Goal: Information Seeking & Learning: Learn about a topic

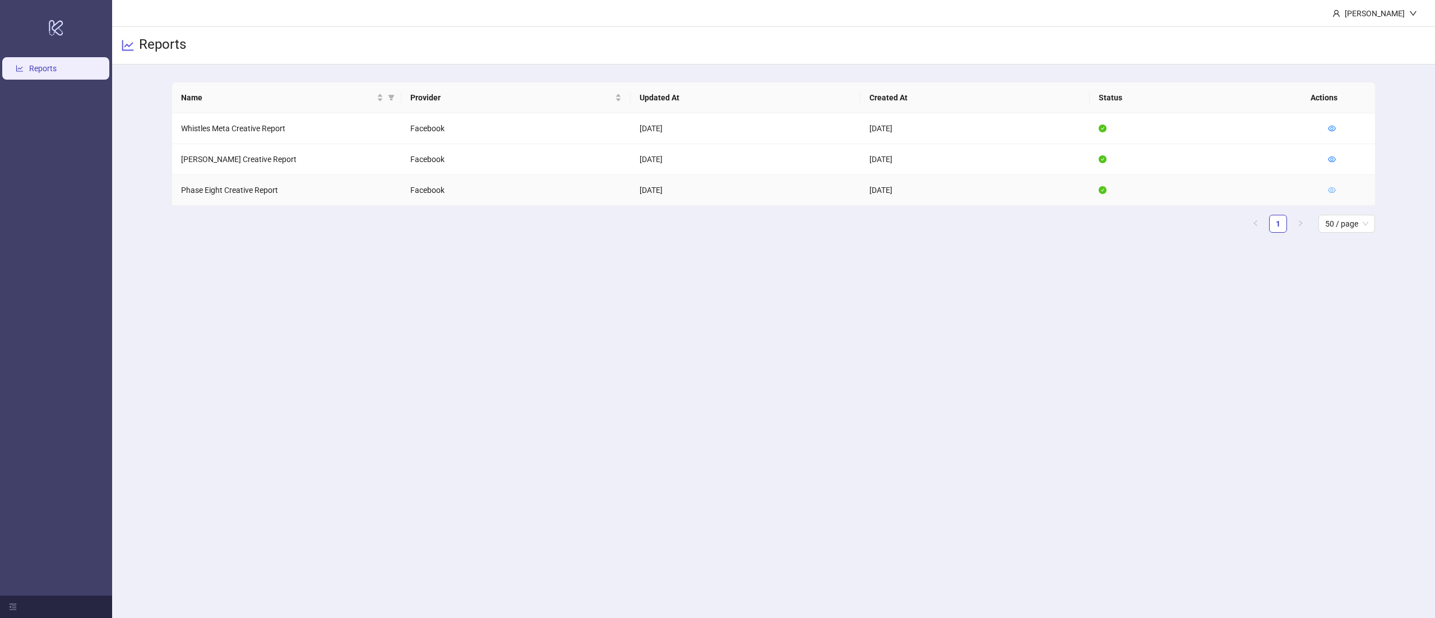
click at [1335, 190] on icon "eye" at bounding box center [1332, 190] width 8 height 8
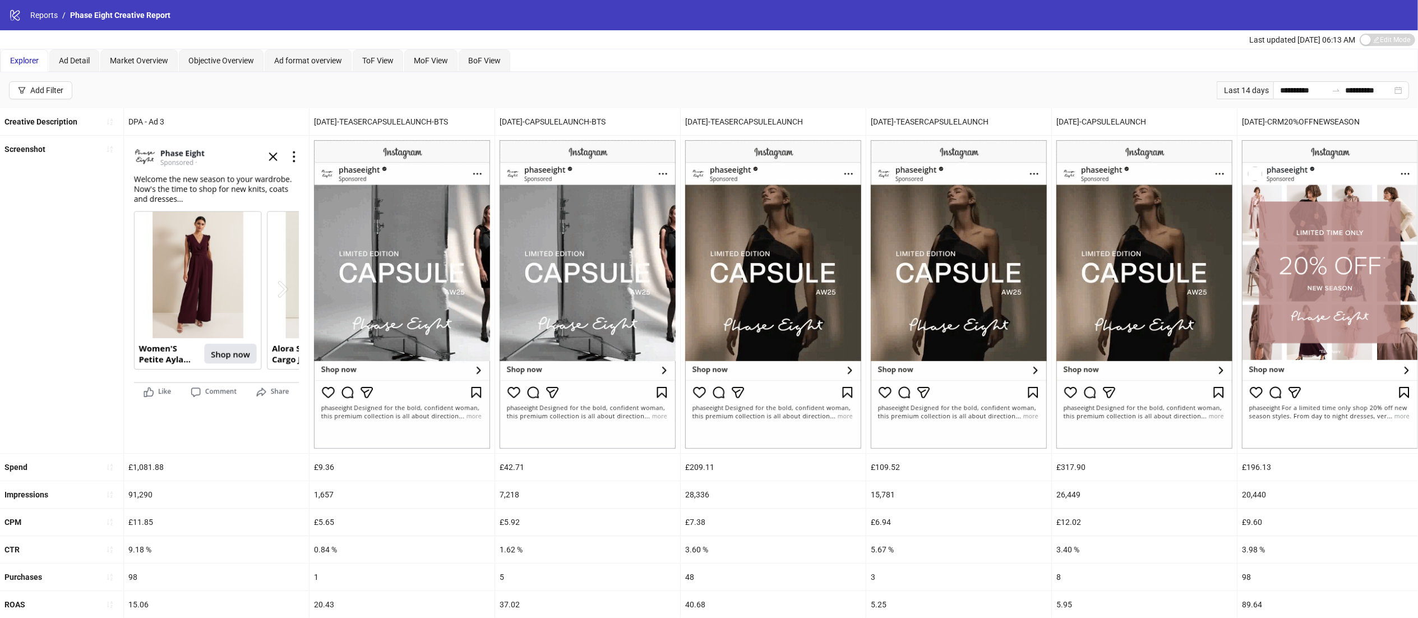
click at [882, 103] on div "**********" at bounding box center [709, 90] width 1418 height 36
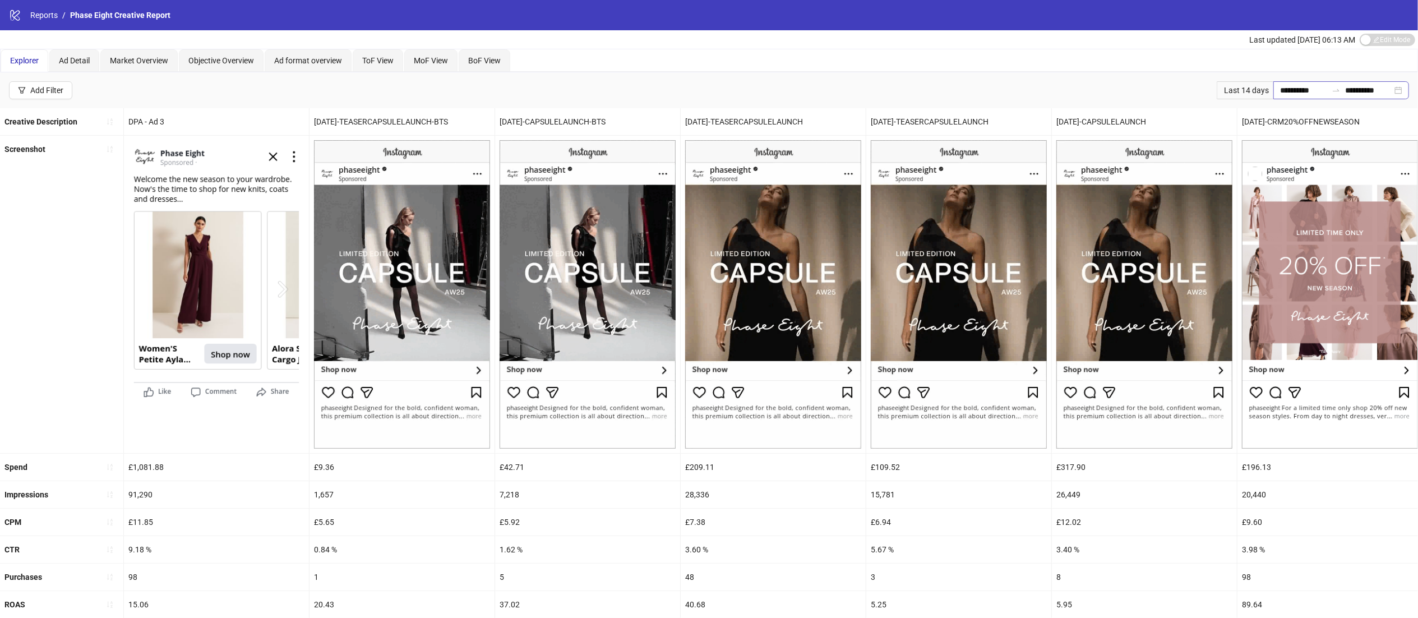
click at [1390, 99] on div "**********" at bounding box center [1341, 90] width 136 height 18
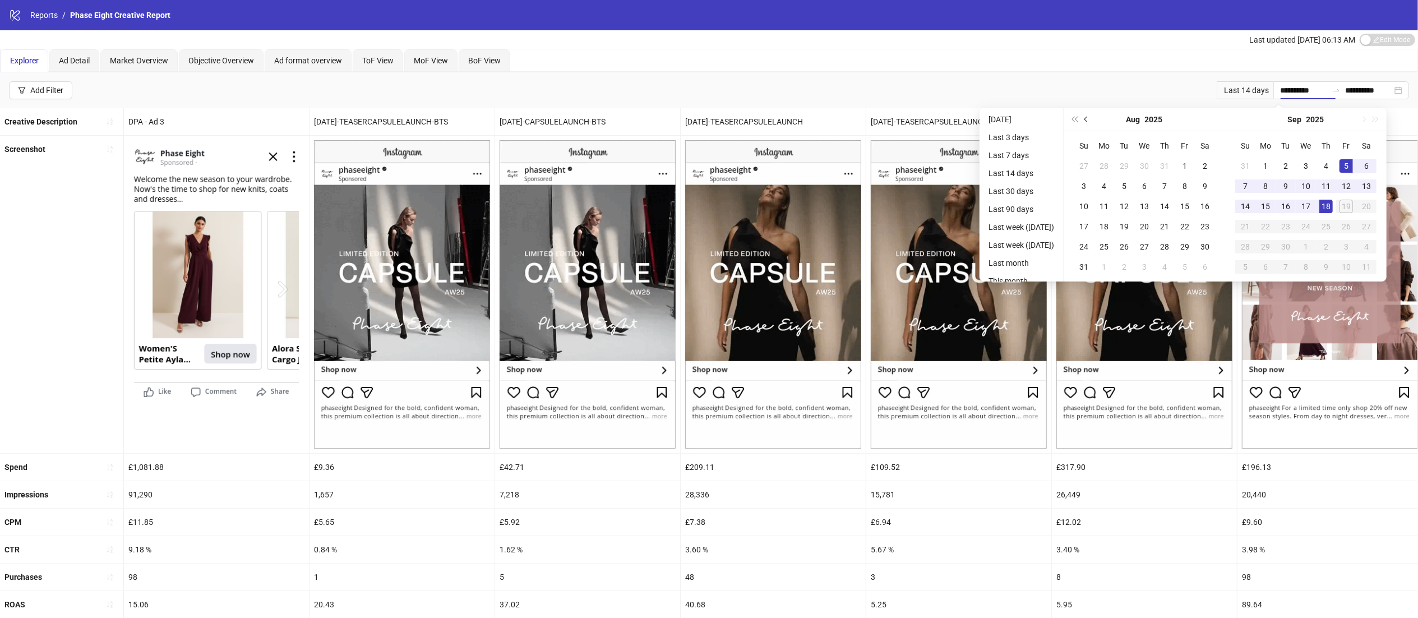
click at [1092, 124] on button "Previous month (PageUp)" at bounding box center [1086, 119] width 12 height 22
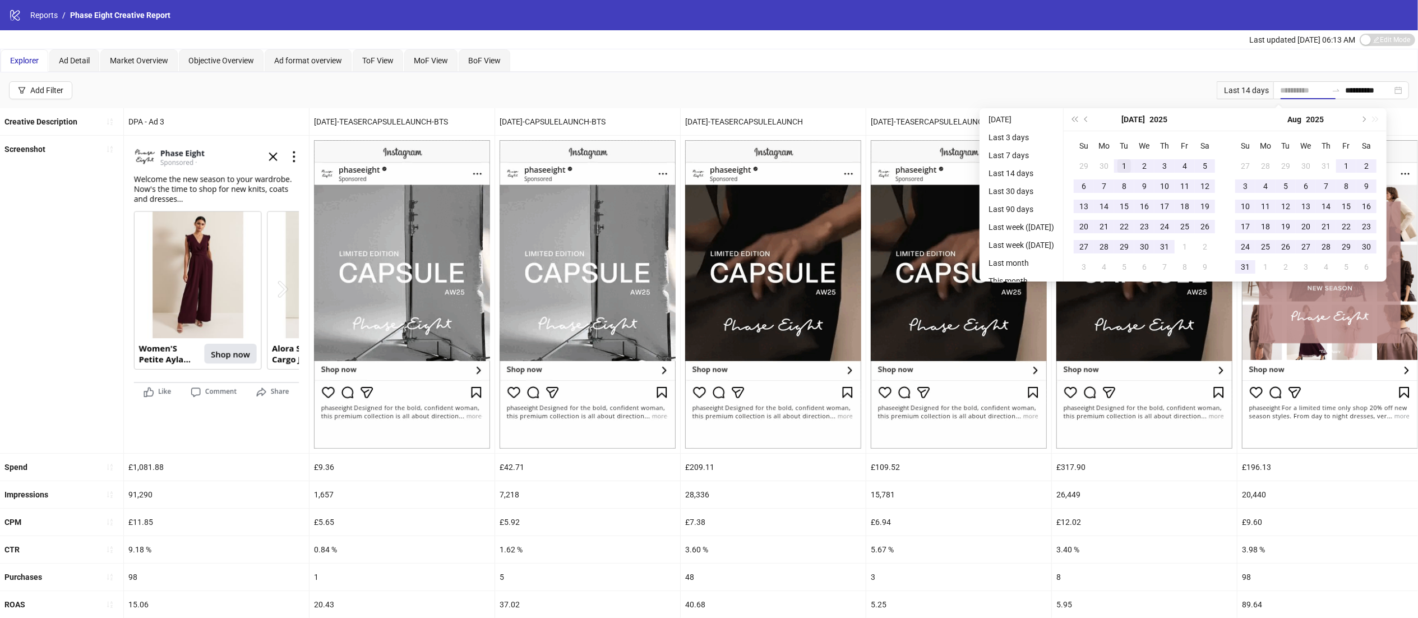
type input "**********"
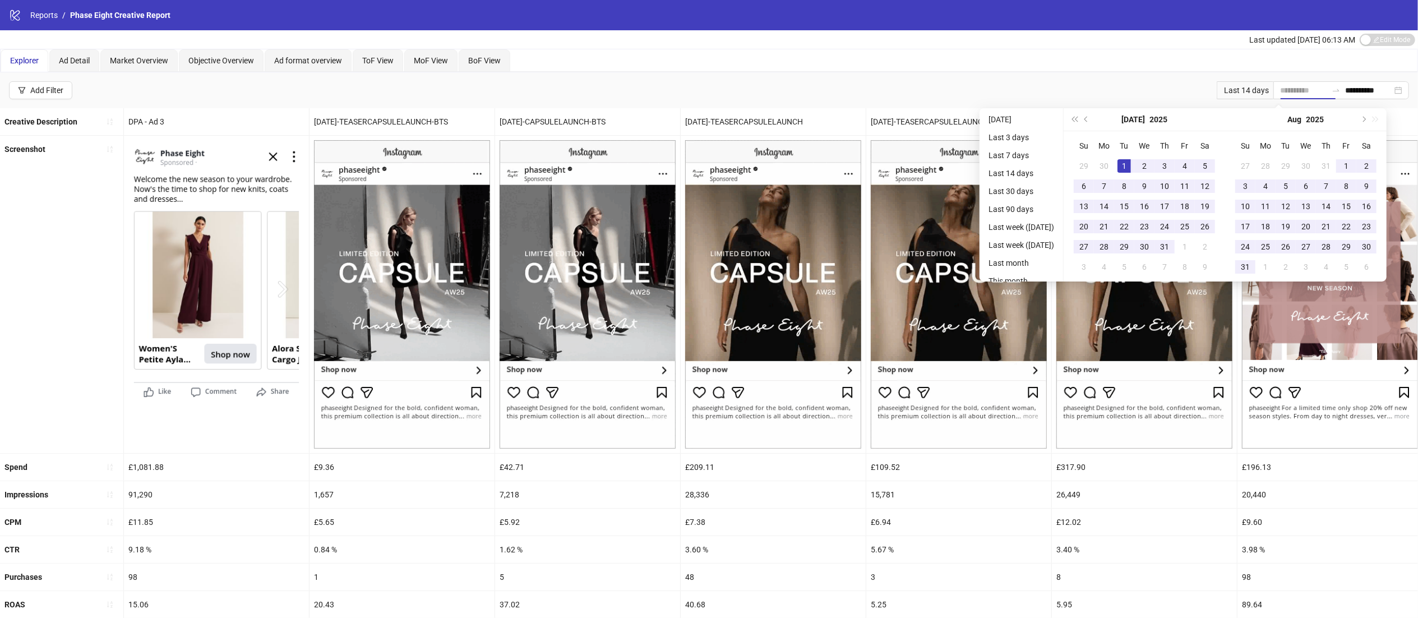
click at [1131, 168] on div "1" at bounding box center [1123, 165] width 13 height 13
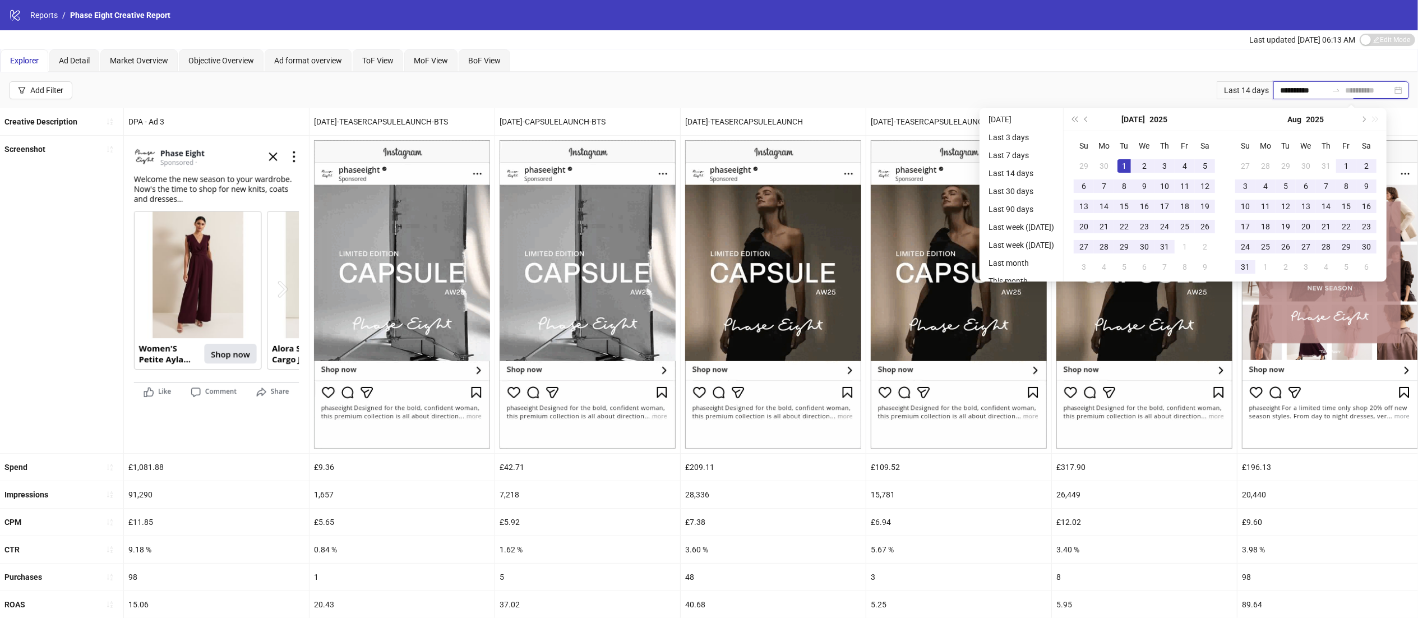
type input "**********"
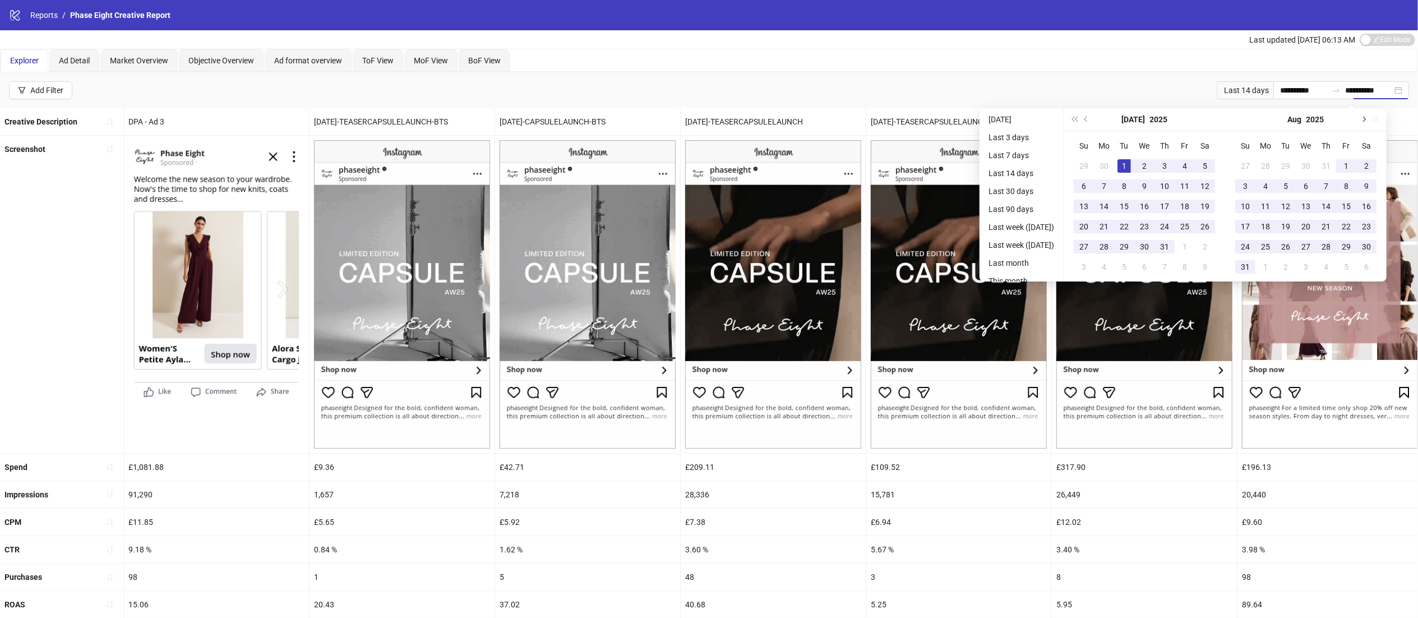
click at [1365, 120] on span "Next month (PageDown)" at bounding box center [1363, 120] width 6 height 6
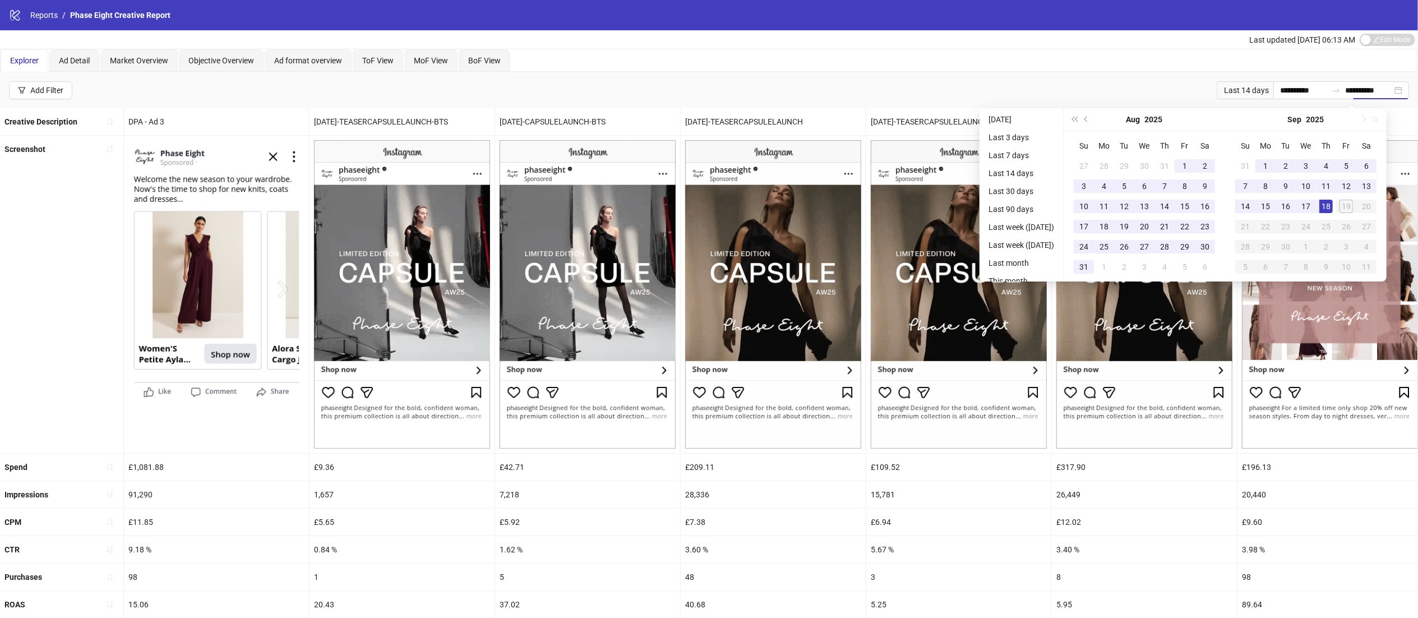
click at [1048, 70] on div "Explorer Ad Detail Market Overview Objective Overview Ad format overview ToF Vi…" at bounding box center [709, 60] width 1416 height 22
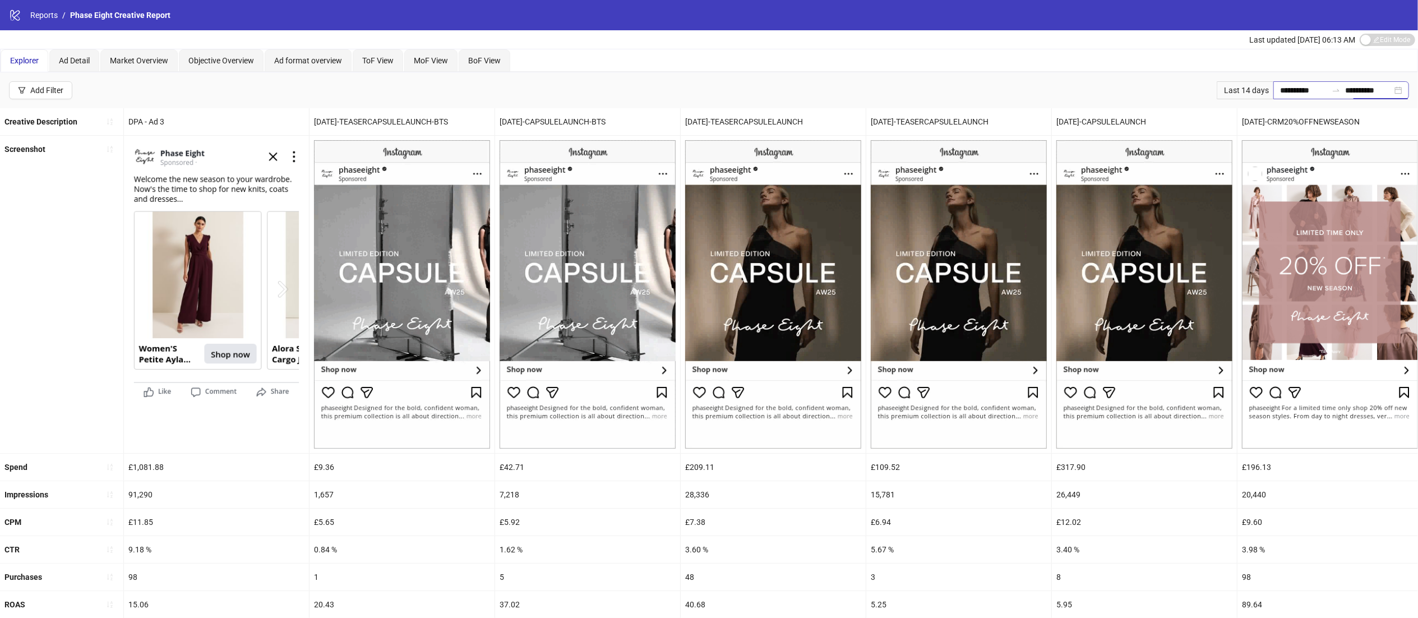
click at [1399, 85] on div "**********" at bounding box center [1341, 90] width 136 height 18
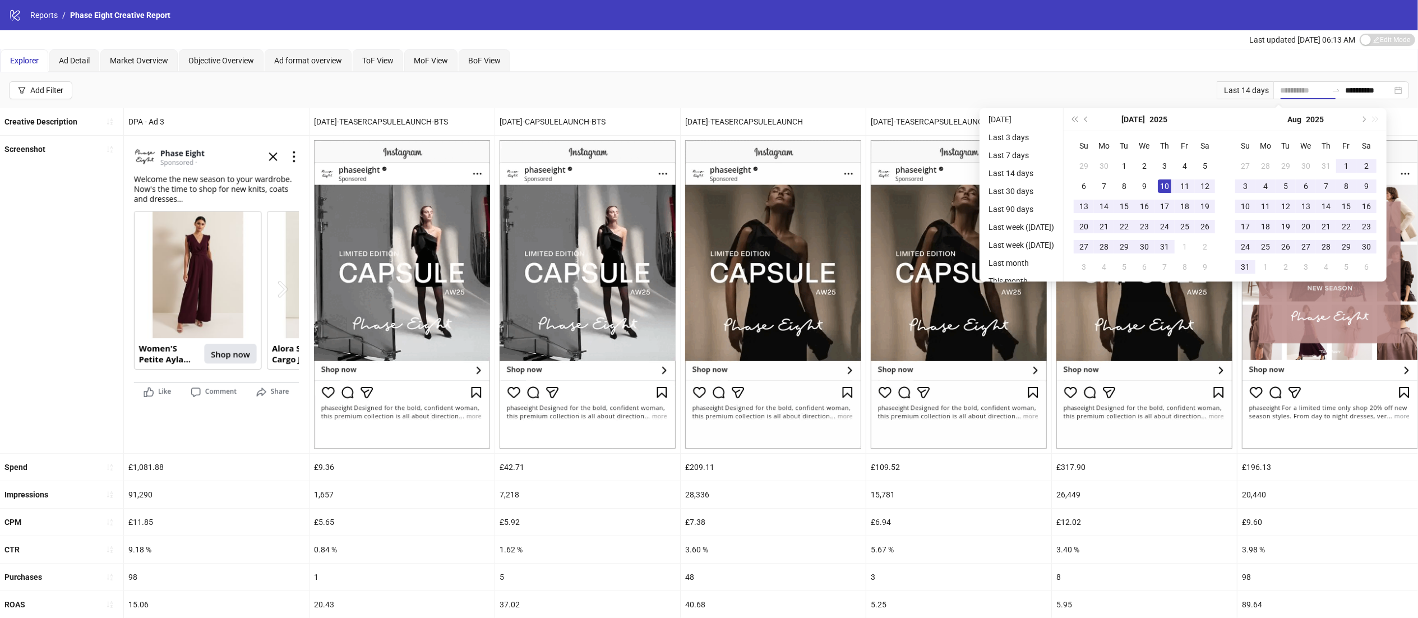
type input "**********"
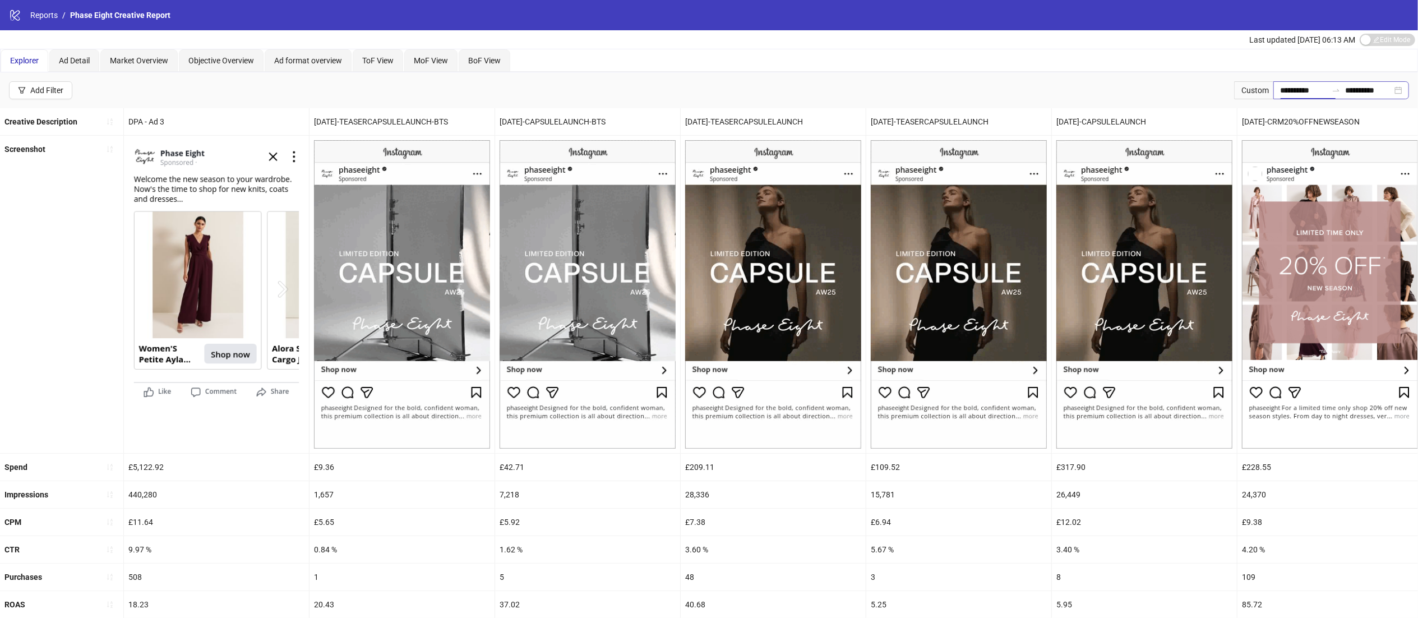
click at [1396, 91] on div "**********" at bounding box center [1341, 90] width 136 height 18
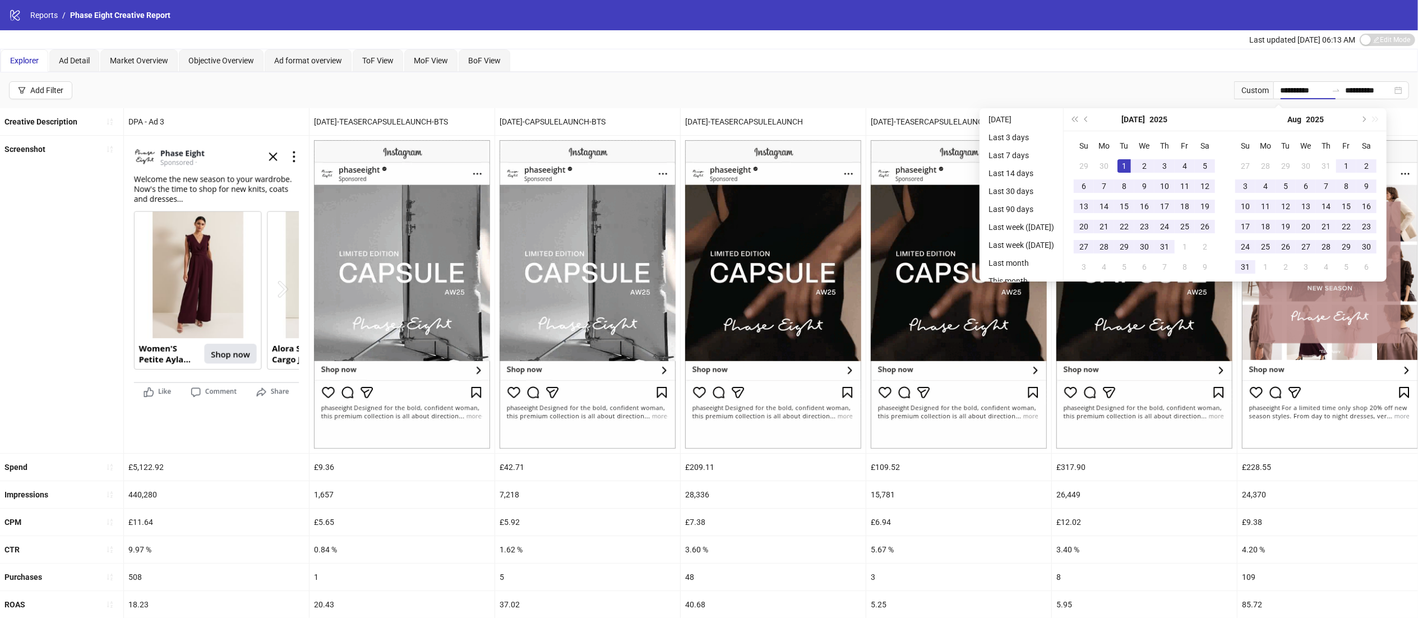
click at [1048, 73] on div "**********" at bounding box center [709, 90] width 1418 height 36
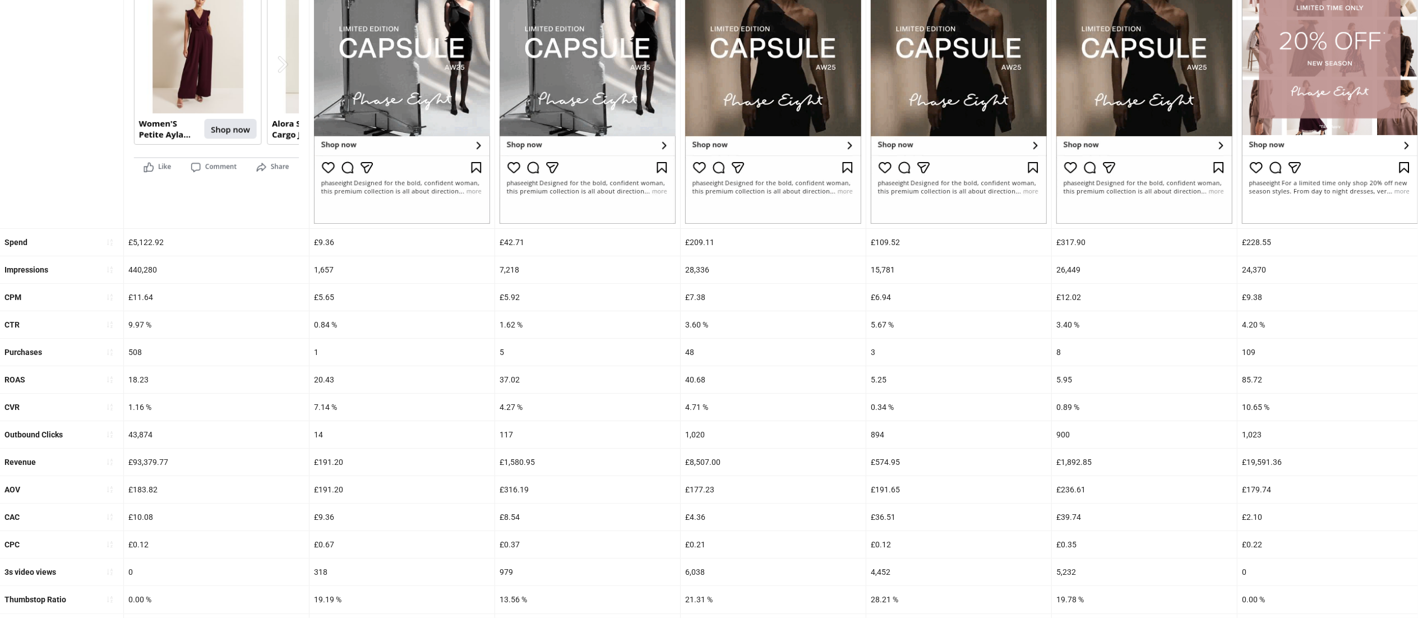
scroll to position [226, 0]
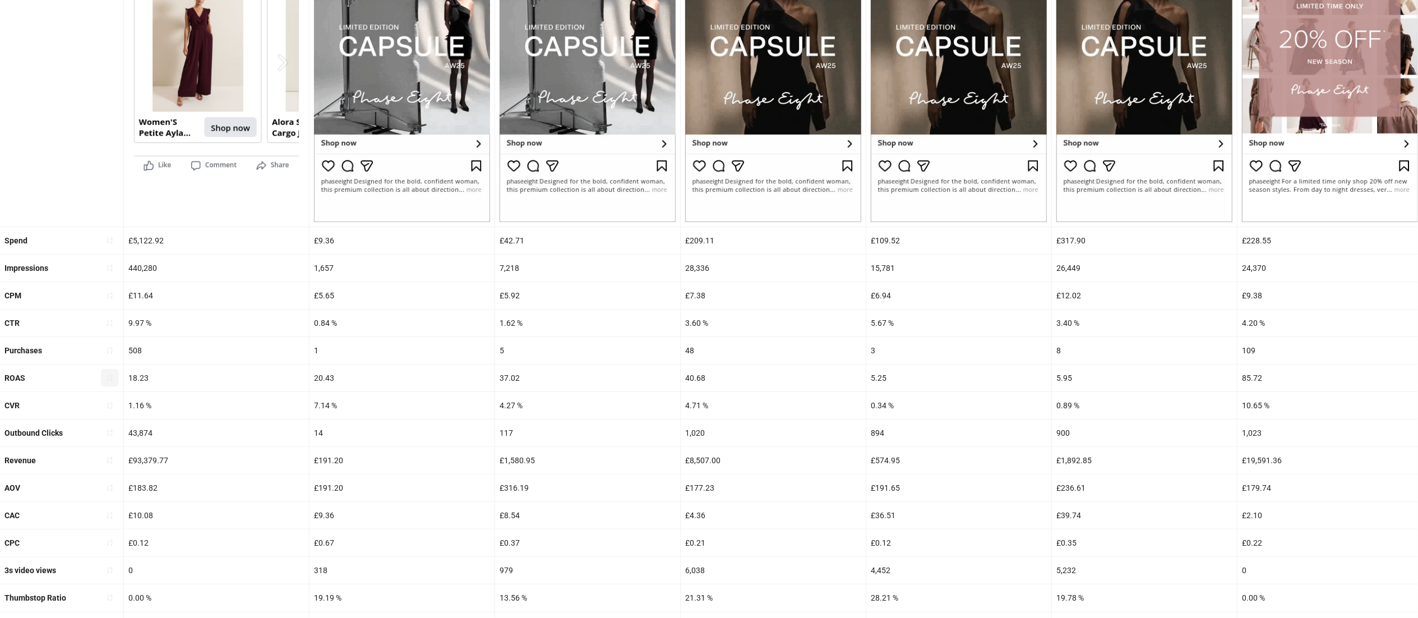
click at [108, 387] on button "button" at bounding box center [110, 378] width 18 height 18
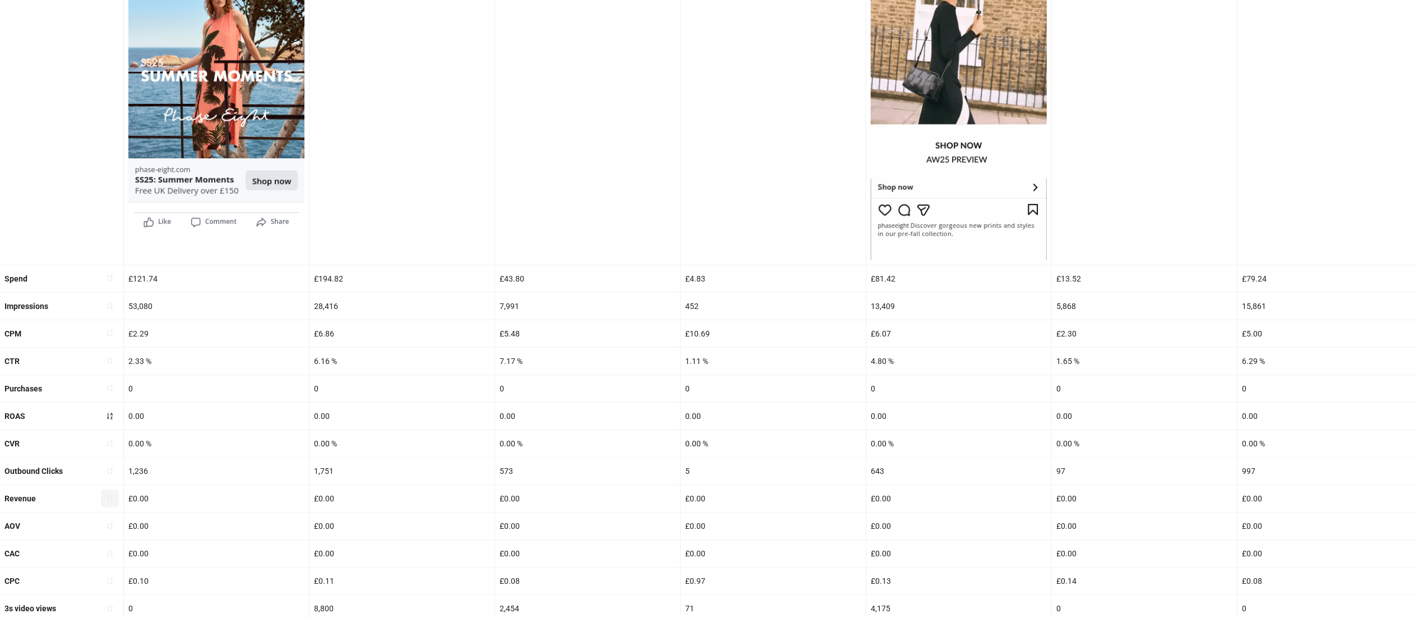
click at [108, 502] on icon "sort-ascending" at bounding box center [110, 498] width 6 height 7
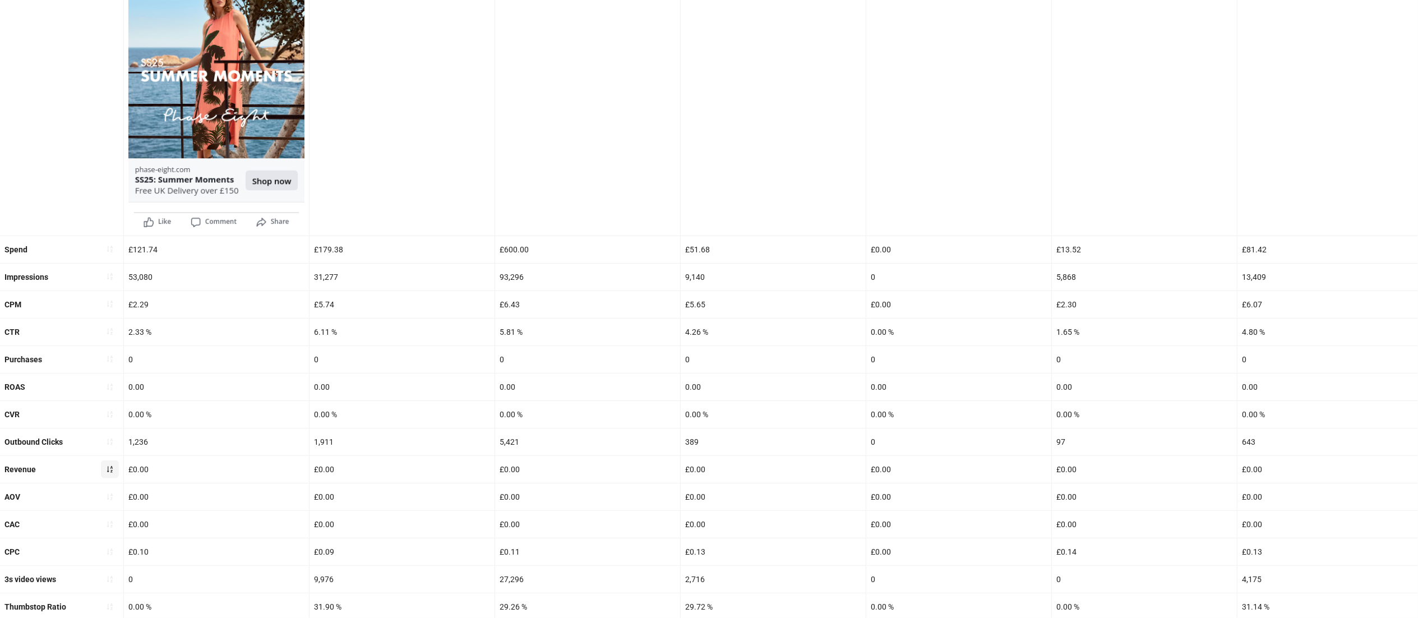
click at [110, 470] on icon "sort-ascending" at bounding box center [110, 469] width 8 height 8
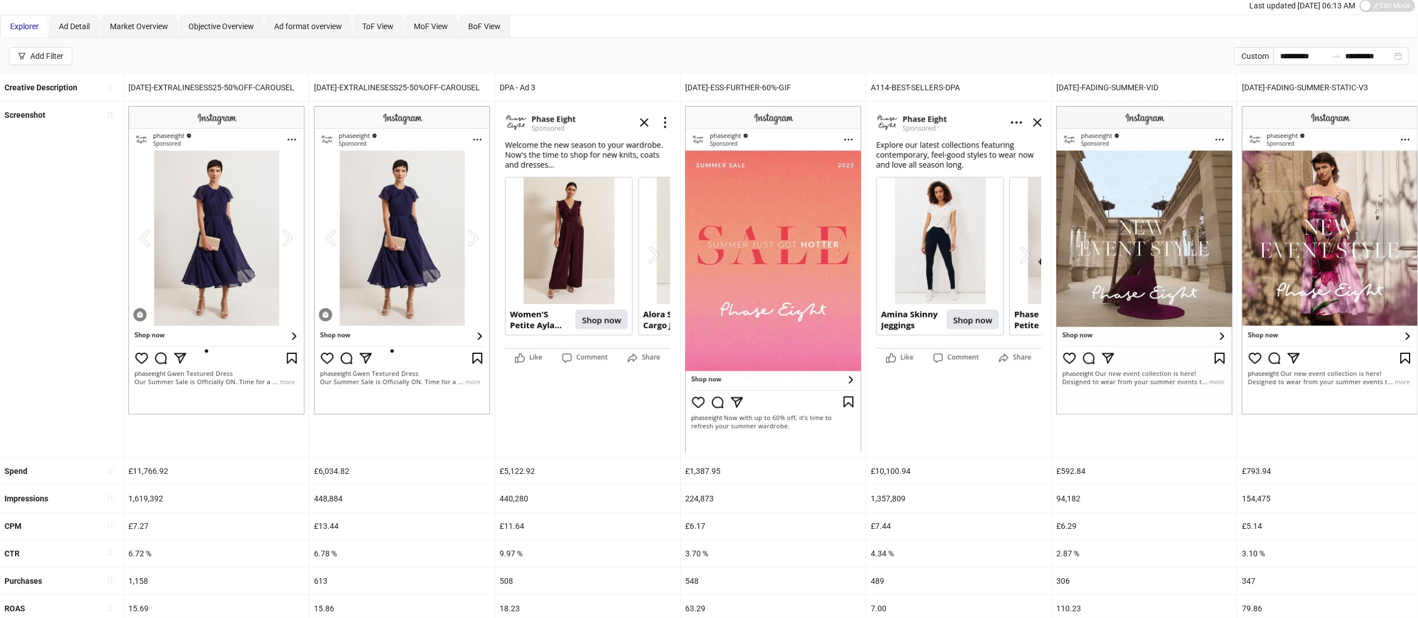
scroll to position [45, 0]
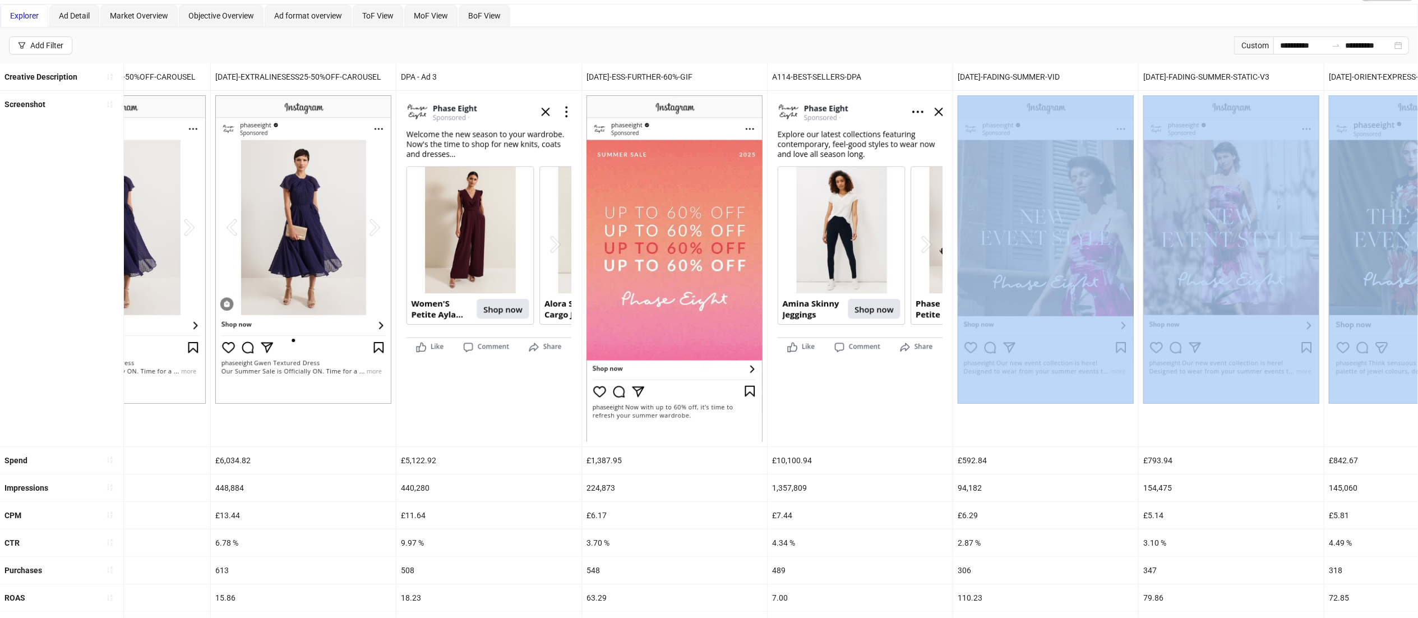
drag, startPoint x: 1202, startPoint y: 430, endPoint x: 1434, endPoint y: 424, distance: 232.2
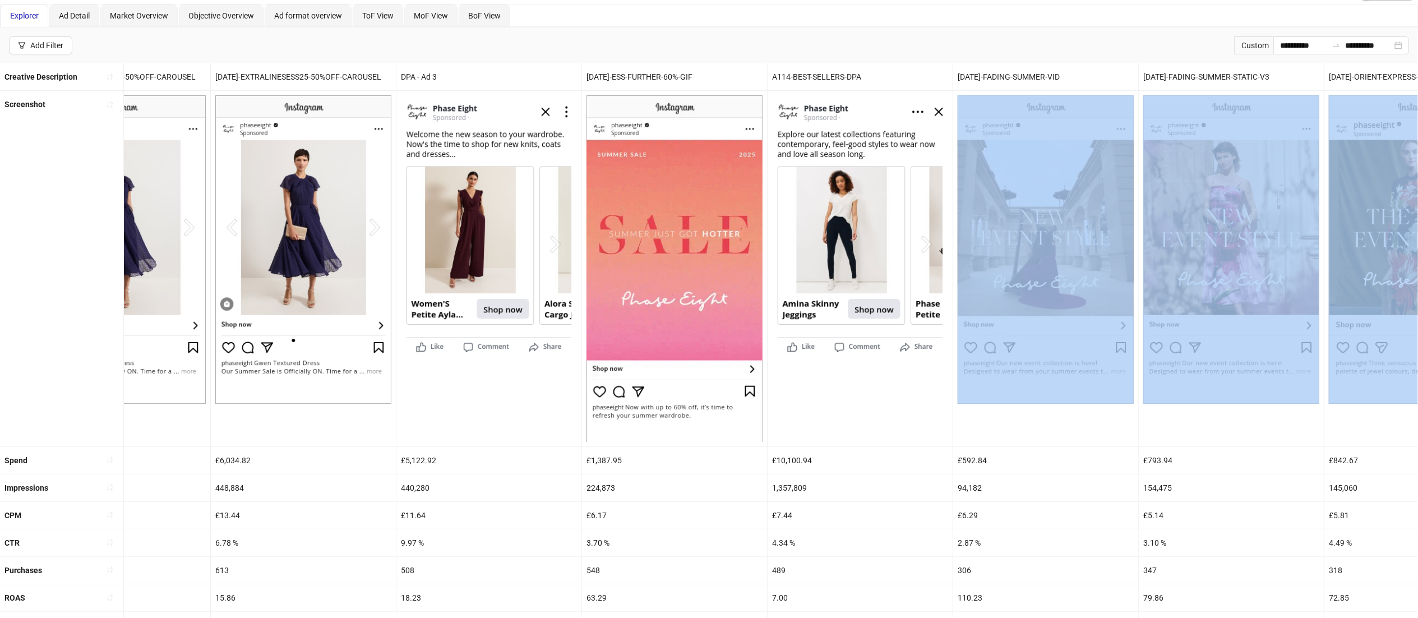
click at [1418, 424] on html "**********" at bounding box center [709, 264] width 1418 height 618
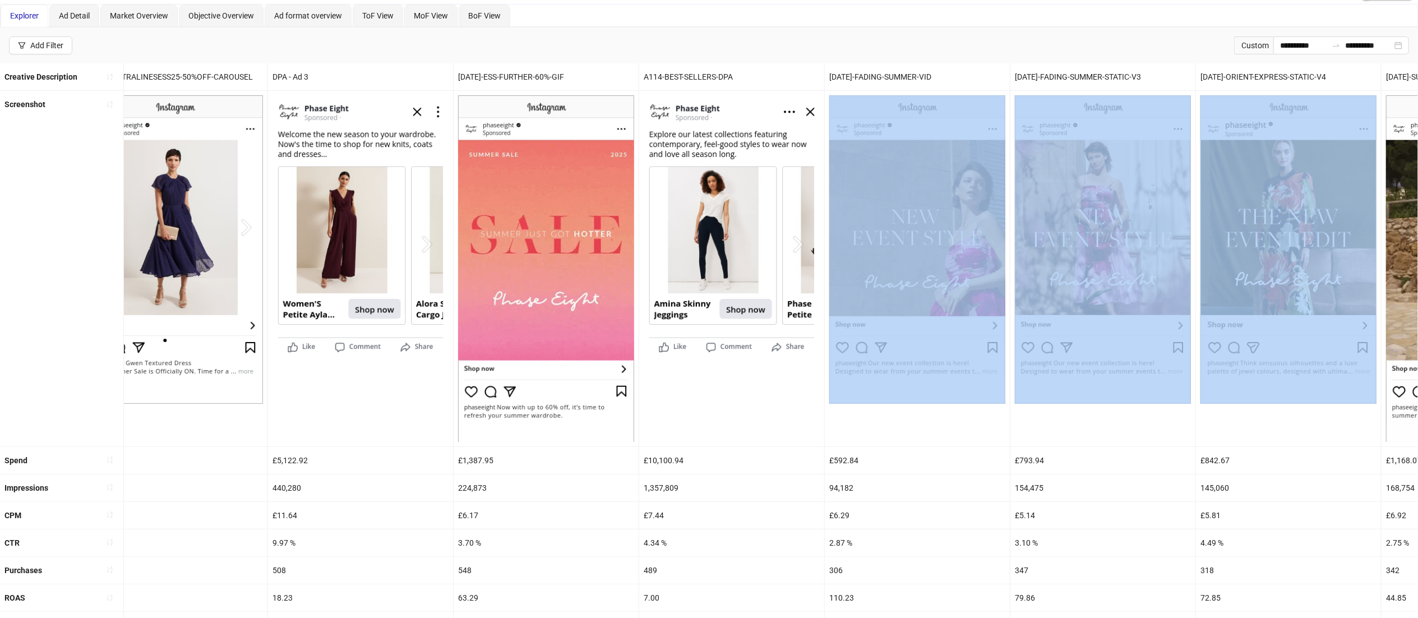
click at [1184, 433] on div at bounding box center [1103, 268] width 186 height 355
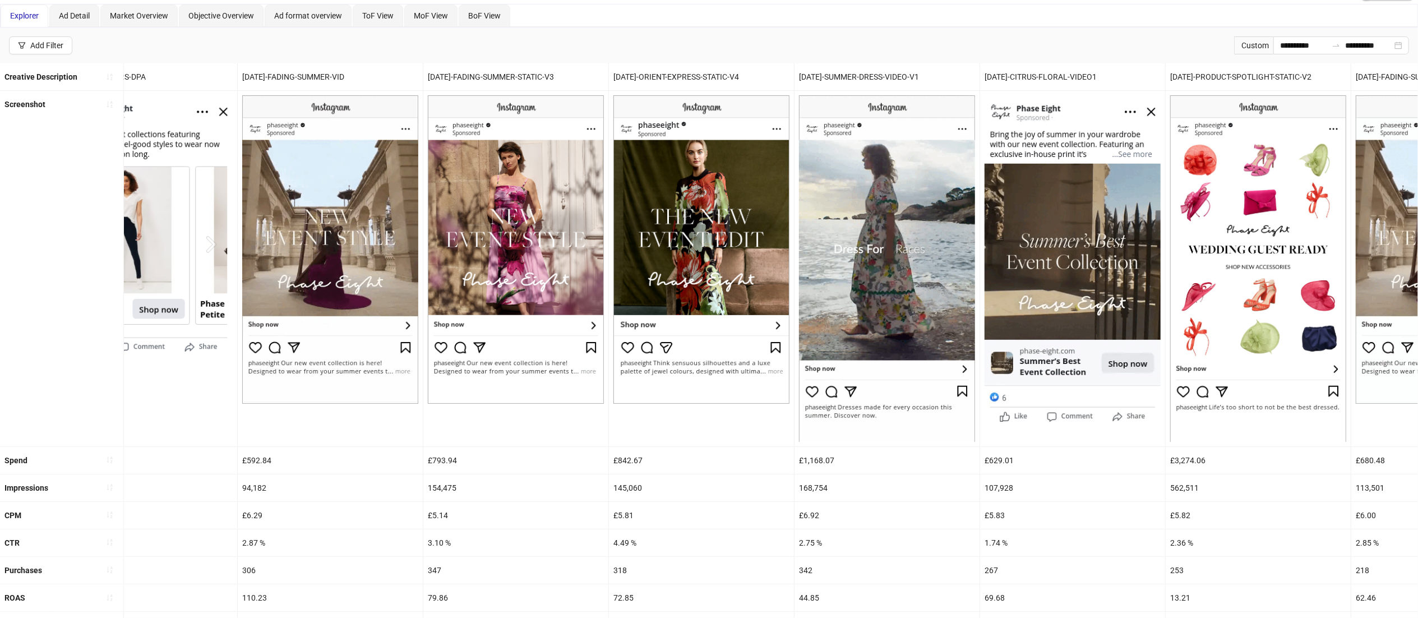
scroll to position [0, 810]
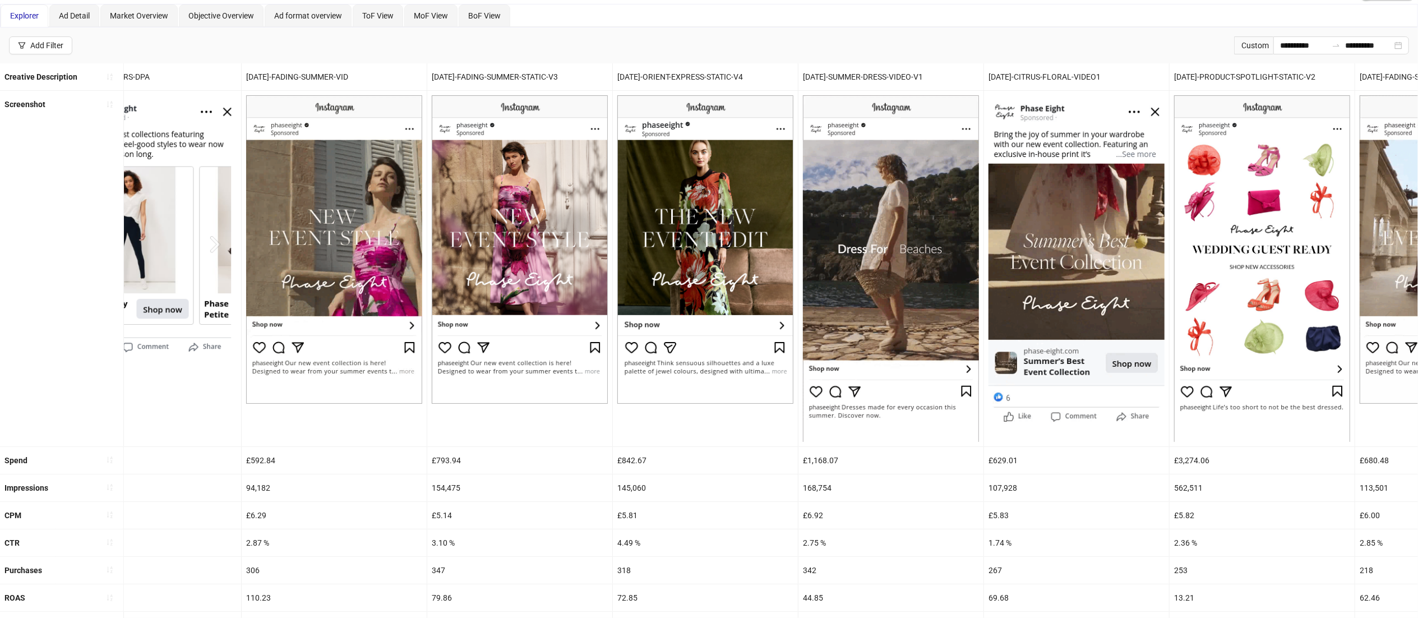
click at [619, 33] on div "**********" at bounding box center [709, 45] width 1418 height 36
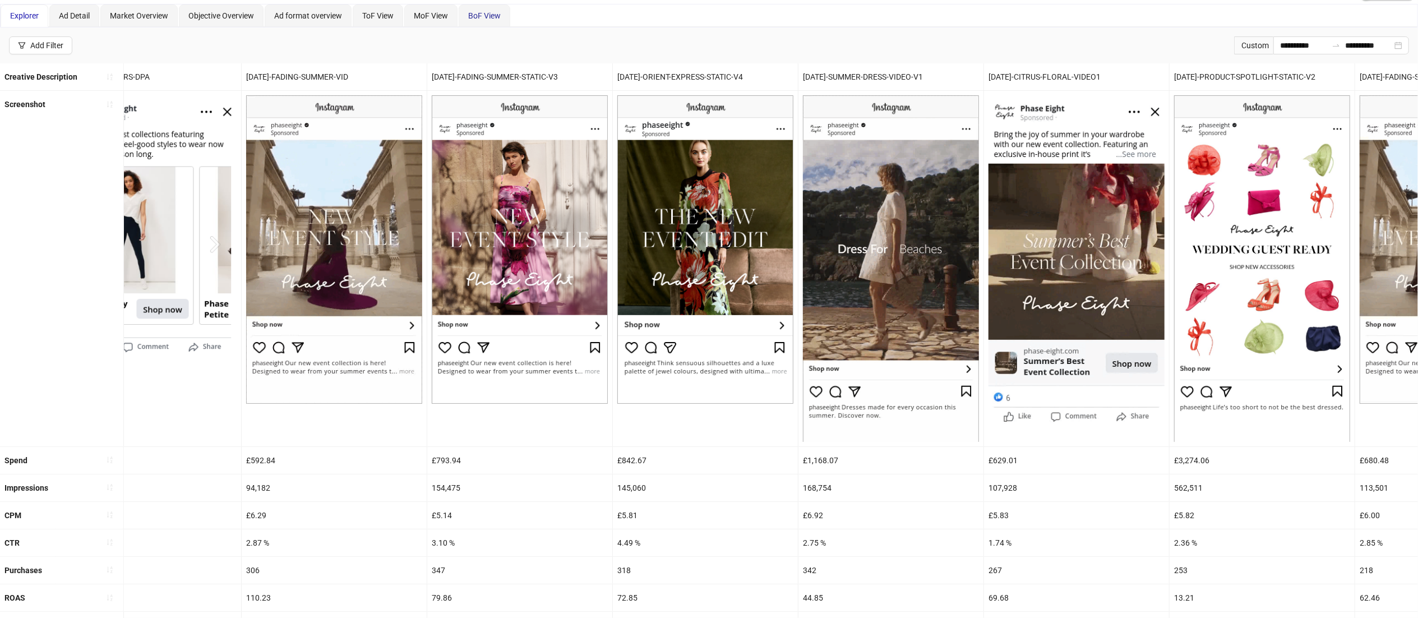
click at [487, 17] on span "BoF View" at bounding box center [484, 15] width 33 height 9
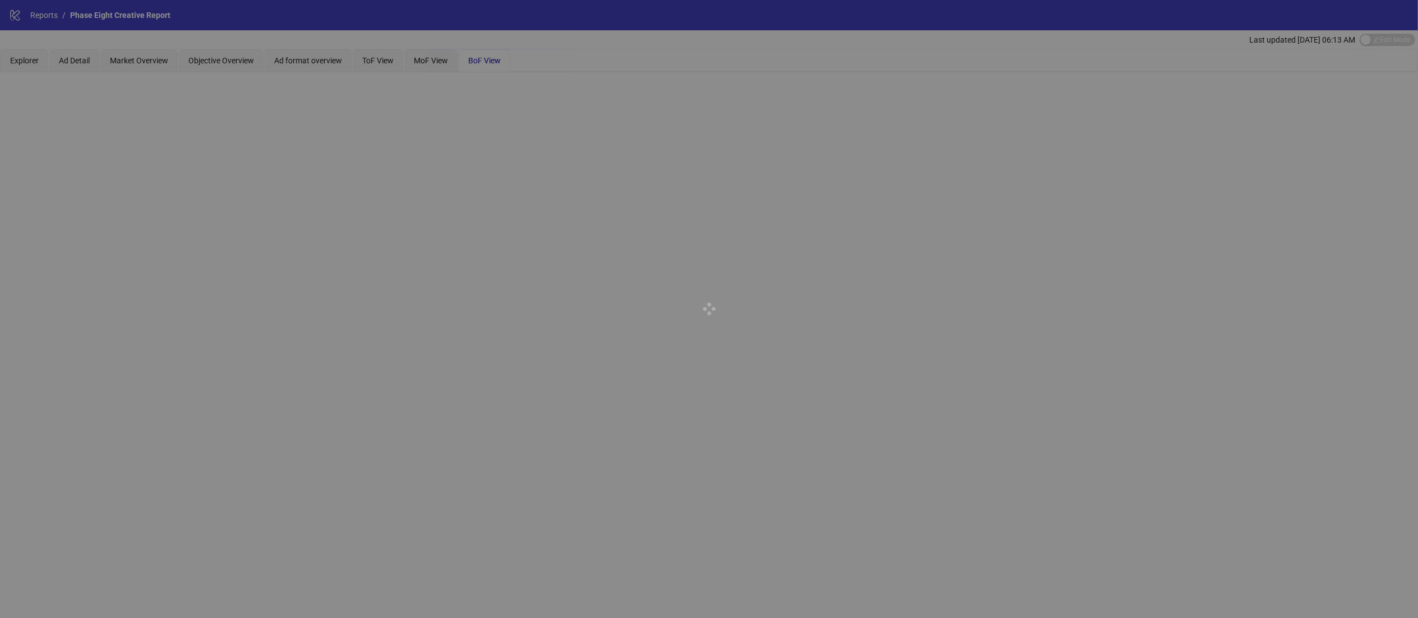
scroll to position [0, 0]
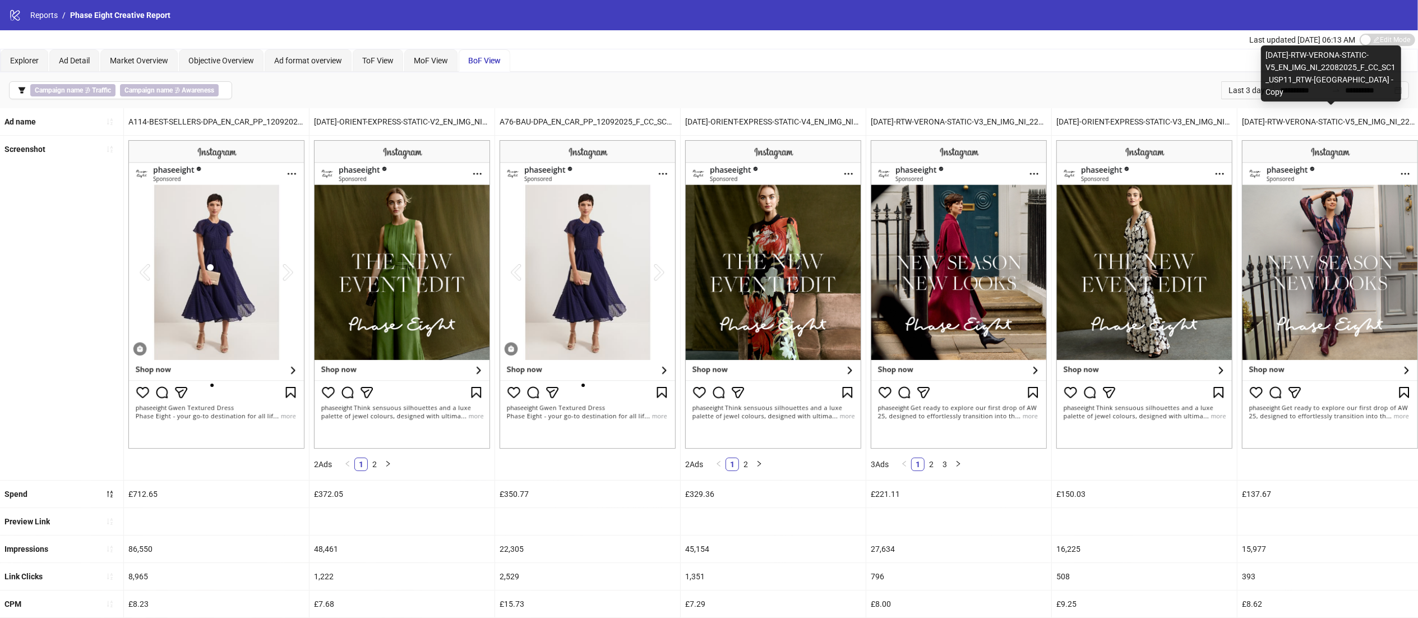
click at [1396, 89] on div "[DATE]-RTW-VERONA-STATIC-V5_EN_IMG_NI_22082025_F_CC_SC1_USP11_RTW-[GEOGRAPHIC_D…" at bounding box center [1331, 73] width 140 height 56
click at [1096, 82] on div "**********" at bounding box center [709, 90] width 1418 height 36
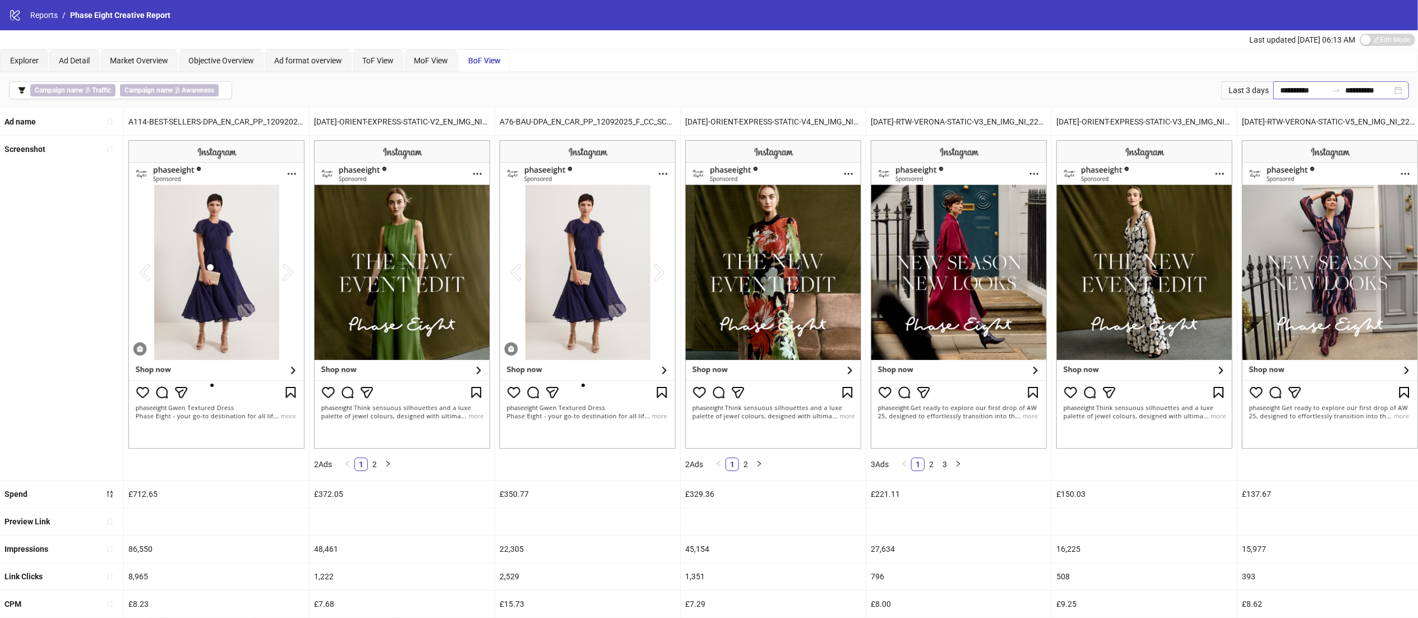
click at [1400, 90] on div "**********" at bounding box center [1341, 90] width 136 height 18
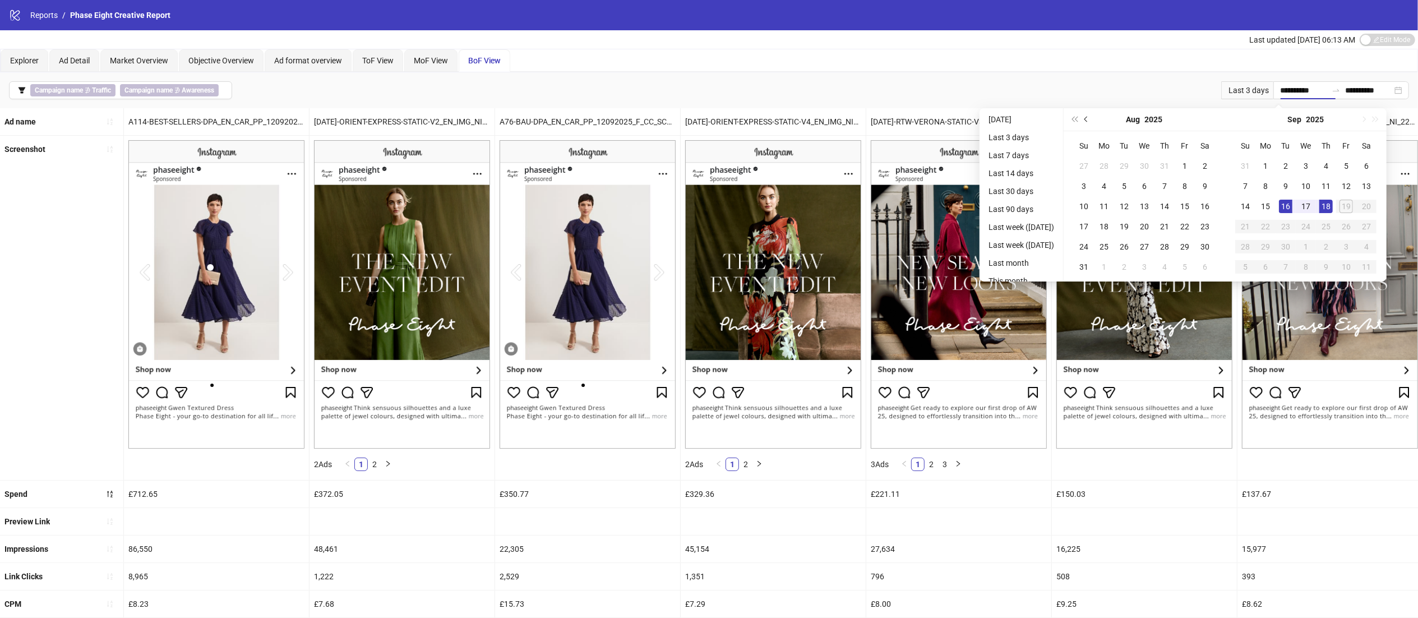
click at [1090, 121] on span "Previous month (PageUp)" at bounding box center [1087, 120] width 6 height 6
type input "**********"
click at [1292, 166] on div "1" at bounding box center [1285, 165] width 13 height 13
type input "**********"
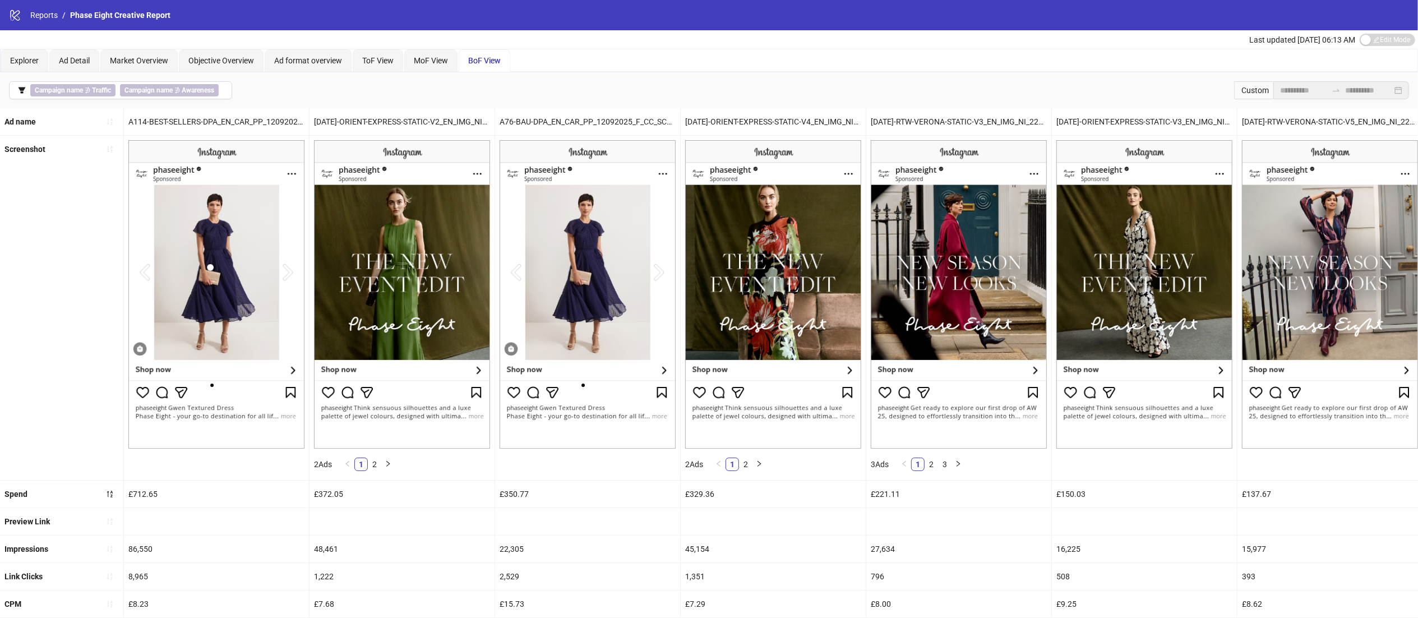
click at [1037, 40] on div "Last updated [DATE] 06:13 AM Edit Mode Edit Mode" at bounding box center [709, 39] width 1418 height 18
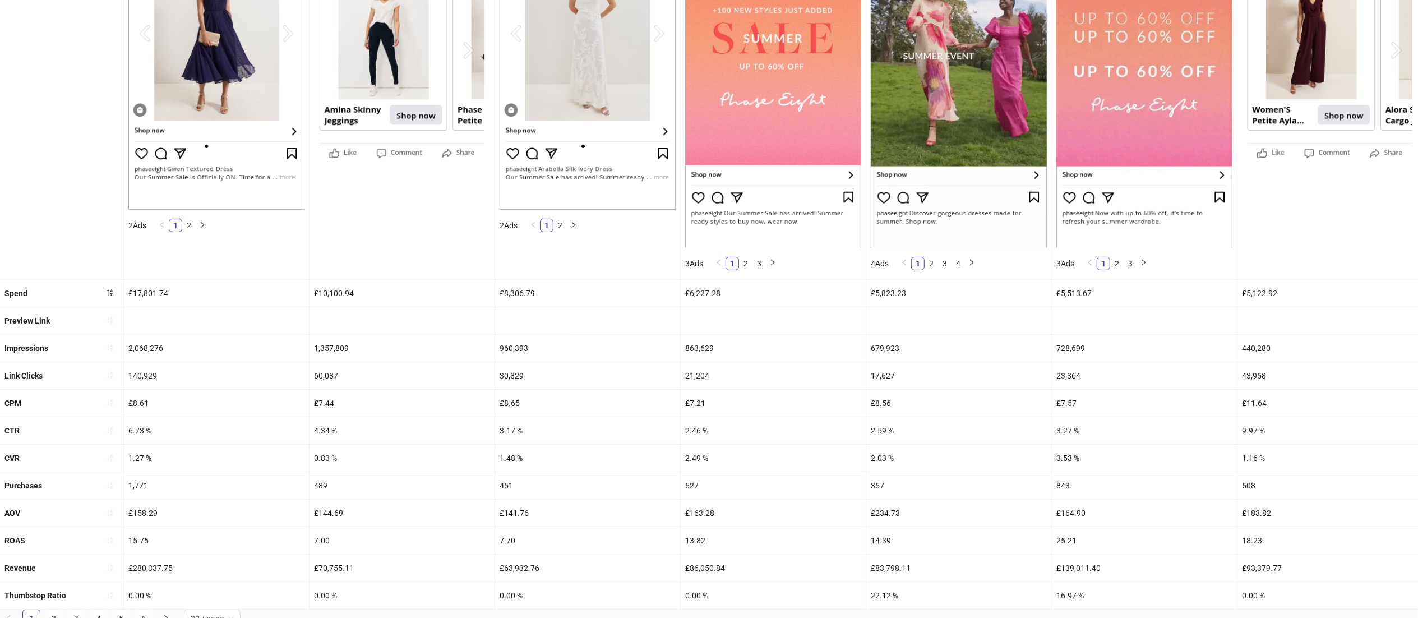
scroll to position [268, 0]
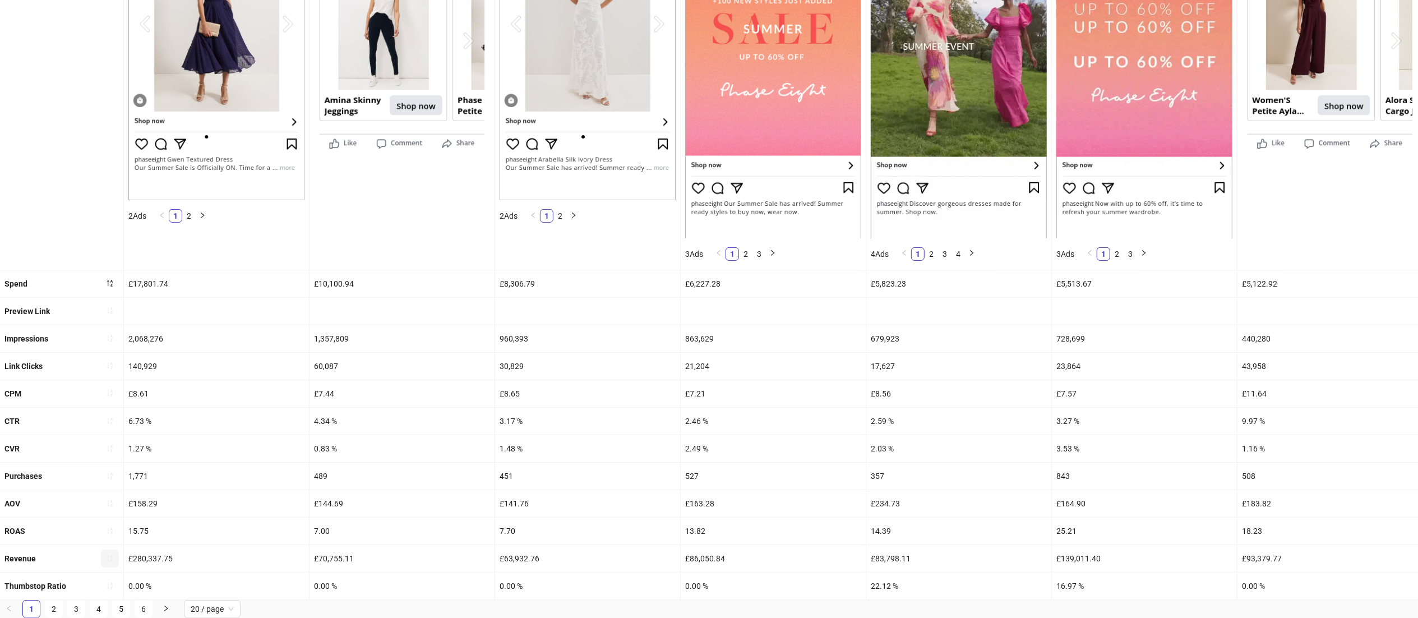
click at [111, 555] on icon "sort-ascending" at bounding box center [110, 558] width 6 height 7
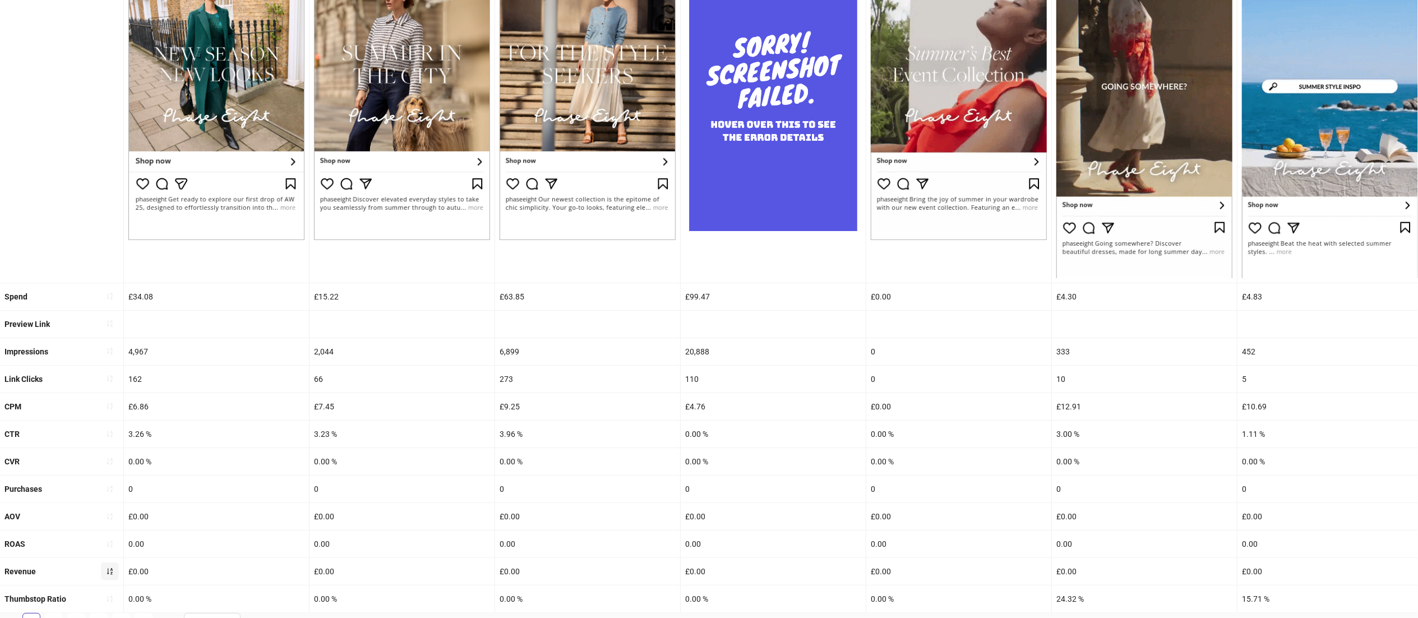
scroll to position [241, 0]
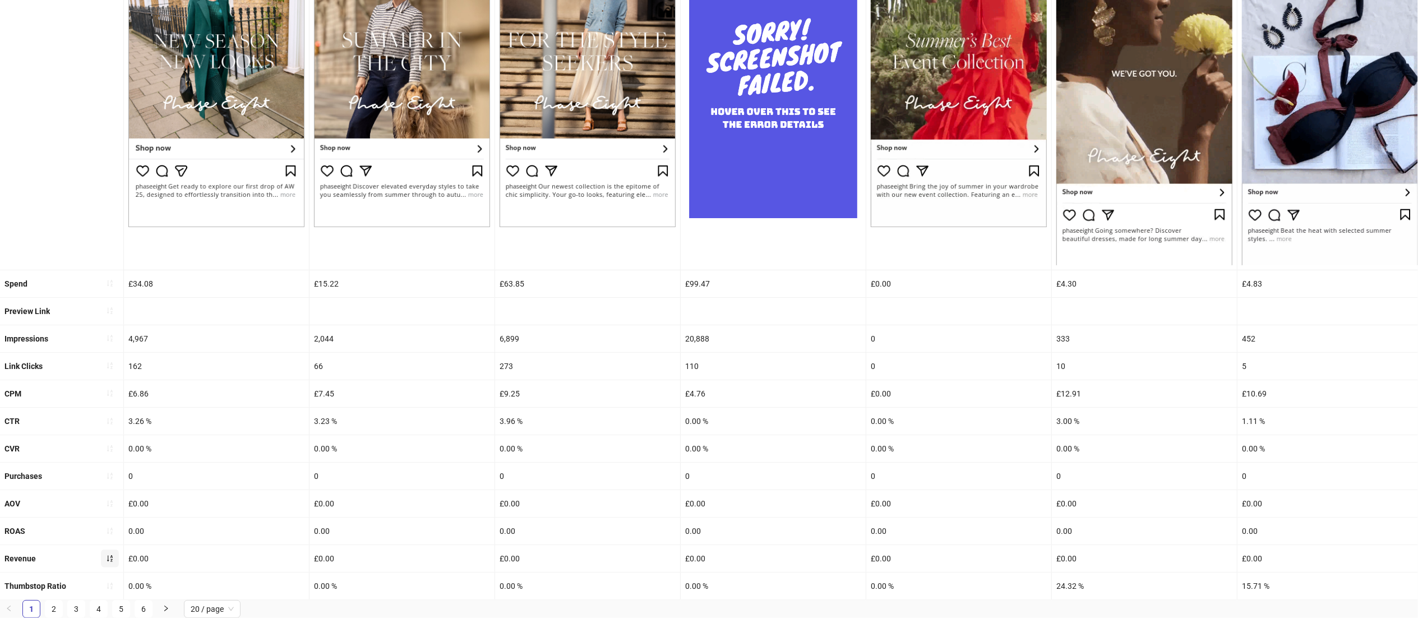
click at [110, 554] on icon "sort-ascending" at bounding box center [110, 558] width 8 height 8
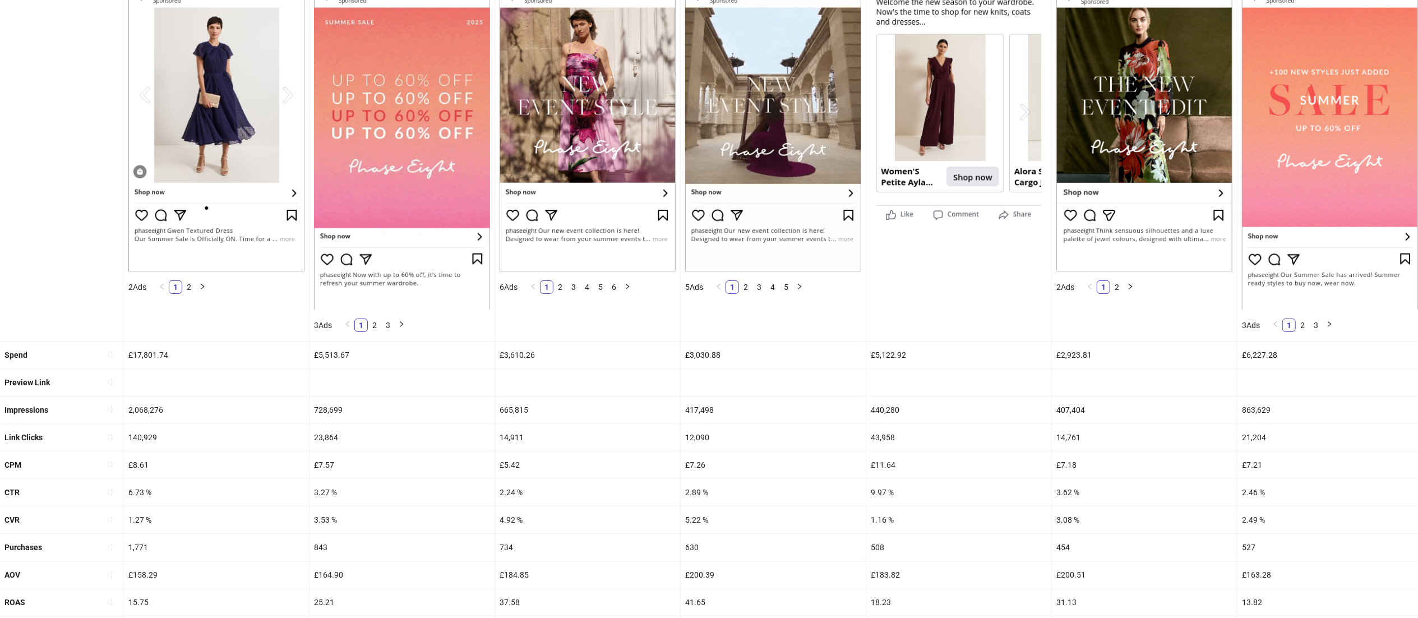
scroll to position [180, 0]
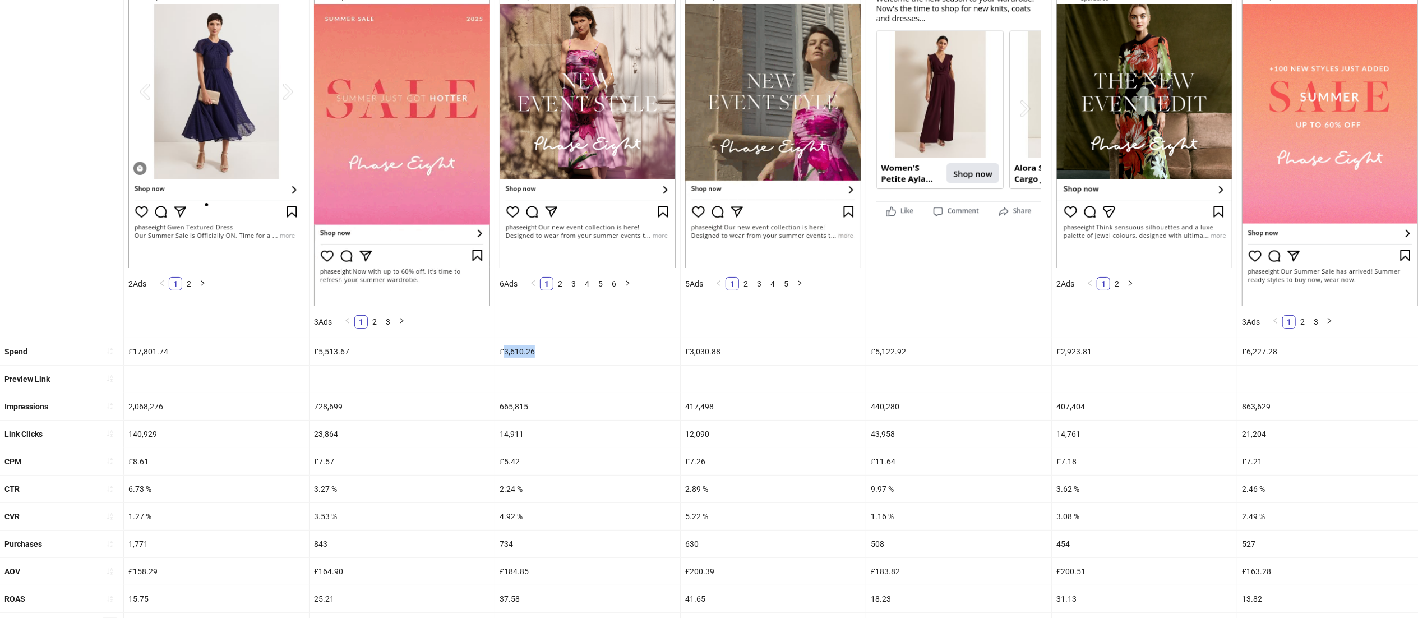
drag, startPoint x: 547, startPoint y: 352, endPoint x: 505, endPoint y: 358, distance: 42.5
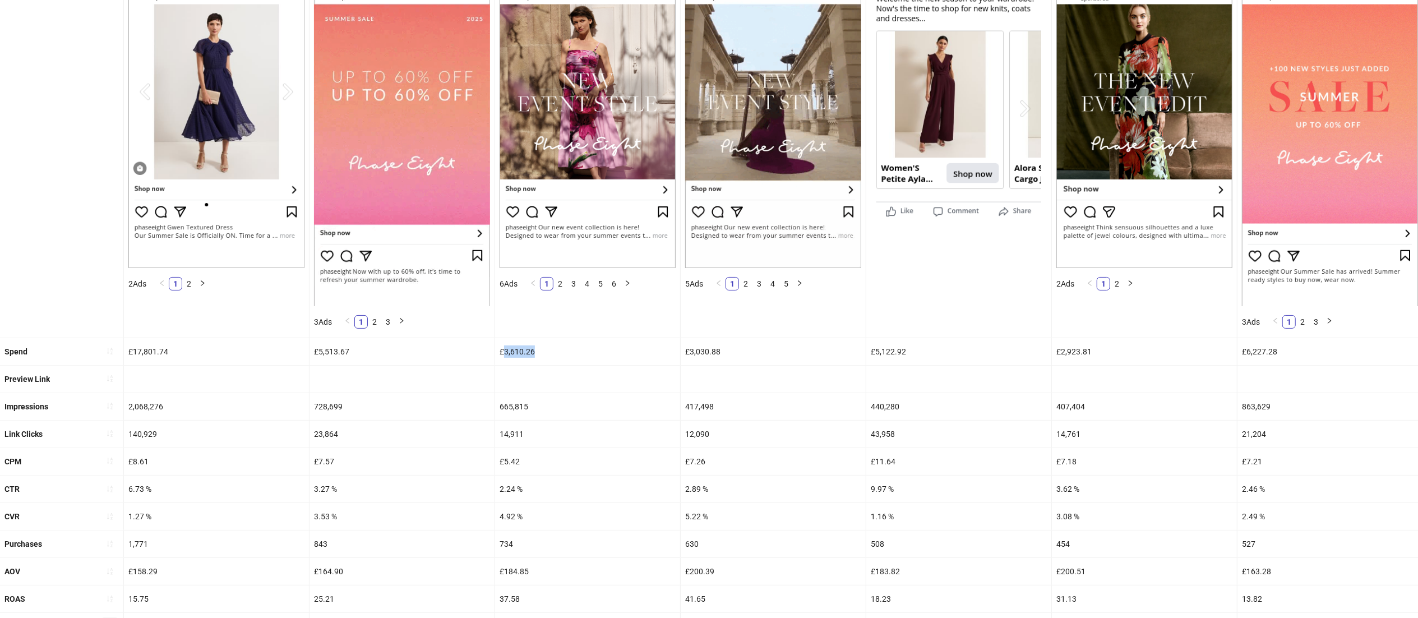
click at [505, 358] on div "£3,610.26" at bounding box center [587, 351] width 185 height 27
copy div "3,610.26"
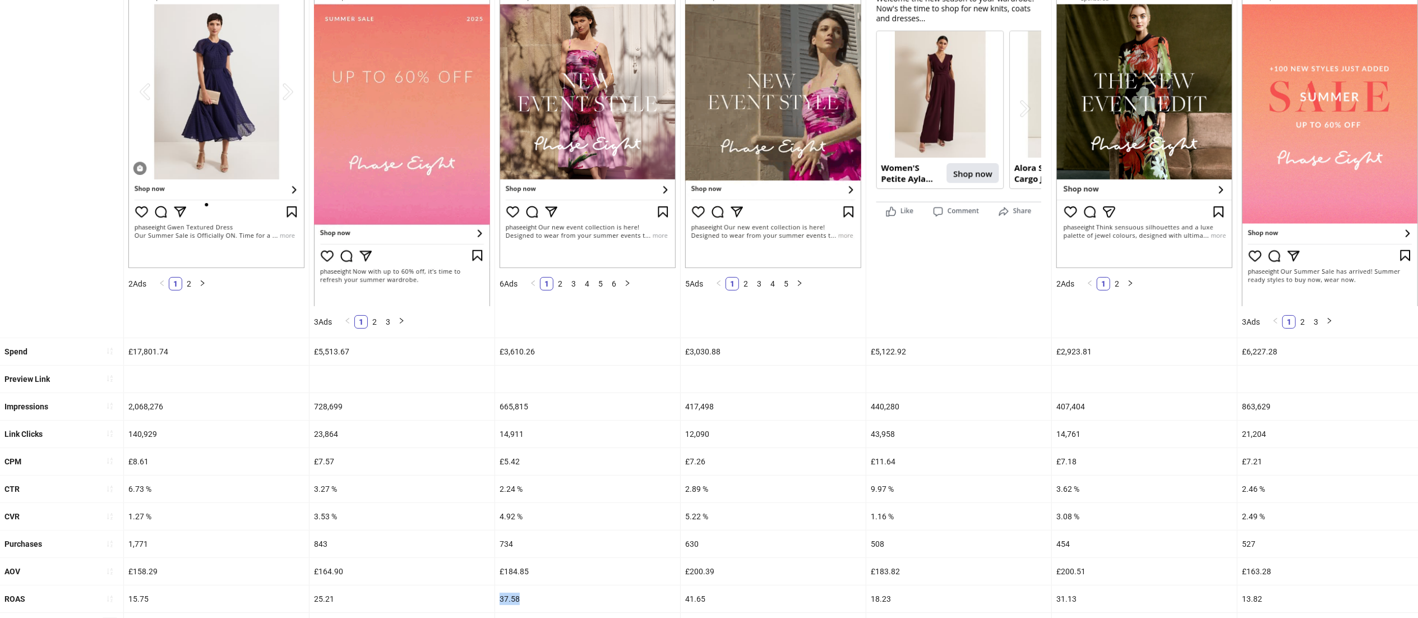
drag, startPoint x: 527, startPoint y: 602, endPoint x: 501, endPoint y: 605, distance: 25.9
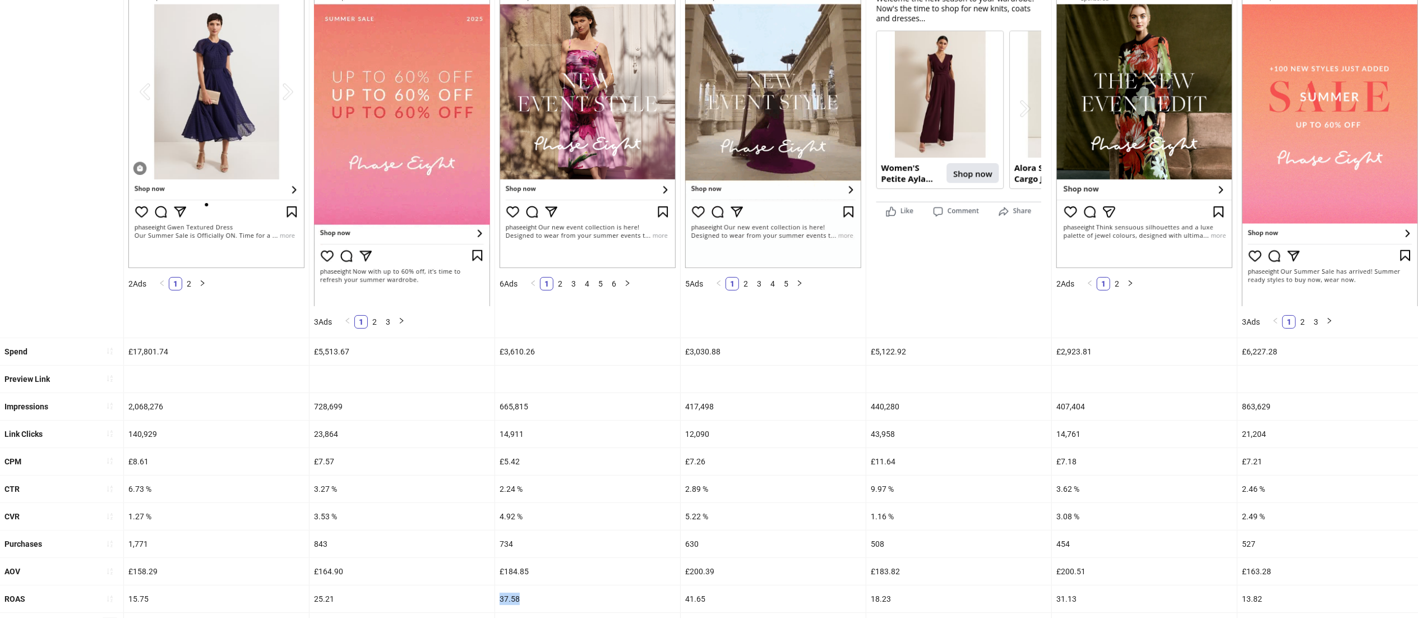
click at [501, 605] on div "37.58" at bounding box center [587, 598] width 185 height 27
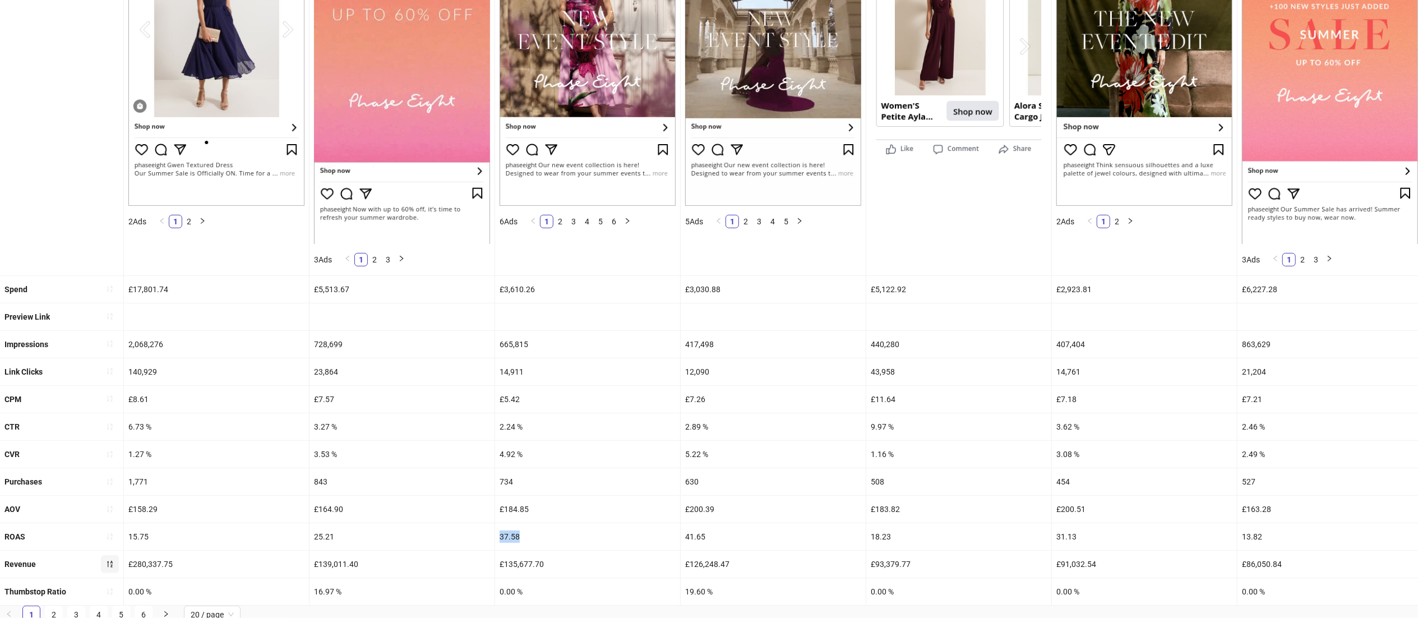
scroll to position [240, 0]
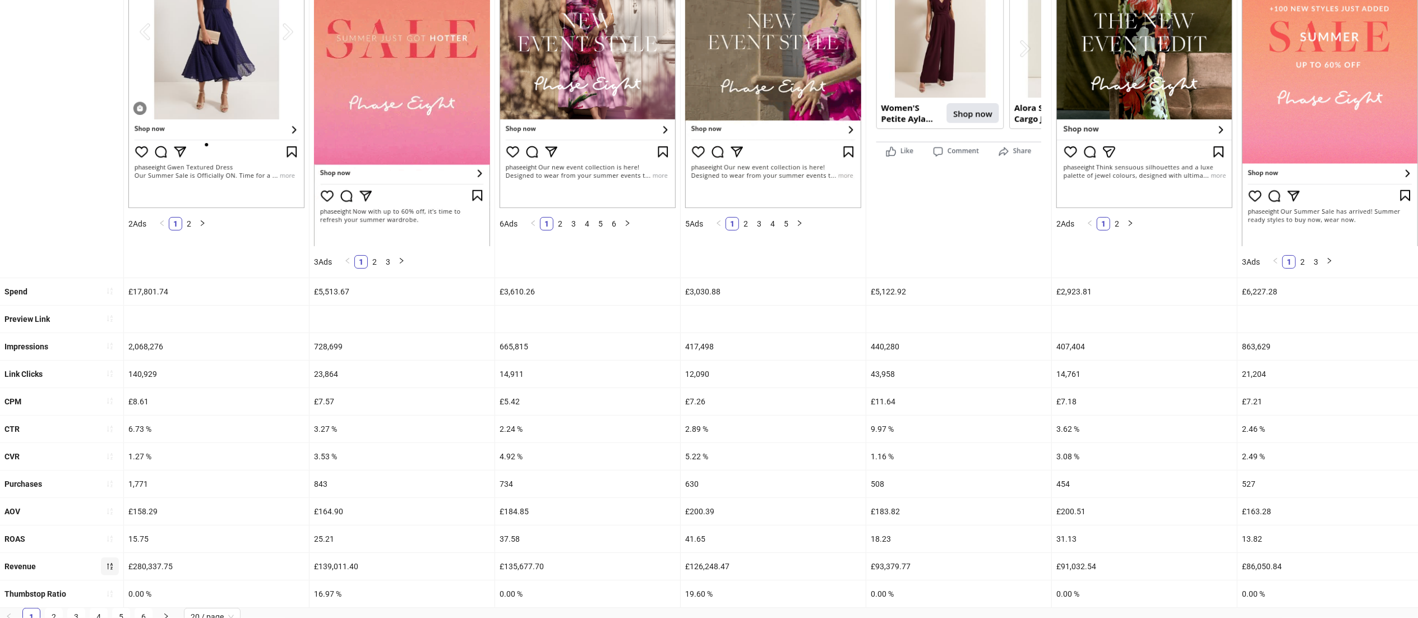
click at [727, 293] on div "£3,030.88" at bounding box center [772, 291] width 185 height 27
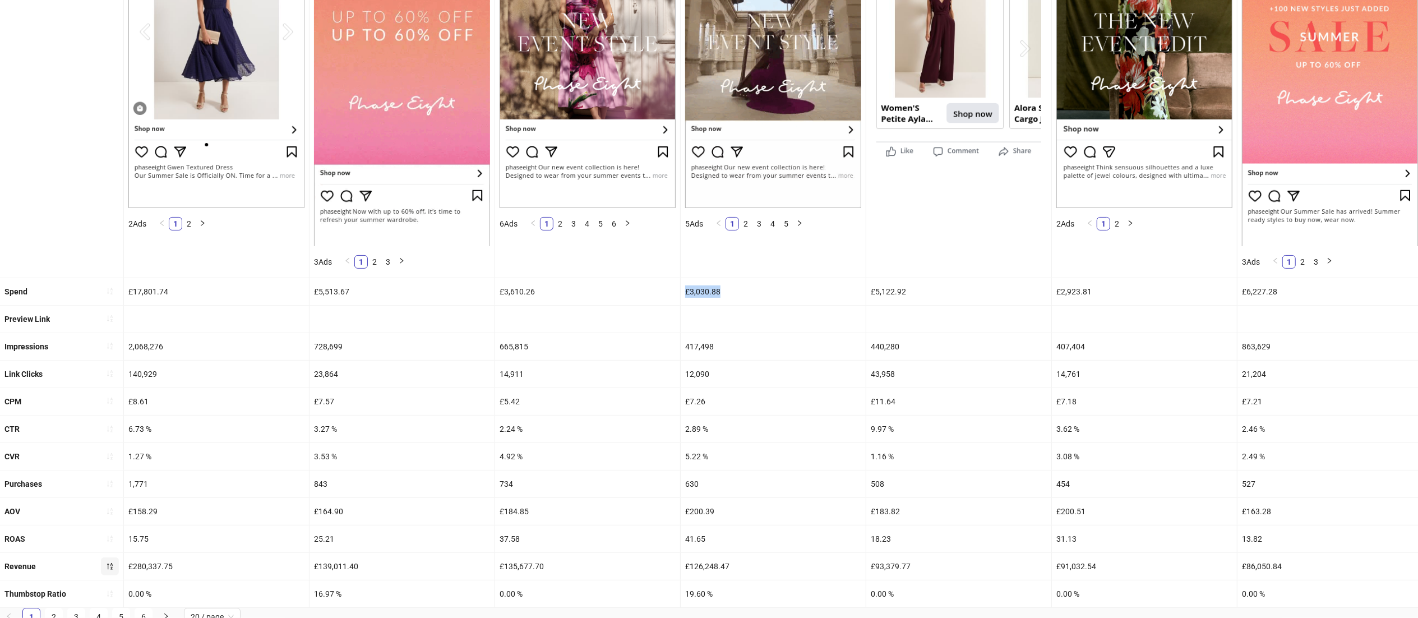
drag, startPoint x: 738, startPoint y: 287, endPoint x: 686, endPoint y: 295, distance: 52.7
click at [686, 295] on div "£3,030.88" at bounding box center [772, 291] width 185 height 27
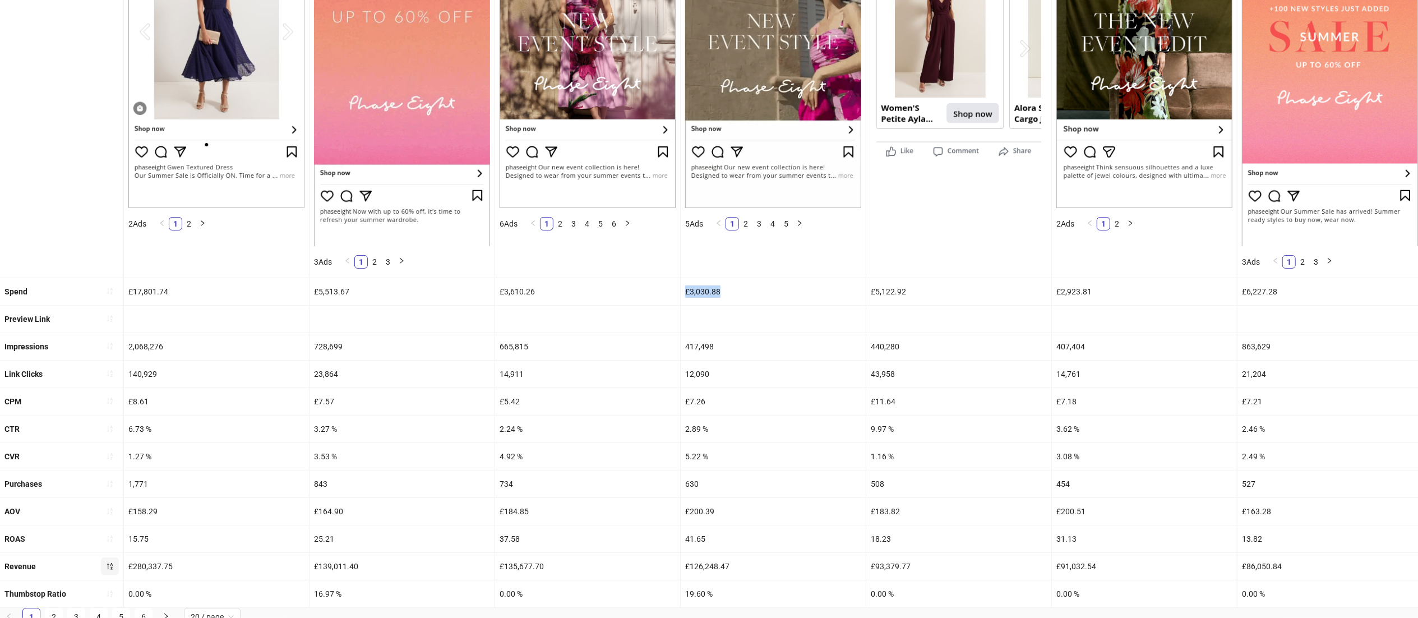
copy div "£3,030.88"
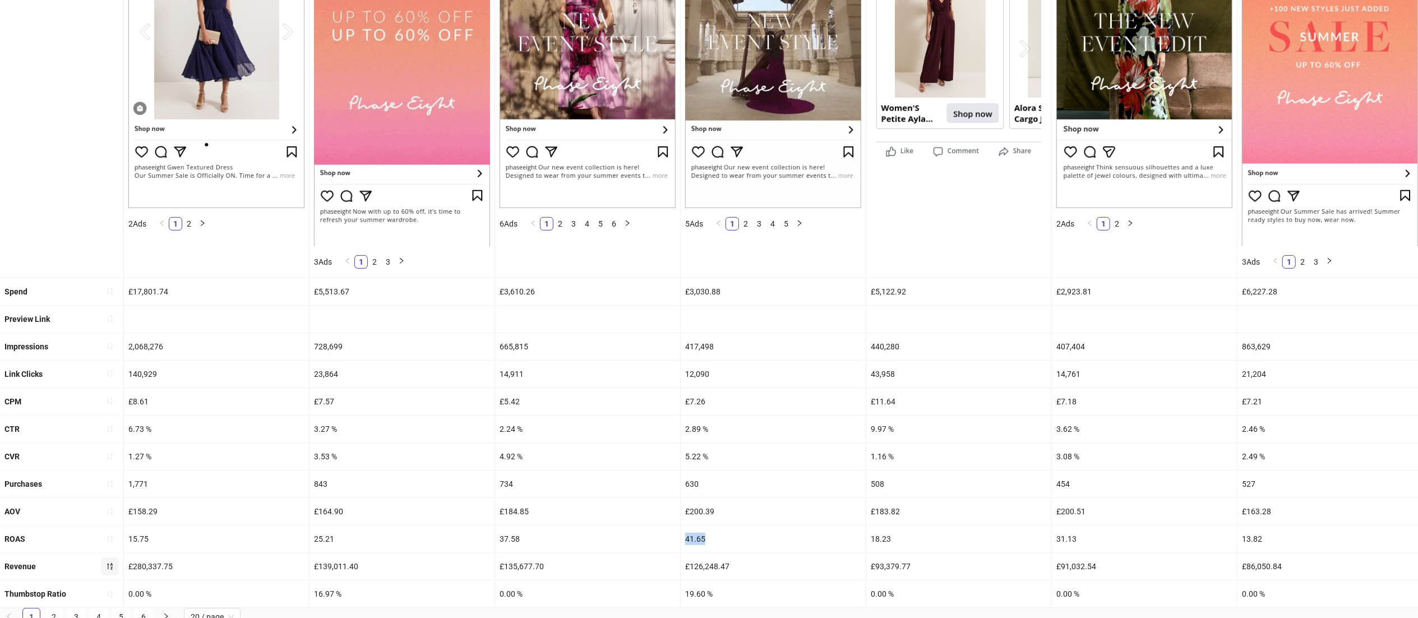
drag, startPoint x: 716, startPoint y: 544, endPoint x: 680, endPoint y: 547, distance: 36.5
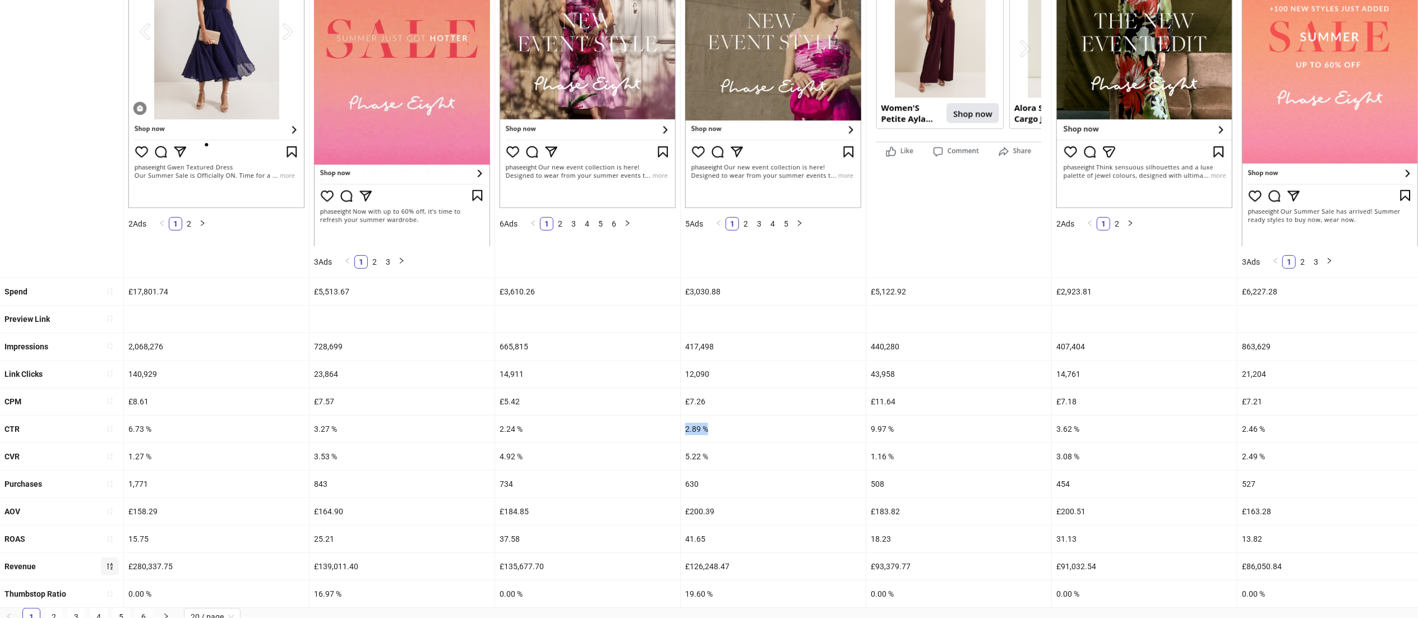
drag, startPoint x: 707, startPoint y: 425, endPoint x: 680, endPoint y: 428, distance: 26.5
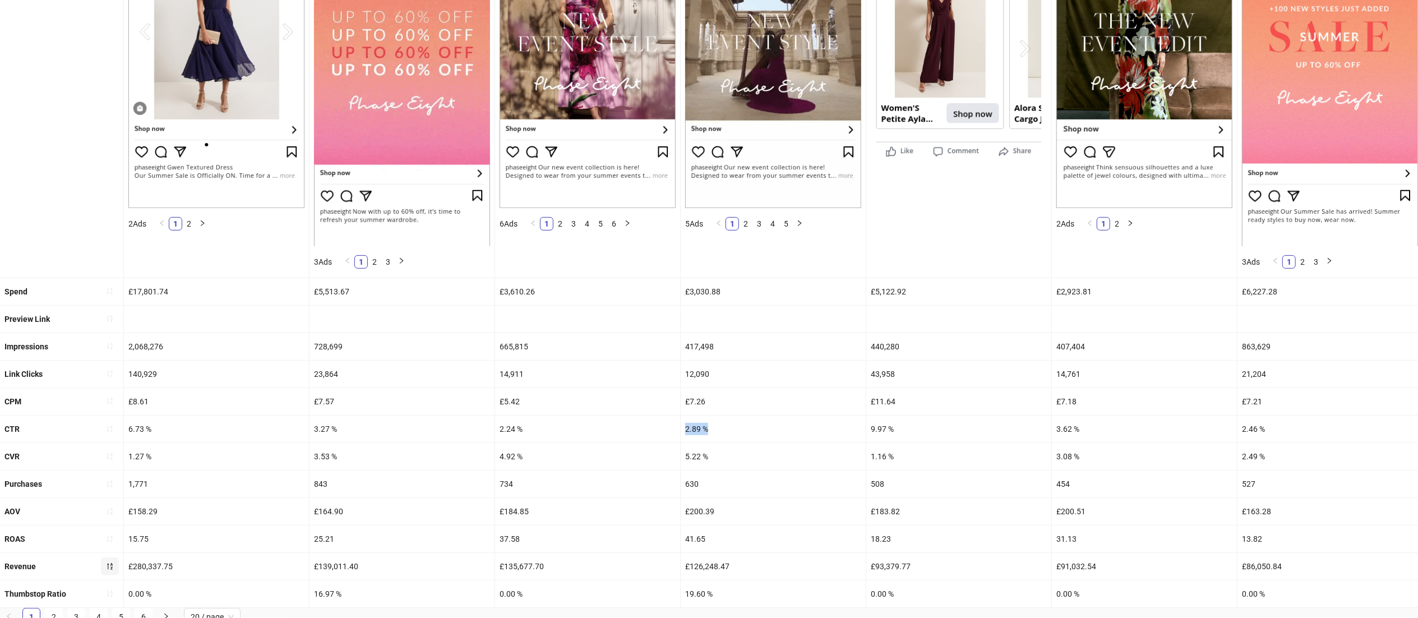
click at [680, 428] on div "2.89 %" at bounding box center [772, 428] width 185 height 27
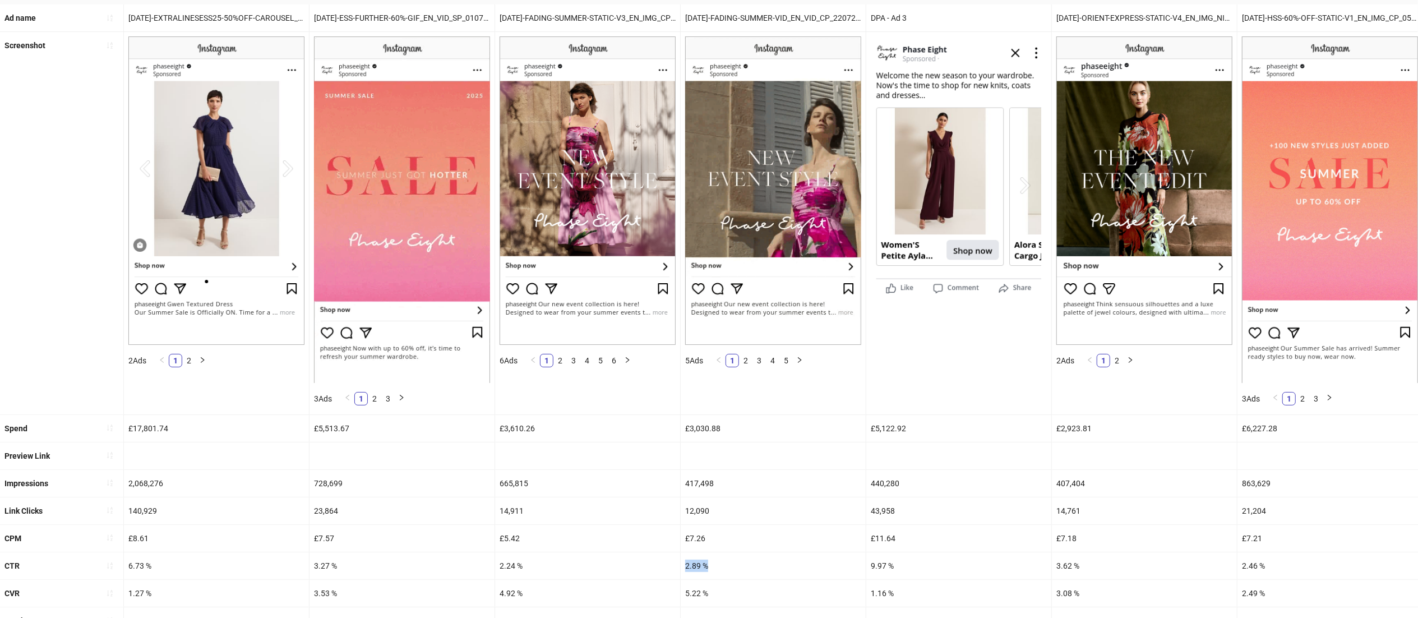
scroll to position [101, 0]
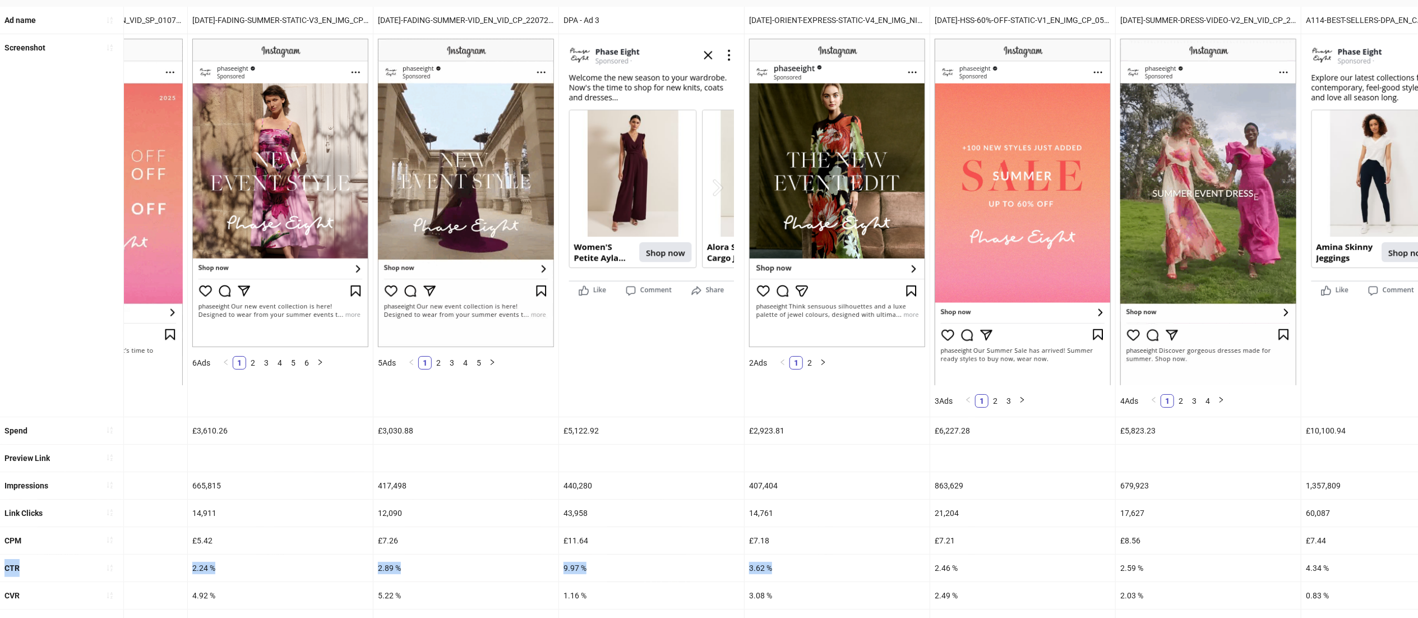
drag, startPoint x: 1120, startPoint y: 555, endPoint x: 1434, endPoint y: 531, distance: 314.9
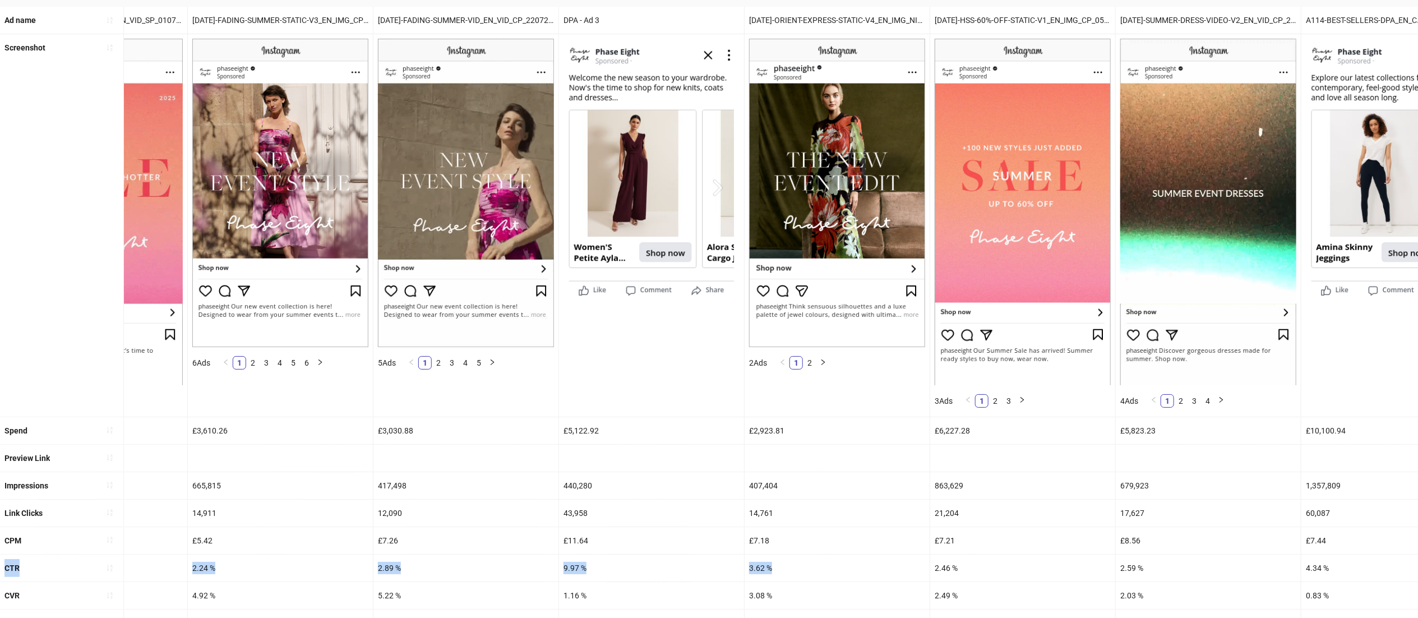
click at [1418, 516] on html "**********" at bounding box center [709, 208] width 1418 height 618
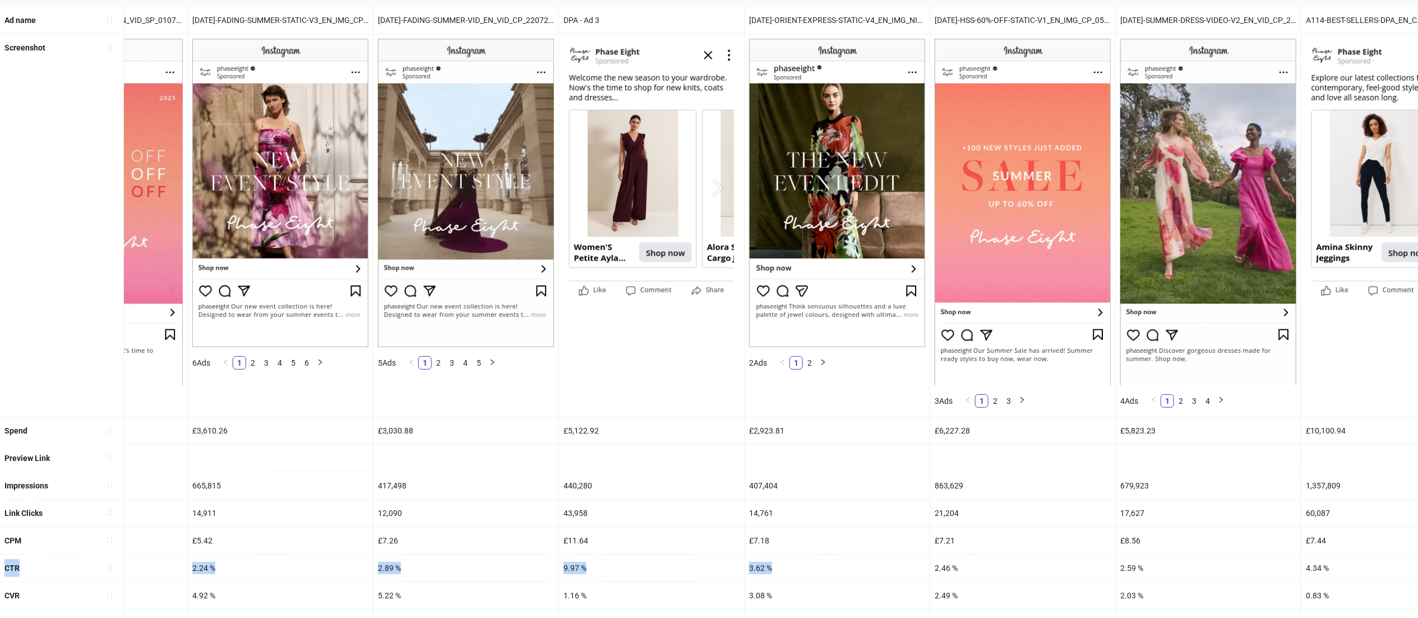
scroll to position [0, 500]
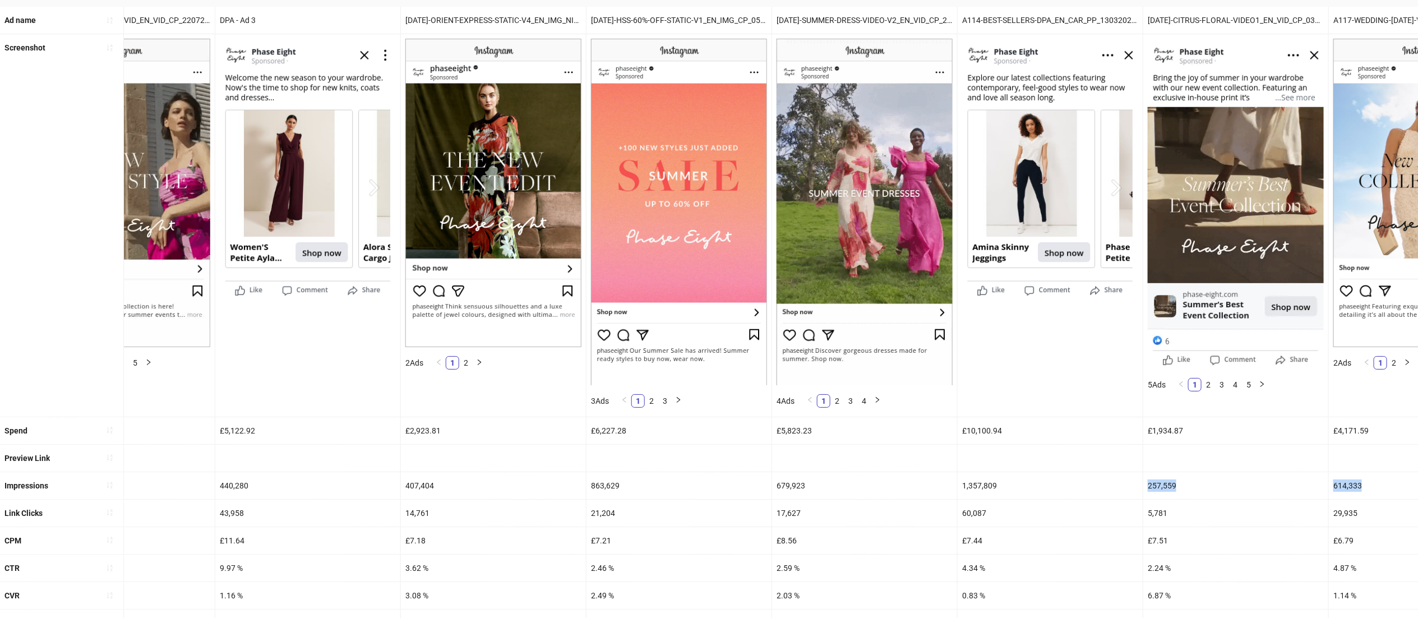
drag, startPoint x: 1229, startPoint y: 496, endPoint x: 1424, endPoint y: 494, distance: 195.1
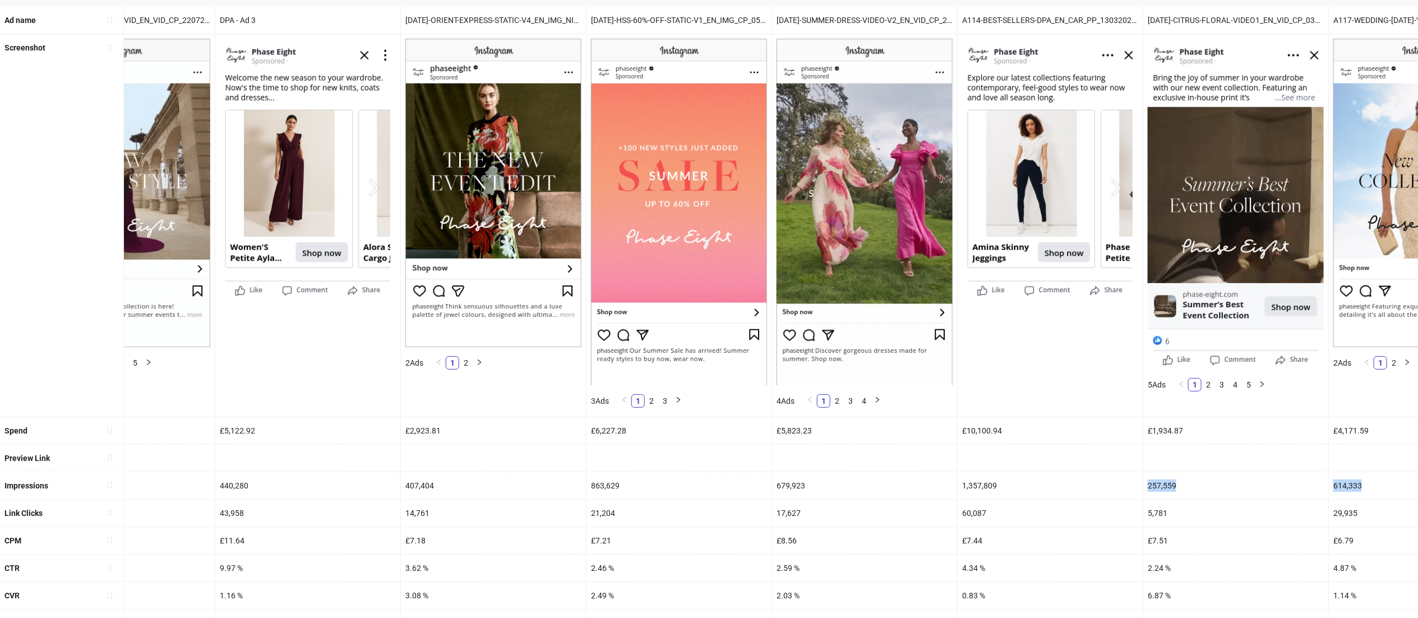
click at [1418, 494] on html "**********" at bounding box center [709, 208] width 1418 height 618
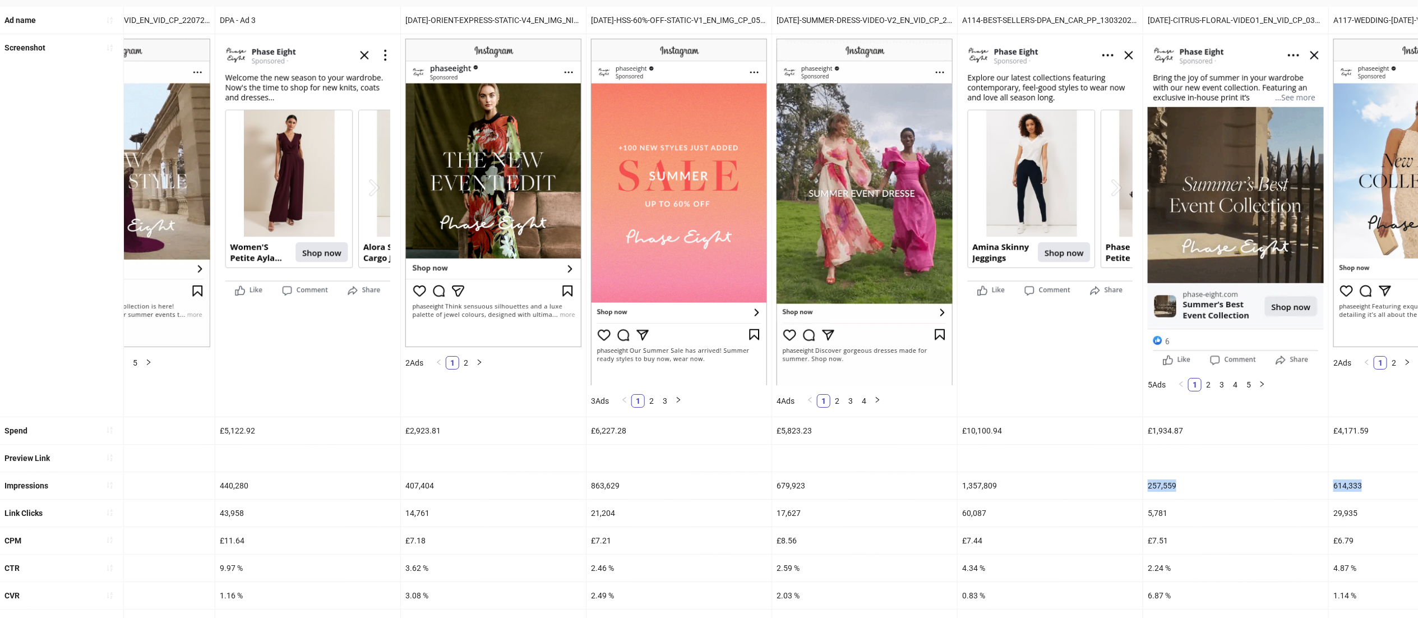
scroll to position [0, 739]
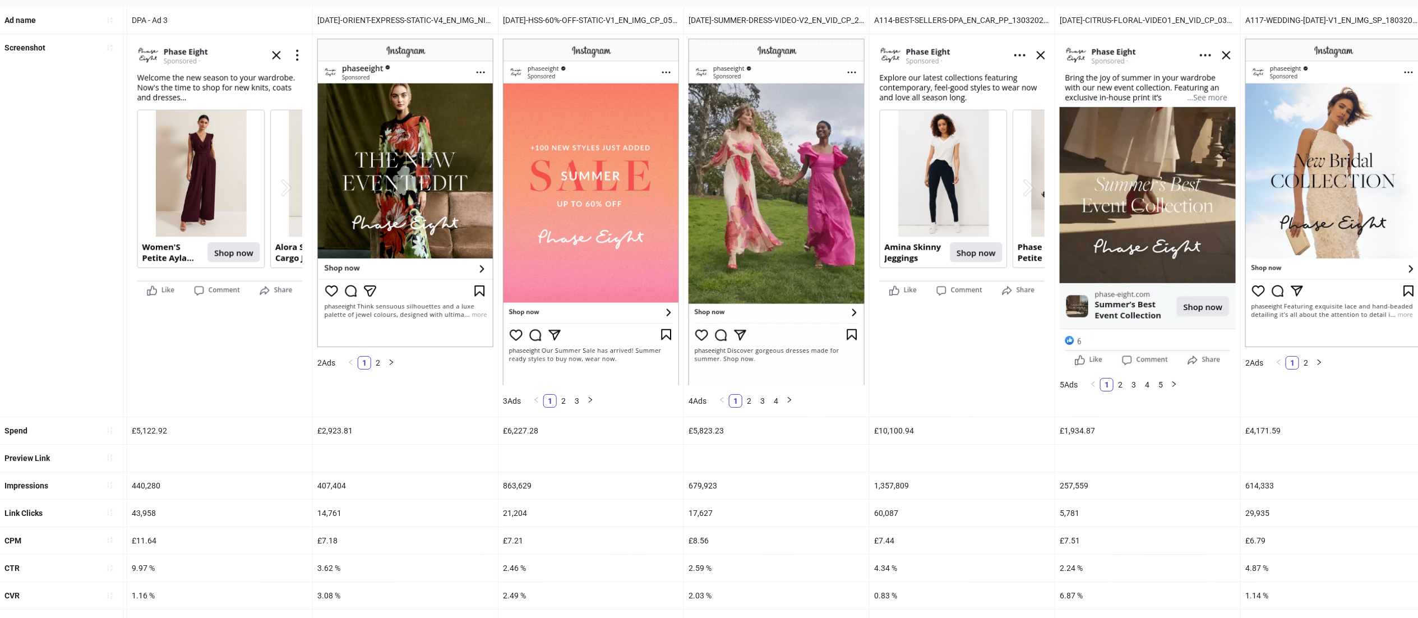
click at [1219, 526] on div "5,781" at bounding box center [1147, 512] width 185 height 27
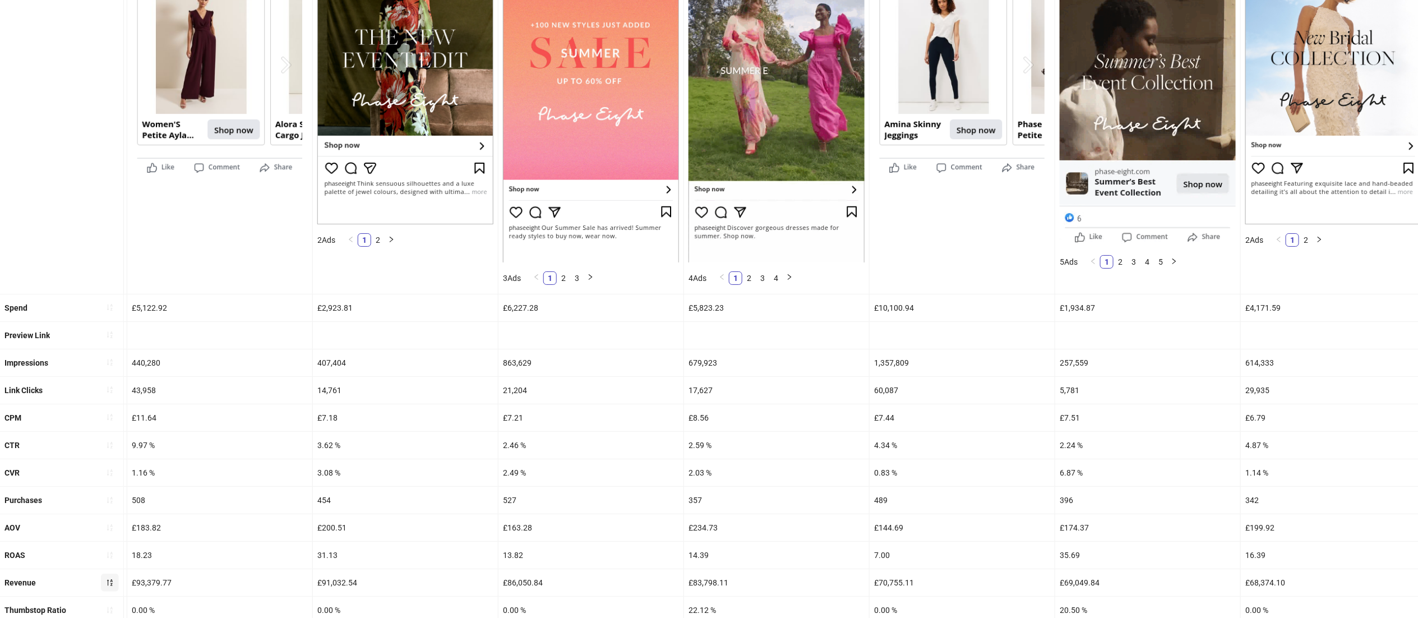
scroll to position [242, 0]
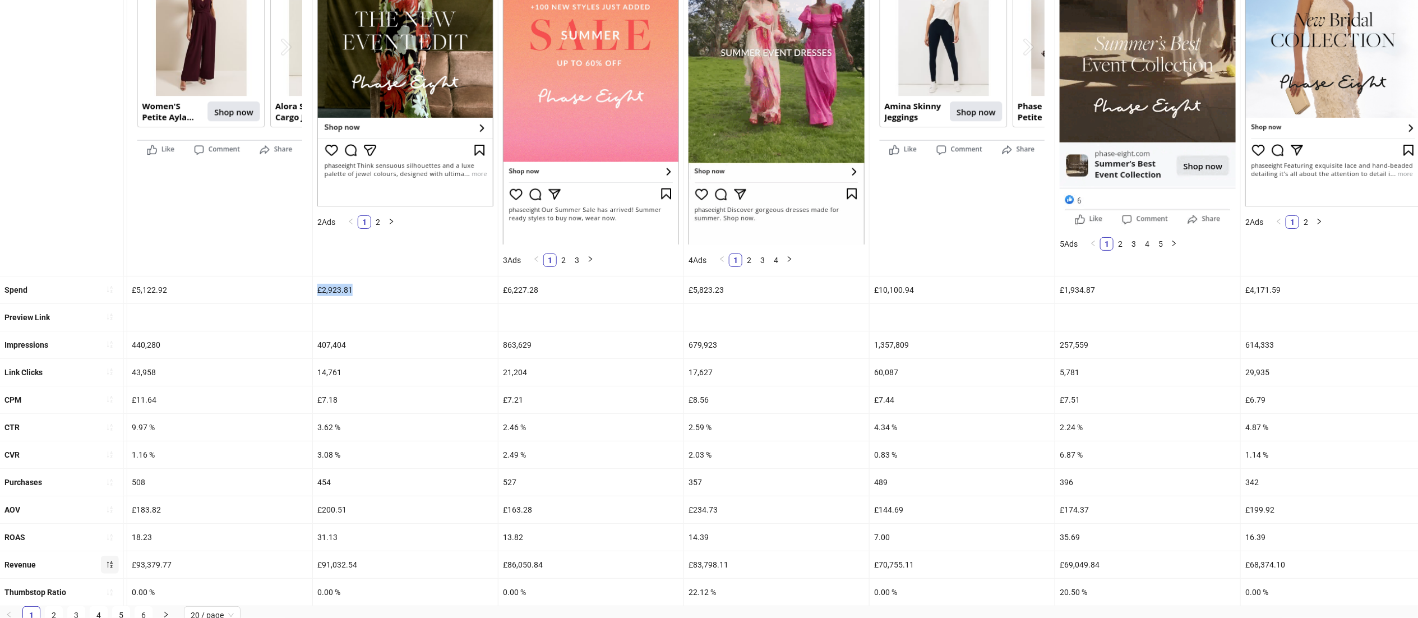
drag, startPoint x: 382, startPoint y: 287, endPoint x: 312, endPoint y: 294, distance: 70.4
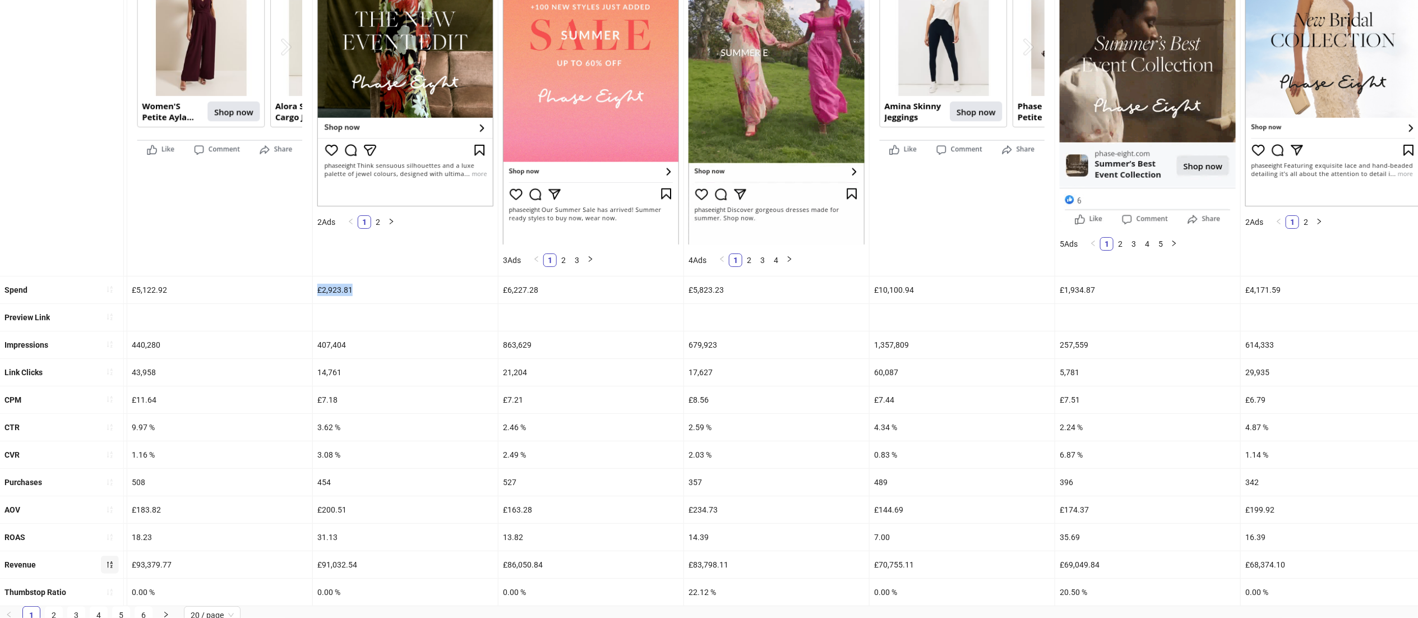
click at [312, 294] on div "Spend £17,801.74 £5,513.67 £3,610.26 £3,030.88 £5,122.92 £2,923.81 £6,227.28 £5…" at bounding box center [1178, 289] width 3834 height 27
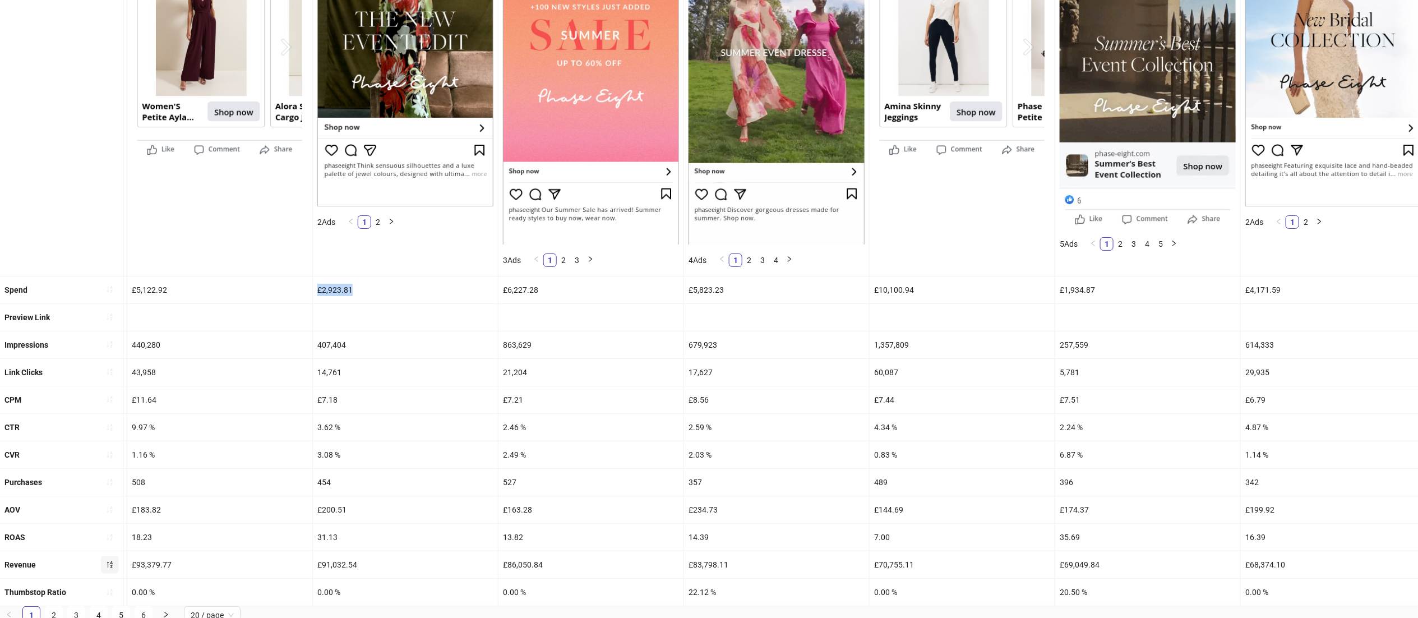
copy div "£5,122.92 £2,923.81"
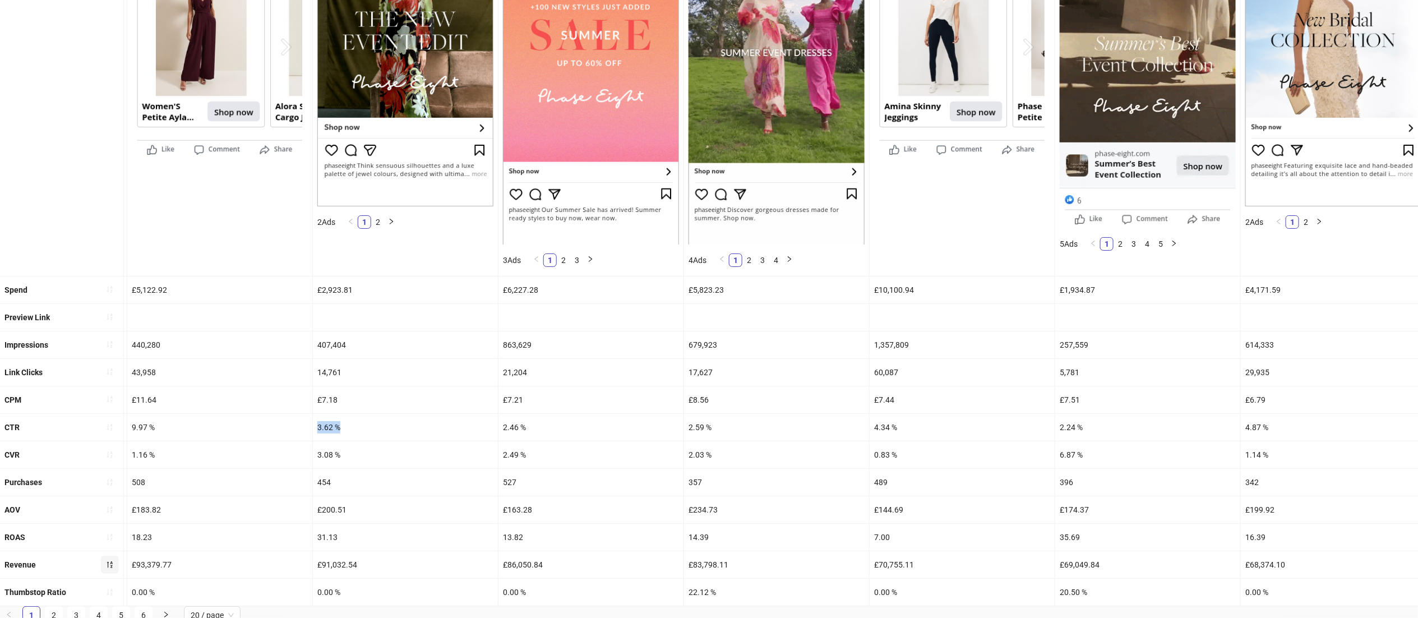
drag, startPoint x: 353, startPoint y: 430, endPoint x: 306, endPoint y: 428, distance: 46.6
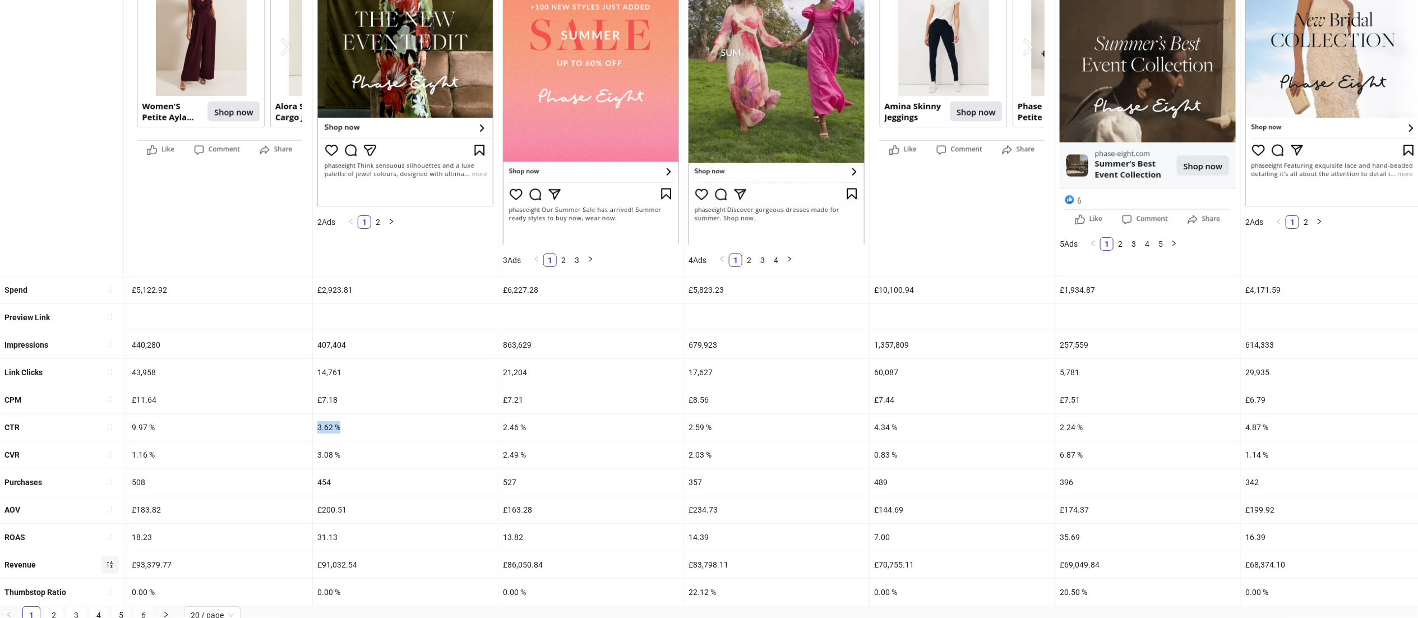
click at [306, 428] on div "CTR 6.73 % 3.27 % 2.24 % 2.89 % 9.97 % 3.62 % 2.46 % 2.59 % 4.34 % 2.24 % 4.87 …" at bounding box center [1178, 427] width 3834 height 27
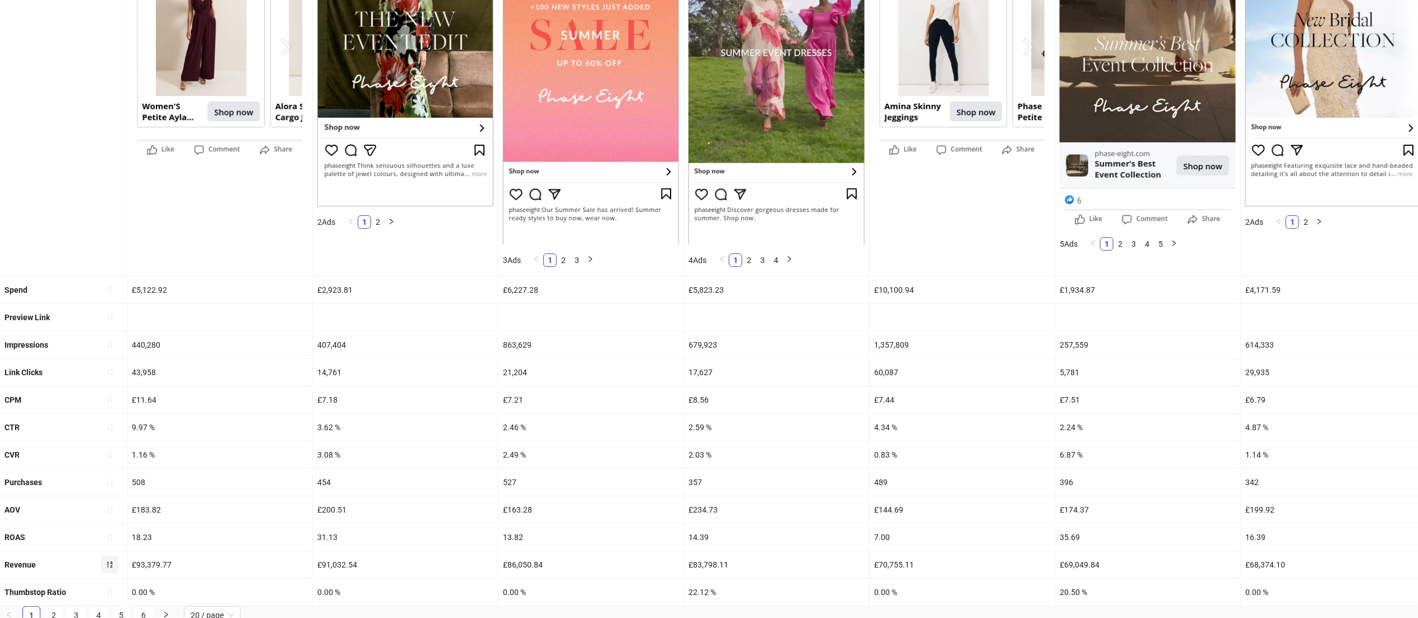
click at [343, 462] on div "3.08 %" at bounding box center [405, 454] width 185 height 27
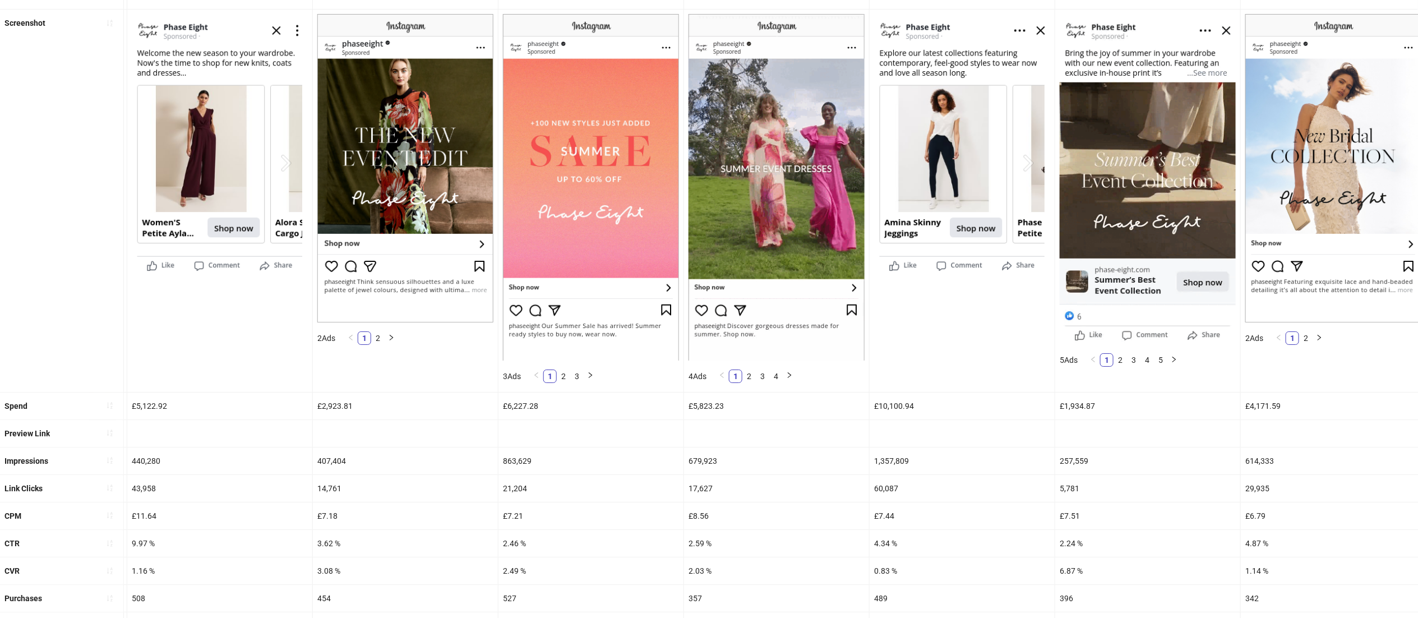
scroll to position [115, 0]
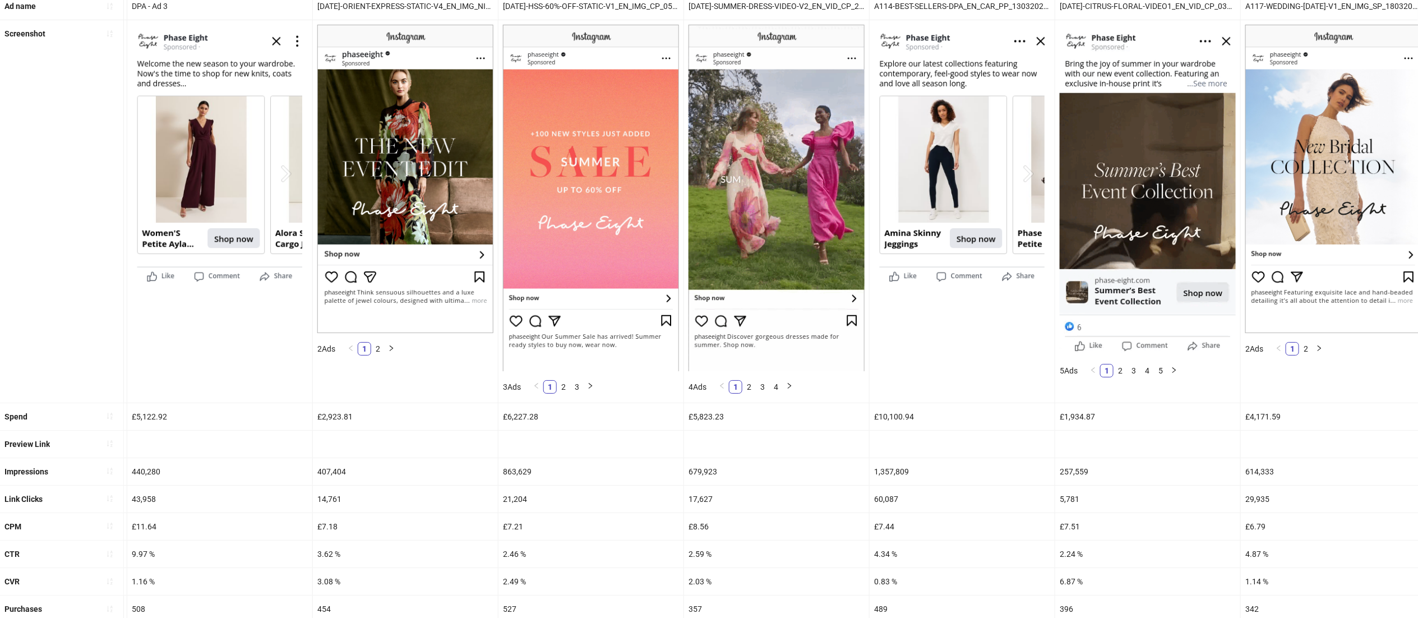
drag, startPoint x: 1337, startPoint y: 490, endPoint x: 1434, endPoint y: 497, distance: 97.2
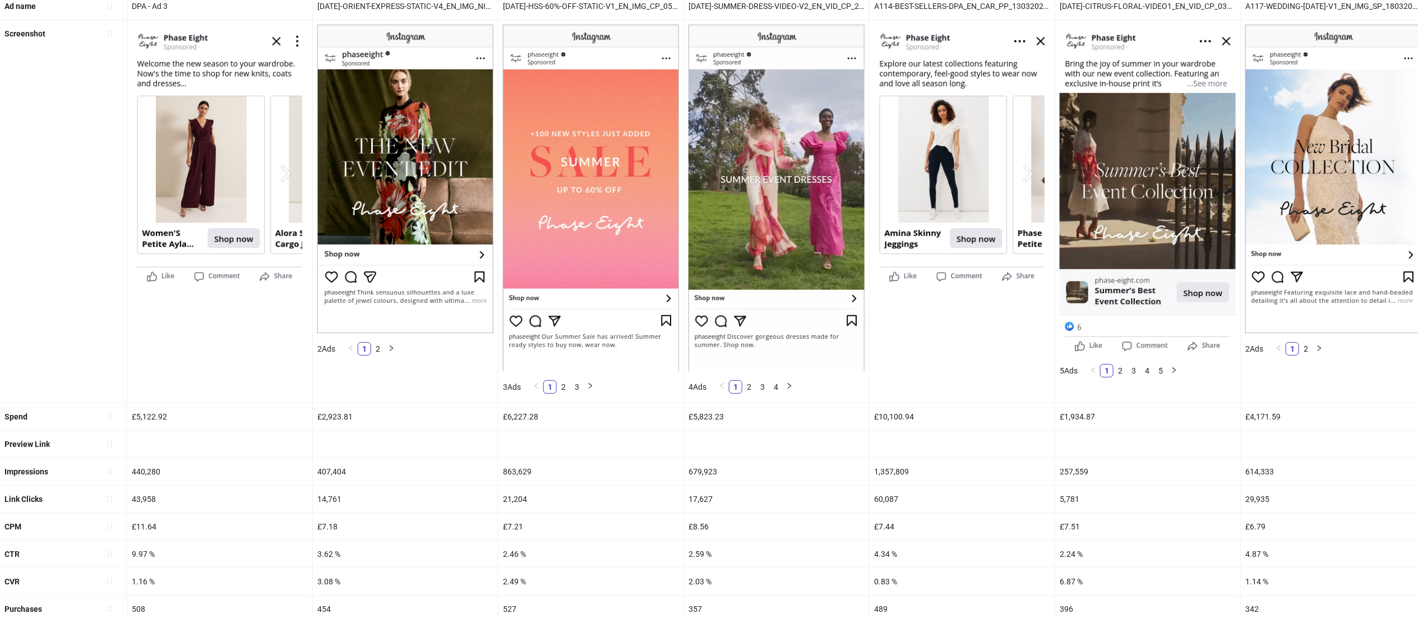
click at [1418, 497] on html "**********" at bounding box center [709, 194] width 1418 height 618
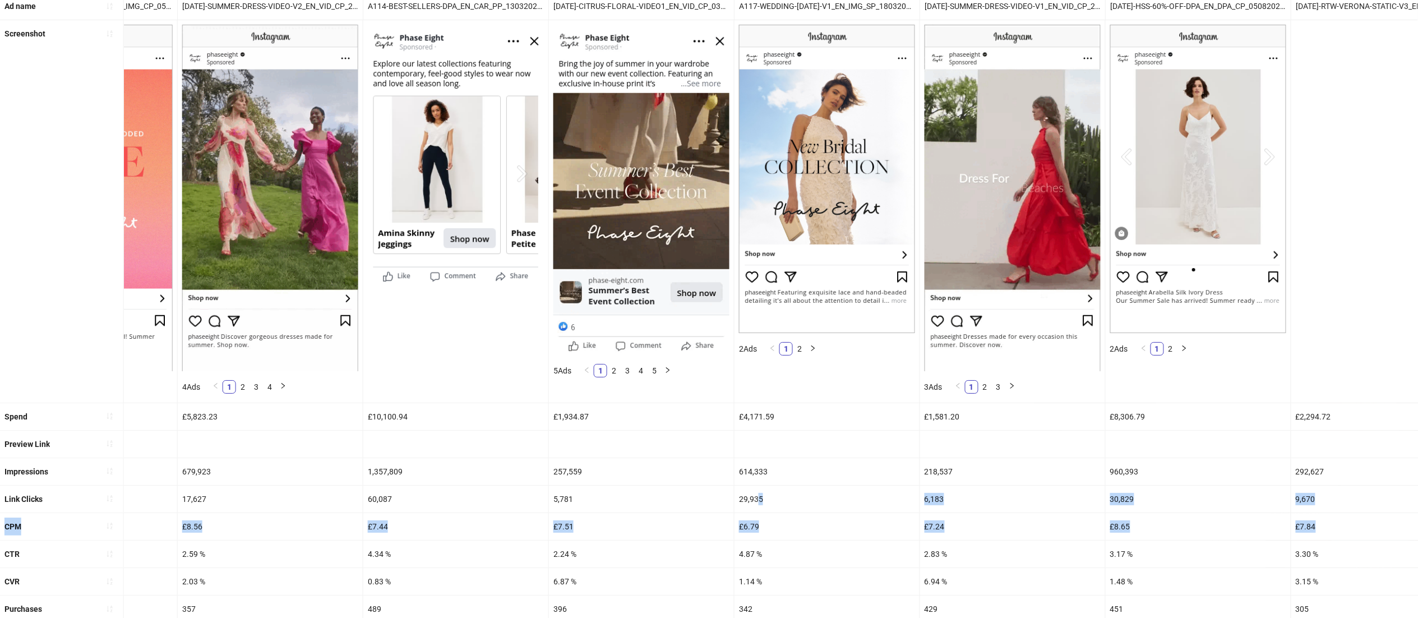
drag, startPoint x: 1266, startPoint y: 495, endPoint x: 1434, endPoint y: 529, distance: 171.5
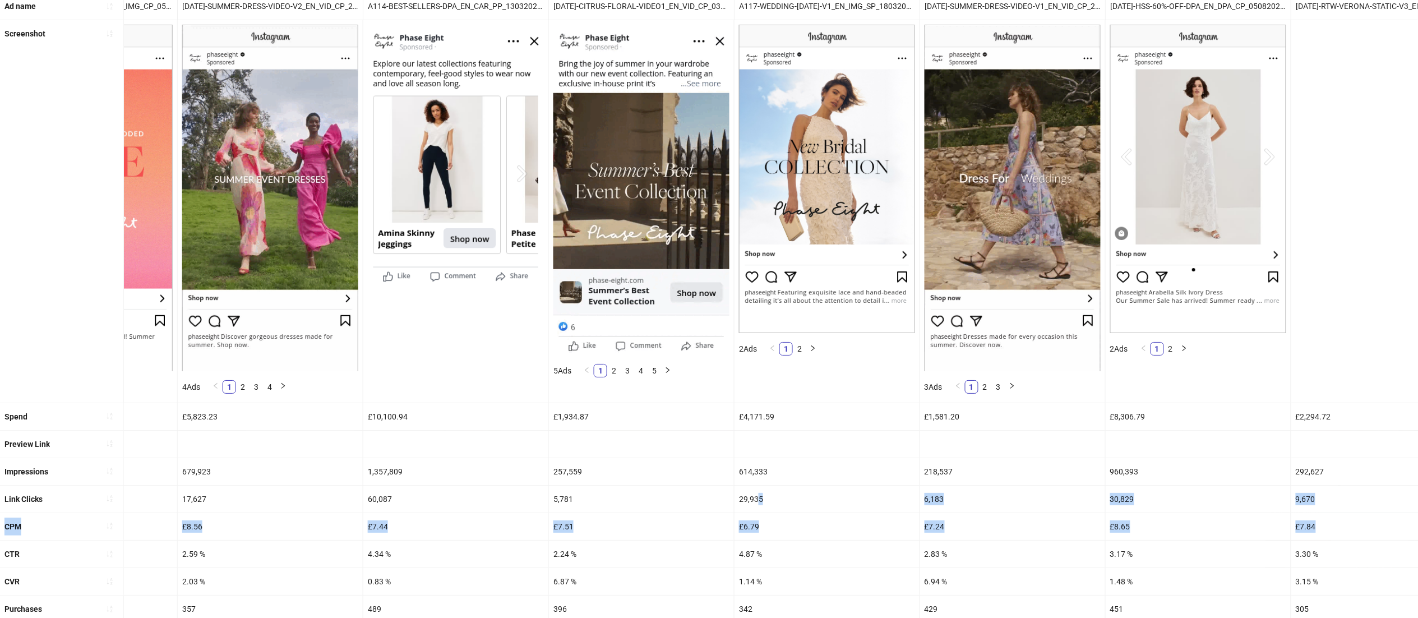
click at [1418, 502] on html "**********" at bounding box center [709, 194] width 1418 height 618
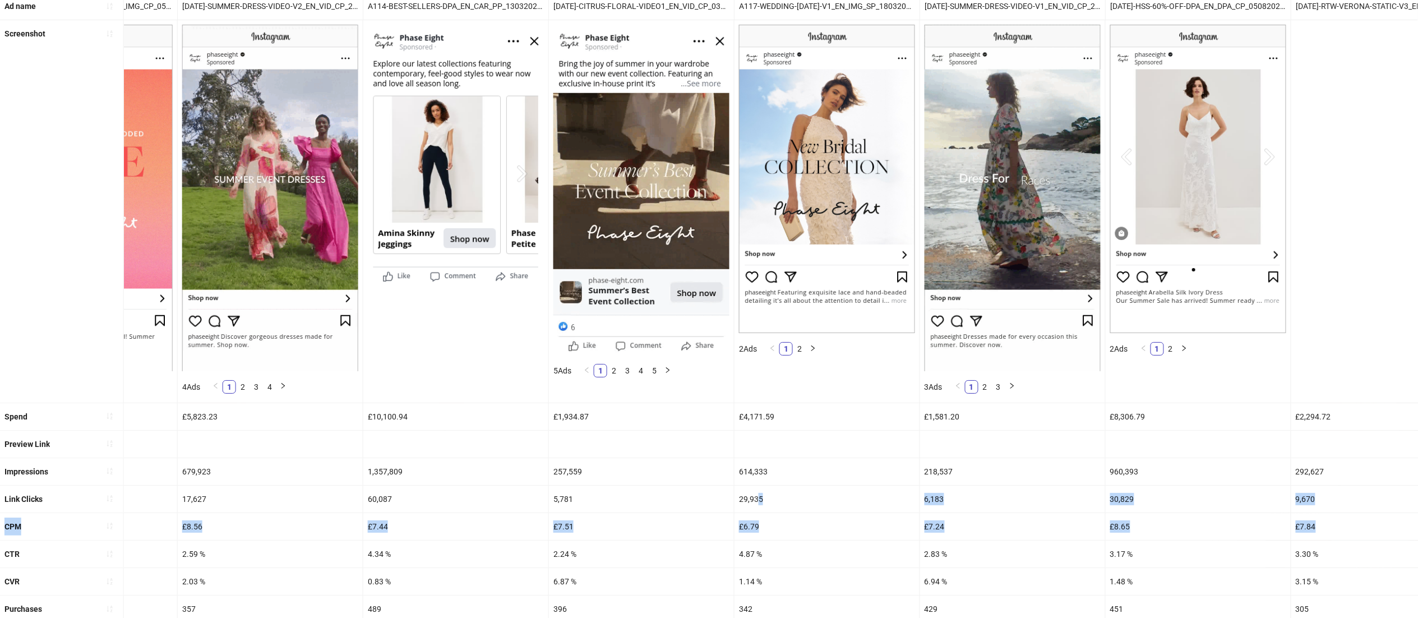
scroll to position [0, 1277]
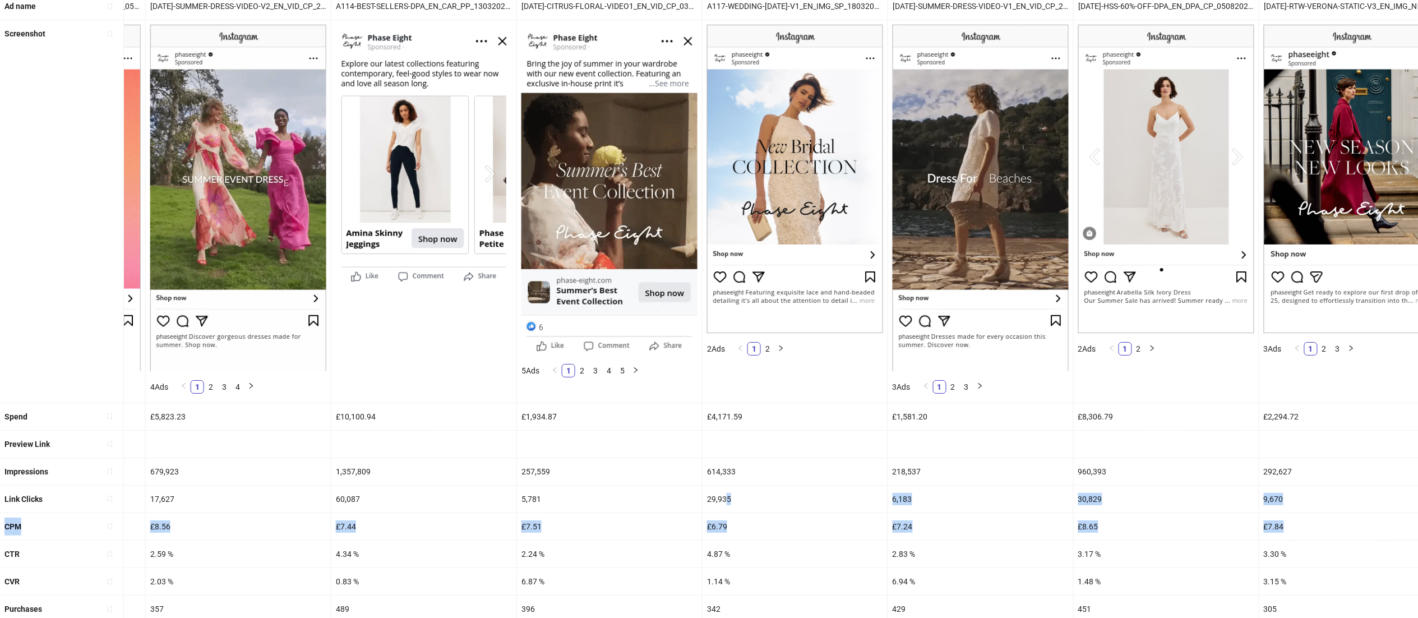
click at [810, 502] on div "29,935" at bounding box center [794, 498] width 185 height 27
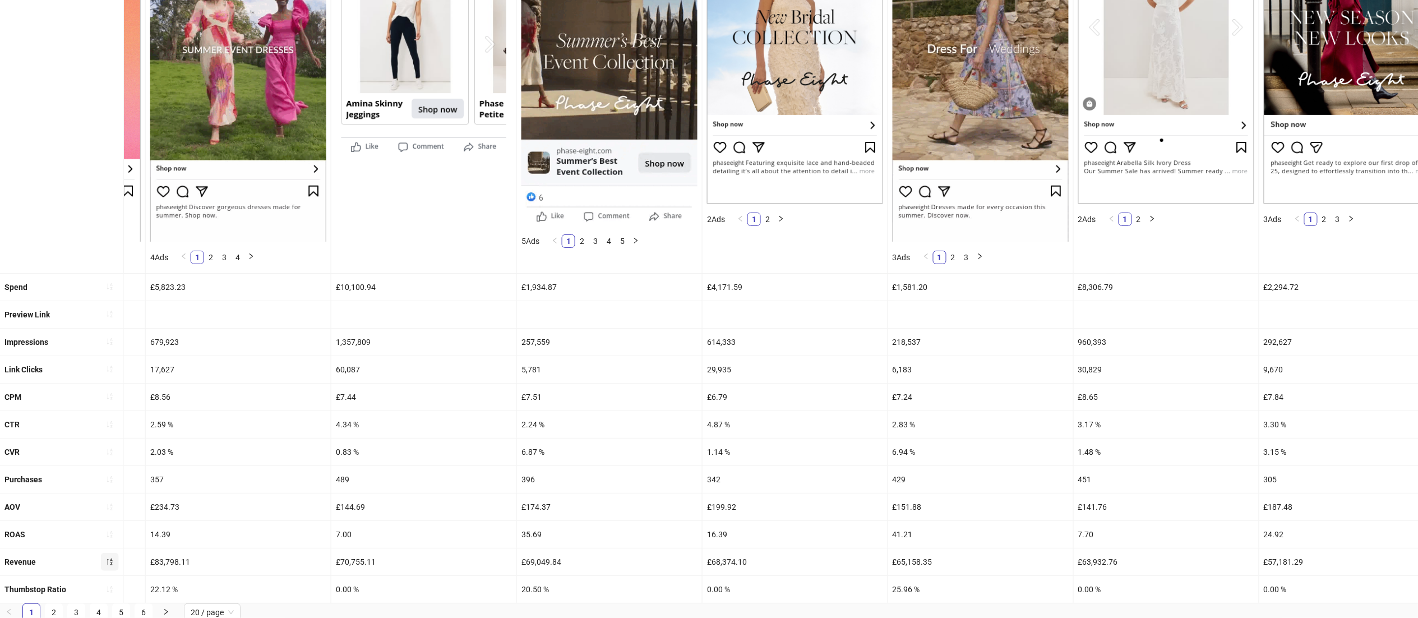
scroll to position [247, 0]
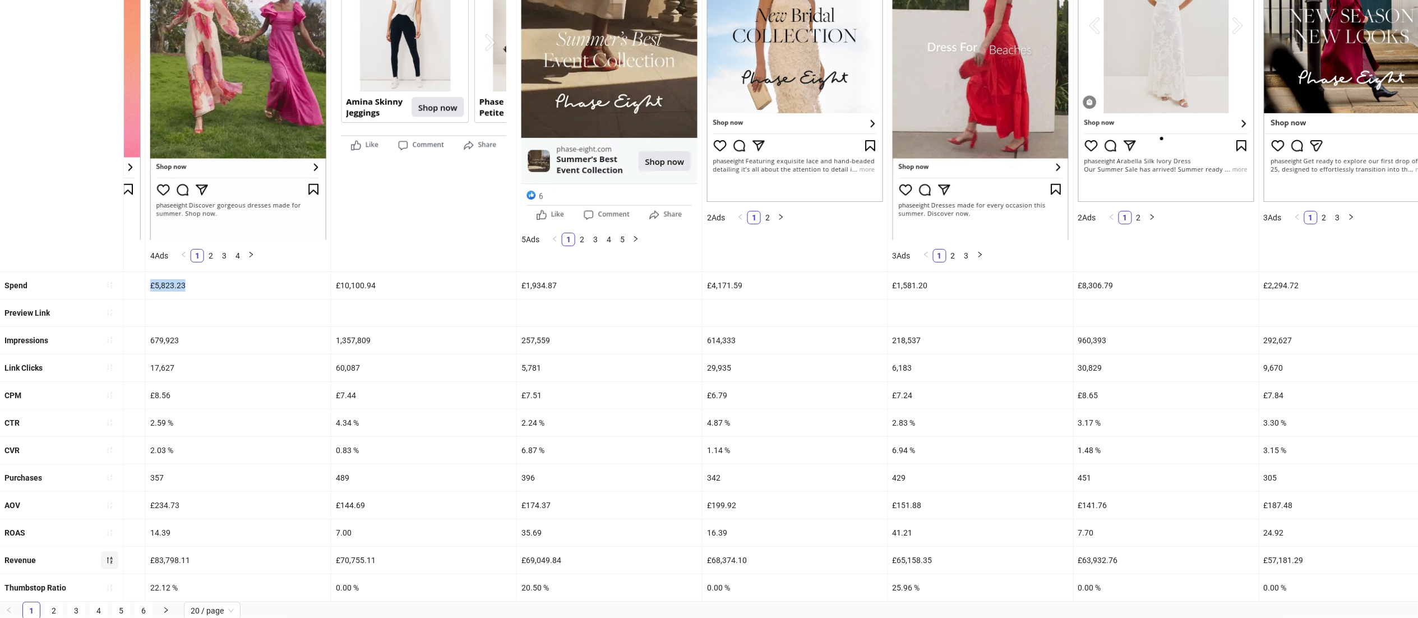
drag, startPoint x: 191, startPoint y: 286, endPoint x: 146, endPoint y: 288, distance: 44.9
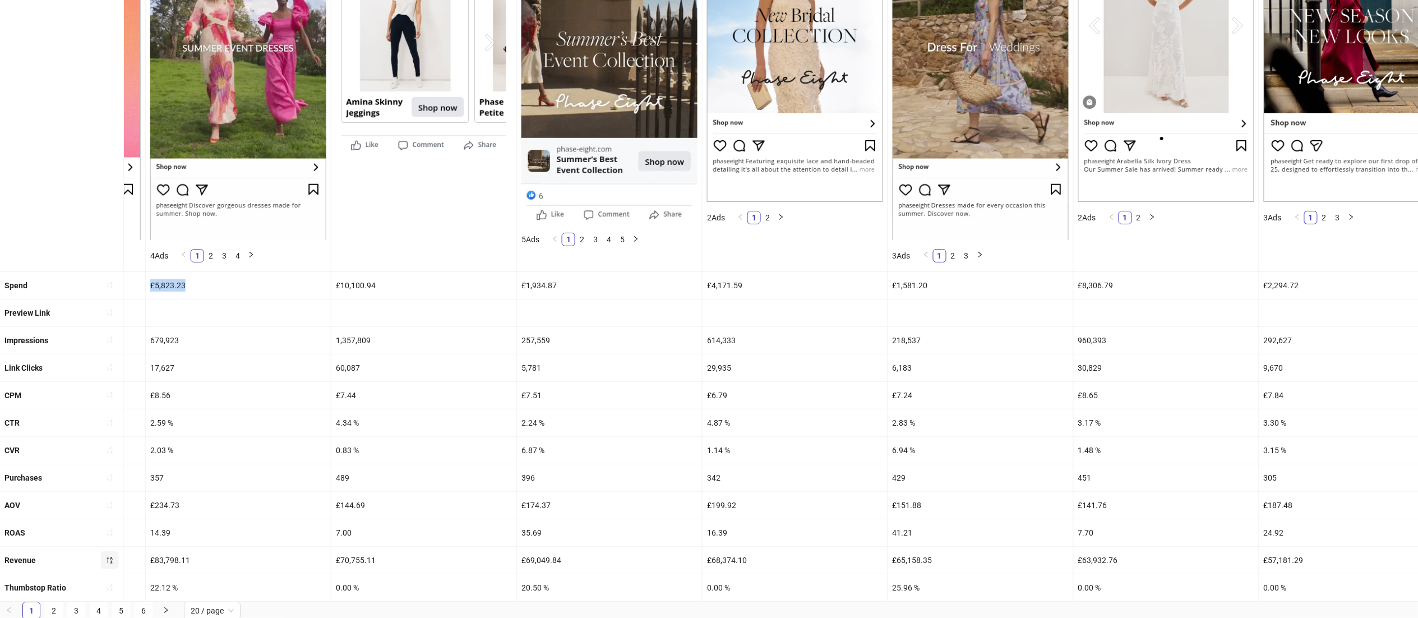
click at [146, 288] on div "Spend £17,801.74 £5,513.67 £3,610.26 £3,030.88 £5,122.92 £2,923.81 £6,227.28 £5…" at bounding box center [640, 285] width 3834 height 27
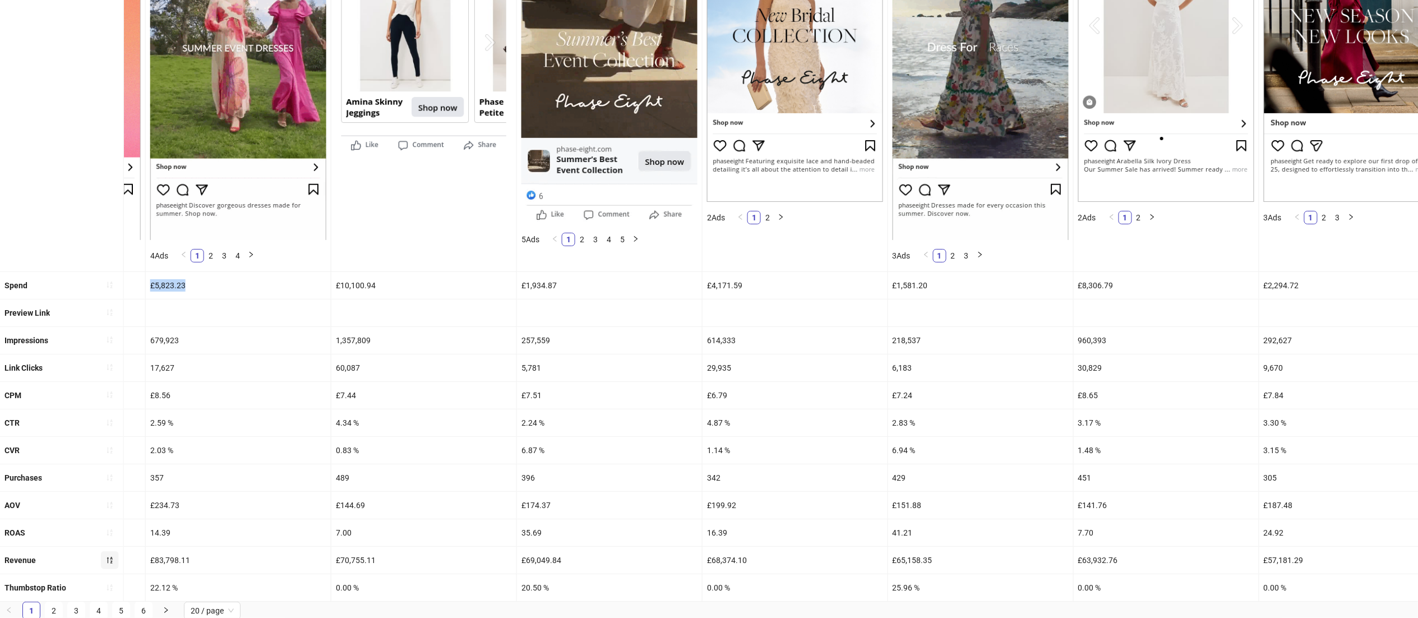
copy div "£6,227.28 £5,823.23"
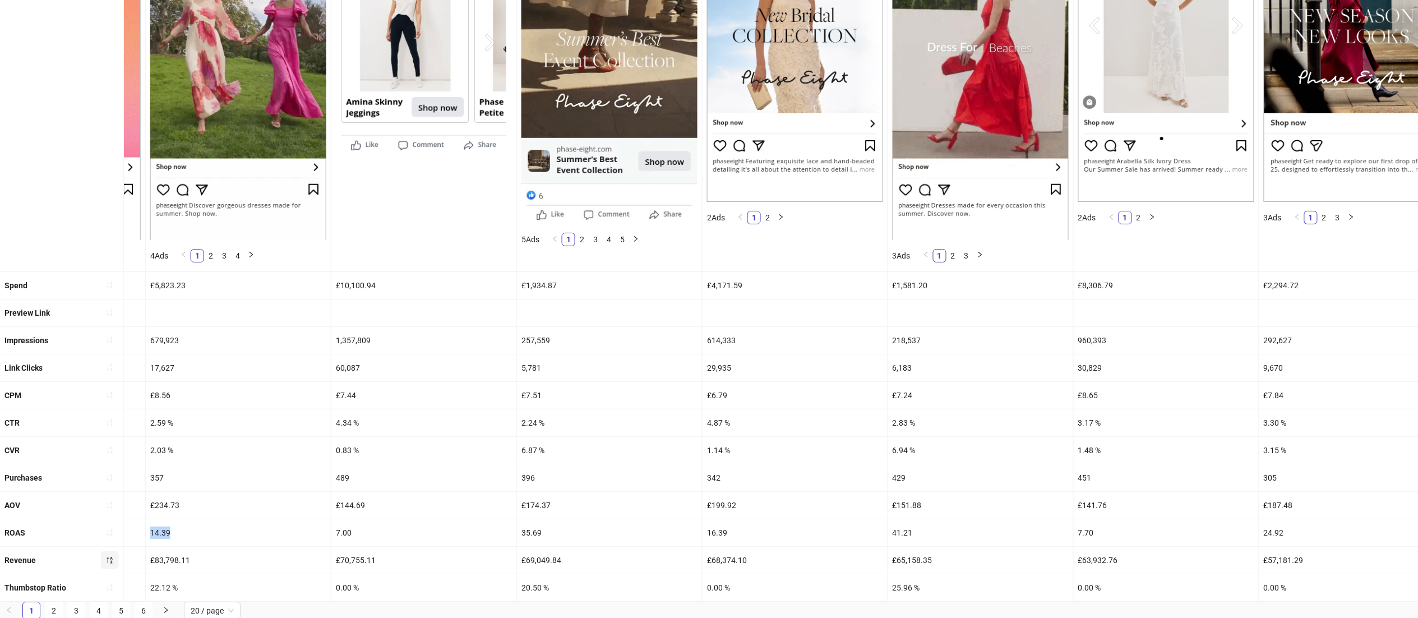
drag, startPoint x: 180, startPoint y: 530, endPoint x: 143, endPoint y: 531, distance: 36.4
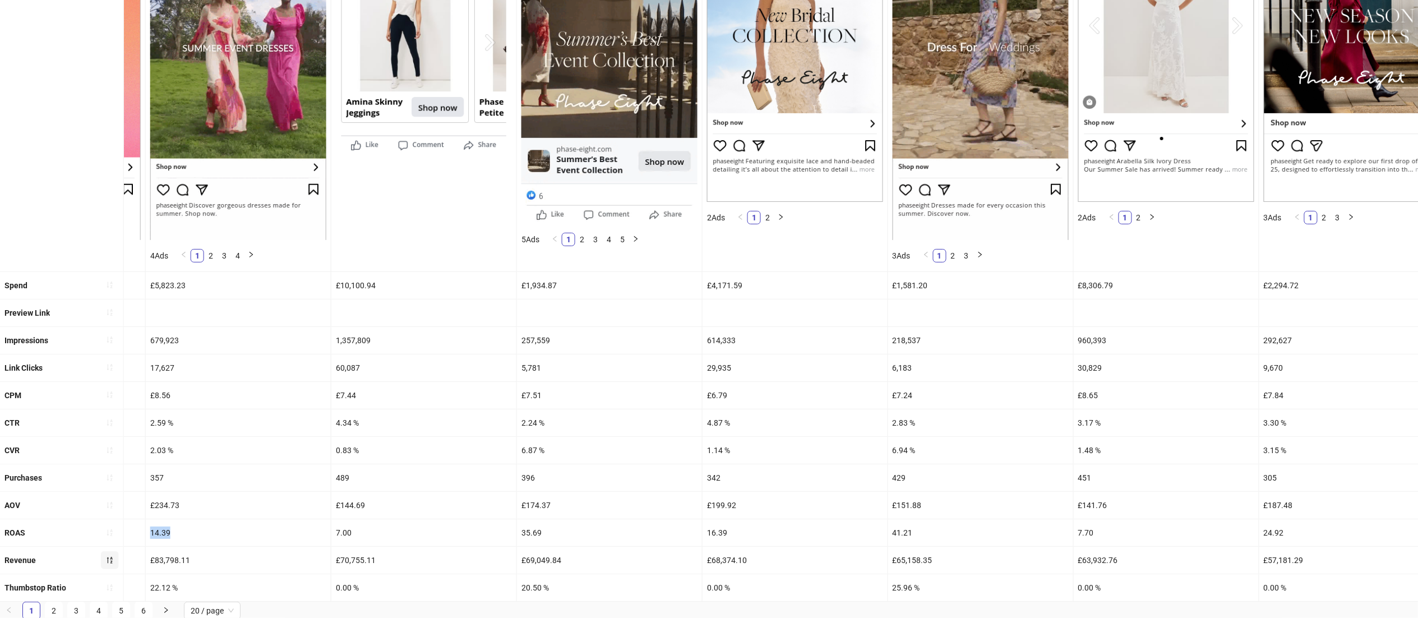
click at [143, 531] on div "ROAS 15.75 25.21 37.58 41.65 18.23 31.13 13.82 14.39 7.00 35.69 16.39 41.21 7.7…" at bounding box center [640, 532] width 3834 height 27
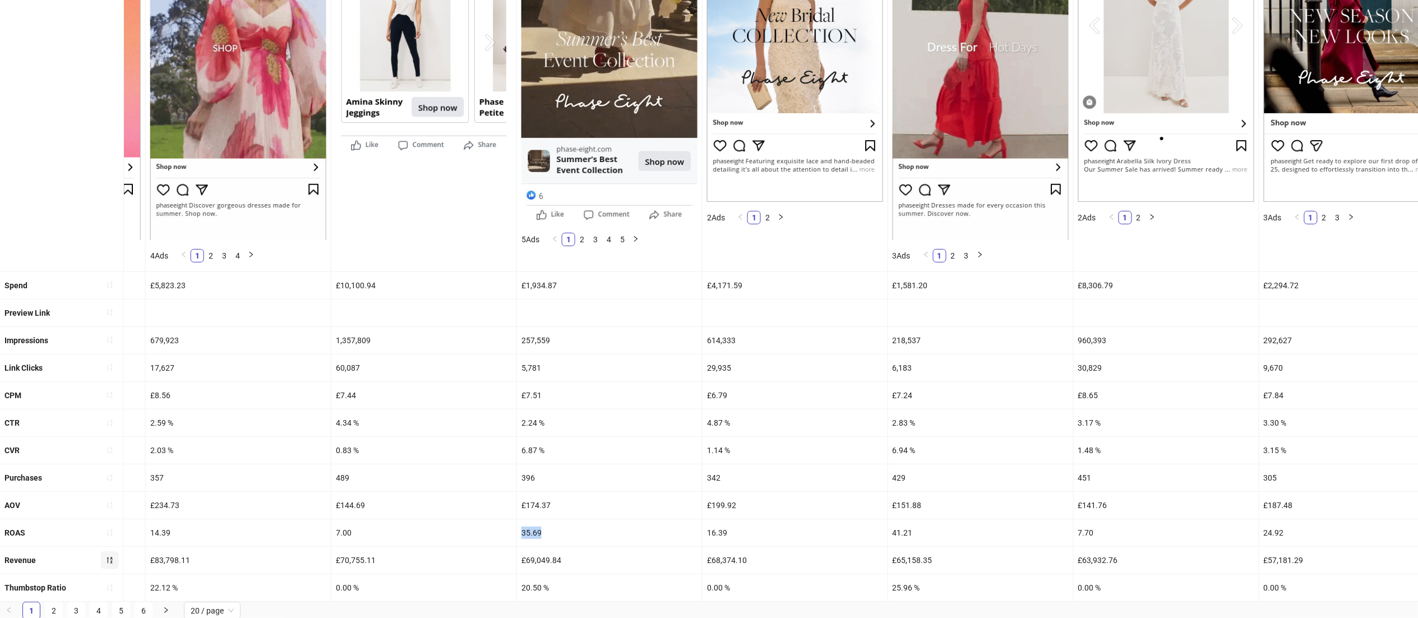
drag, startPoint x: 548, startPoint y: 527, endPoint x: 513, endPoint y: 527, distance: 34.2
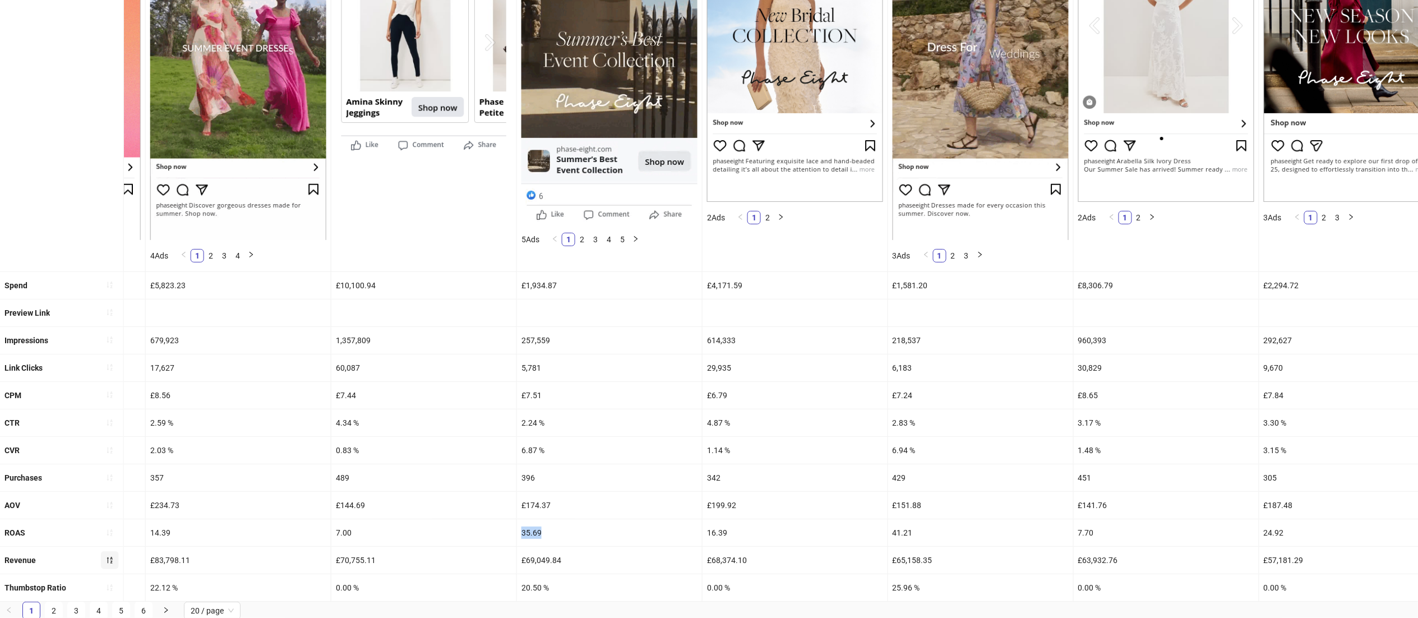
click at [513, 527] on div "ROAS 15.75 25.21 37.58 41.65 18.23 31.13 13.82 14.39 7.00 35.69 16.39 41.21 7.7…" at bounding box center [640, 532] width 3834 height 27
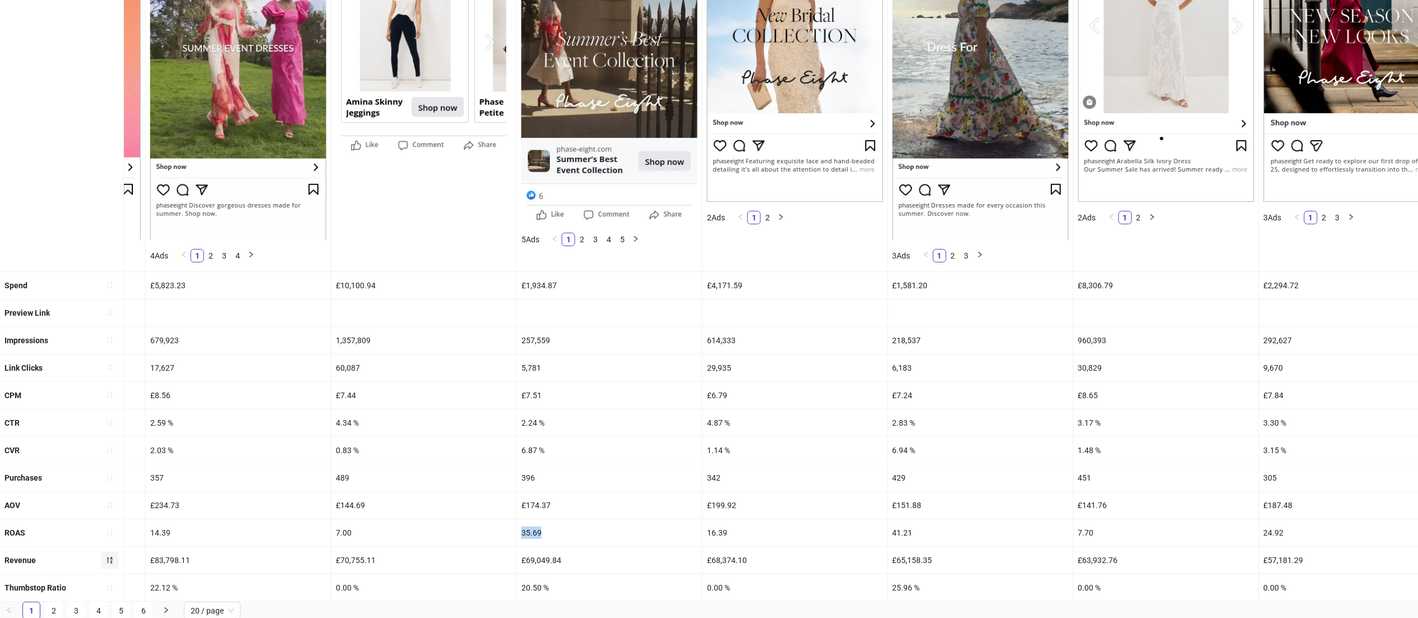
copy div "35.69"
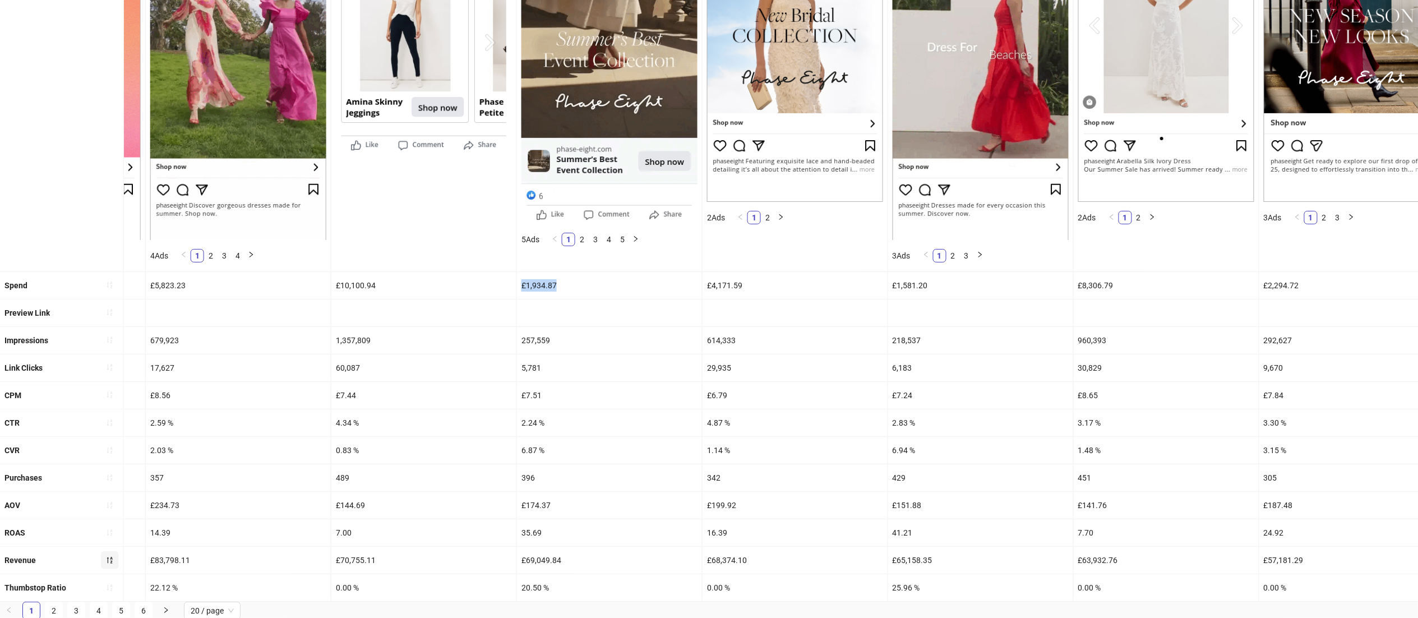
drag, startPoint x: 566, startPoint y: 285, endPoint x: 501, endPoint y: 288, distance: 65.1
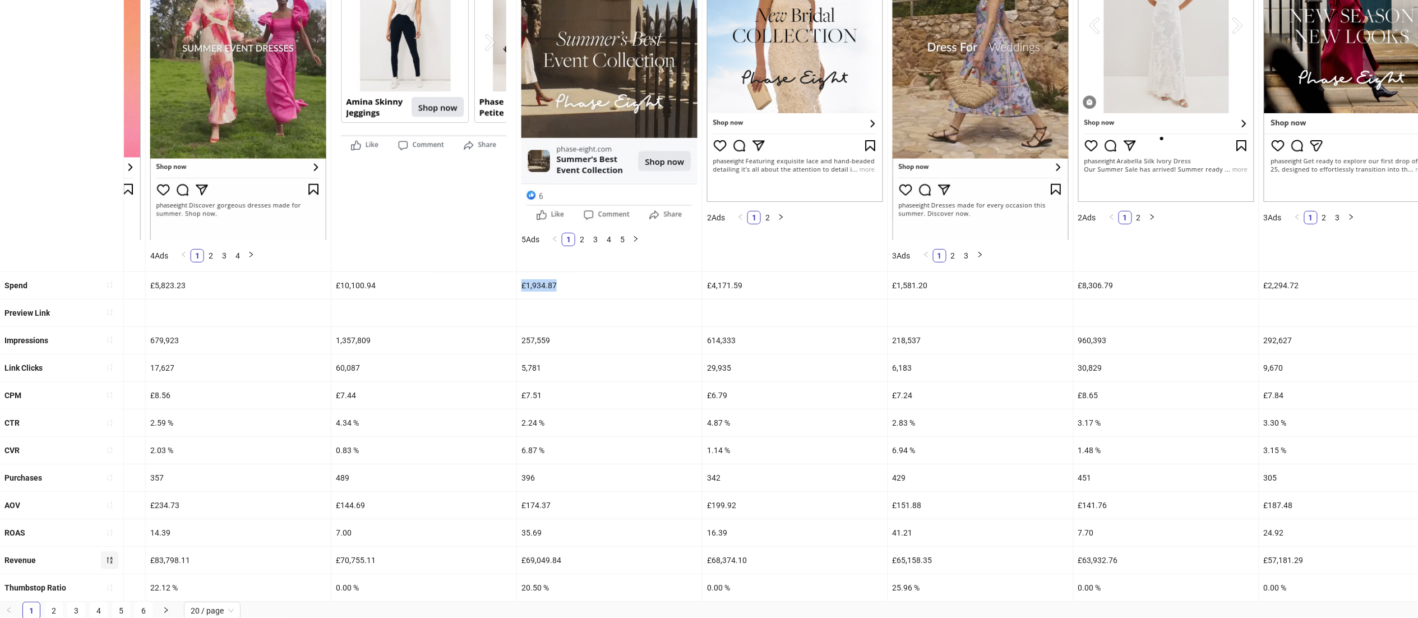
click at [501, 288] on div "Spend £17,801.74 £5,513.67 £3,610.26 £3,030.88 £5,122.92 £2,923.81 £6,227.28 £5…" at bounding box center [640, 285] width 3834 height 27
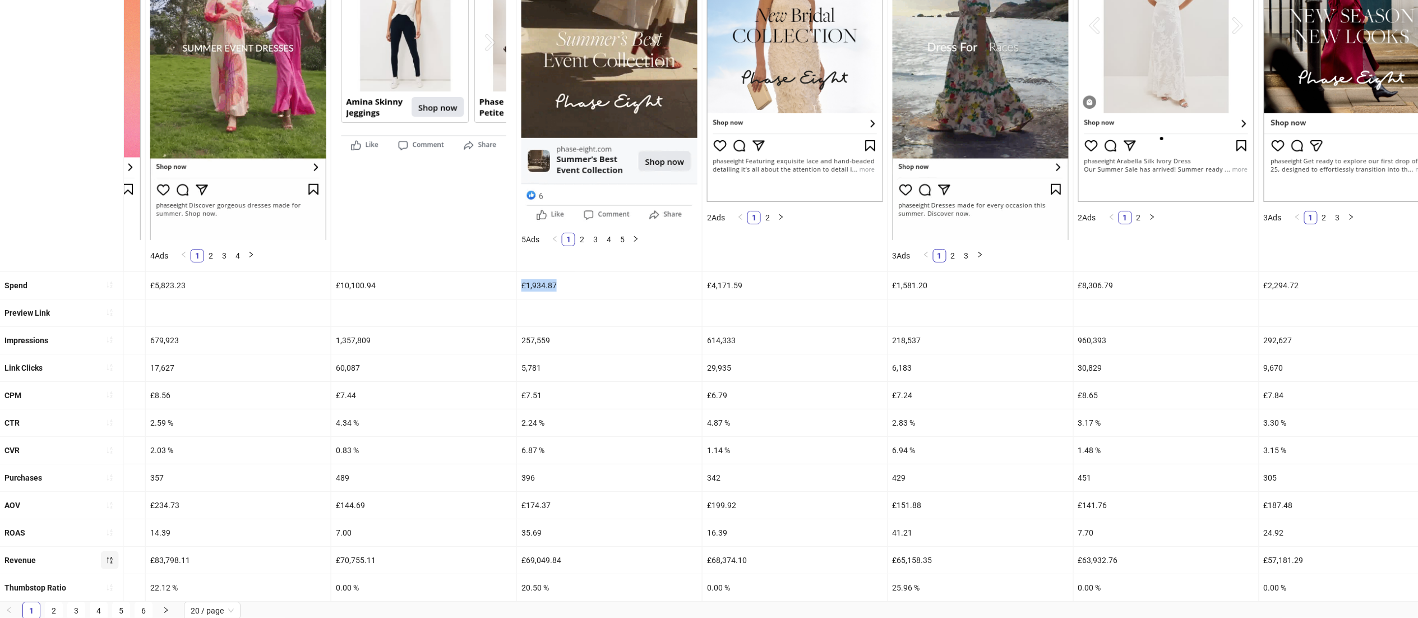
copy div "£10,100.94 £1,934.87"
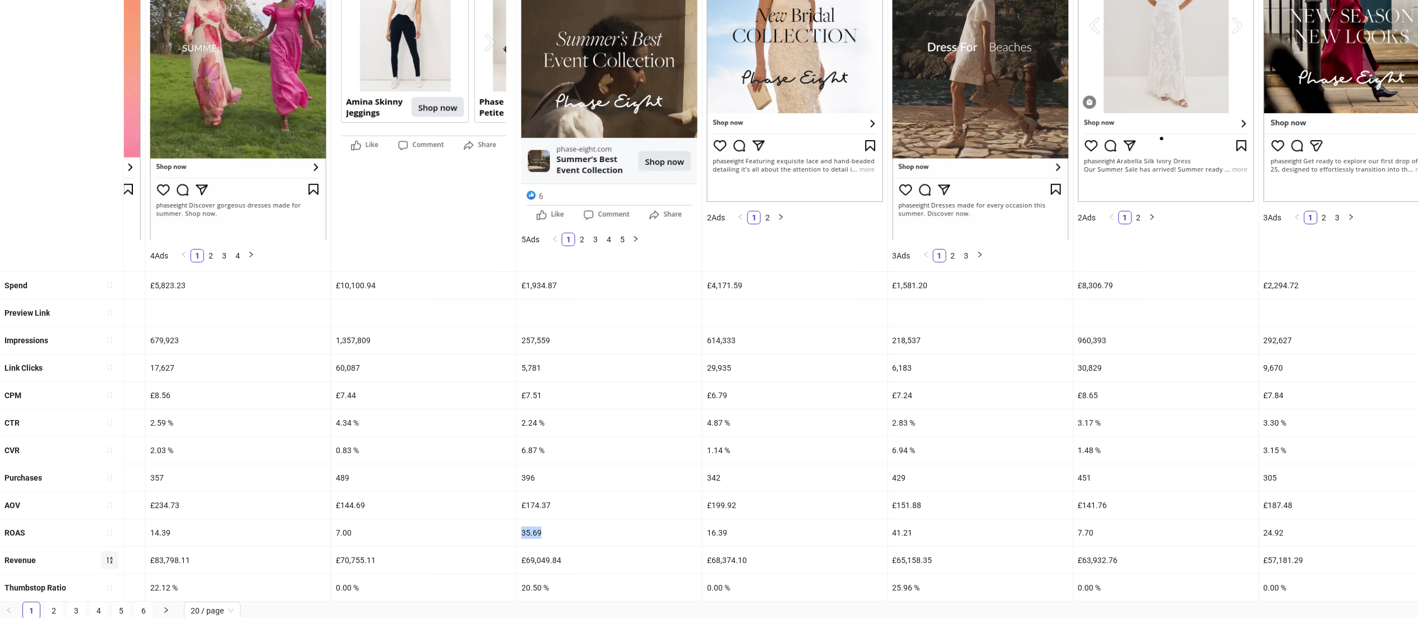
drag, startPoint x: 553, startPoint y: 528, endPoint x: 506, endPoint y: 535, distance: 47.6
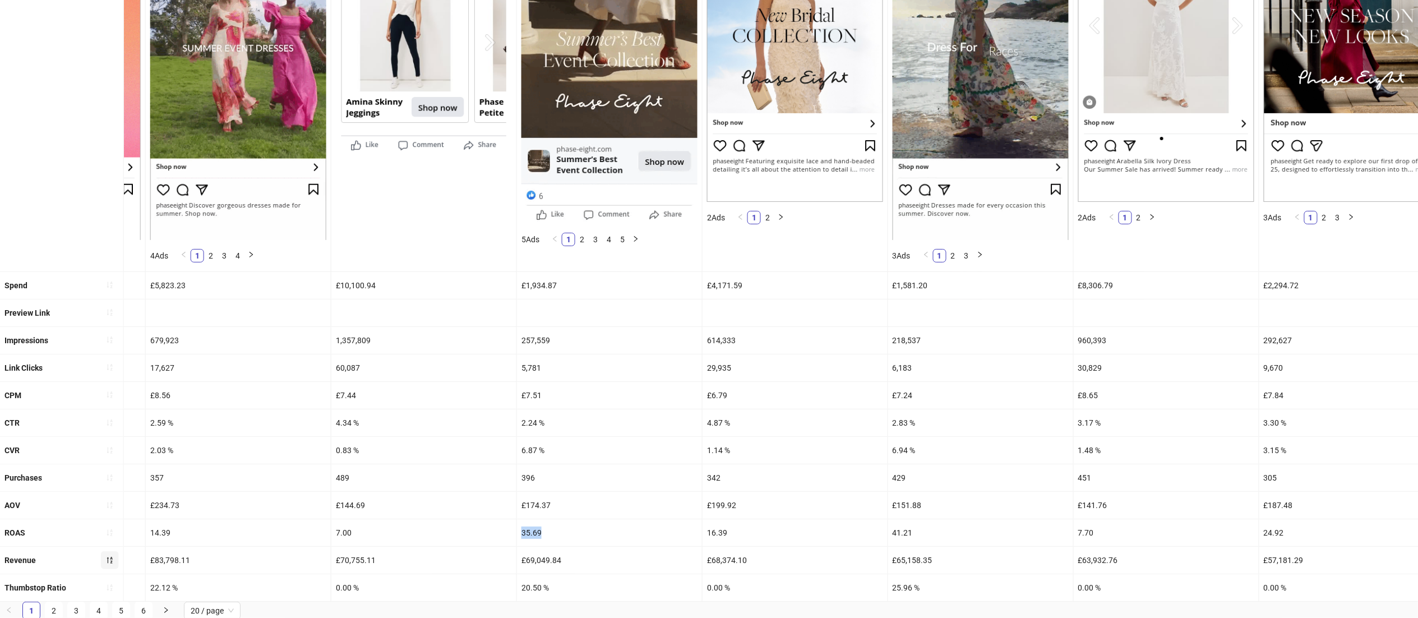
click at [506, 535] on div "ROAS 15.75 25.21 37.58 41.65 18.23 31.13 13.82 14.39 7.00 35.69 16.39 41.21 7.7…" at bounding box center [640, 532] width 3834 height 27
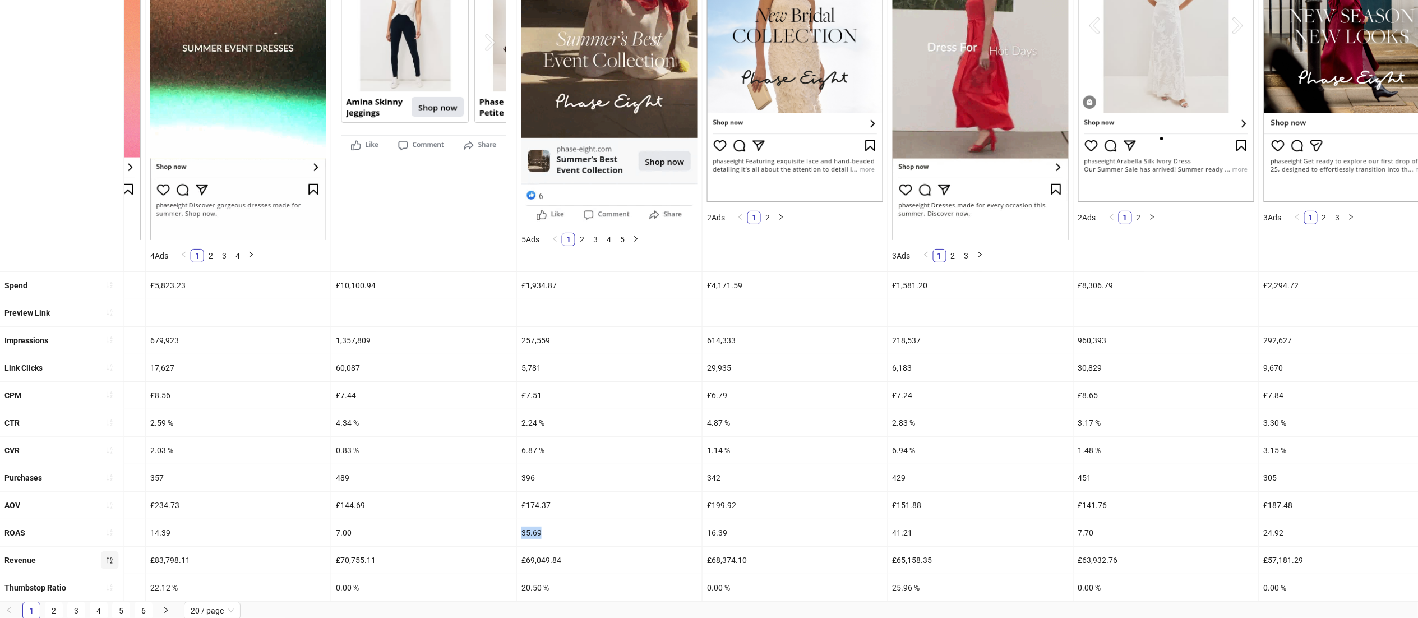
copy div "35.69"
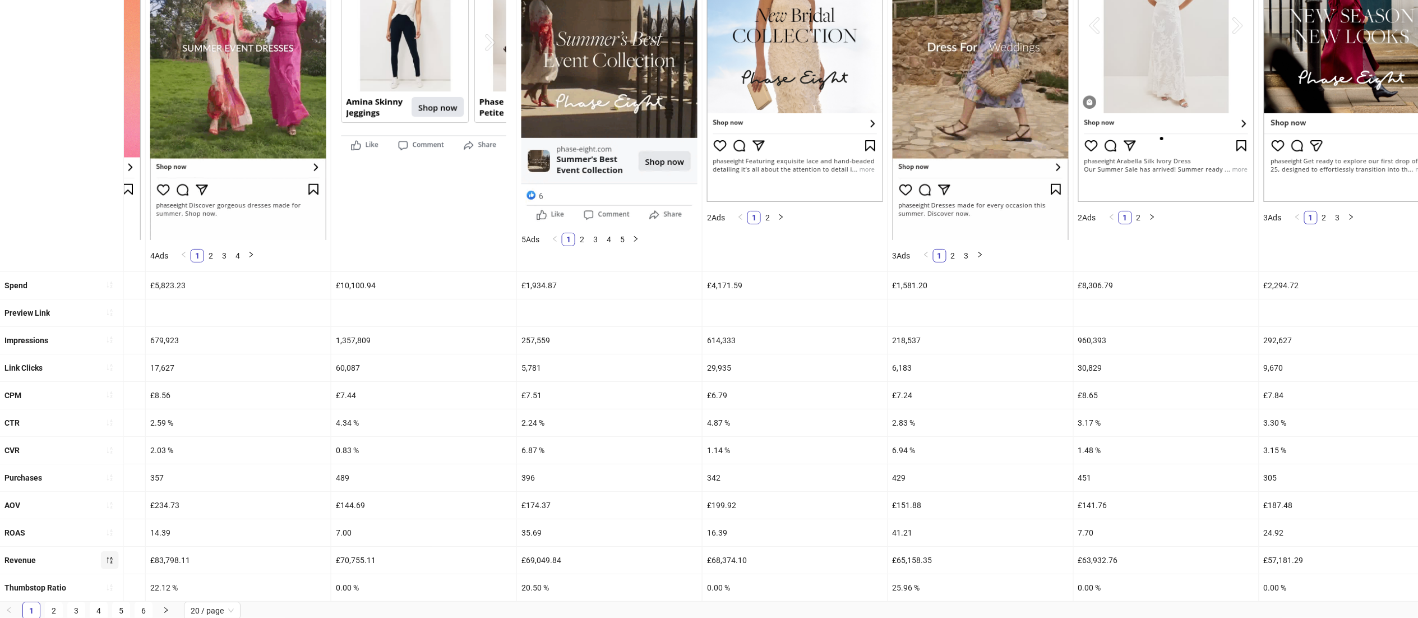
click at [550, 427] on div "2.24 %" at bounding box center [609, 422] width 185 height 27
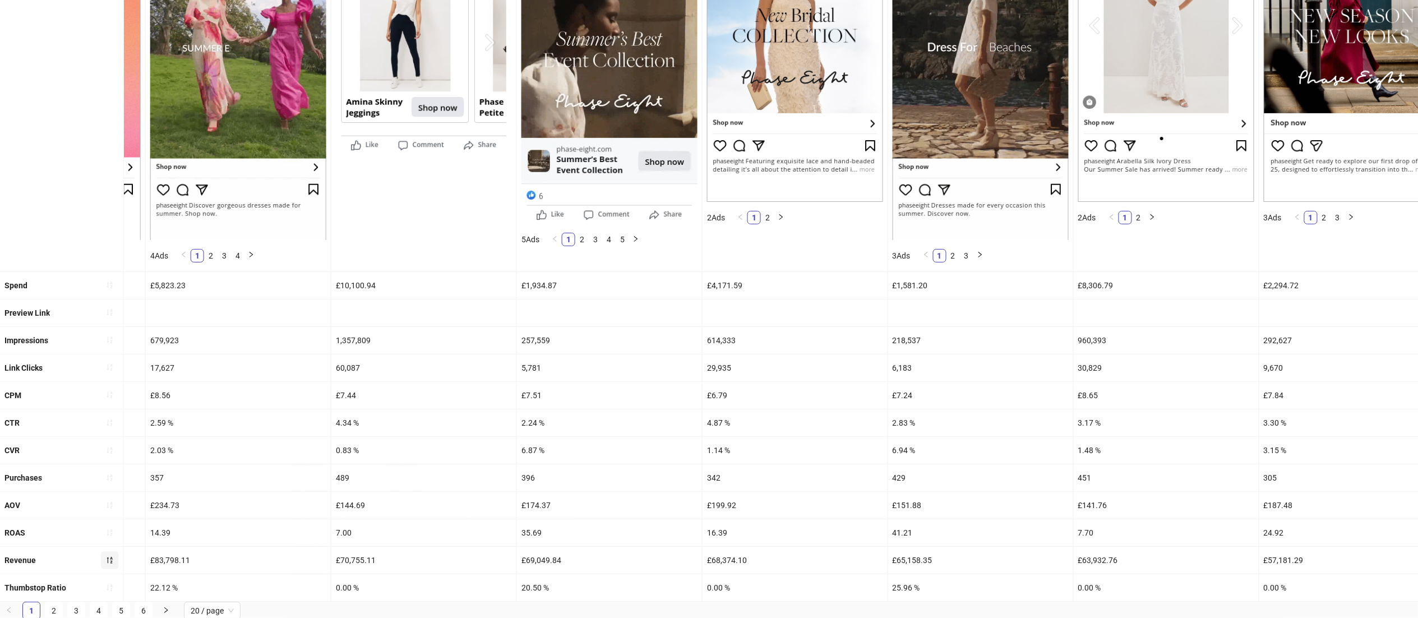
click at [563, 452] on div "6.87 %" at bounding box center [609, 450] width 185 height 27
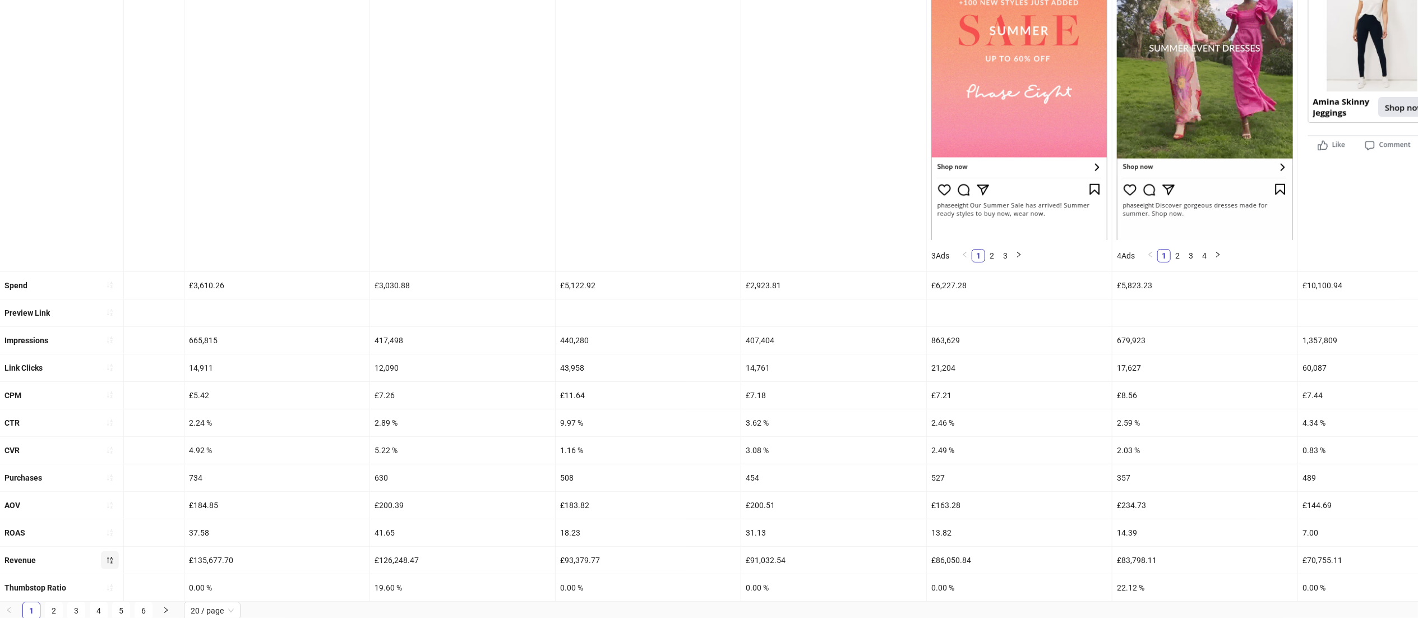
scroll to position [0, 0]
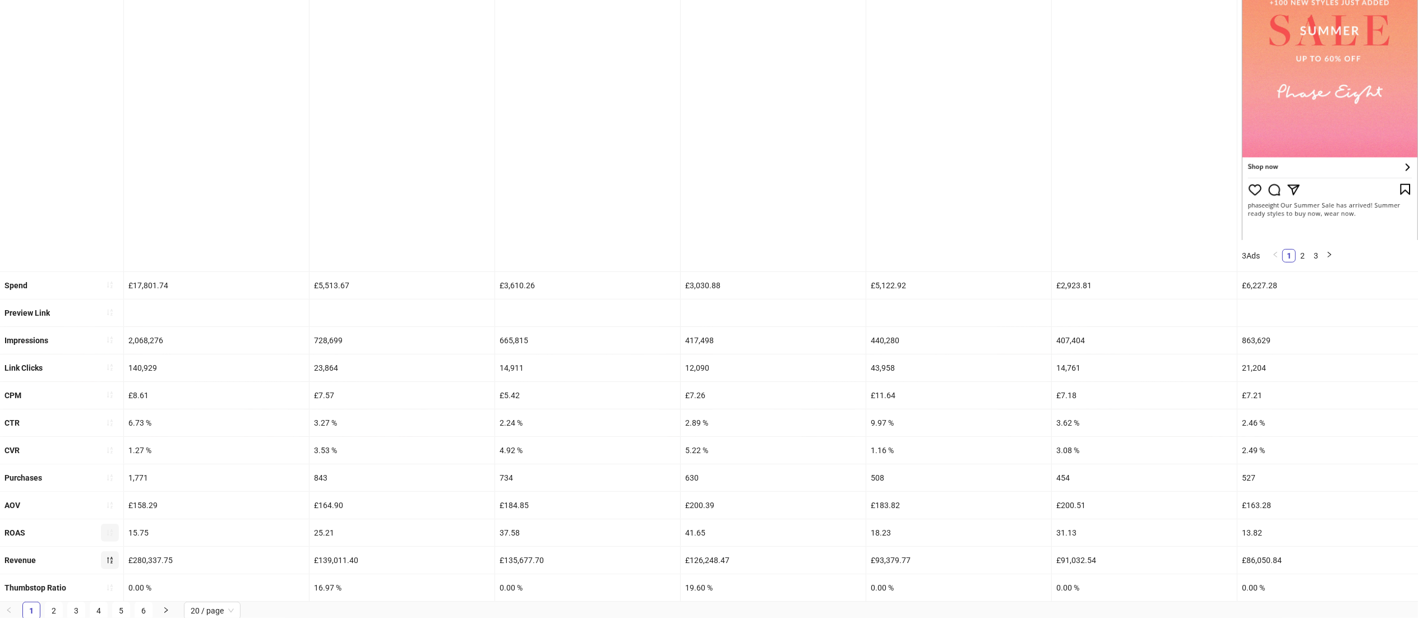
click at [111, 536] on icon "sort-ascending" at bounding box center [110, 532] width 6 height 7
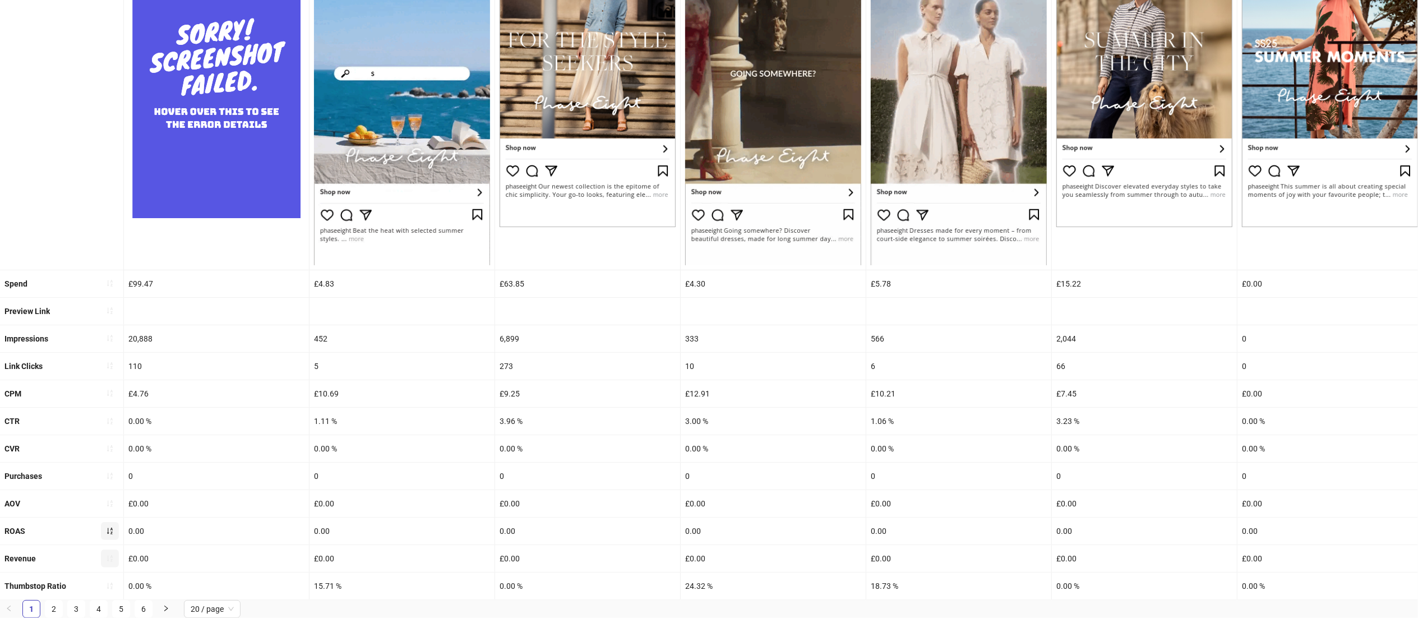
scroll to position [241, 0]
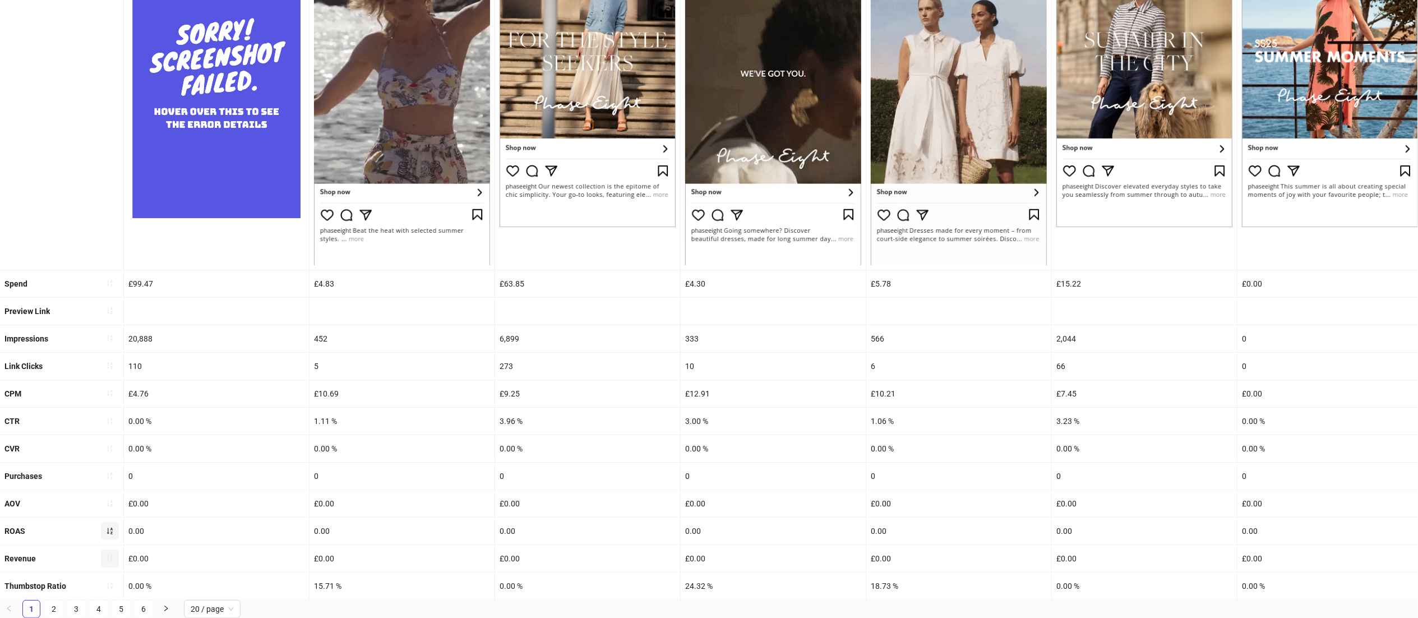
click at [110, 527] on icon "sort-ascending" at bounding box center [110, 531] width 8 height 8
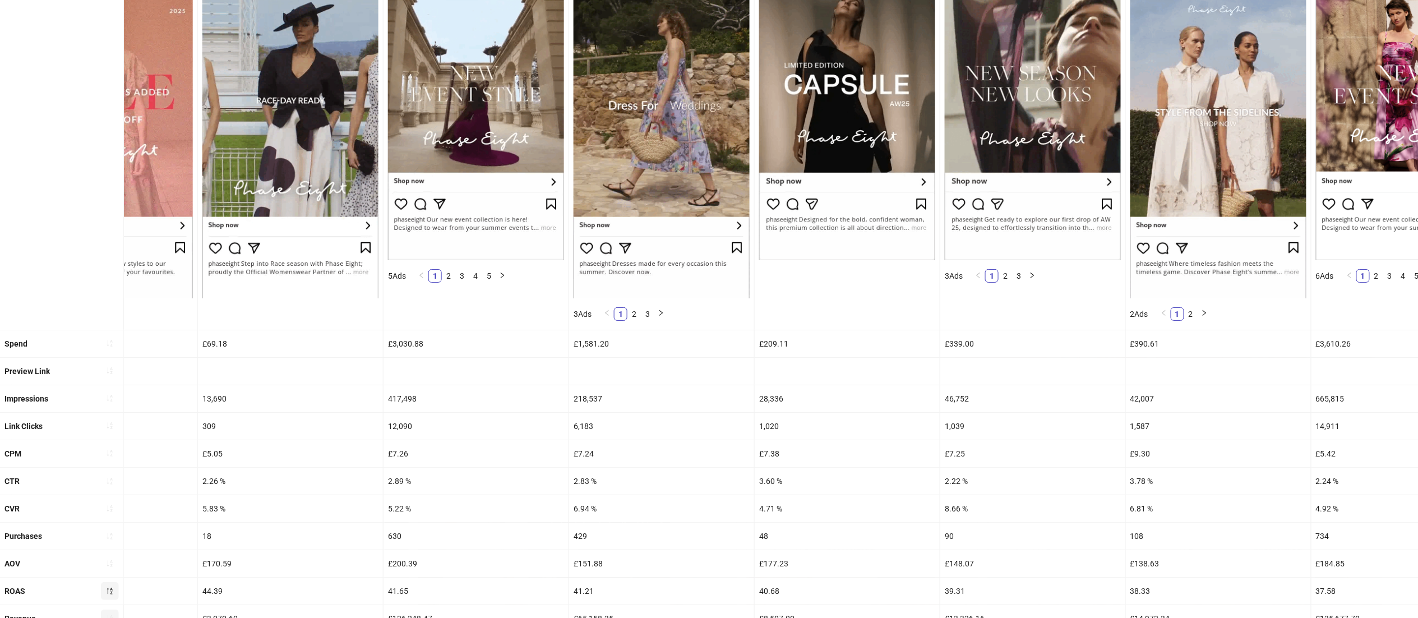
scroll to position [238, 0]
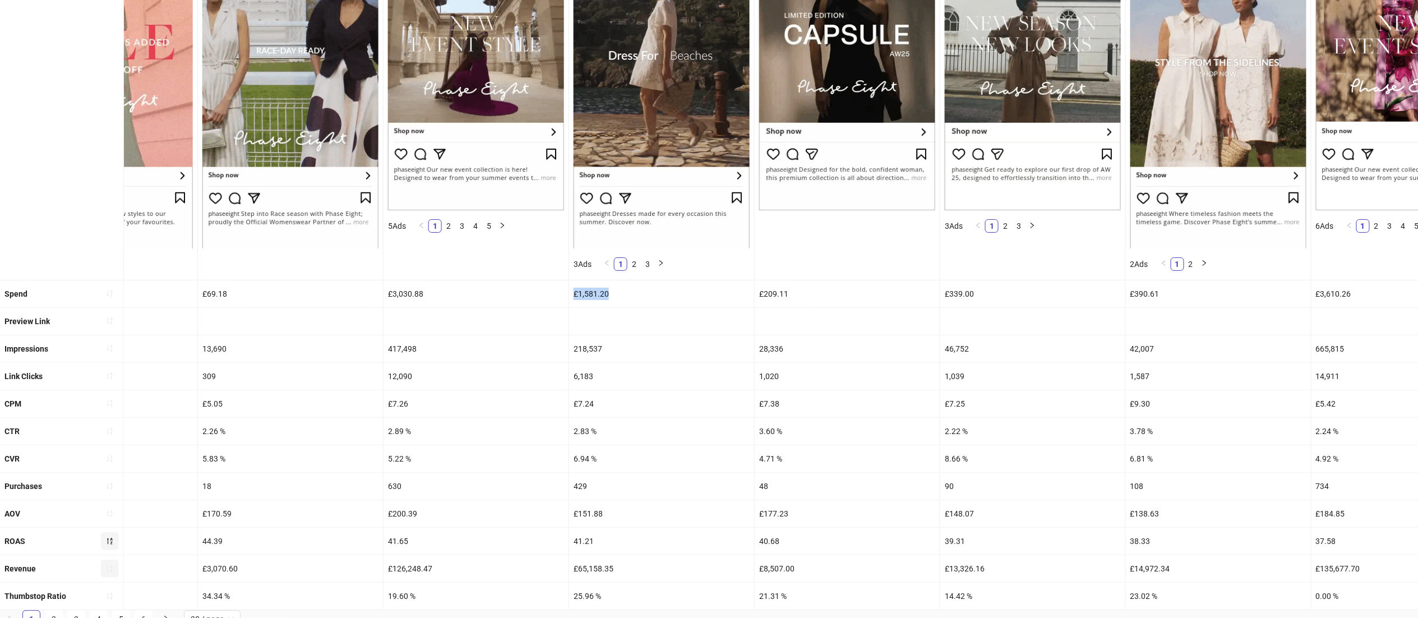
drag, startPoint x: 619, startPoint y: 298, endPoint x: 561, endPoint y: 298, distance: 57.7
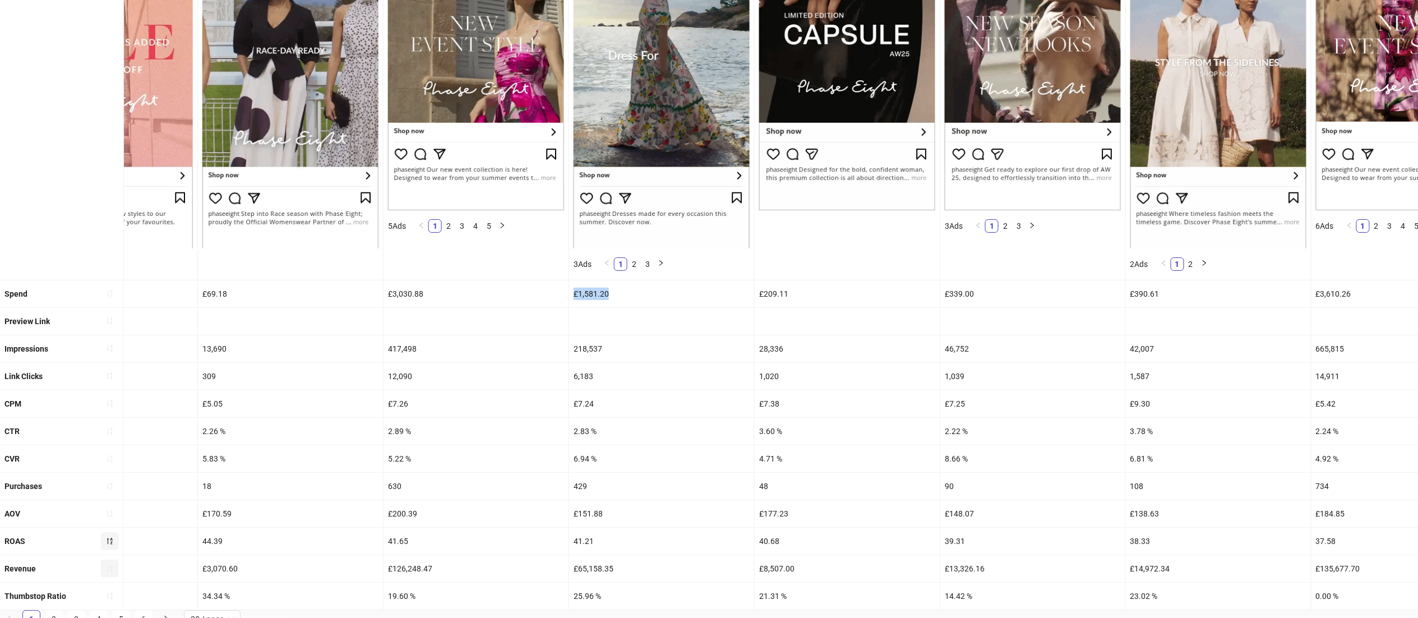
click at [561, 298] on div "Spend £27.14 £539.23 £421.67 £156.84 £87.17 £32.03 £69.18 £3,030.88 £1,581.20 £…" at bounding box center [878, 293] width 3834 height 27
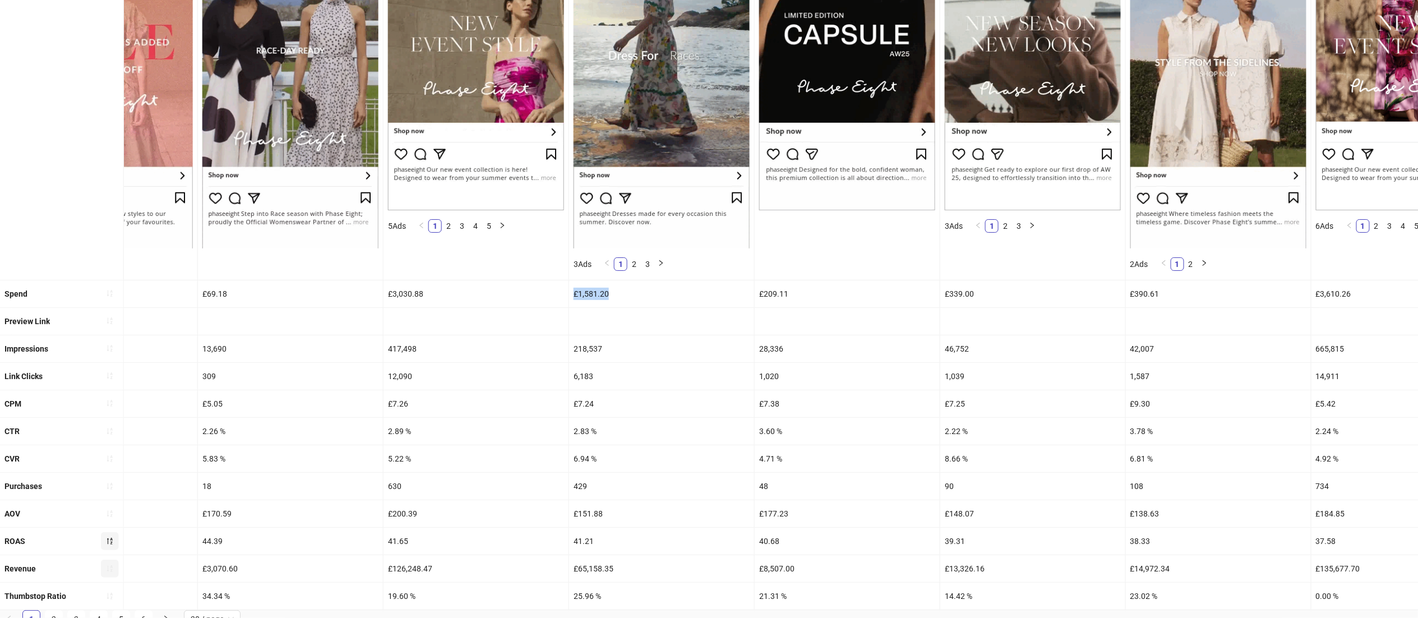
copy div "£3,030.88 £1,581.20"
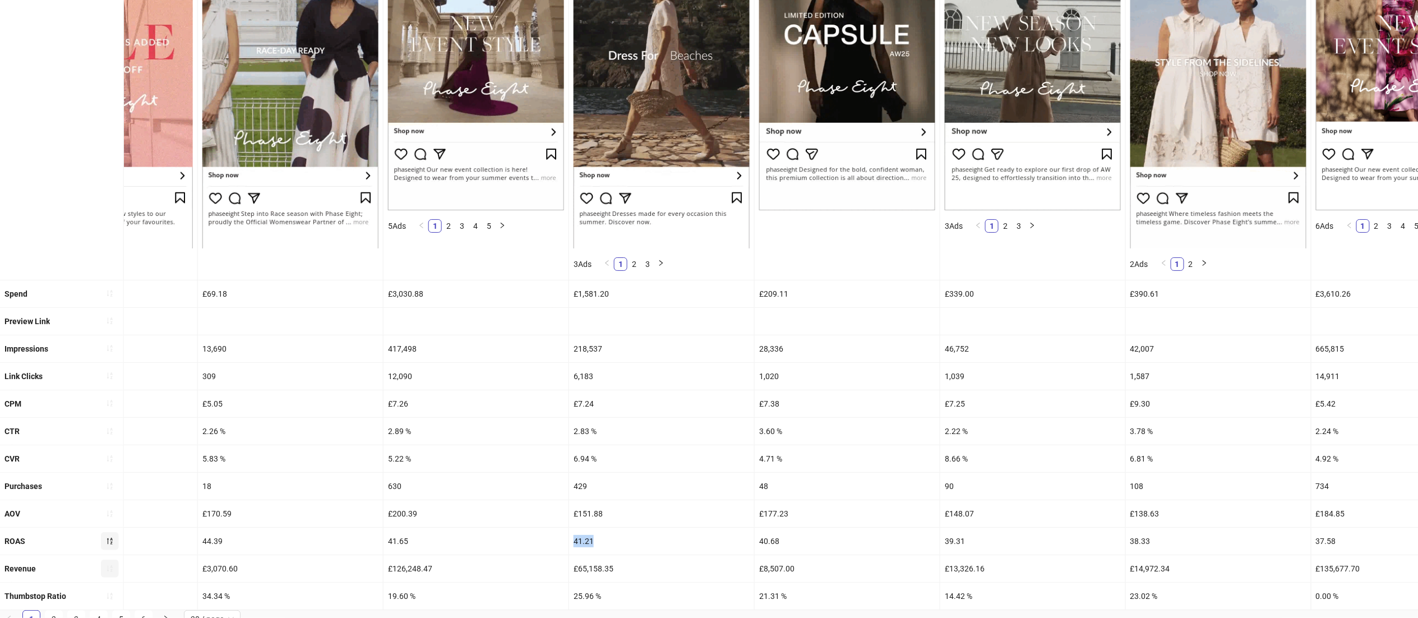
drag, startPoint x: 608, startPoint y: 538, endPoint x: 561, endPoint y: 541, distance: 47.8
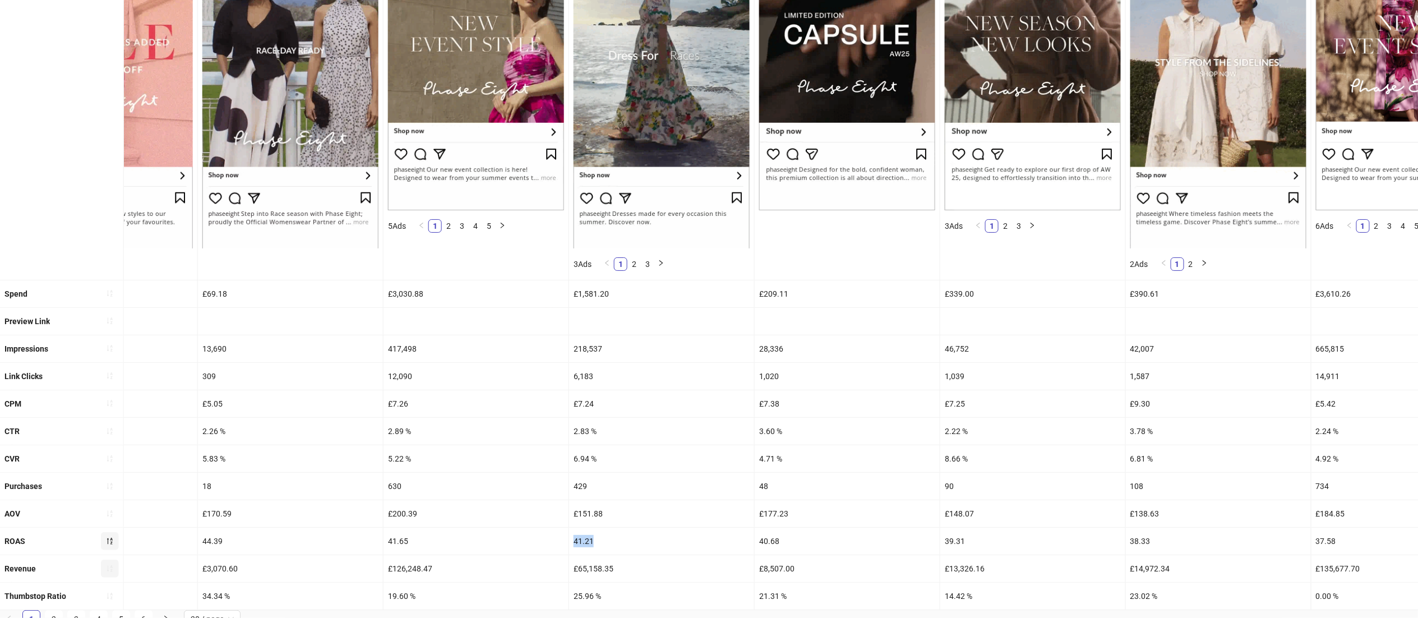
click at [561, 541] on div "ROAS 272.92 80.18 67.57 60.01 50.21 49.01 44.39 41.65 41.21 40.68 39.31 38.33 3…" at bounding box center [878, 540] width 3834 height 27
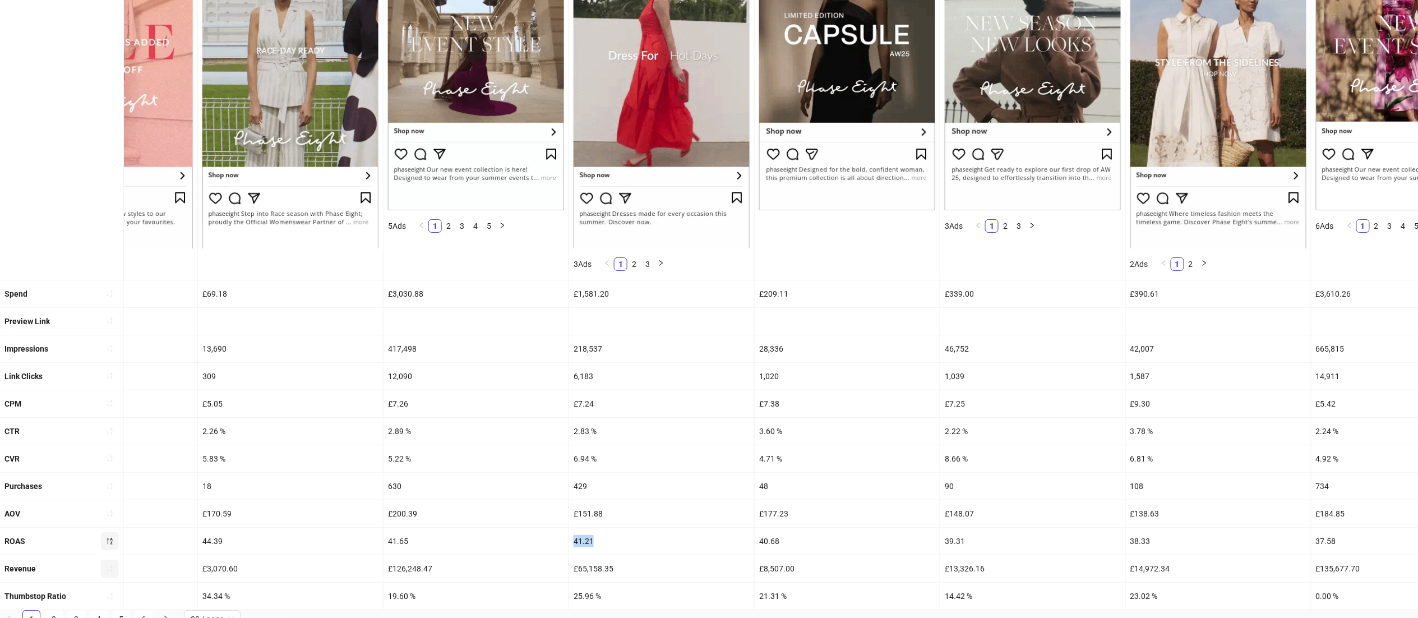
copy div "41.21"
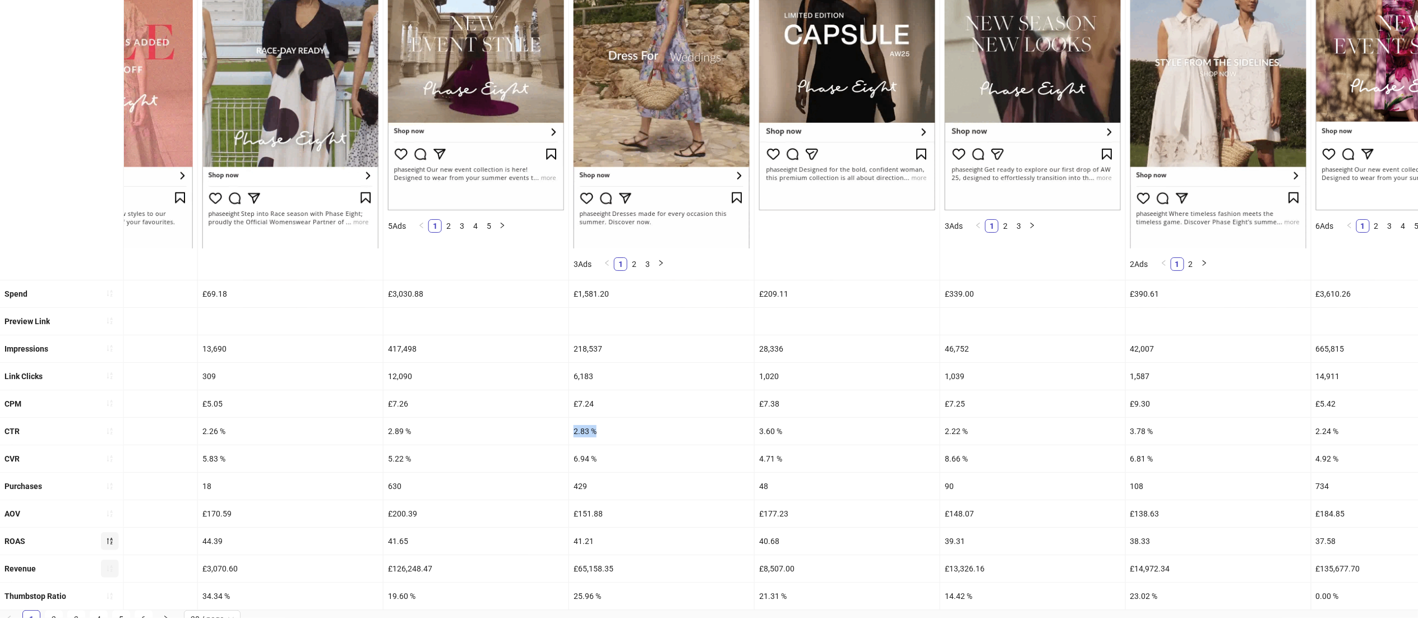
drag, startPoint x: 604, startPoint y: 430, endPoint x: 566, endPoint y: 433, distance: 38.2
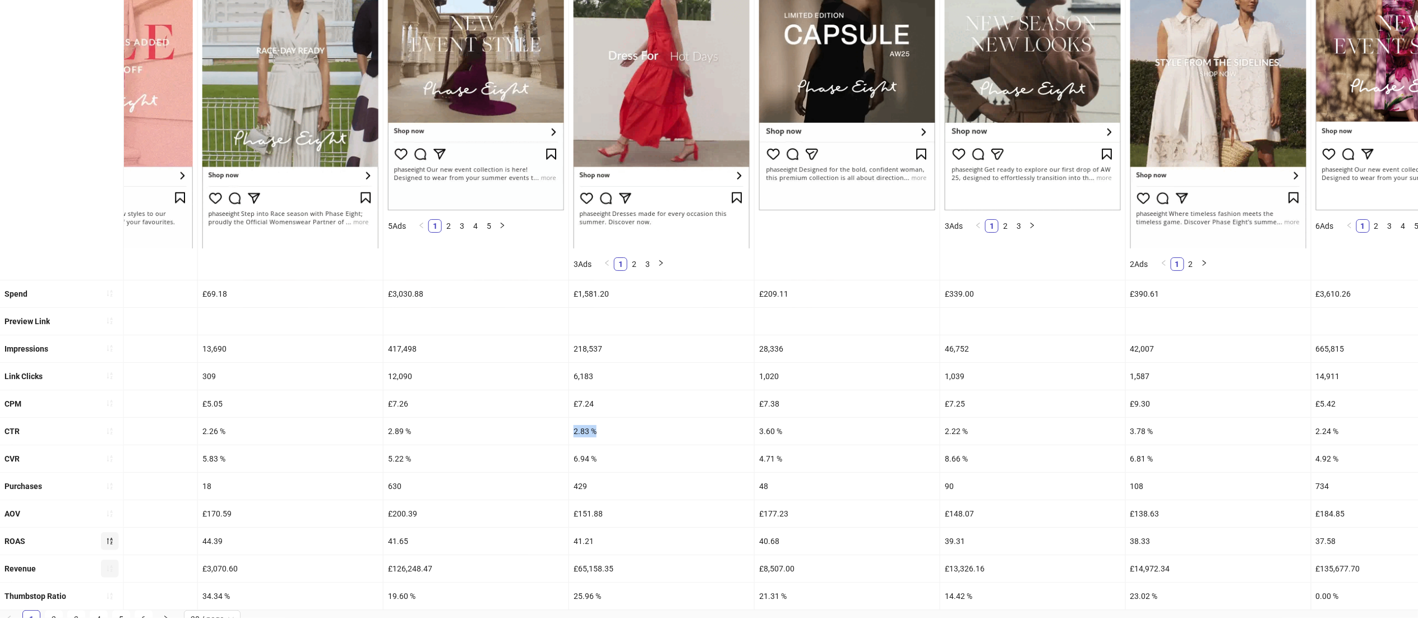
click at [566, 433] on div "CTR 3.78 % 3.41 % 2.44 % 4.17 % 3.04 % 4.36 % 2.26 % 2.89 % 2.83 % 3.60 % 2.22 …" at bounding box center [878, 431] width 3834 height 27
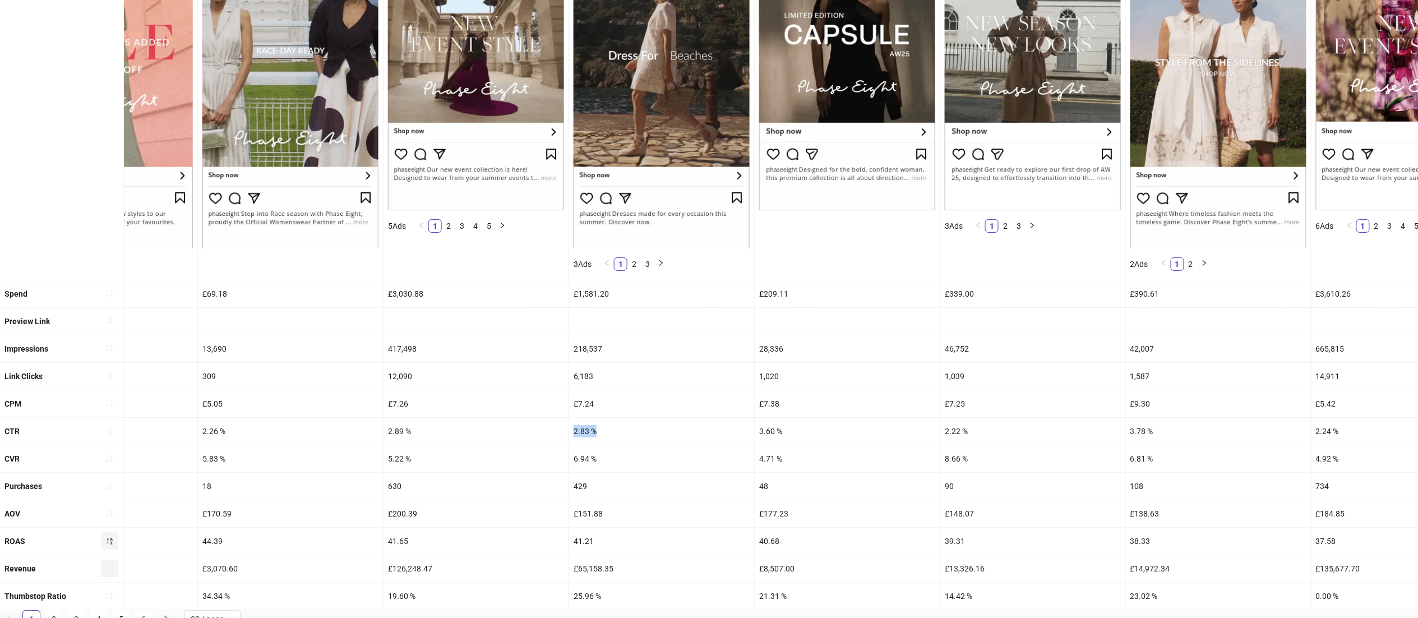
copy div "2.83 %"
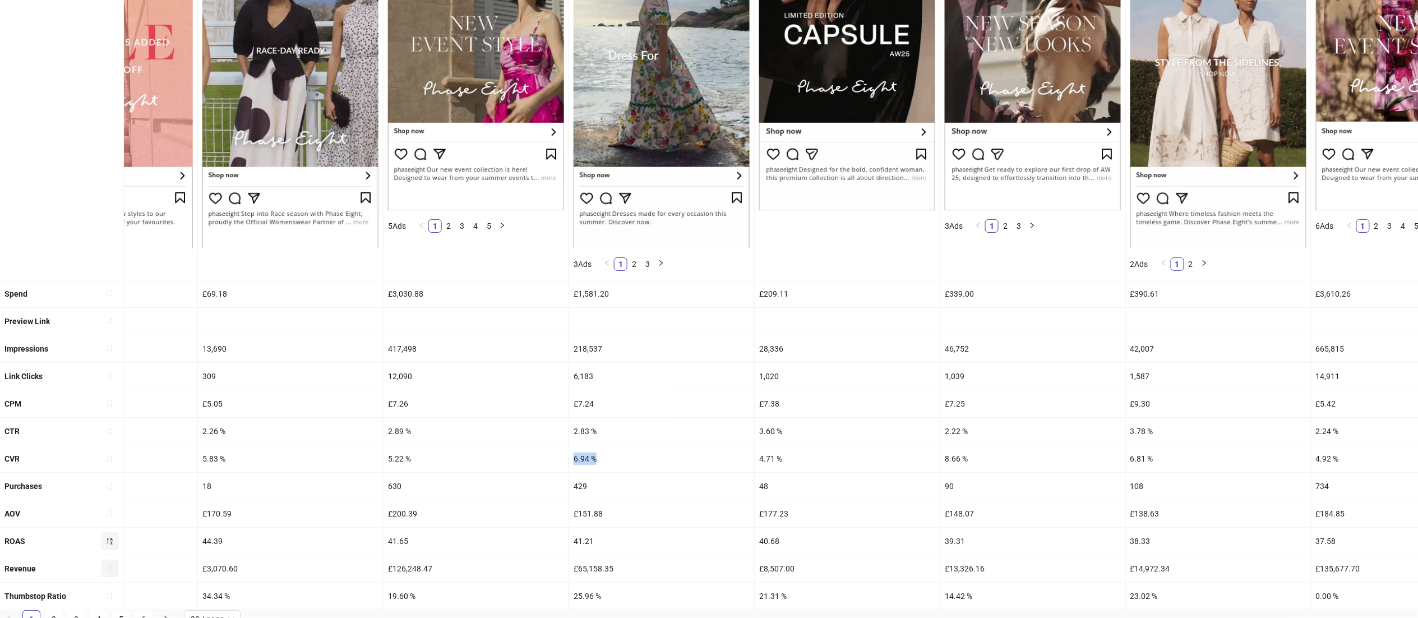
drag, startPoint x: 615, startPoint y: 461, endPoint x: 564, endPoint y: 459, distance: 51.0
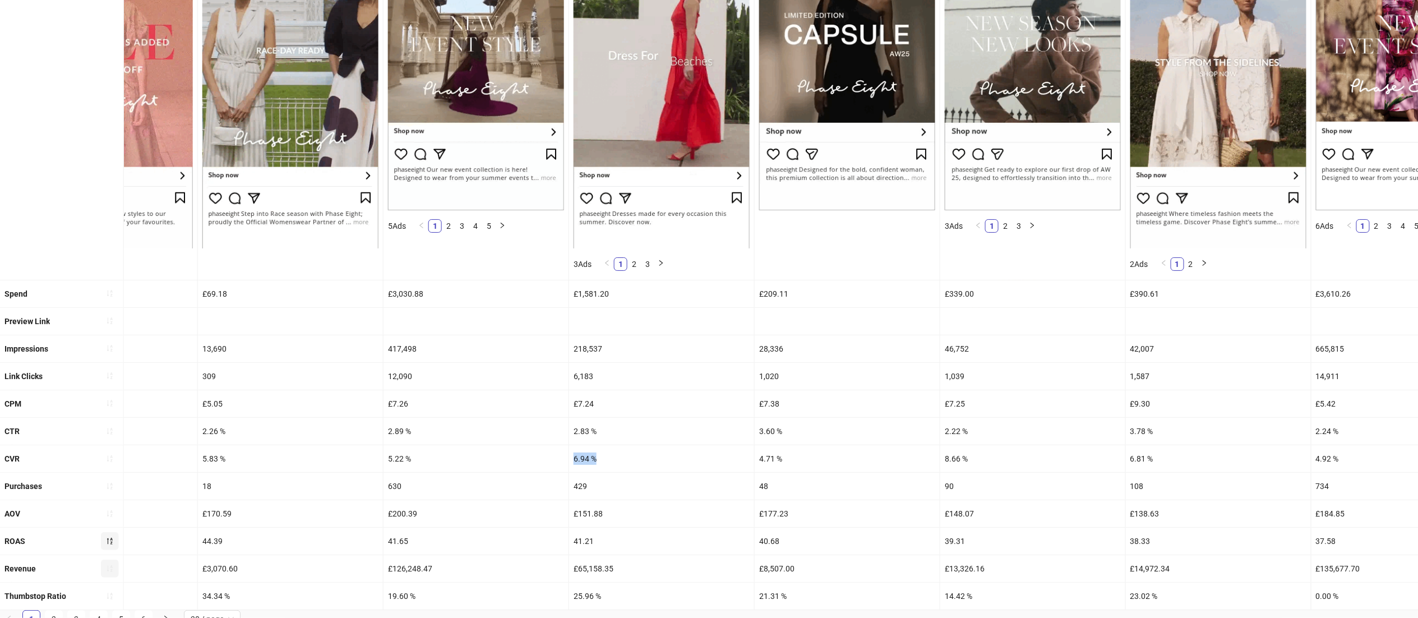
click at [564, 459] on div "CVR 40.68 % 8.73 % 11.96 % 6.98 % 8.93 % 8.93 % 5.83 % 5.22 % 6.94 % 4.71 % 8.6…" at bounding box center [878, 458] width 3834 height 27
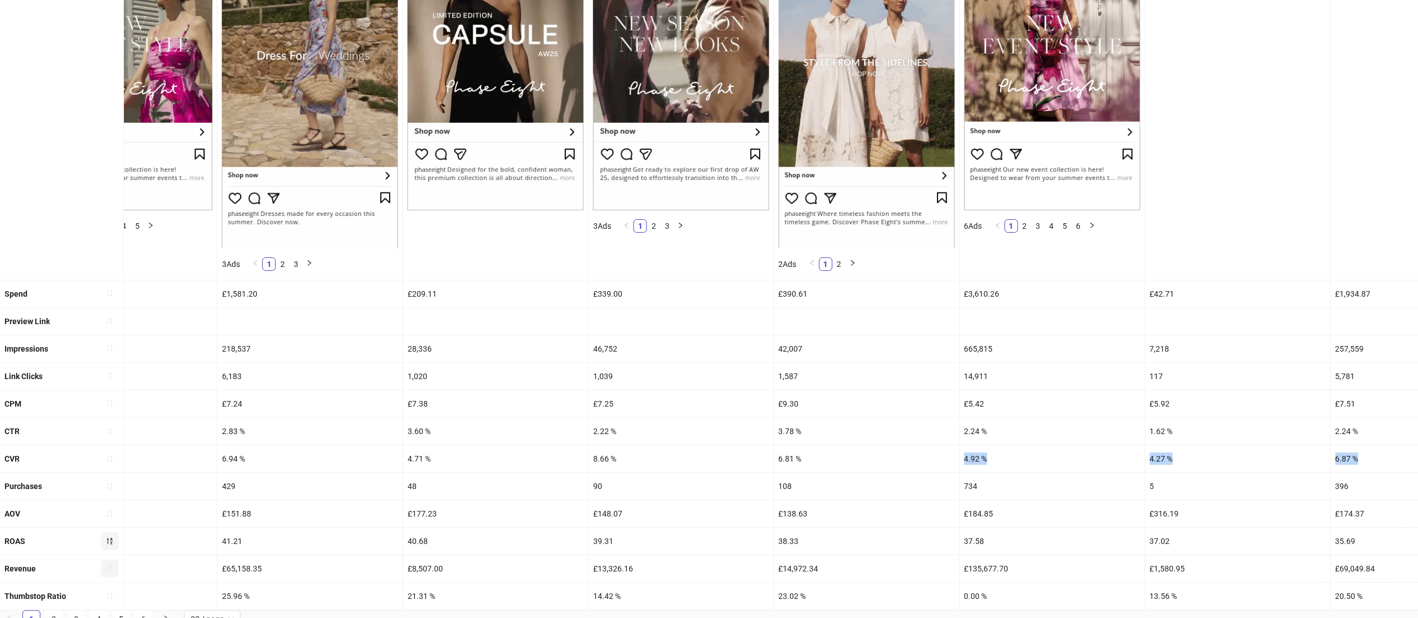
drag, startPoint x: 1296, startPoint y: 469, endPoint x: 1426, endPoint y: 470, distance: 130.0
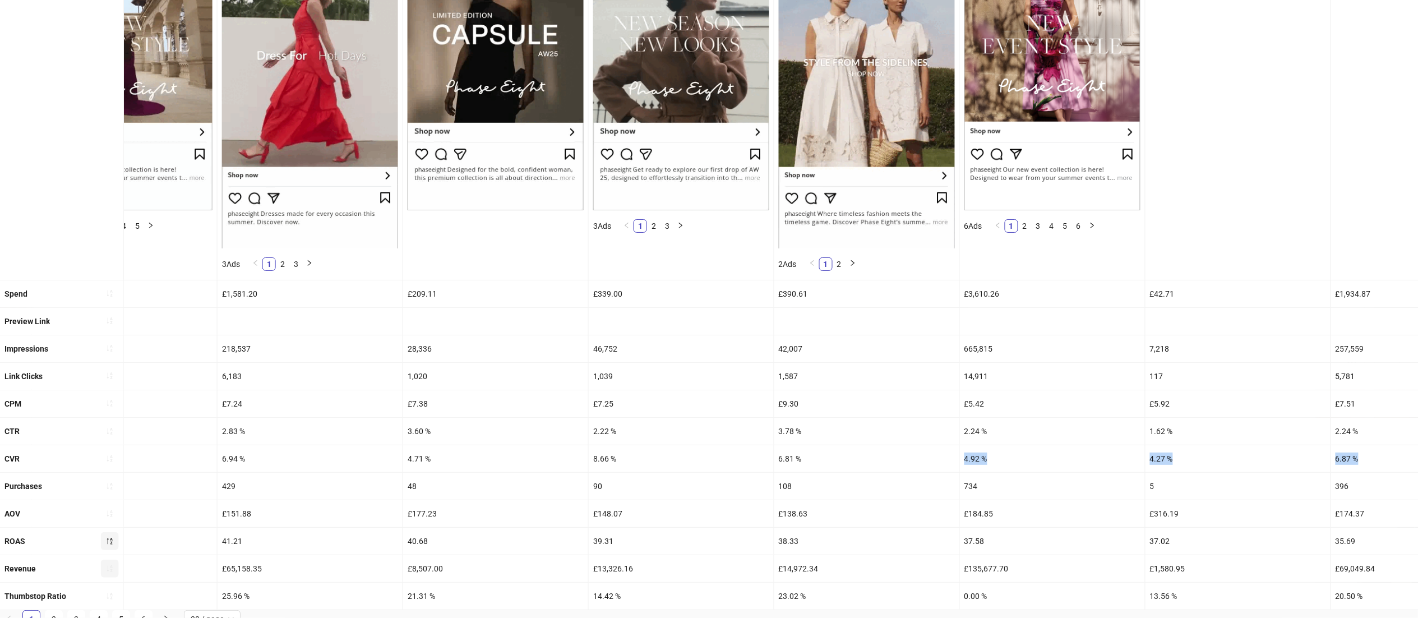
click at [1418, 379] on html "**********" at bounding box center [709, 71] width 1418 height 618
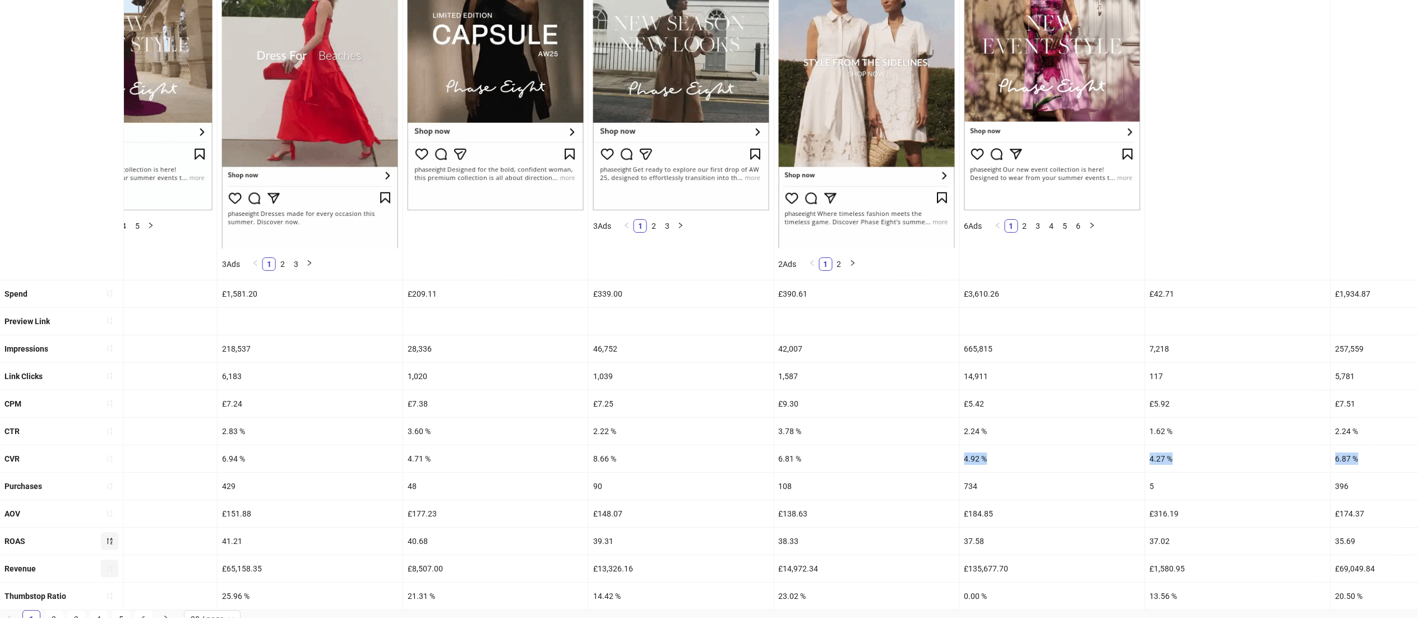
scroll to position [0, 1415]
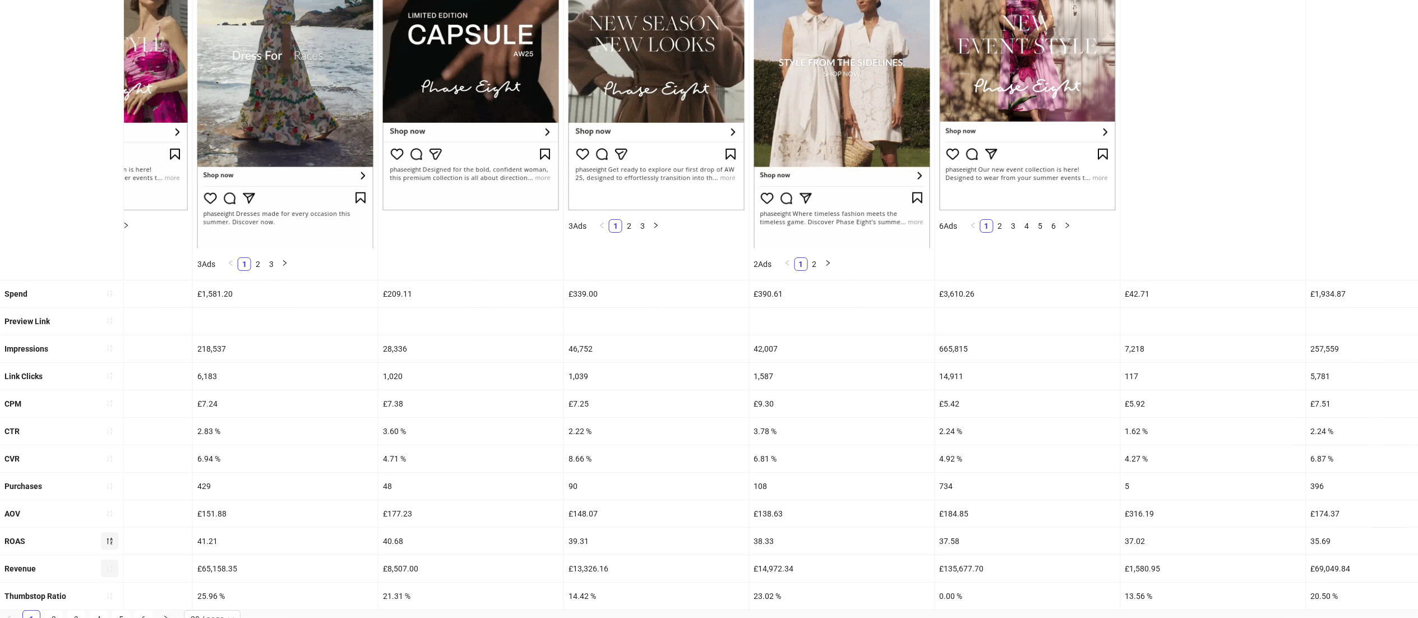
click at [1032, 360] on div "665,815" at bounding box center [1027, 348] width 185 height 27
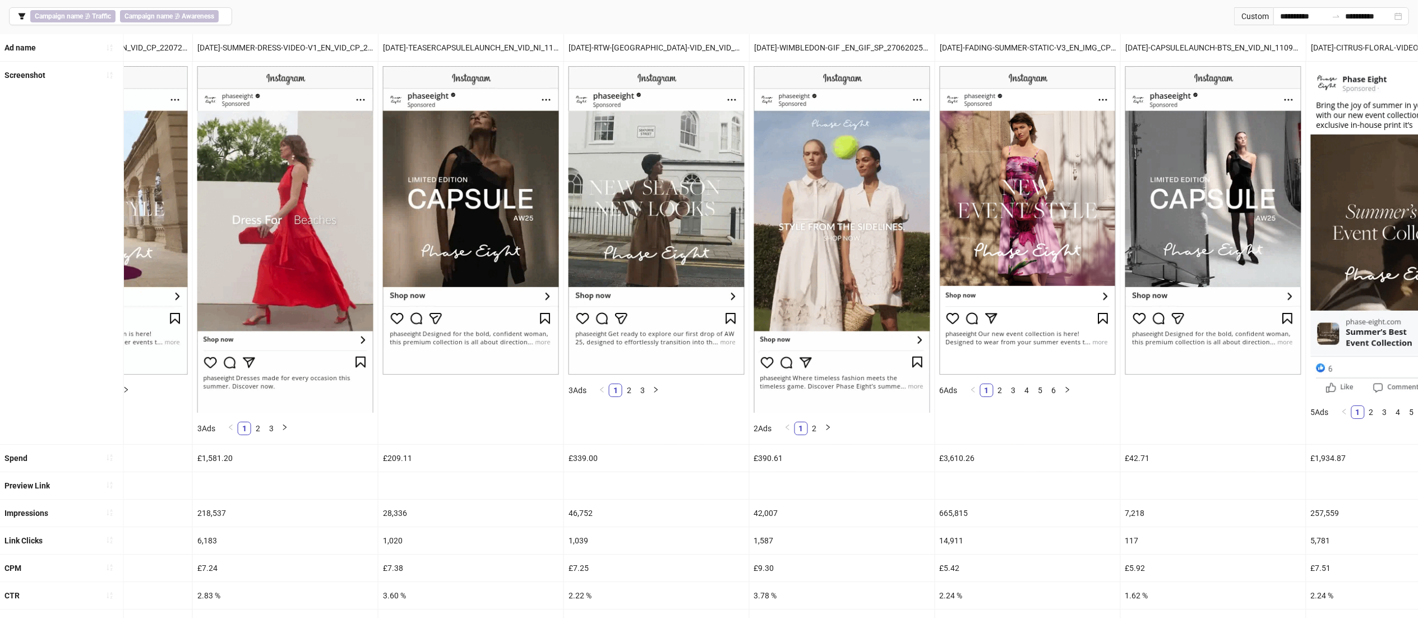
scroll to position [182, 0]
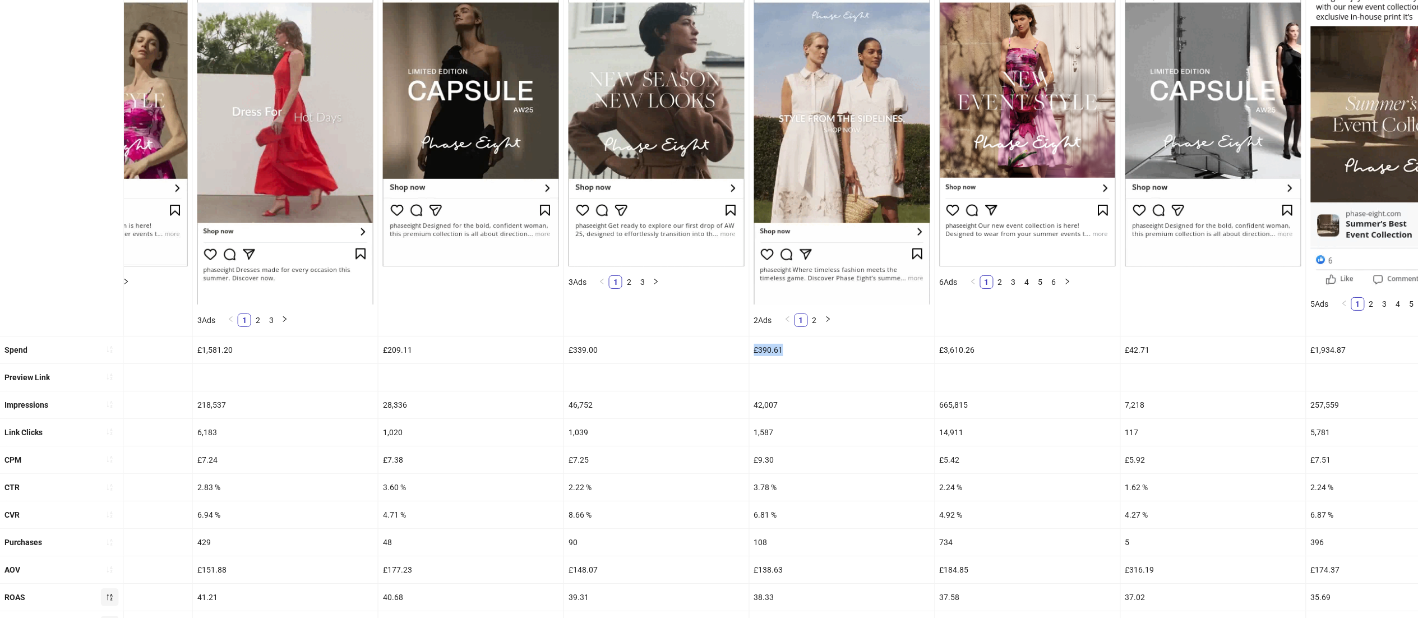
drag, startPoint x: 792, startPoint y: 345, endPoint x: 748, endPoint y: 353, distance: 45.0
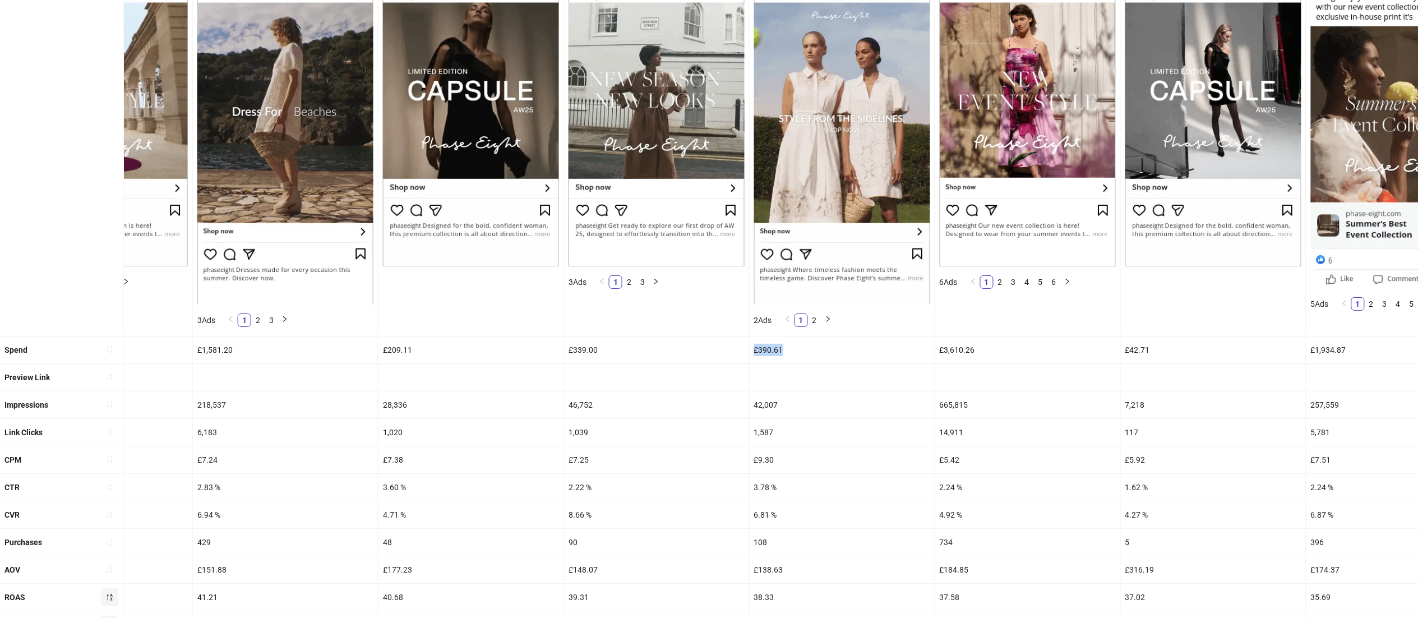
click at [748, 353] on div "Spend £27.14 £539.23 £421.67 £156.84 £87.17 £32.03 £69.18 £3,030.88 £1,581.20 £…" at bounding box center [502, 349] width 3834 height 27
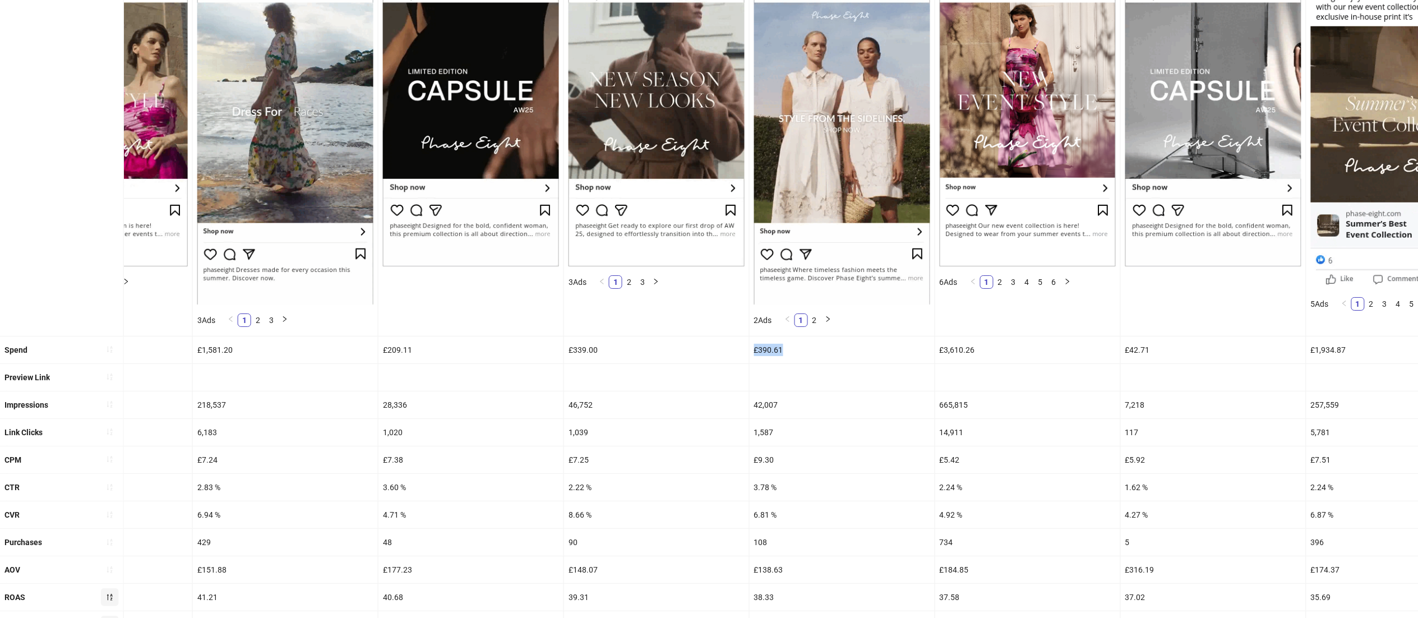
scroll to position [268, 0]
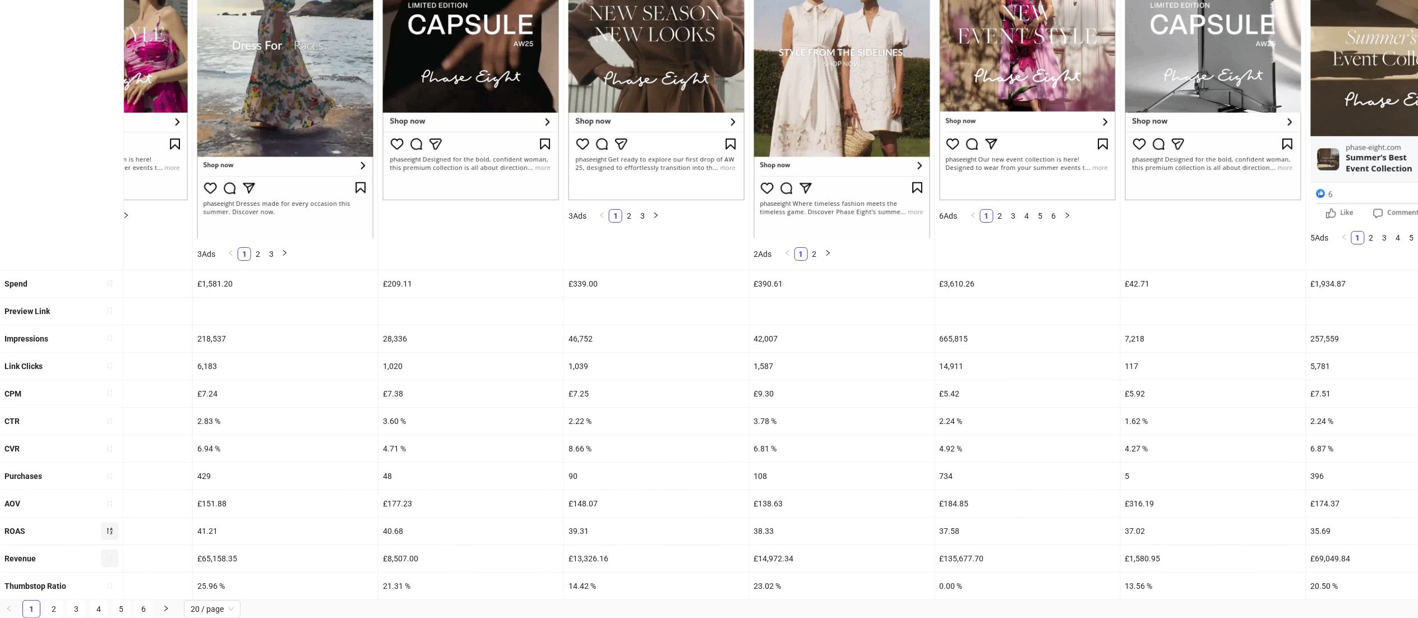
click at [790, 435] on div "6.81 %" at bounding box center [841, 448] width 185 height 27
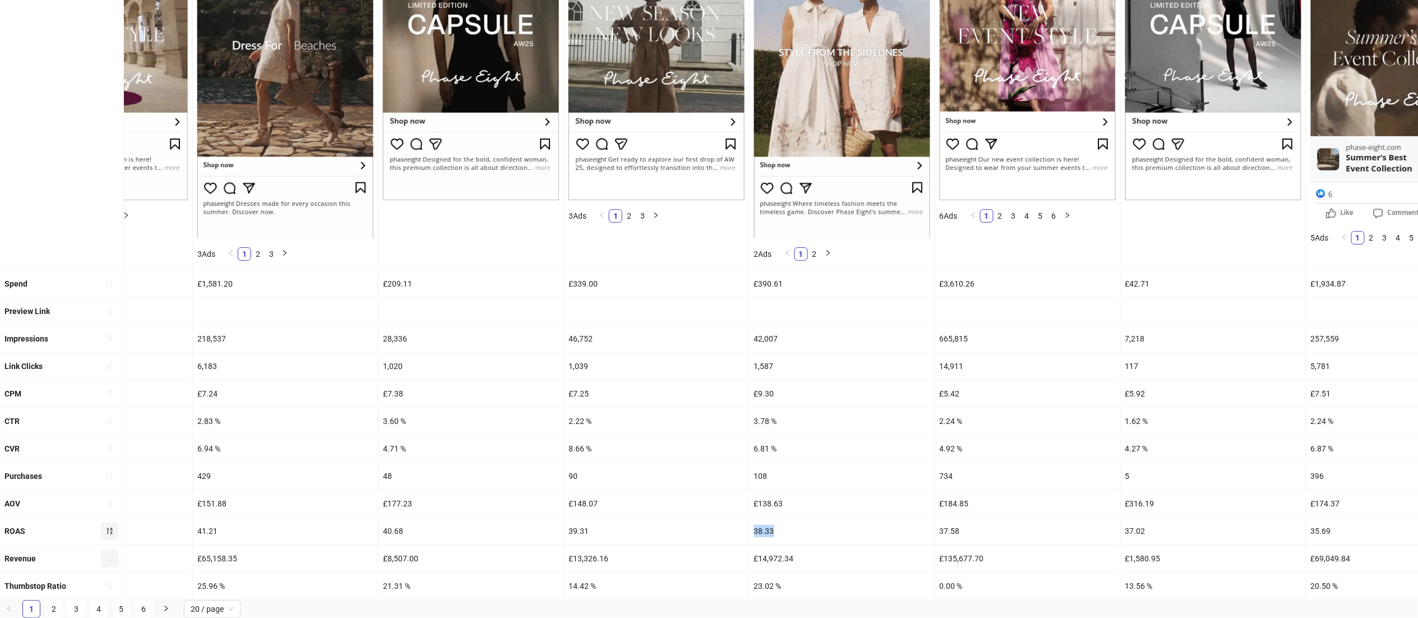
drag, startPoint x: 790, startPoint y: 515, endPoint x: 739, endPoint y: 517, distance: 51.1
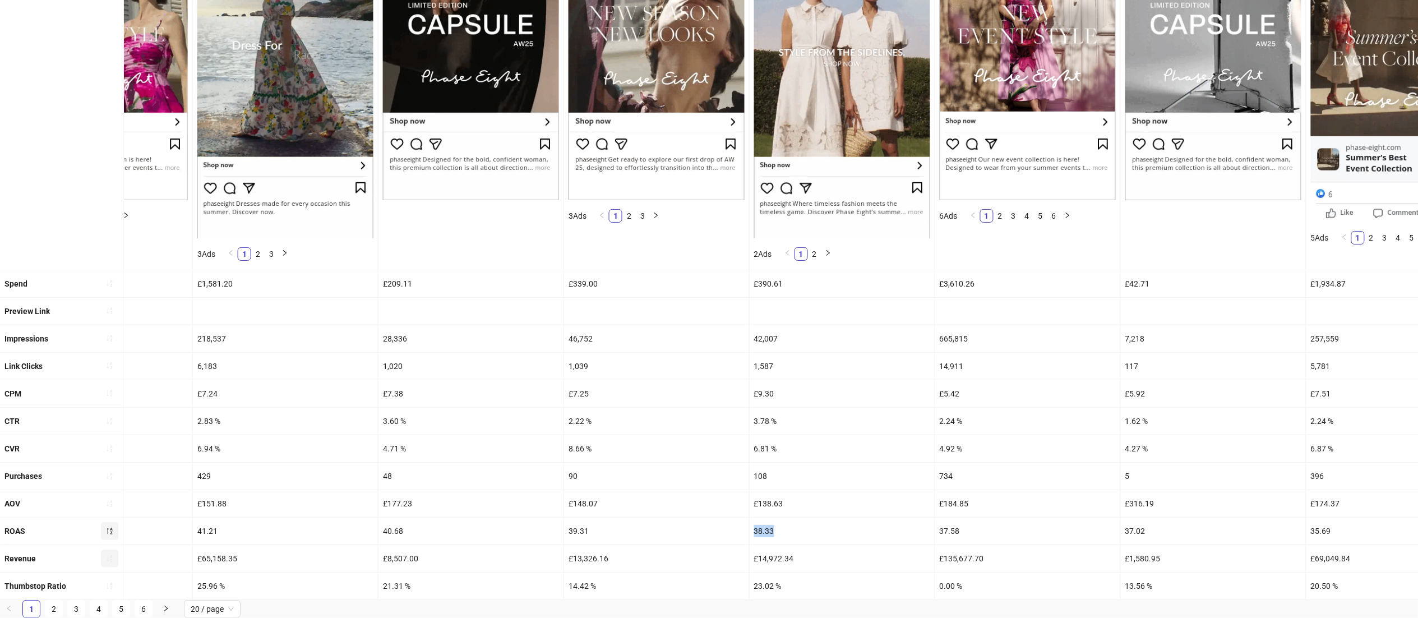
click at [739, 517] on div "ROAS 272.92 80.18 67.57 60.01 50.21 49.01 44.39 41.65 41.21 40.68 39.31 38.33 3…" at bounding box center [502, 530] width 3834 height 27
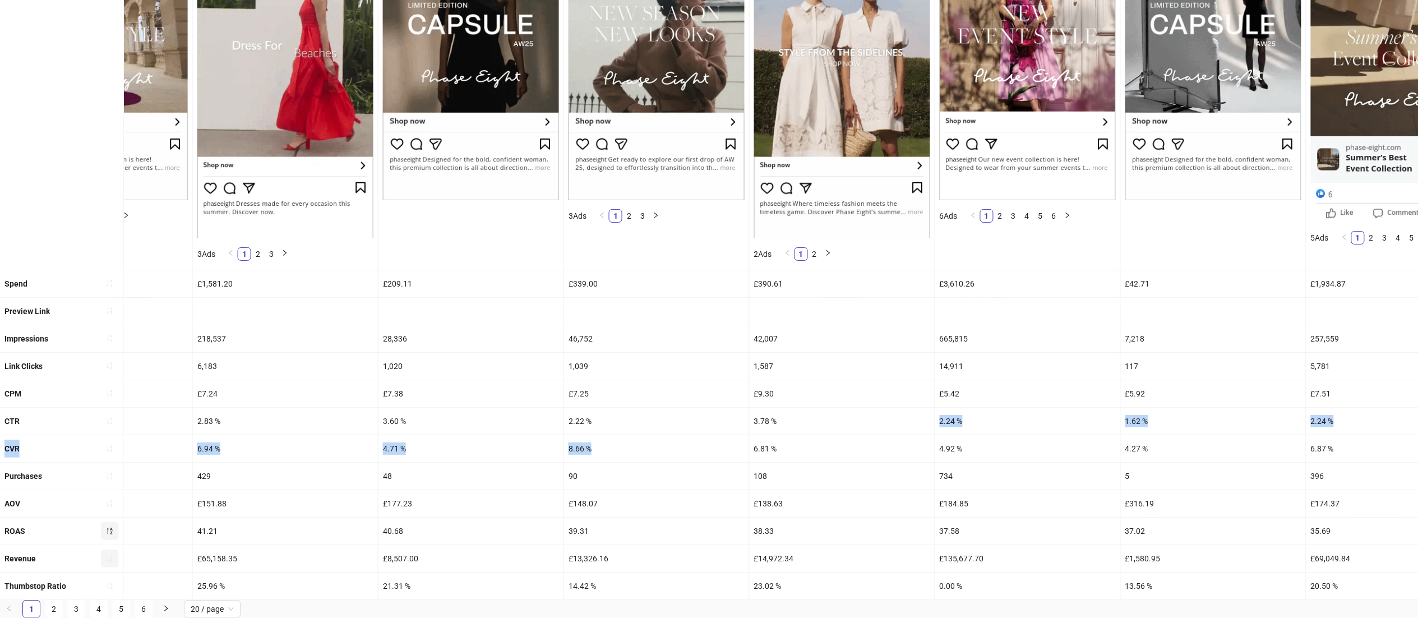
drag, startPoint x: 789, startPoint y: 404, endPoint x: 726, endPoint y: 419, distance: 64.7
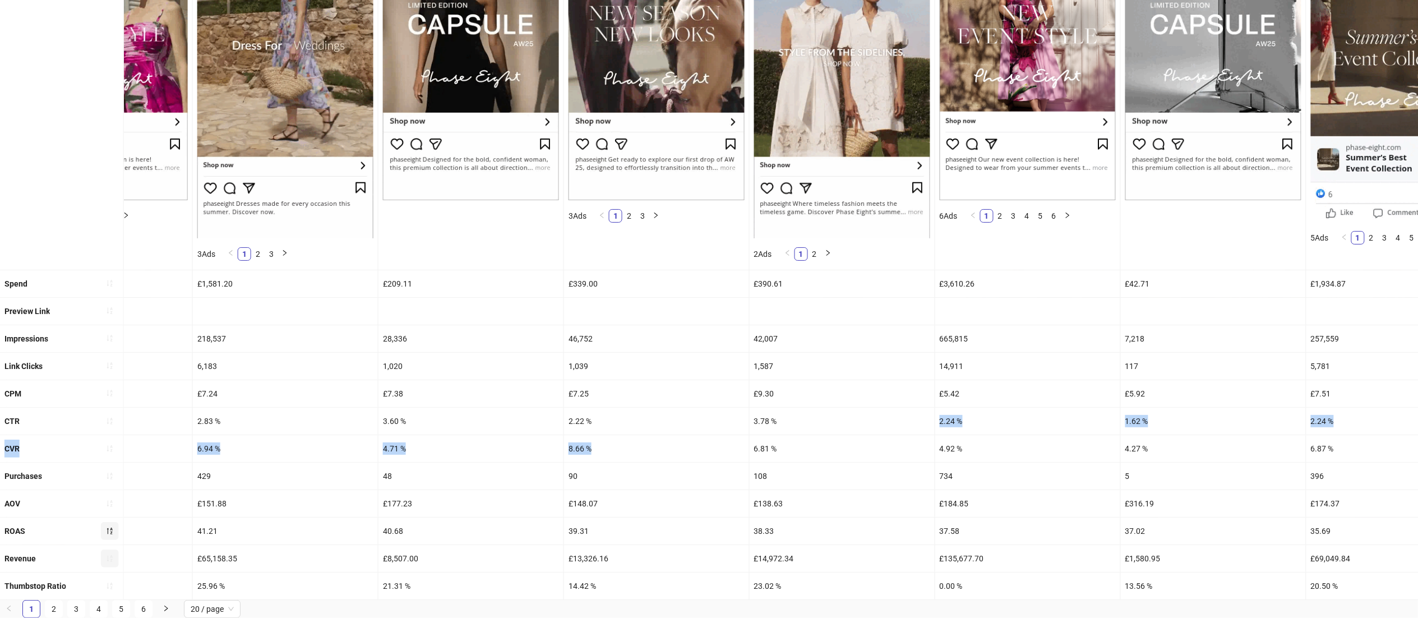
click at [726, 419] on ul "Ad name AD089-HIGHSUMMER-OCCASIONWEAR-V2-WHITEDRESS_EN_IMG_CP_21052025_F_CC_SC1…" at bounding box center [709, 230] width 1418 height 740
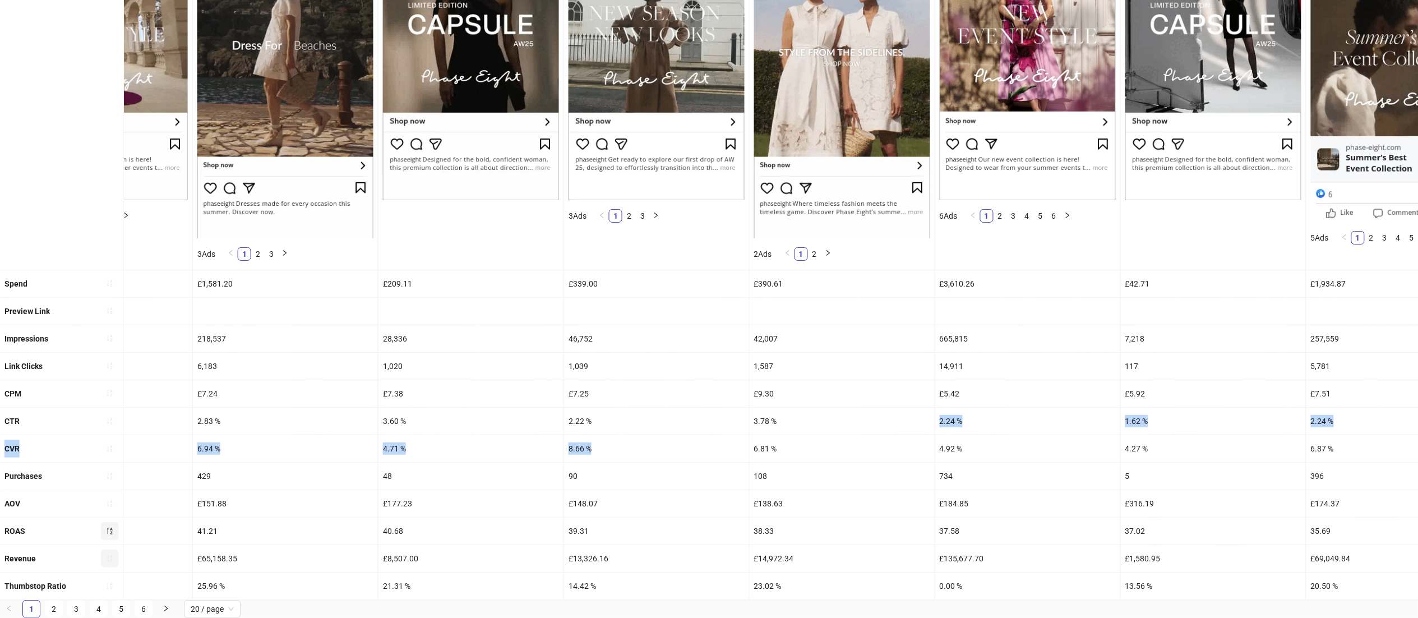
click at [810, 407] on div "3.78 %" at bounding box center [841, 420] width 185 height 27
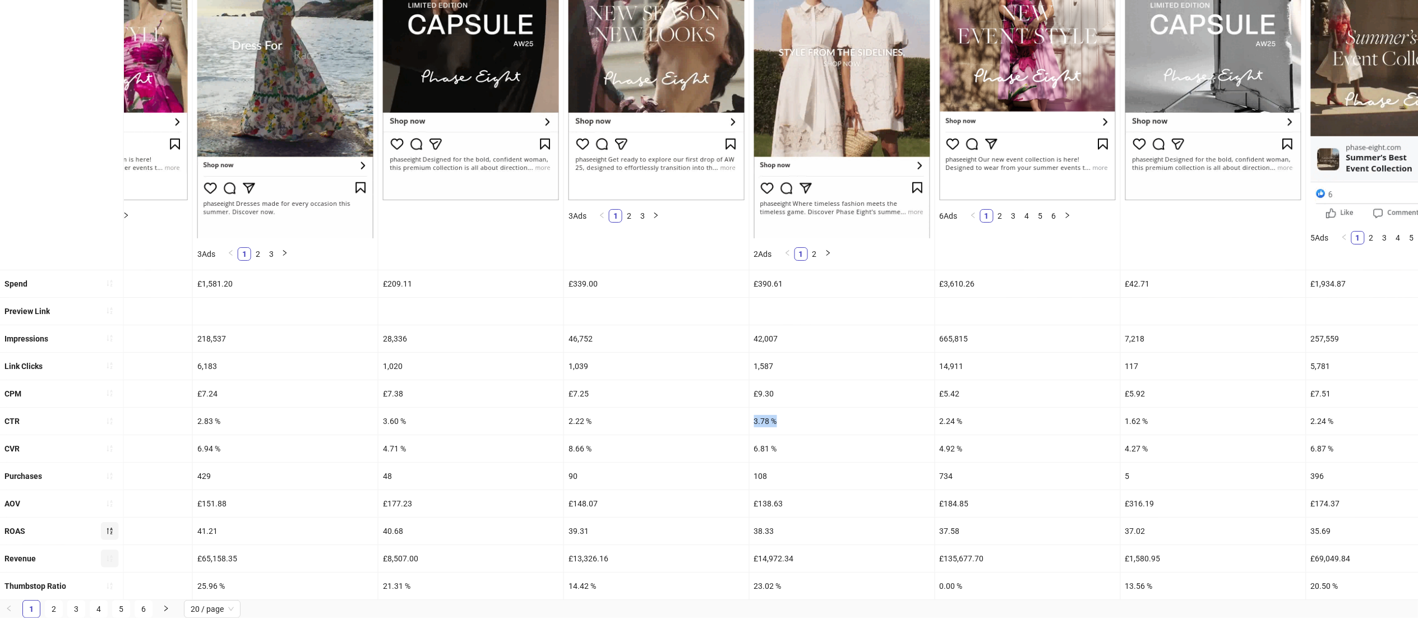
drag, startPoint x: 796, startPoint y: 399, endPoint x: 745, endPoint y: 399, distance: 50.4
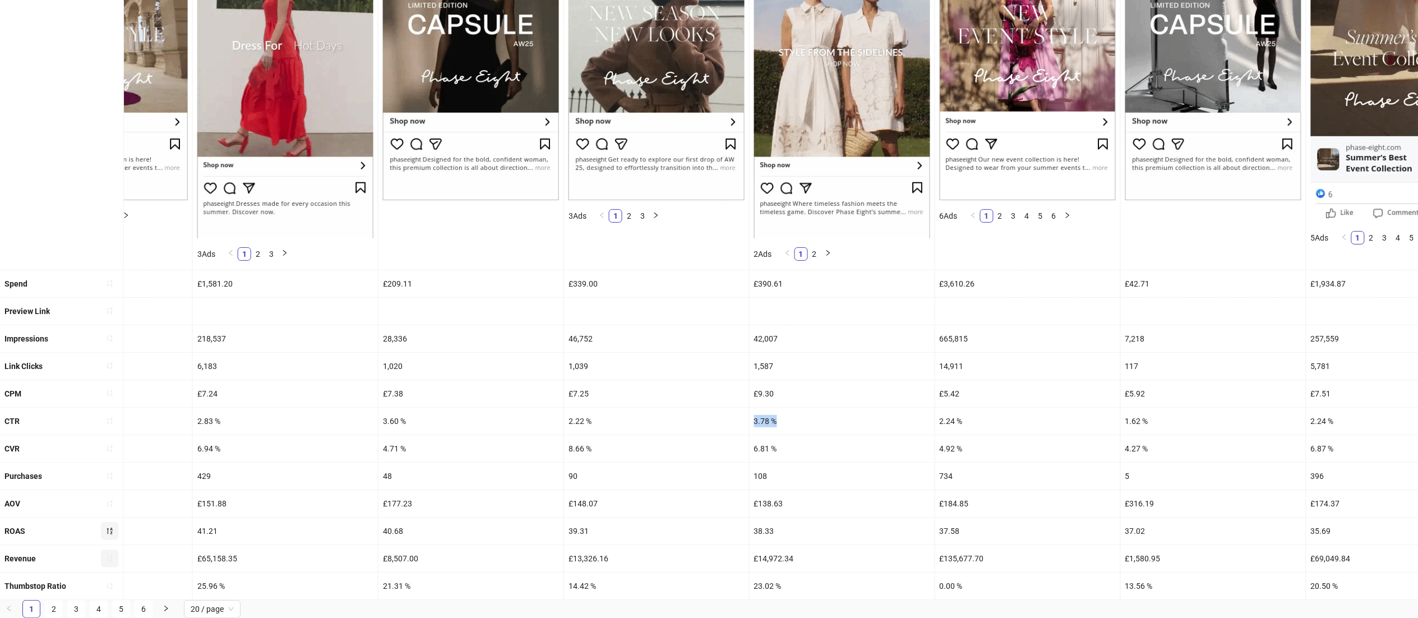
click at [745, 407] on div "CTR 3.78 % 3.41 % 2.44 % 4.17 % 3.04 % 4.36 % 2.26 % 2.89 % 2.83 % 3.60 % 2.22 …" at bounding box center [502, 420] width 3834 height 27
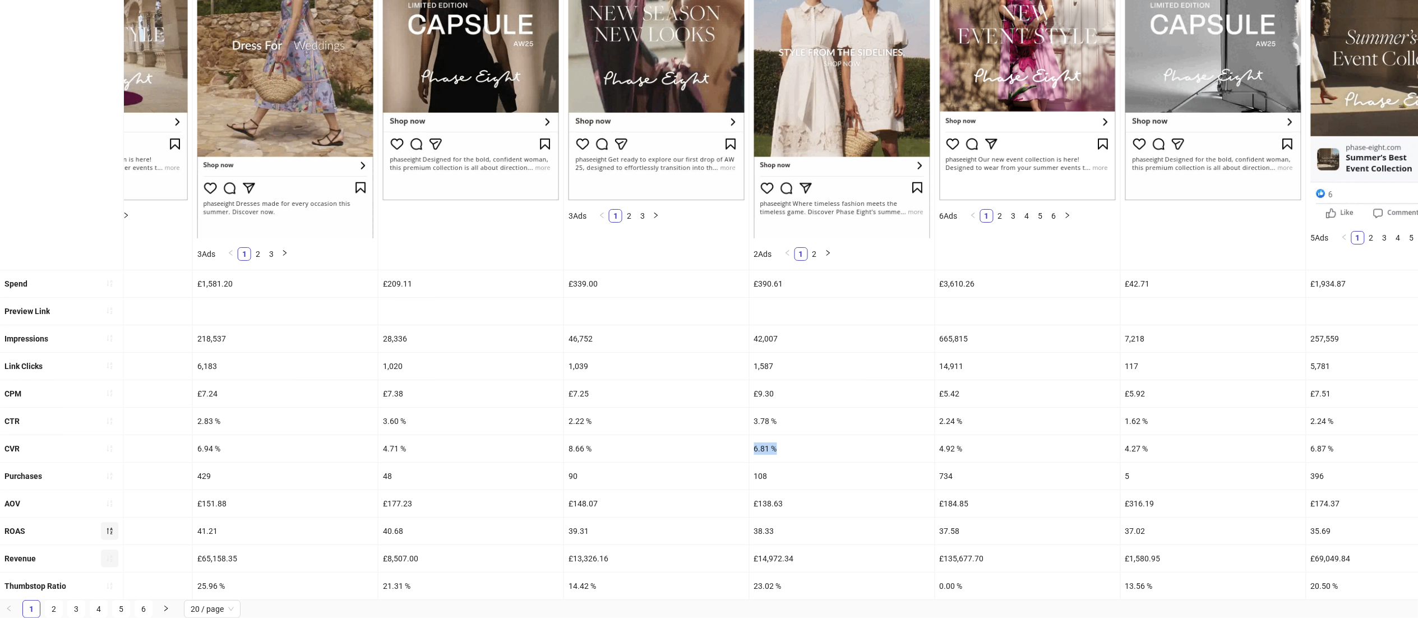
drag, startPoint x: 790, startPoint y: 426, endPoint x: 738, endPoint y: 428, distance: 52.2
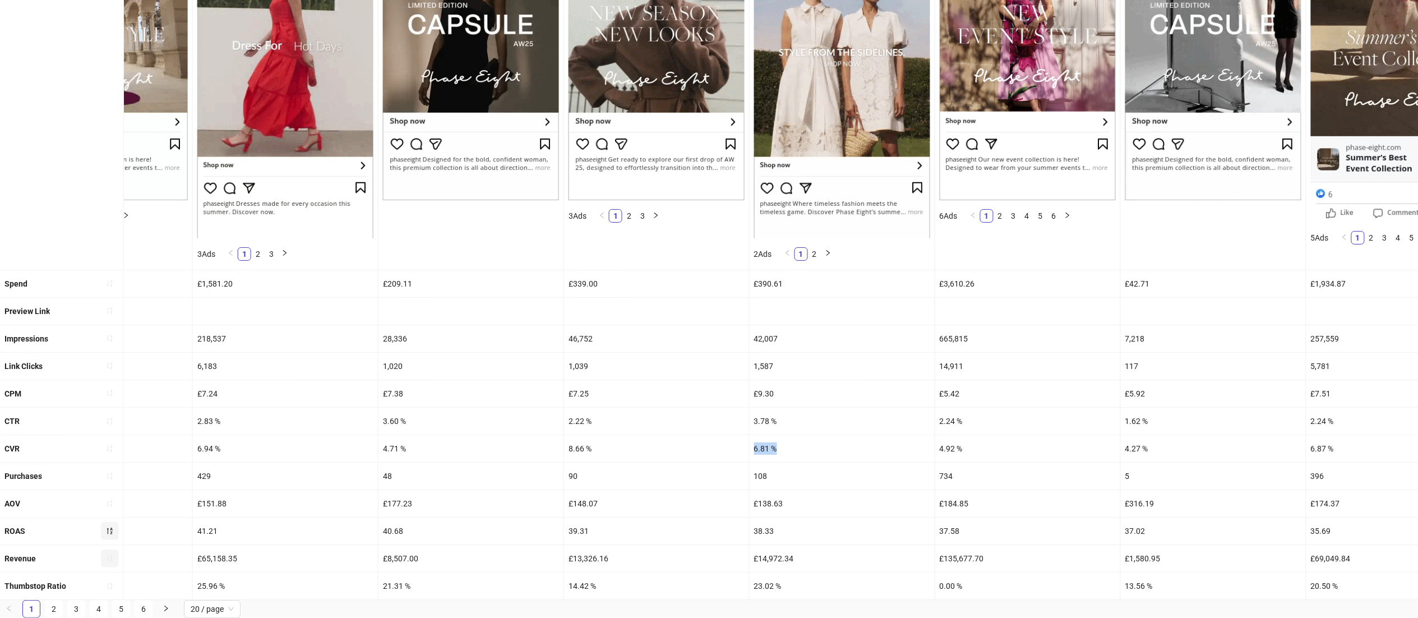
click at [738, 435] on div "CVR 40.68 % 8.73 % 11.96 % 6.98 % 8.93 % 8.93 % 5.83 % 5.22 % 6.94 % 4.71 % 8.6…" at bounding box center [502, 448] width 3834 height 27
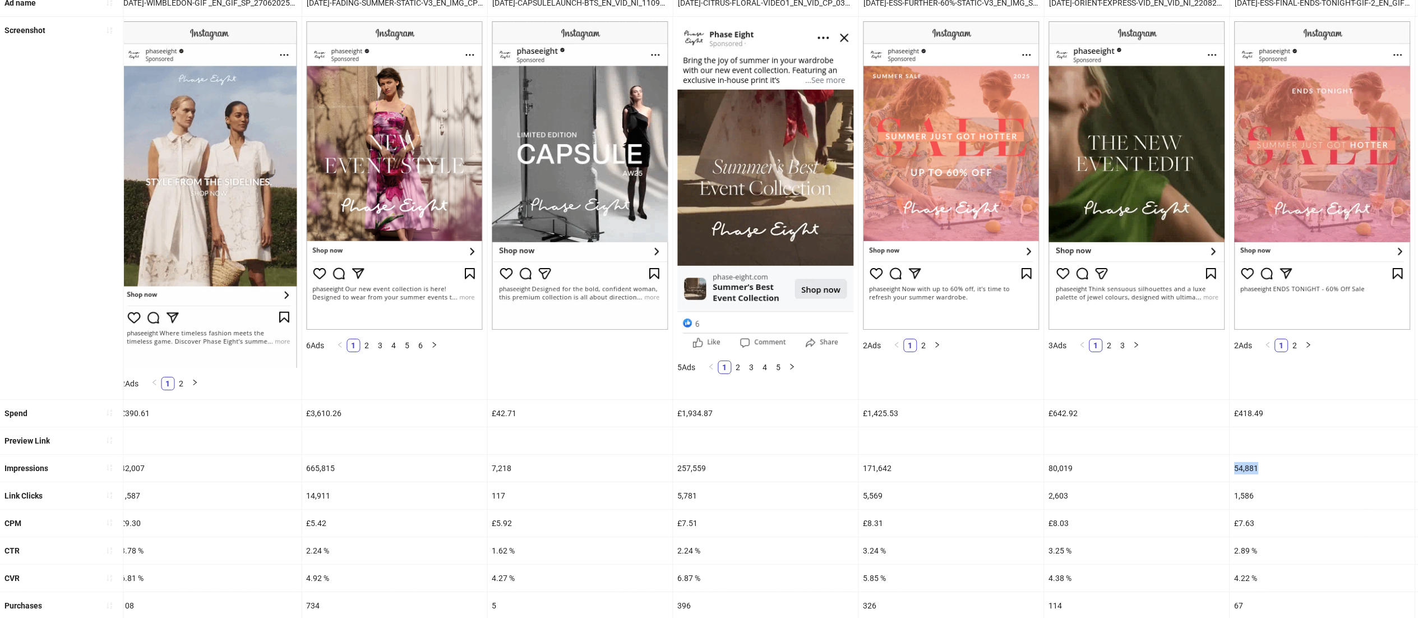
scroll to position [0, 2312]
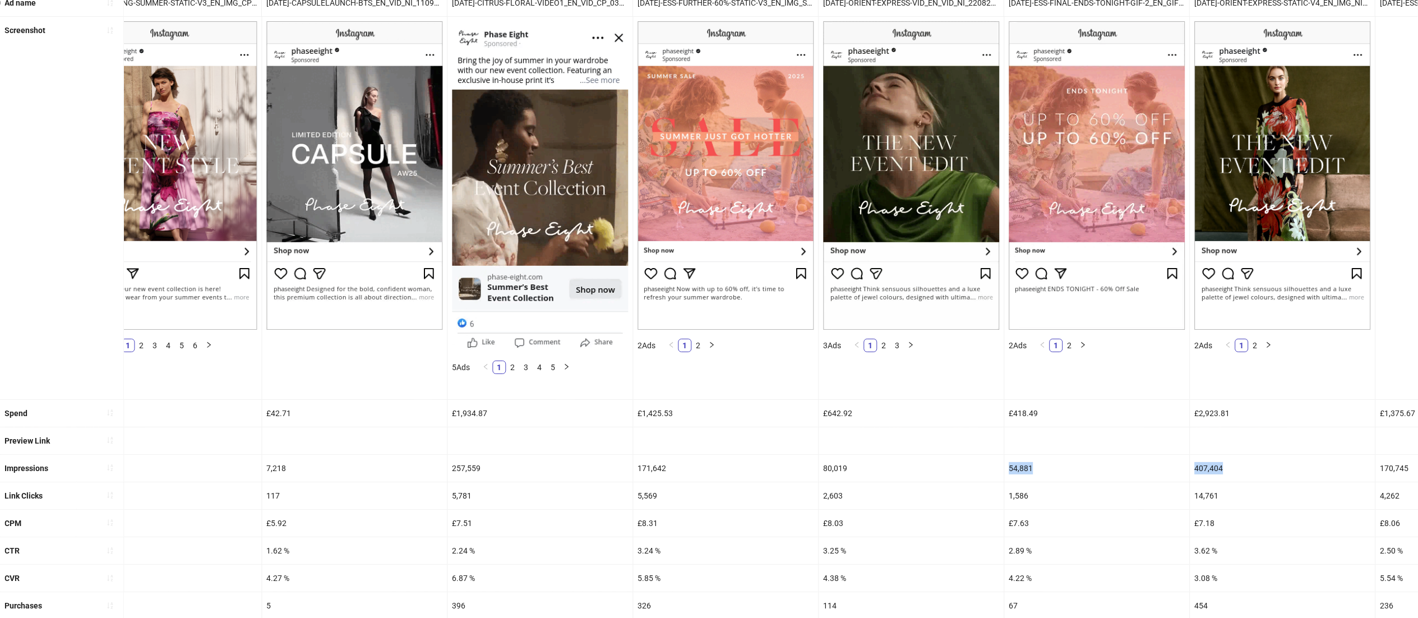
drag, startPoint x: 1243, startPoint y: 470, endPoint x: 1434, endPoint y: 462, distance: 190.7
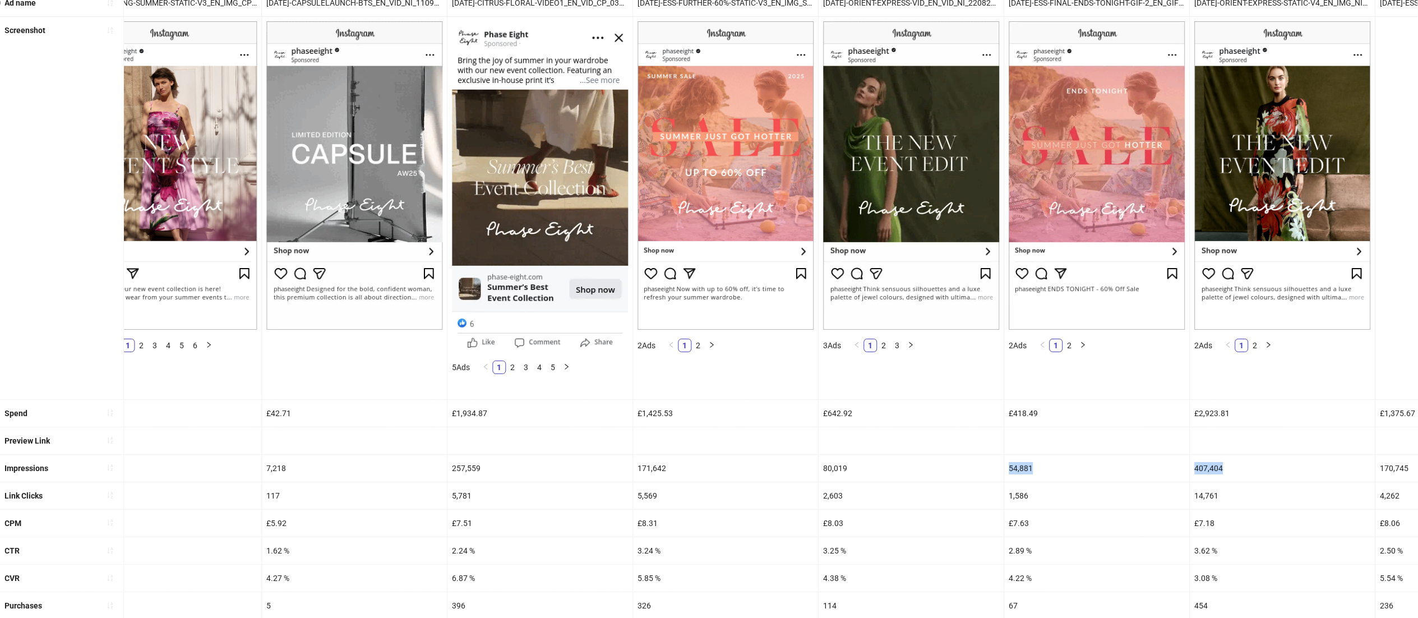
click at [1418, 462] on html "**********" at bounding box center [709, 190] width 1418 height 618
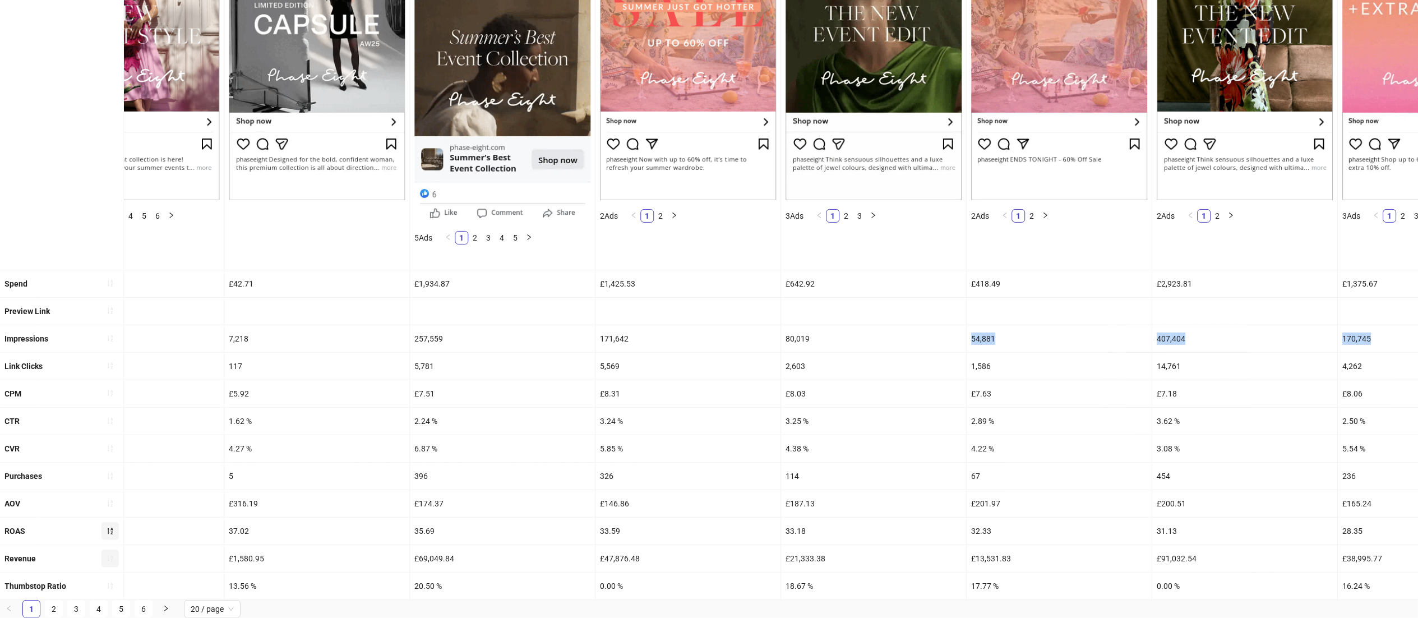
scroll to position [268, 0]
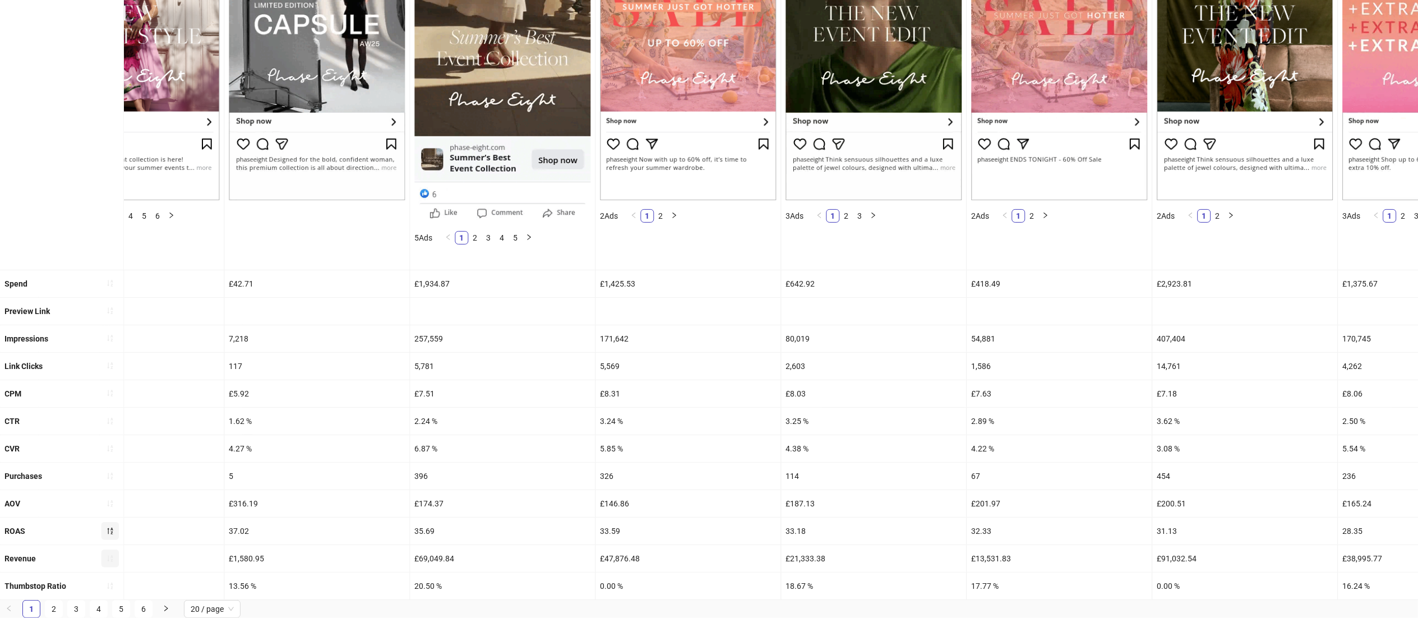
click at [828, 490] on div "£187.13" at bounding box center [873, 503] width 185 height 27
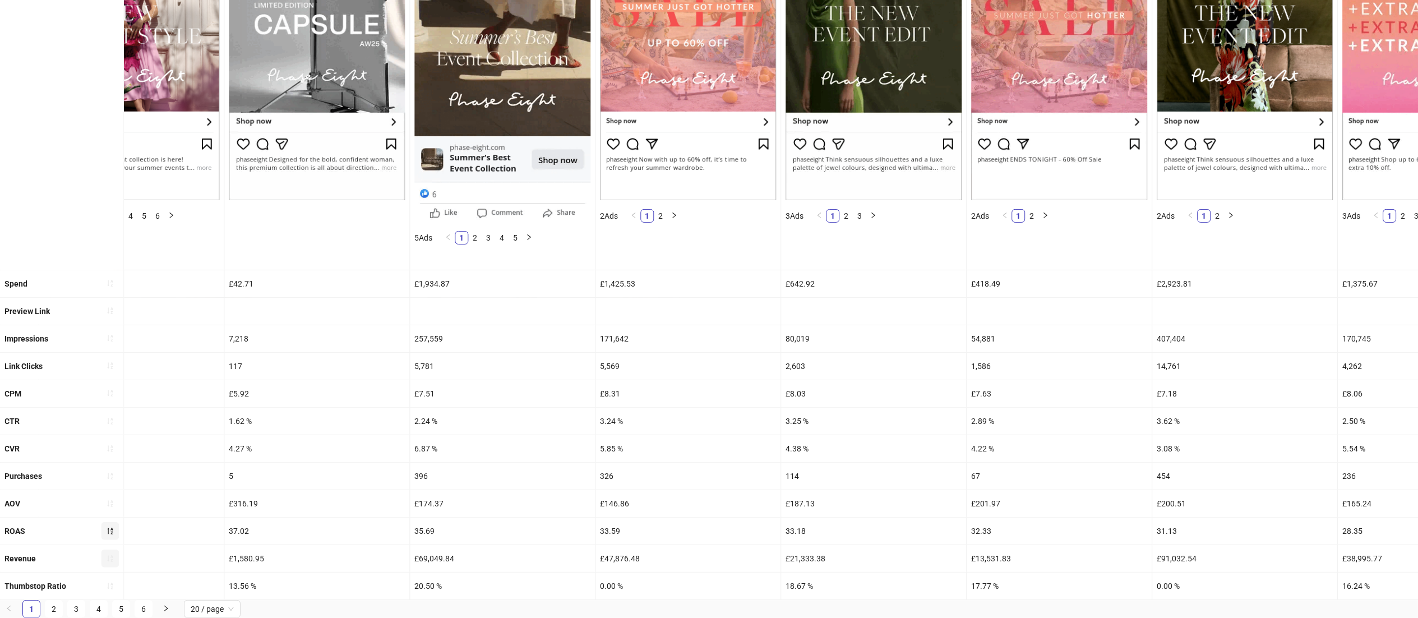
click at [821, 517] on div "33.18" at bounding box center [873, 530] width 185 height 27
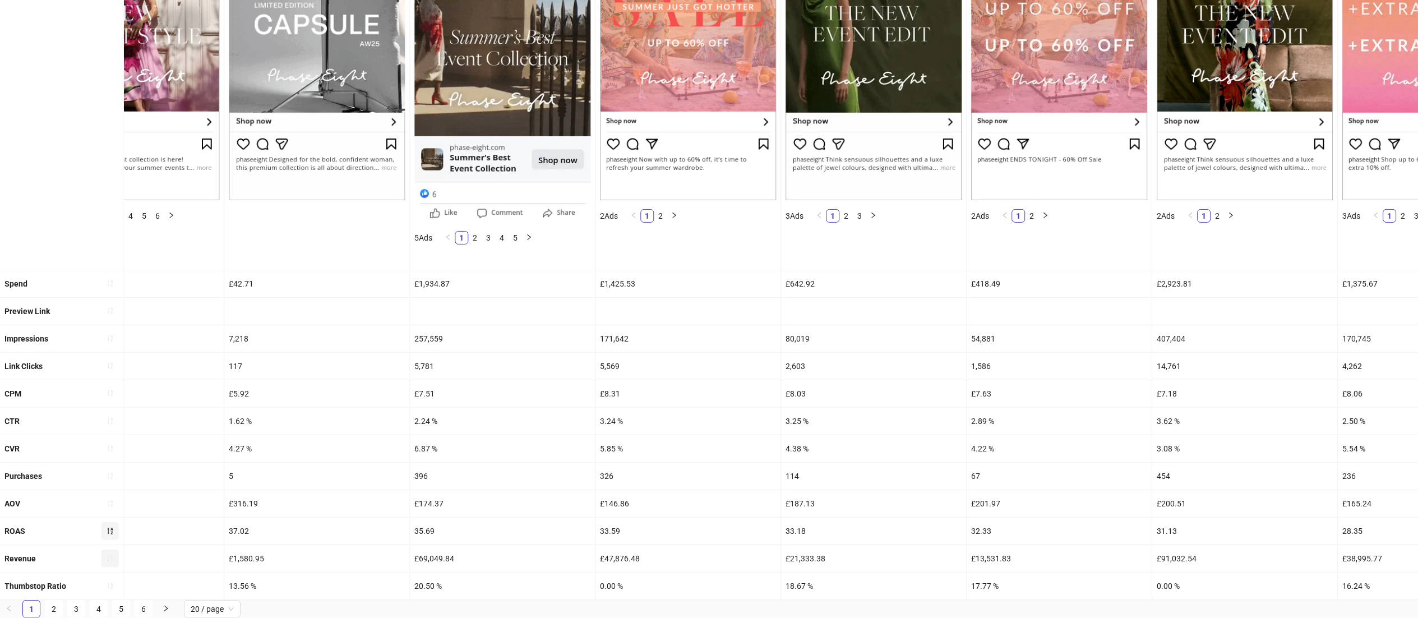
click at [109, 527] on icon "sort-descending" at bounding box center [110, 531] width 8 height 8
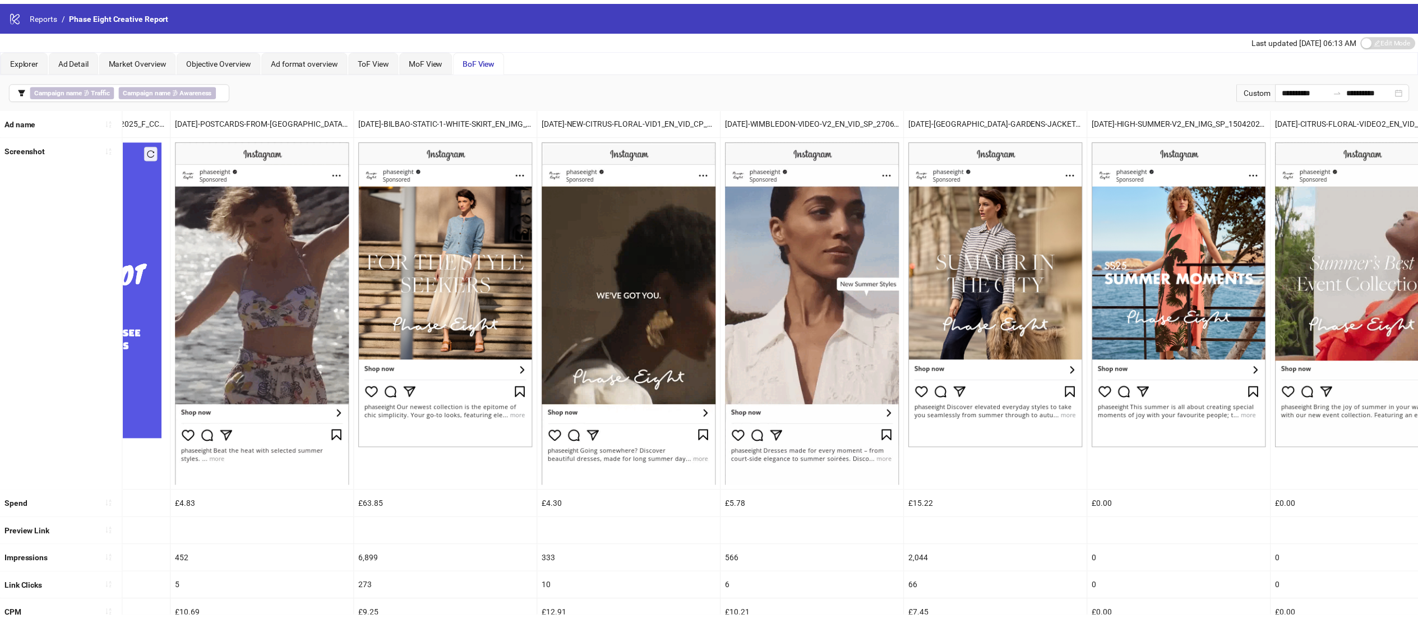
scroll to position [0, 2312]
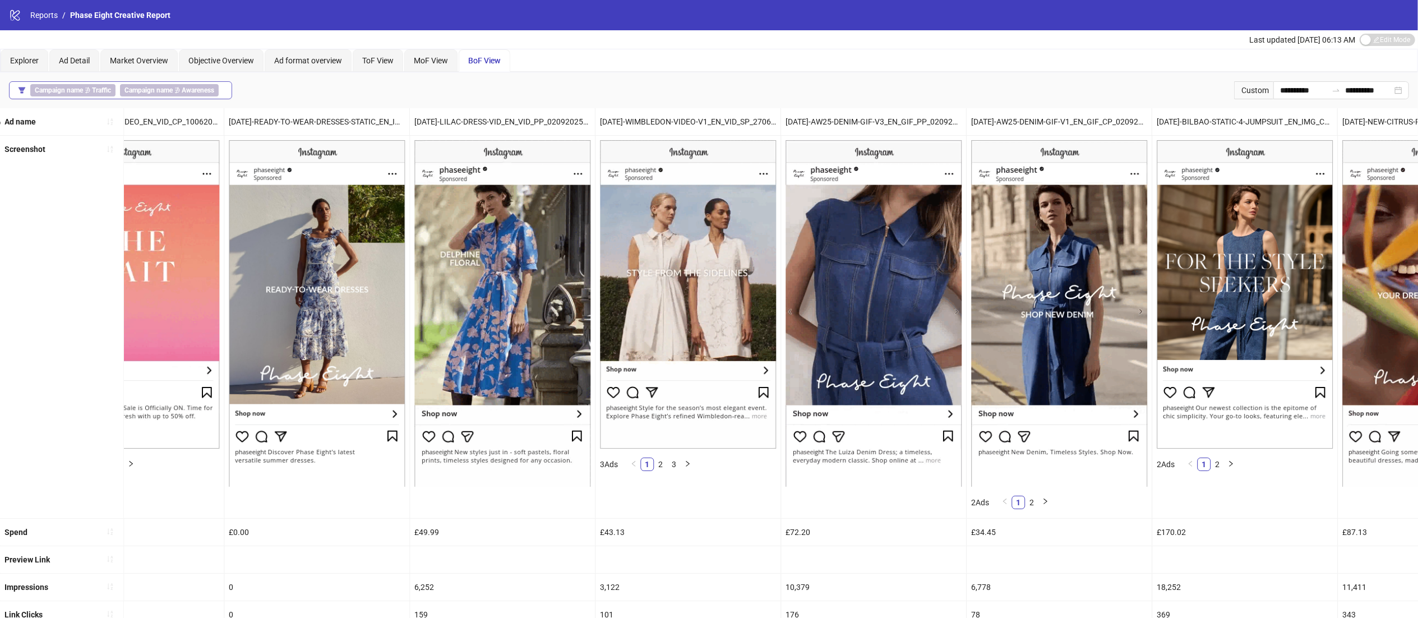
click at [166, 93] on b "Campaign name" at bounding box center [148, 90] width 48 height 8
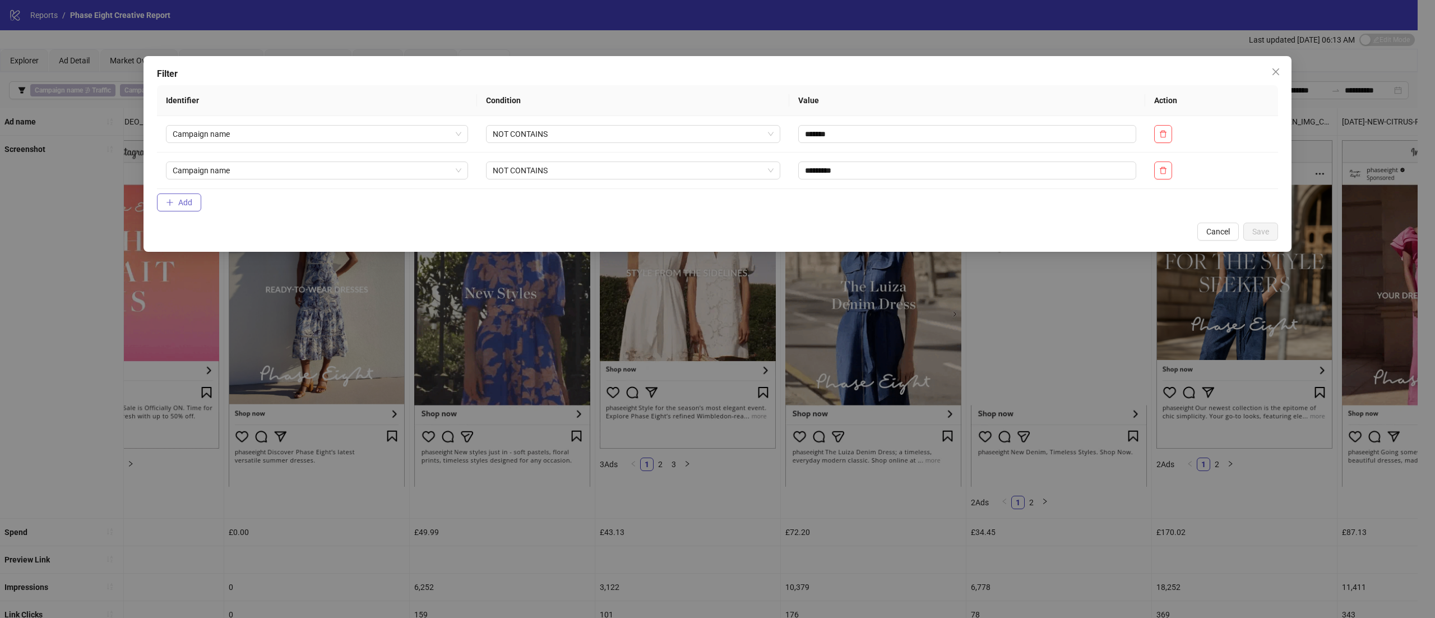
click at [187, 204] on span "Add" at bounding box center [185, 202] width 14 height 9
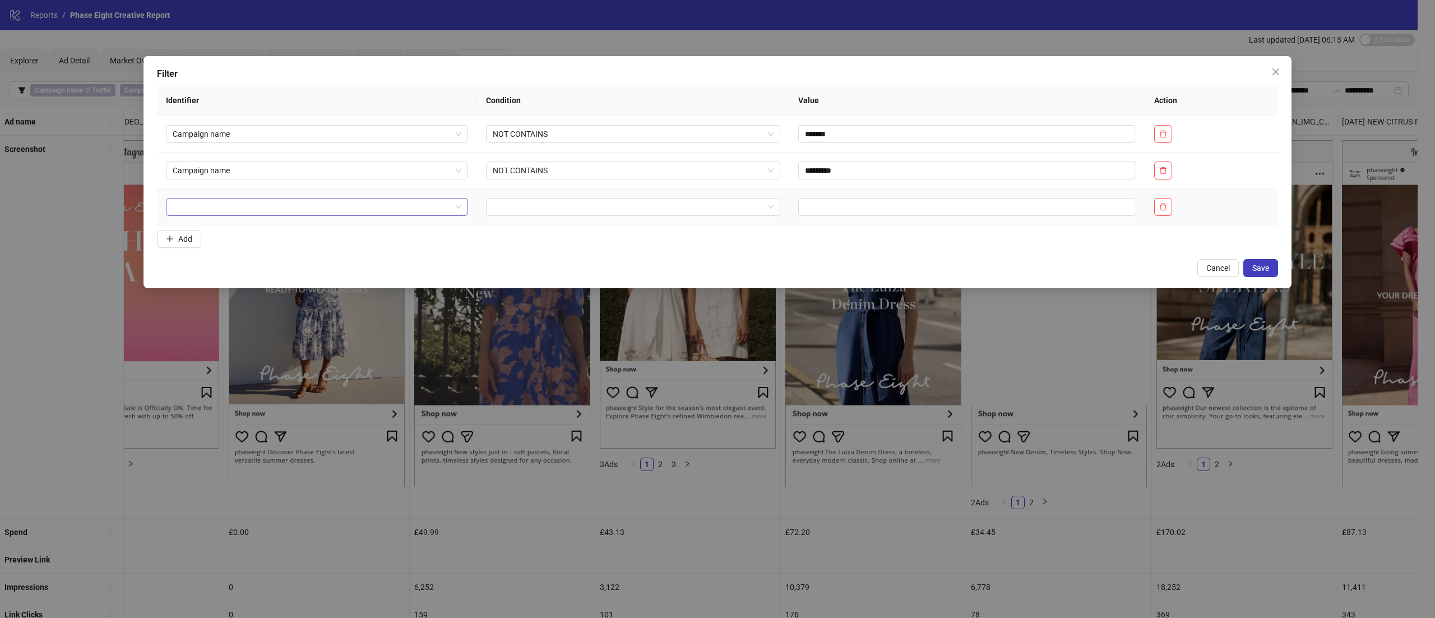
click at [204, 207] on input "search" at bounding box center [312, 206] width 279 height 17
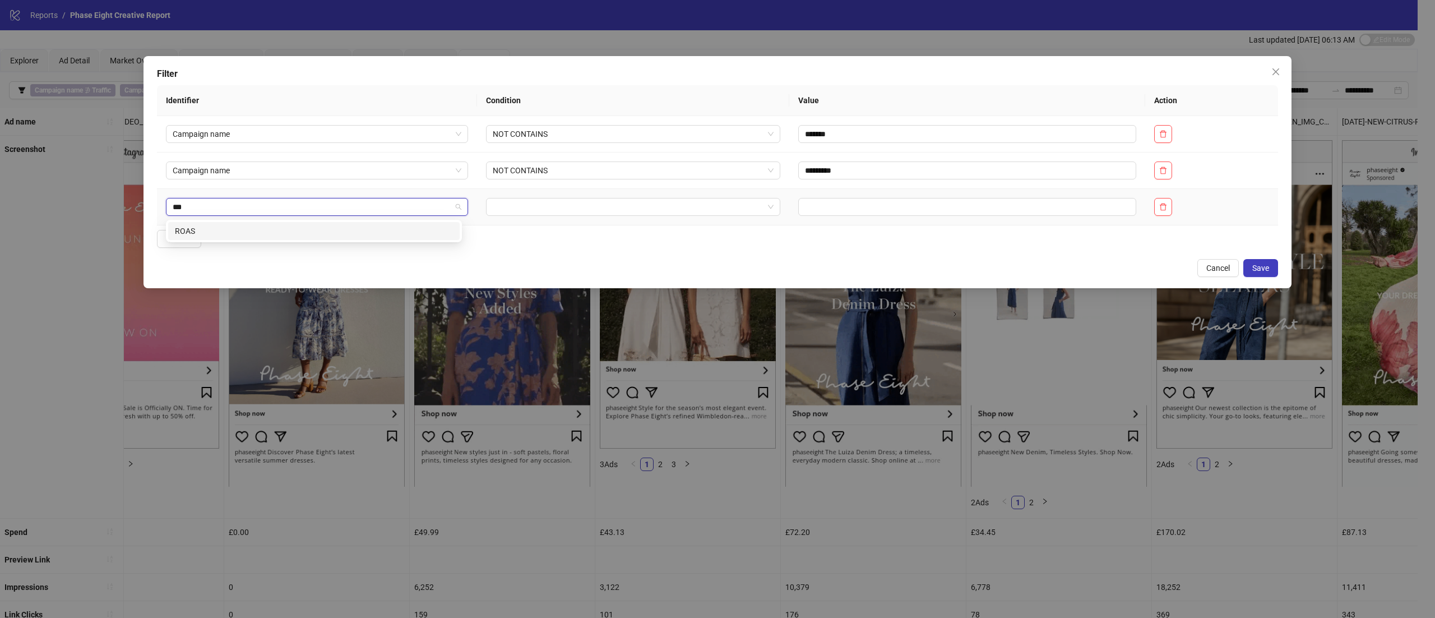
type input "****"
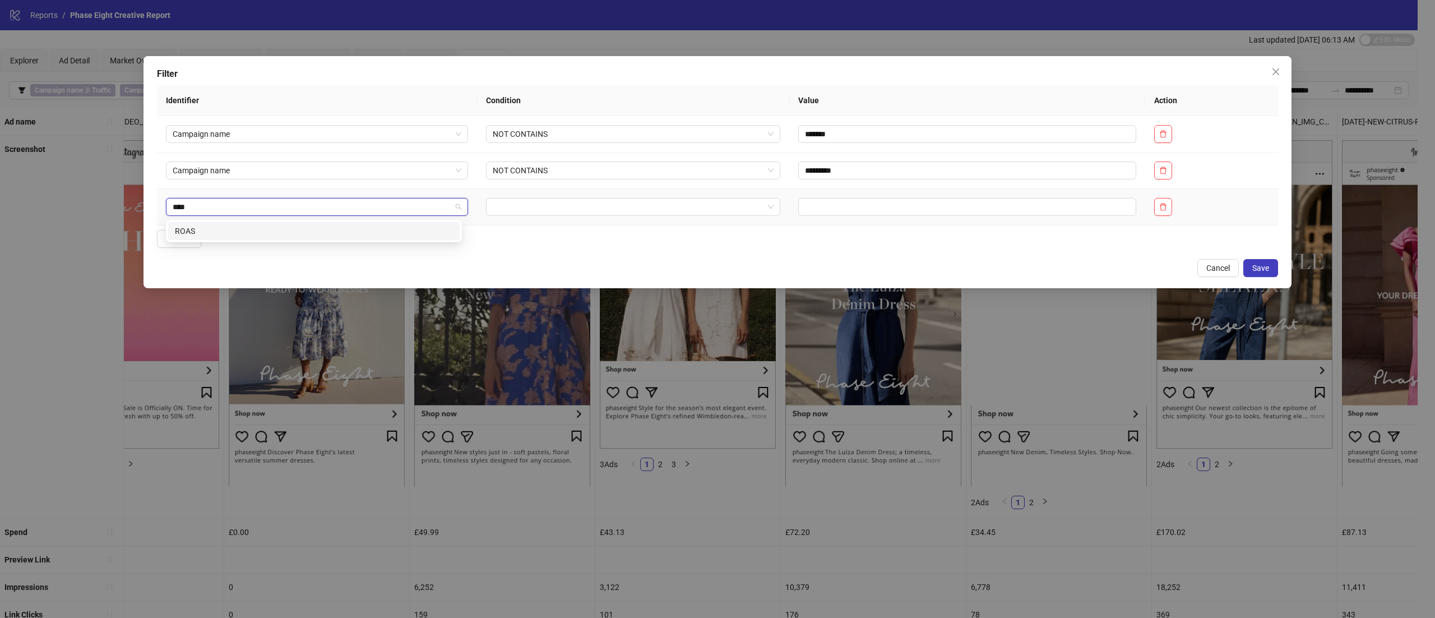
click at [205, 228] on div "ROAS" at bounding box center [314, 231] width 278 height 12
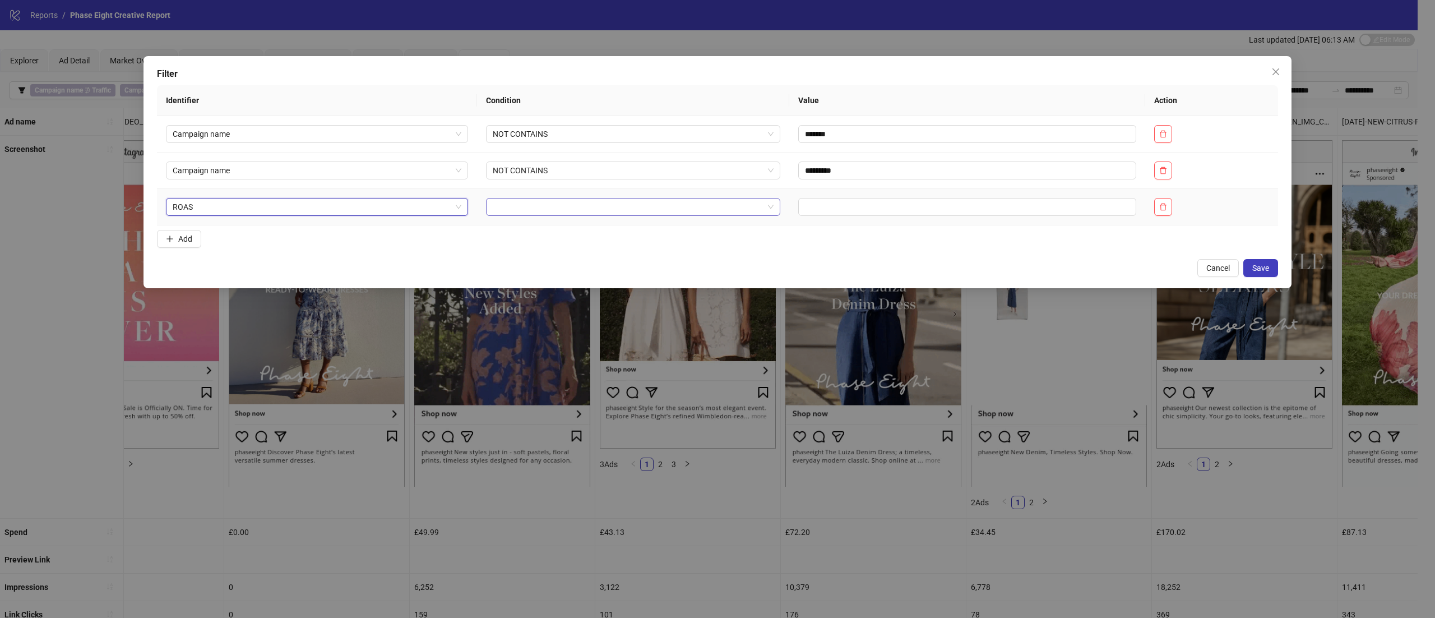
click at [569, 203] on input "search" at bounding box center [628, 206] width 271 height 17
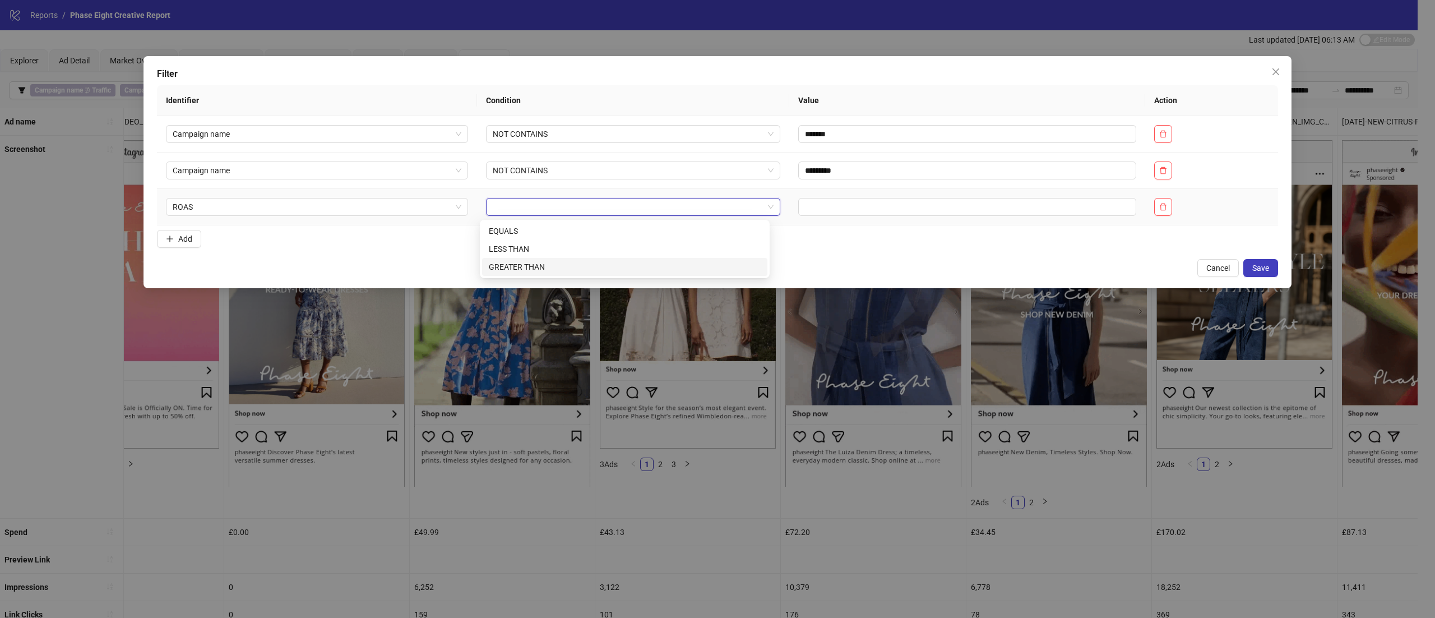
click at [563, 264] on div "GREATER THAN" at bounding box center [625, 267] width 272 height 12
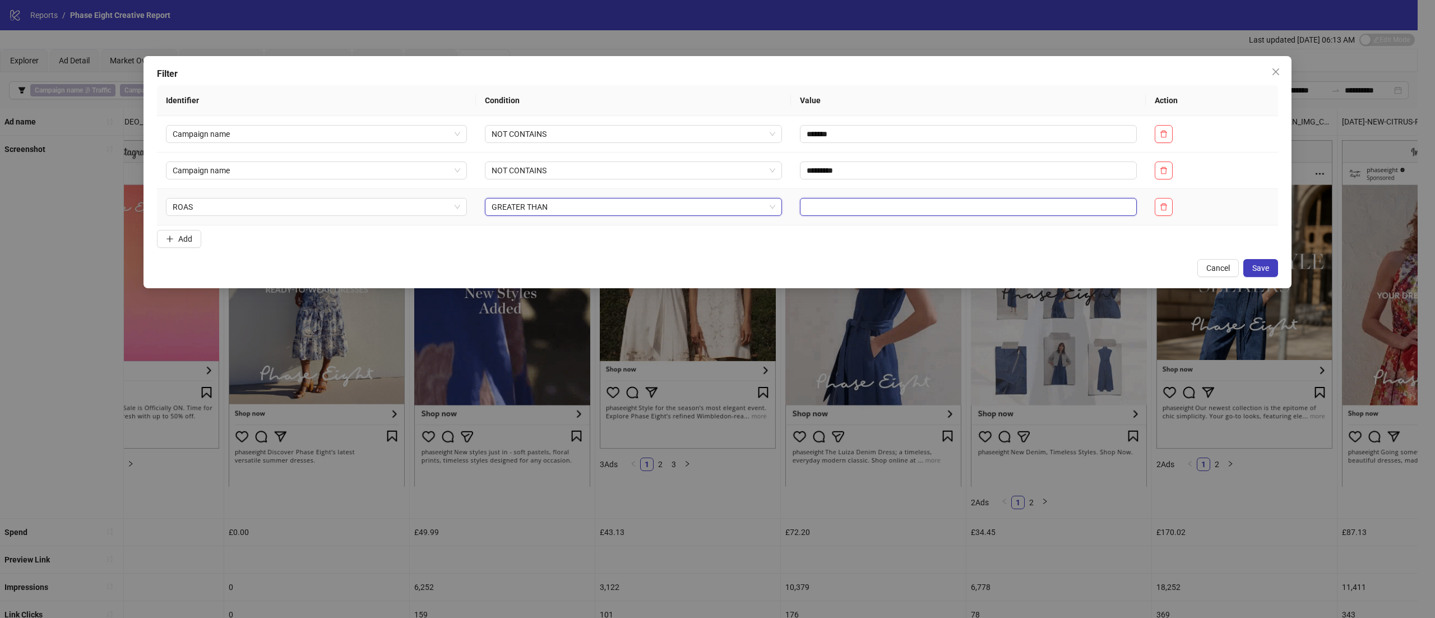
click at [895, 208] on input "text" at bounding box center [968, 207] width 337 height 18
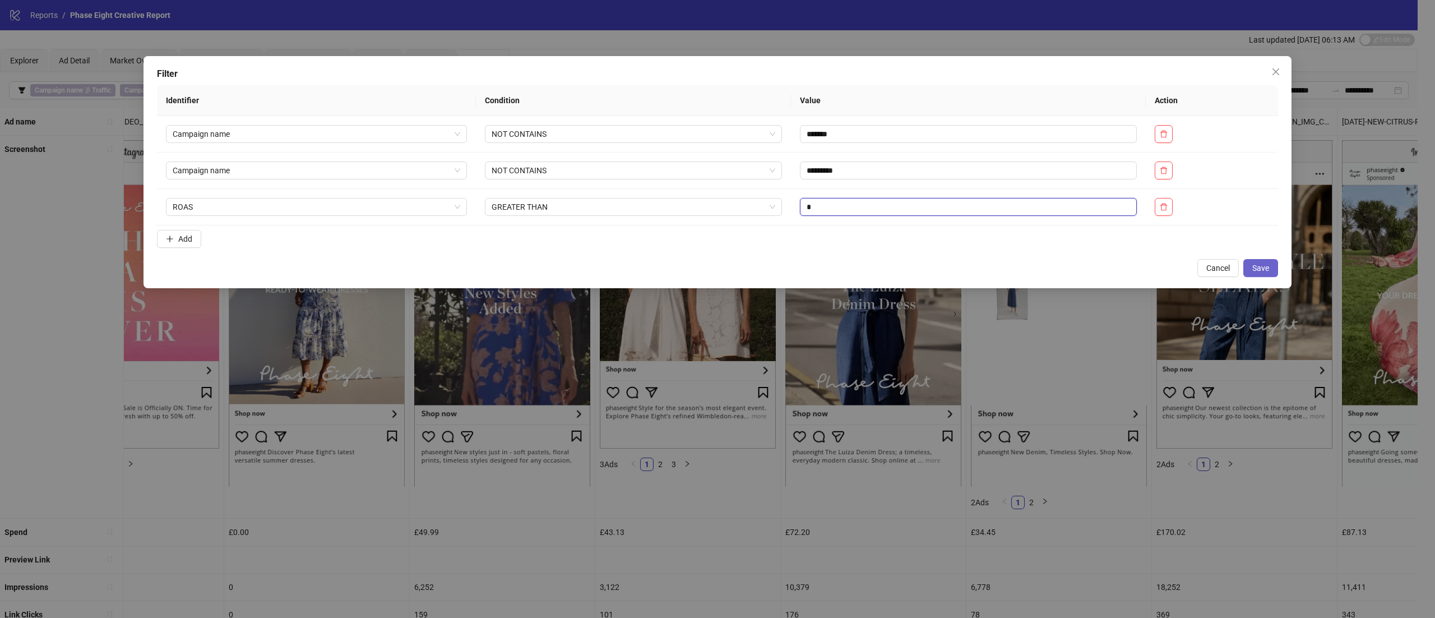
type input "*"
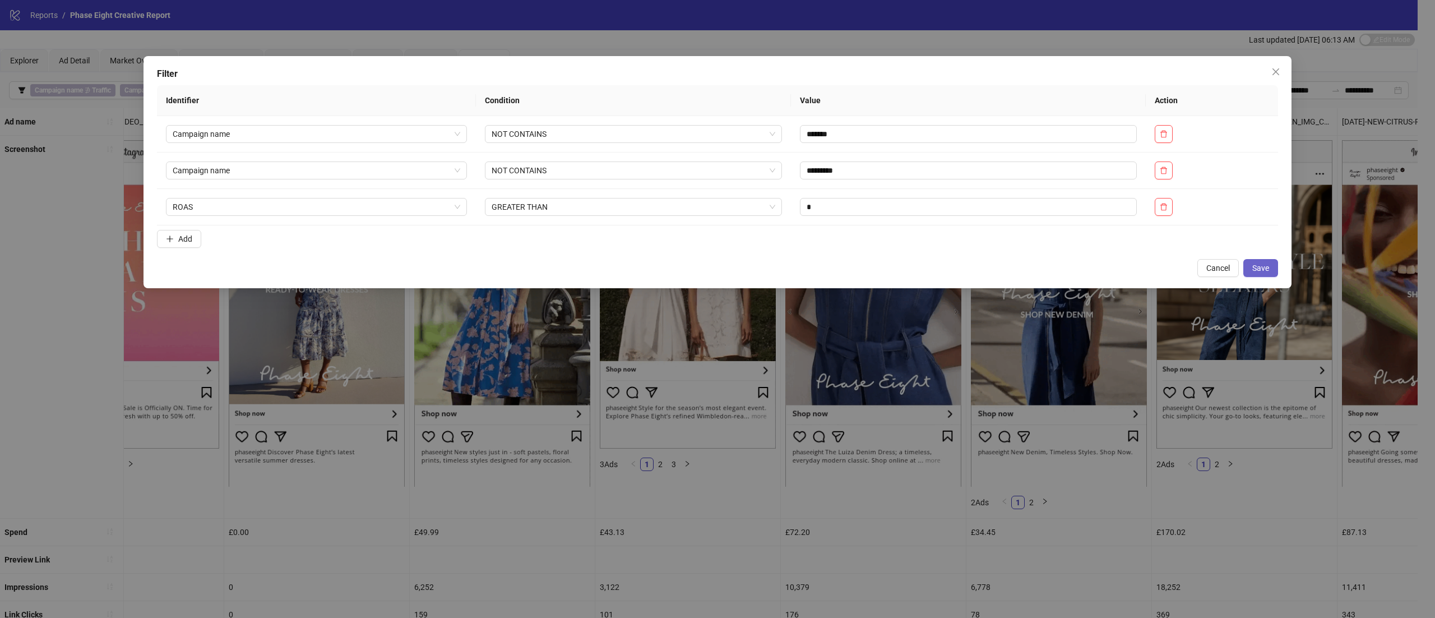
click at [1260, 269] on span "Save" at bounding box center [1260, 267] width 17 height 9
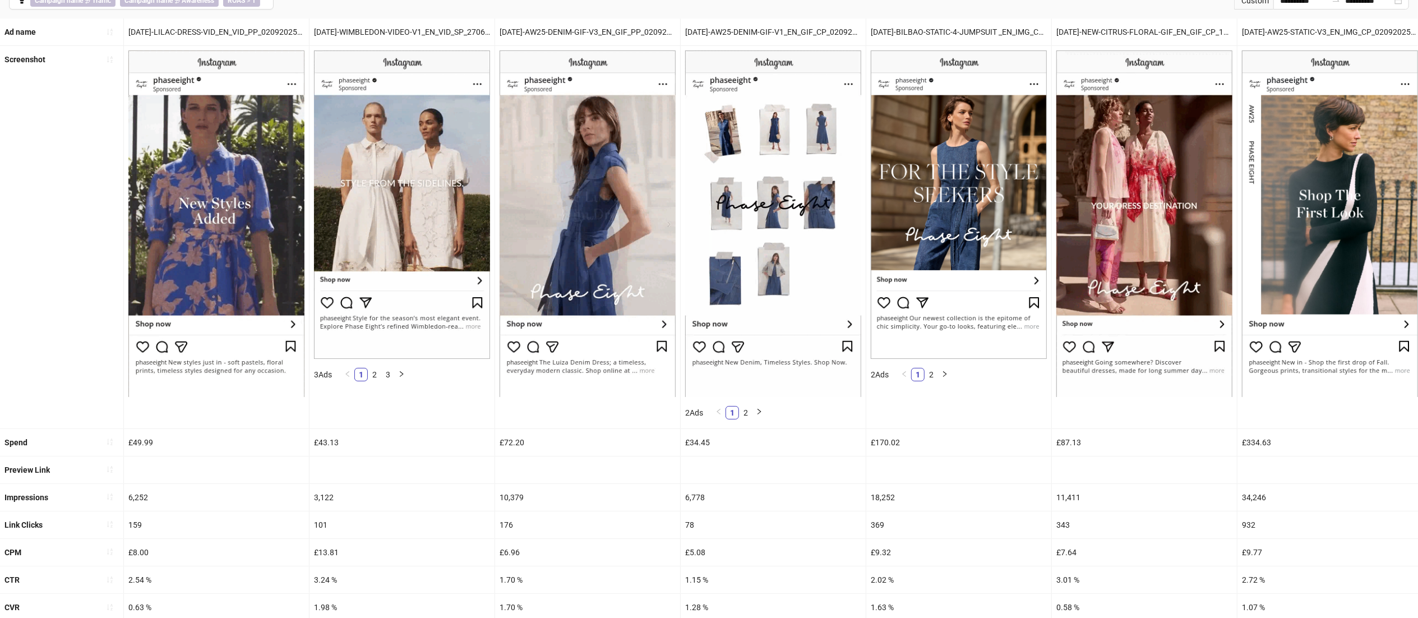
scroll to position [65, 0]
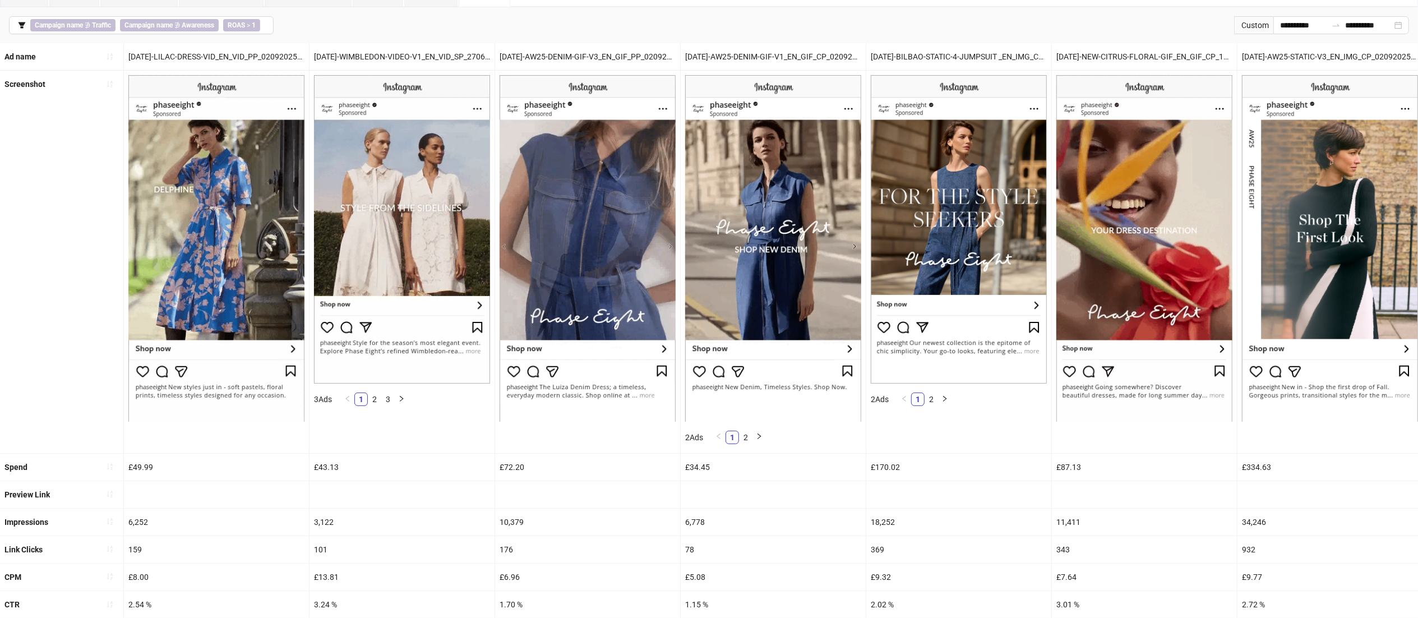
drag, startPoint x: 1330, startPoint y: 528, endPoint x: 1434, endPoint y: 520, distance: 104.0
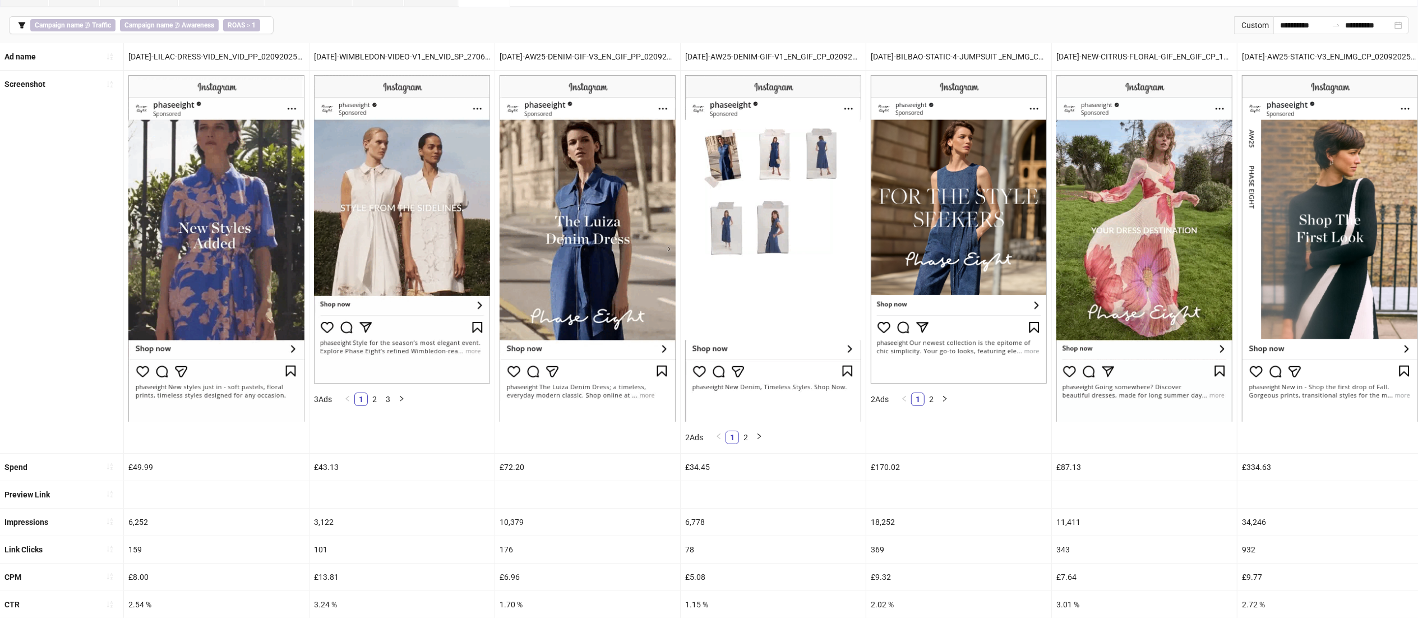
click at [1418, 520] on html "**********" at bounding box center [709, 244] width 1418 height 618
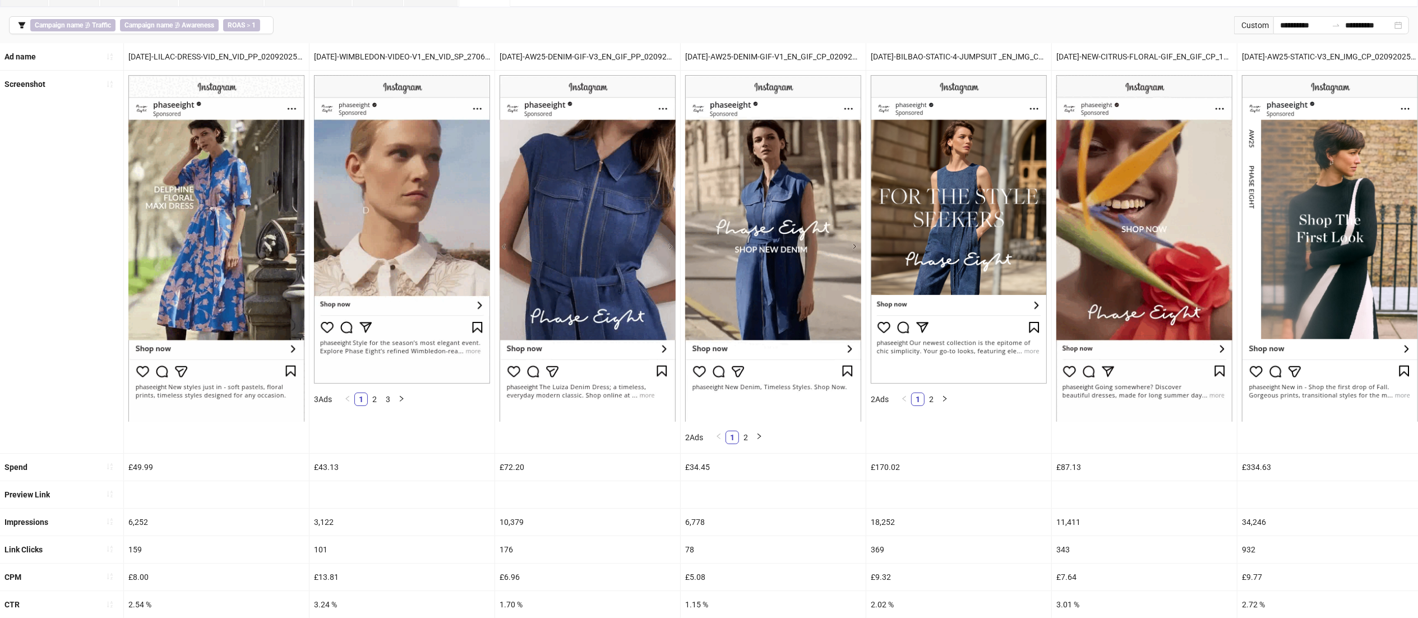
click at [1275, 531] on div "34,246" at bounding box center [1329, 521] width 185 height 27
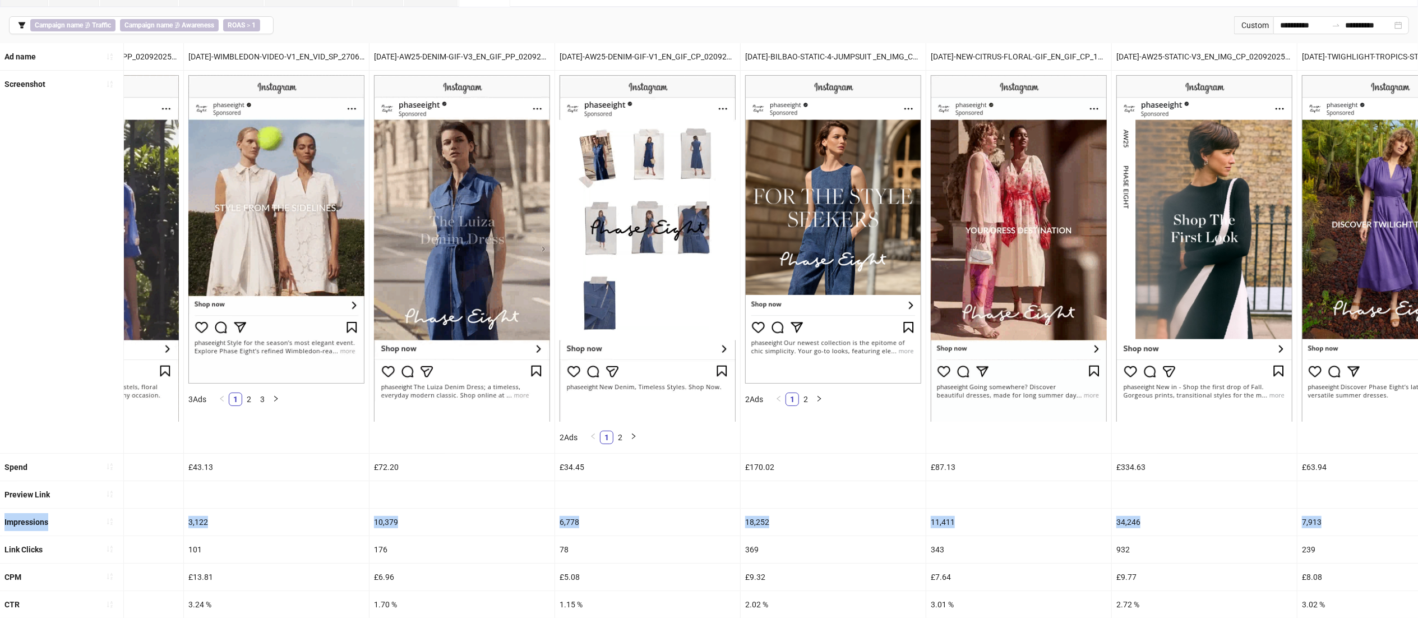
drag, startPoint x: 1288, startPoint y: 507, endPoint x: 1415, endPoint y: 530, distance: 129.9
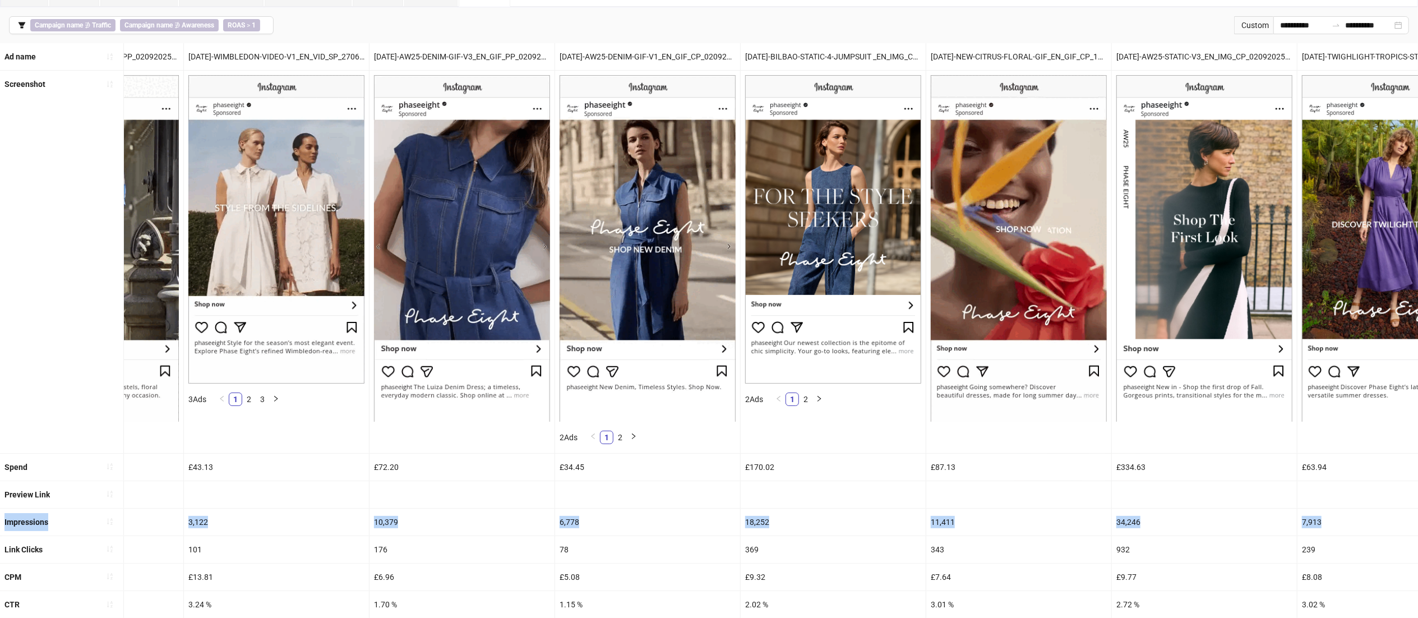
click at [1415, 530] on ul "Ad name [DATE]-LILAC-DRESS-VID_EN_VID_PP_02092025_F_NSE_SC1_USP14_AW25 [DATE]-W…" at bounding box center [709, 413] width 1418 height 740
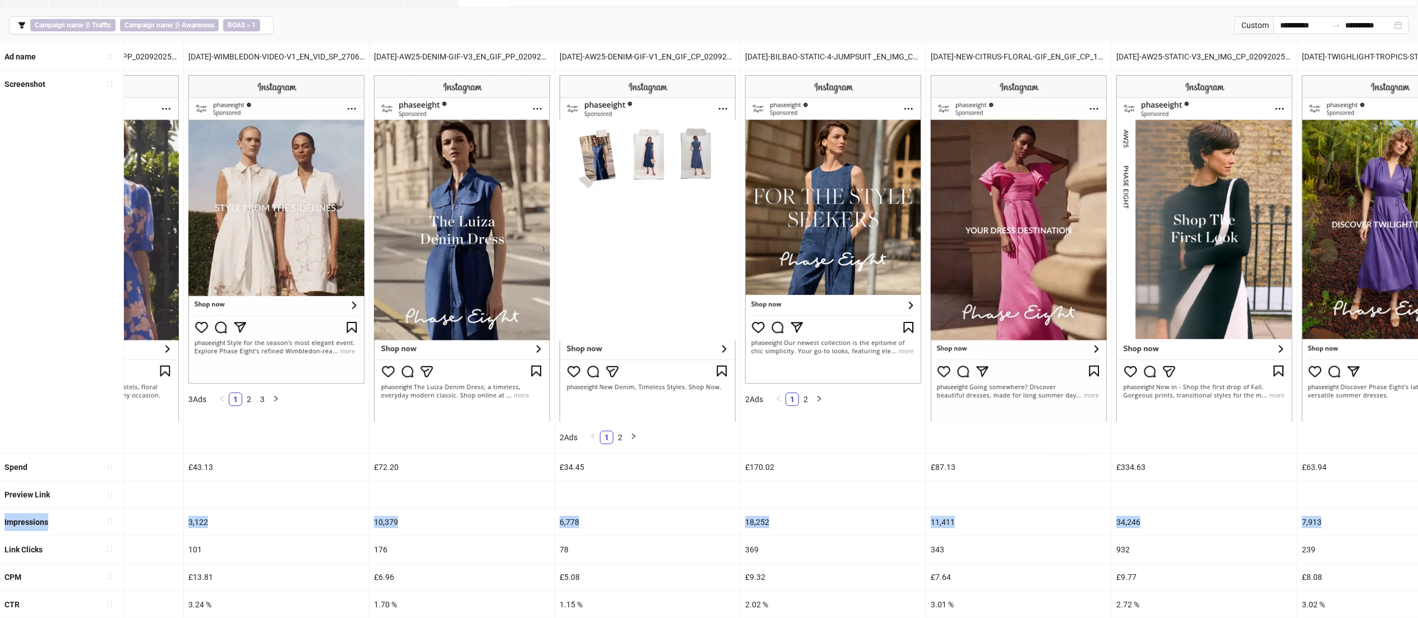
scroll to position [0, 179]
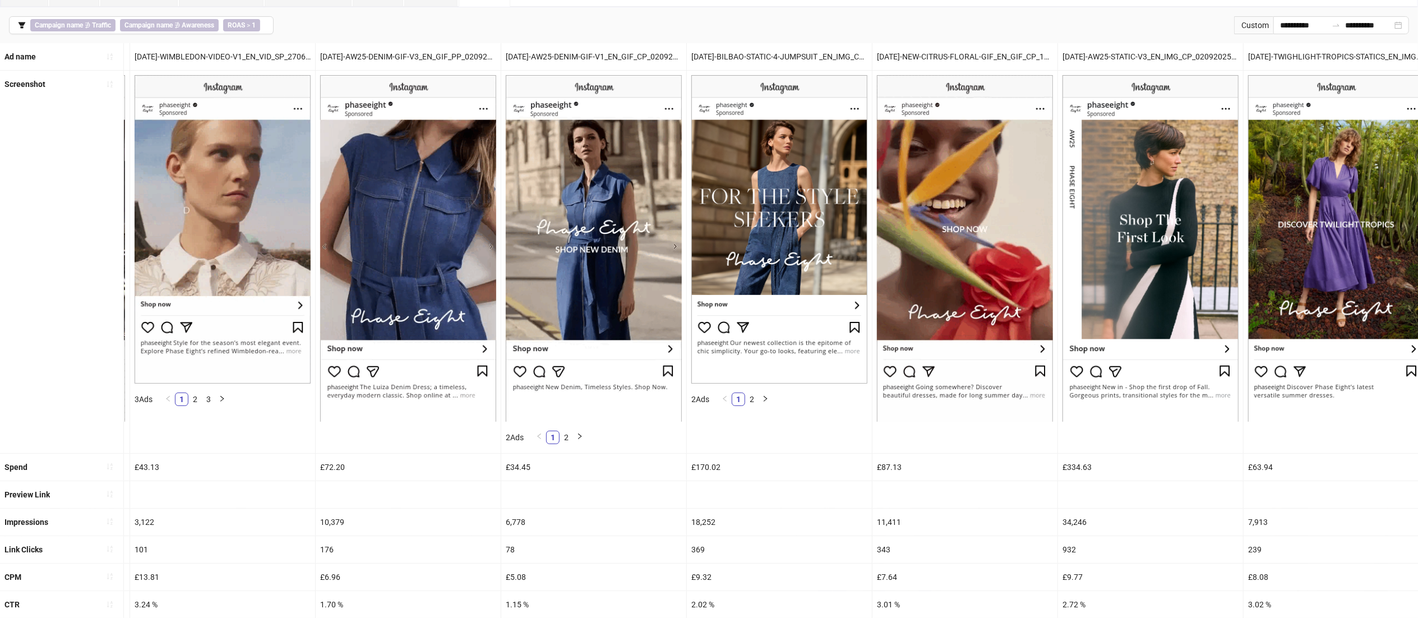
click at [1015, 491] on div at bounding box center [964, 494] width 185 height 27
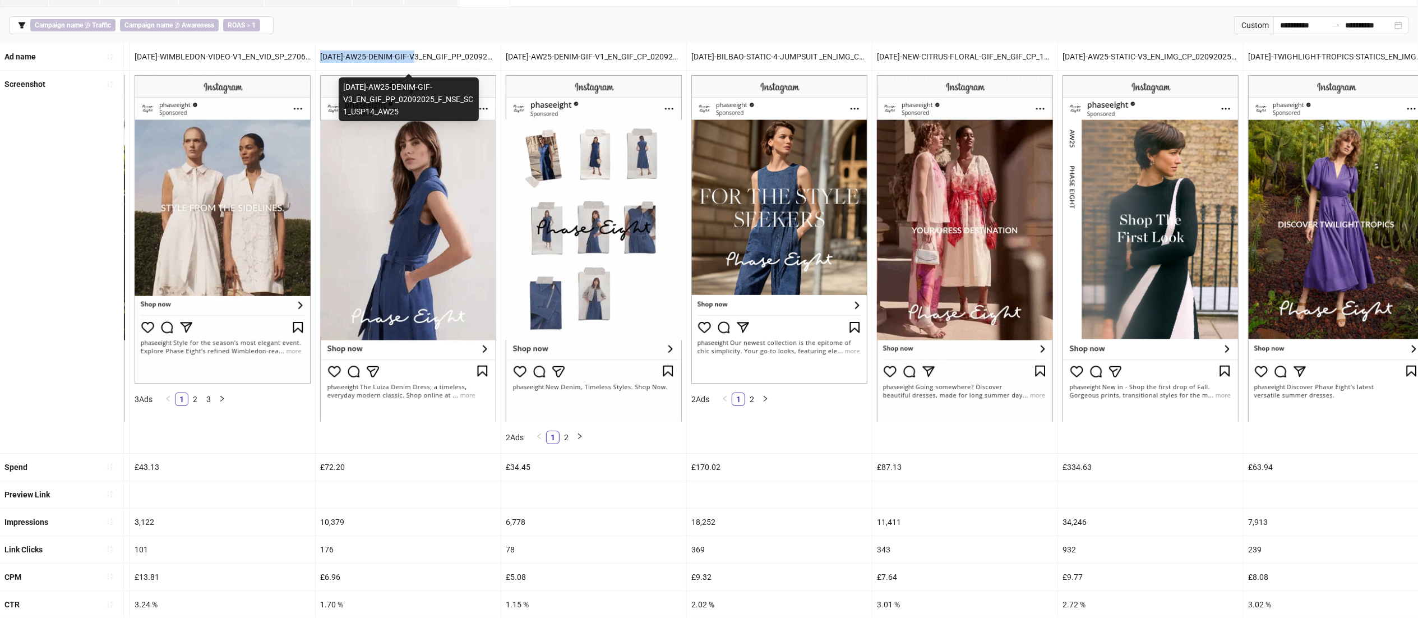
drag, startPoint x: 321, startPoint y: 59, endPoint x: 419, endPoint y: 58, distance: 98.7
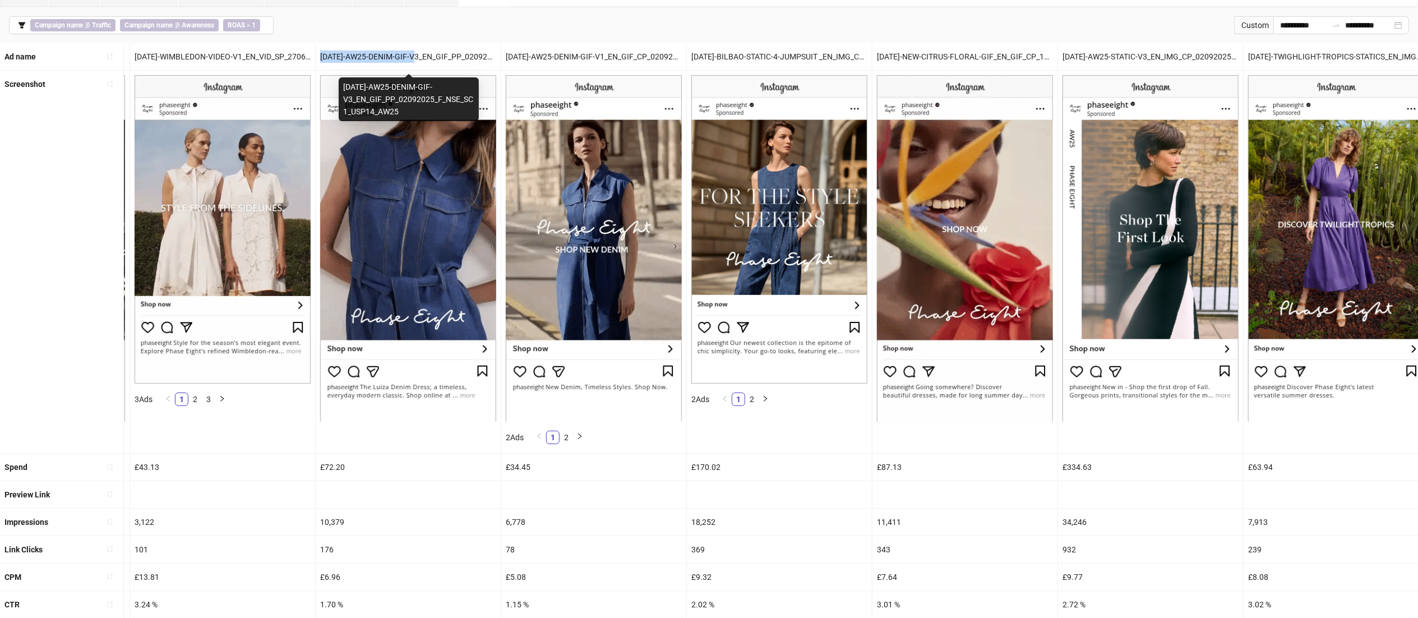
click at [419, 58] on div "[DATE]-AW25-DENIM-GIF-V3_EN_GIF_PP_02092025_F_NSE_SC1_USP14_AW25" at bounding box center [408, 56] width 185 height 27
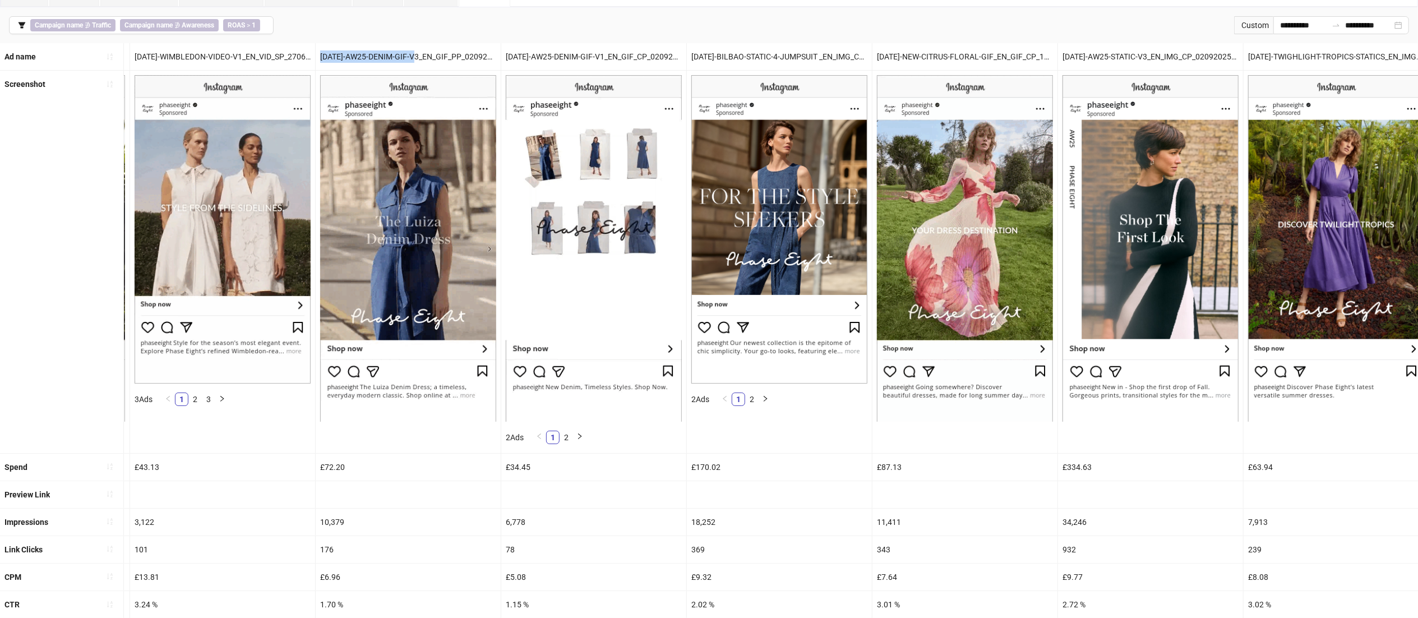
scroll to position [66, 0]
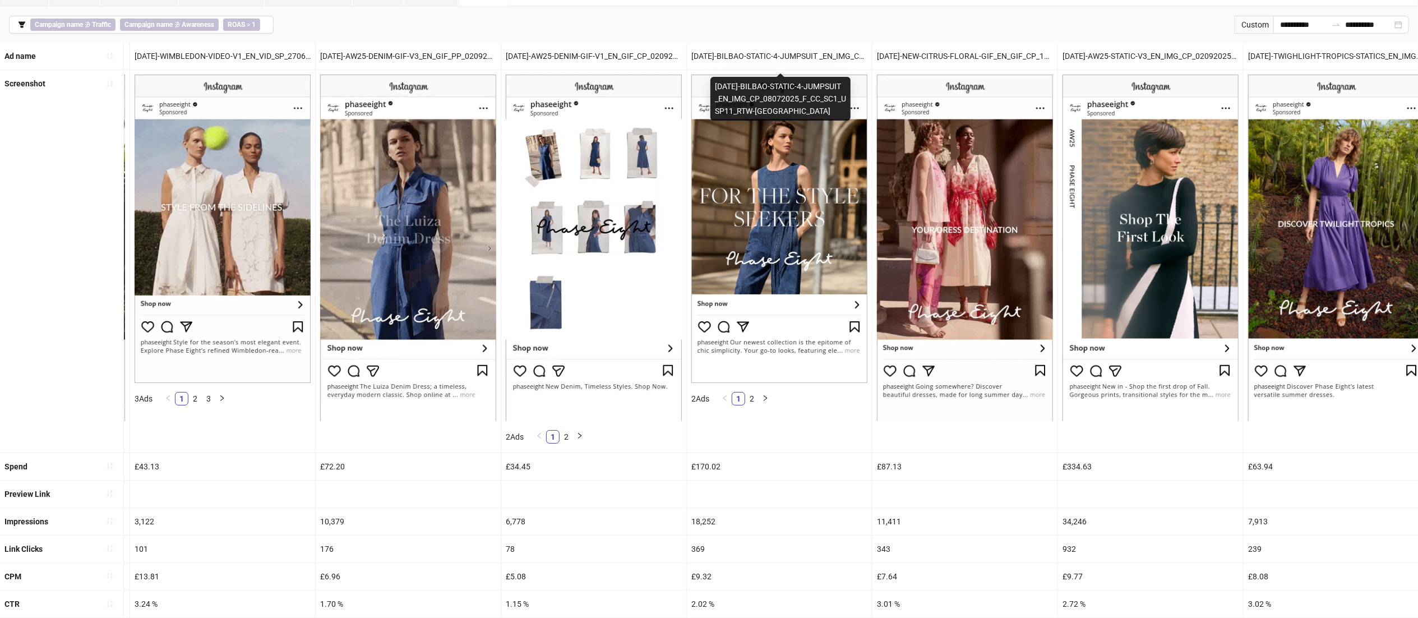
click at [712, 55] on div "[DATE]-BILBAO-STATIC-4-JUMPSUIT _EN_IMG_CP_08072025_F_CC_SC1_USP11_RTW-[GEOGRAP…" at bounding box center [779, 56] width 185 height 27
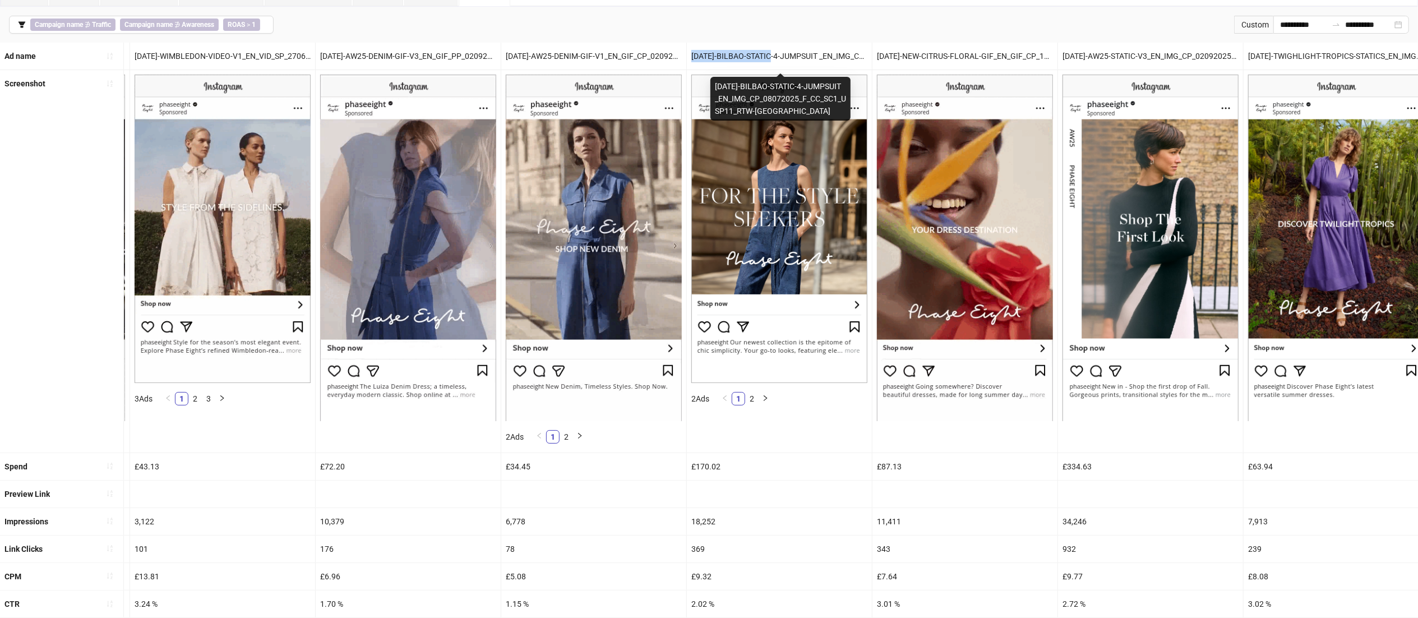
drag, startPoint x: 693, startPoint y: 56, endPoint x: 774, endPoint y: 52, distance: 81.4
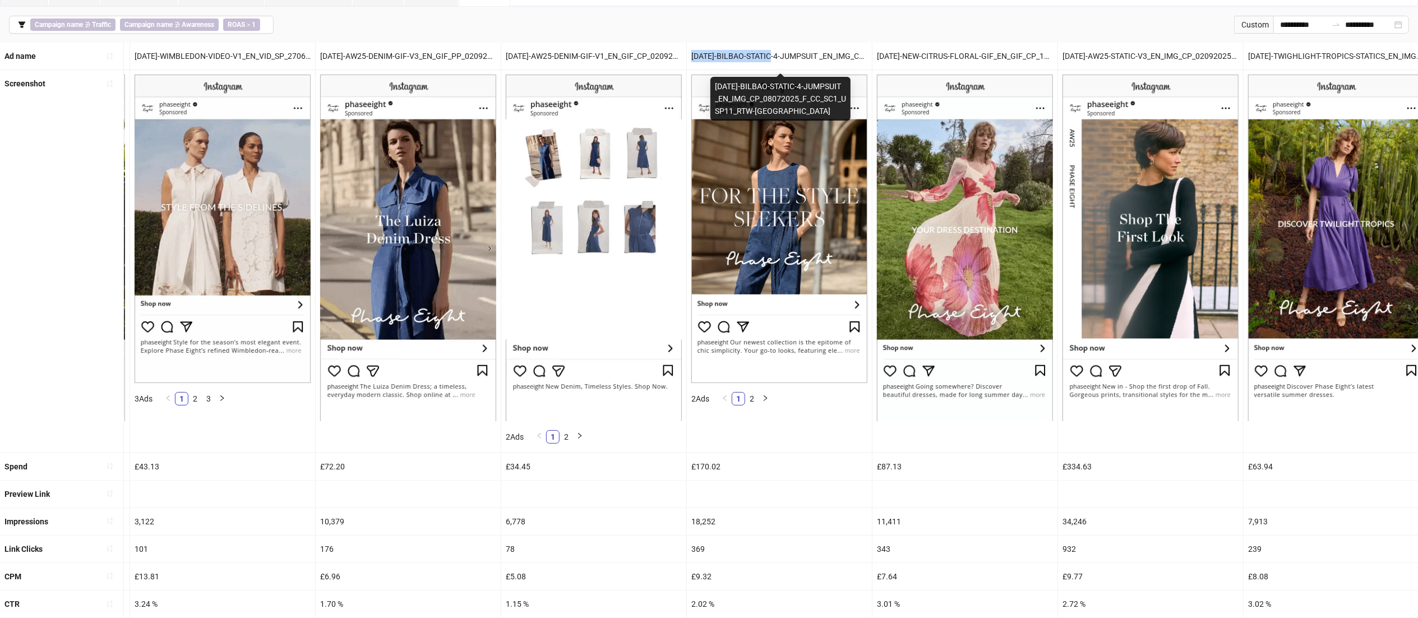
click at [774, 52] on div "[DATE]-BILBAO-STATIC-4-JUMPSUIT _EN_IMG_CP_08072025_F_CC_SC1_USP11_RTW-[GEOGRAP…" at bounding box center [779, 56] width 185 height 27
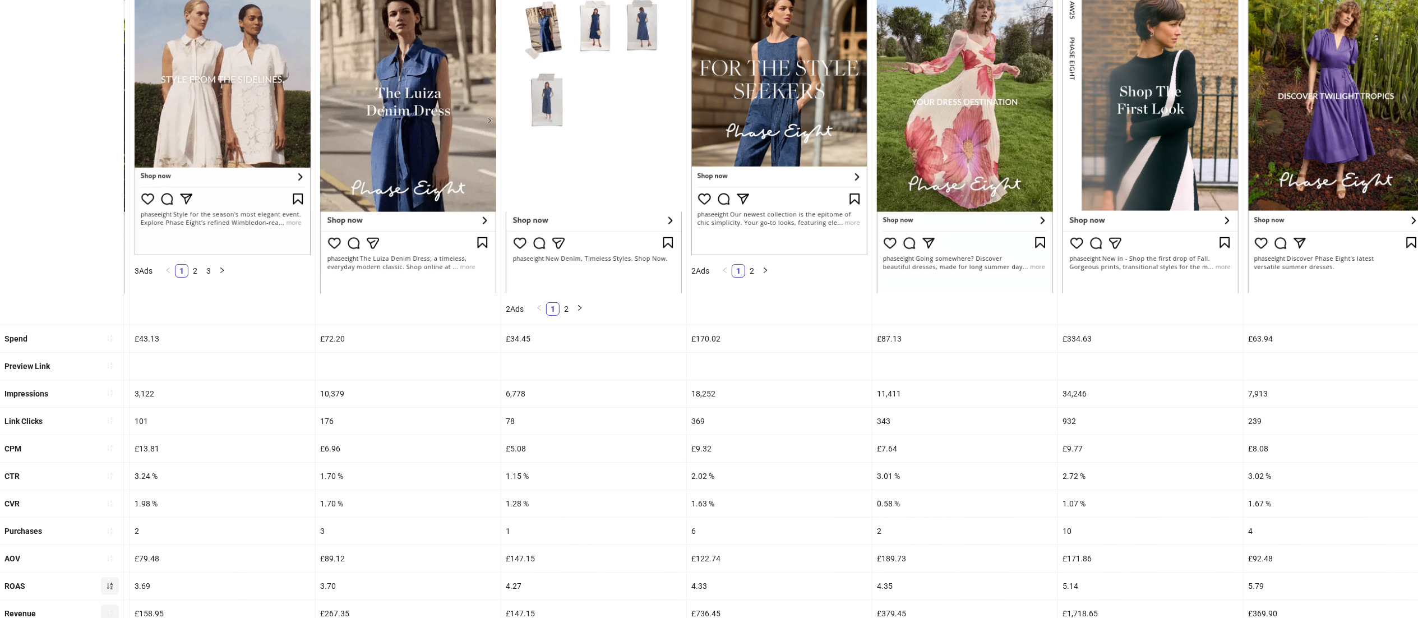
scroll to position [195, 0]
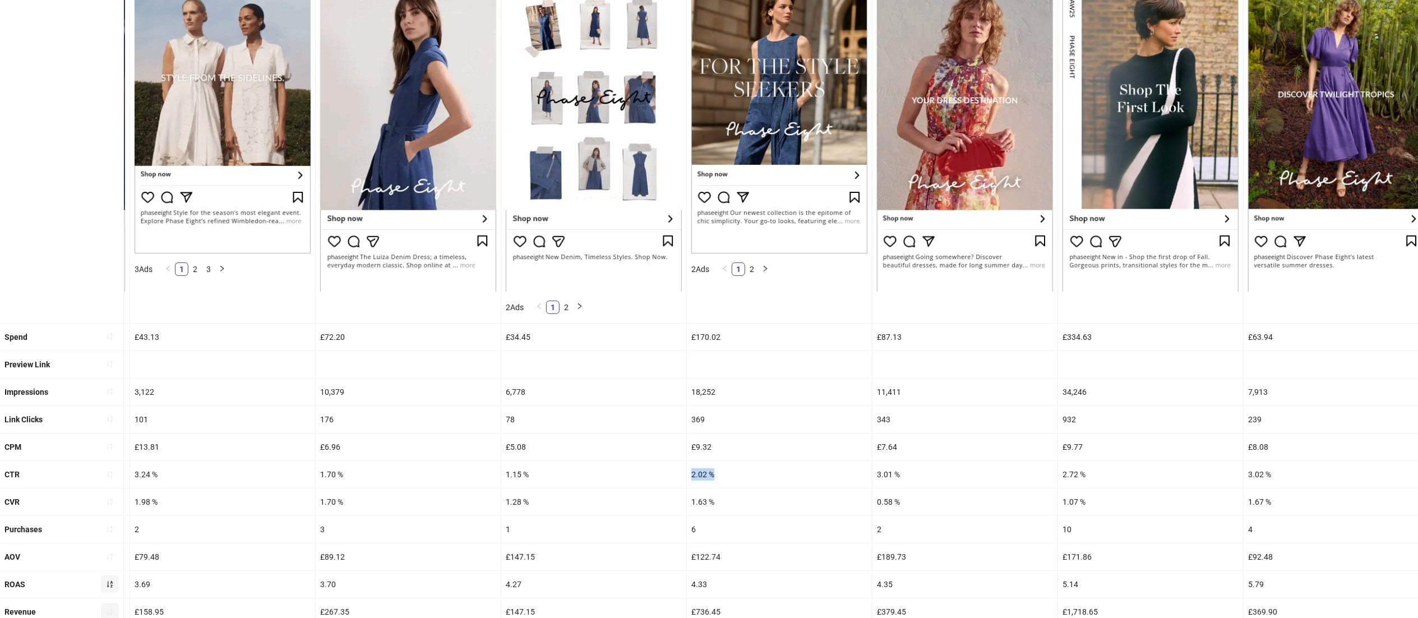
drag, startPoint x: 733, startPoint y: 472, endPoint x: 680, endPoint y: 475, distance: 52.8
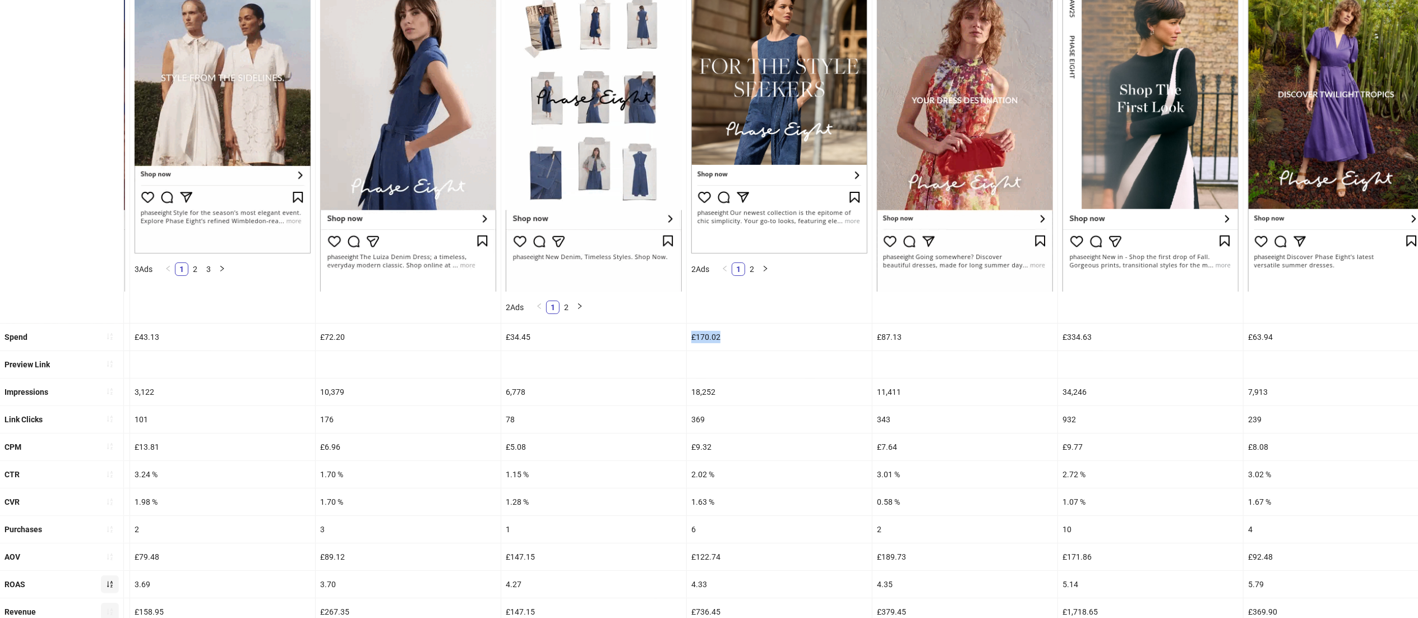
drag, startPoint x: 739, startPoint y: 334, endPoint x: 680, endPoint y: 337, distance: 58.4
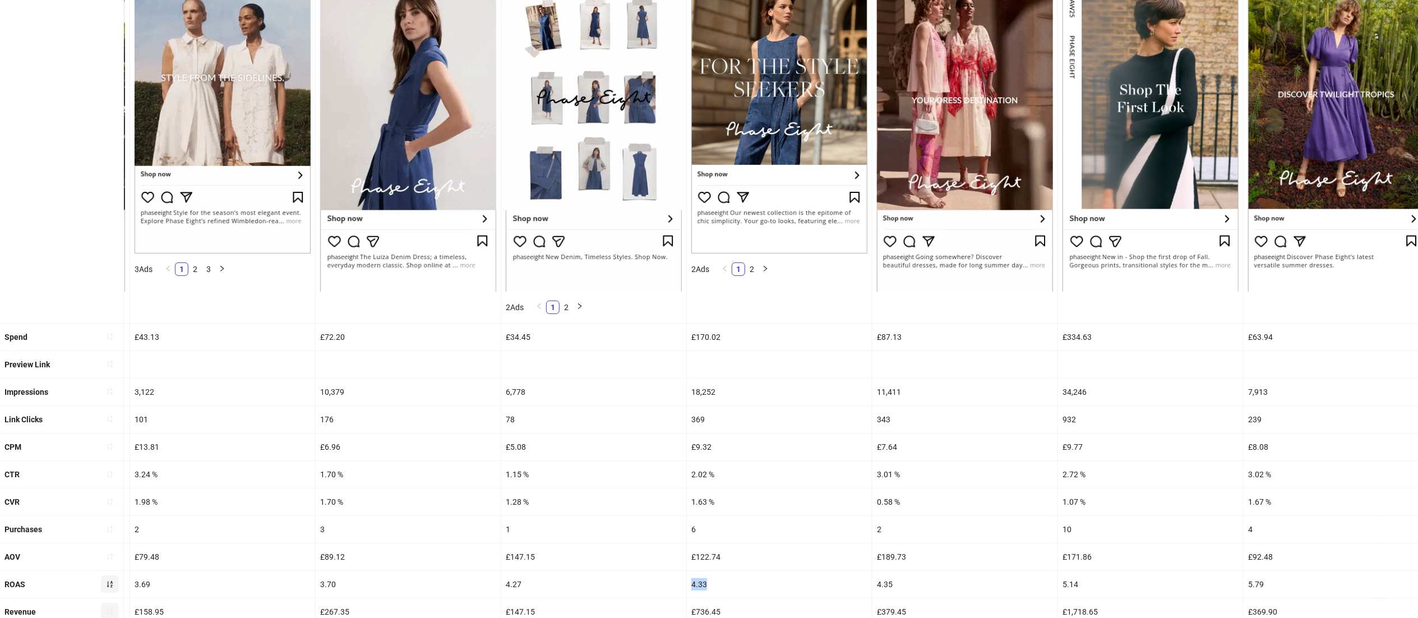
drag, startPoint x: 718, startPoint y: 583, endPoint x: 684, endPoint y: 587, distance: 33.9
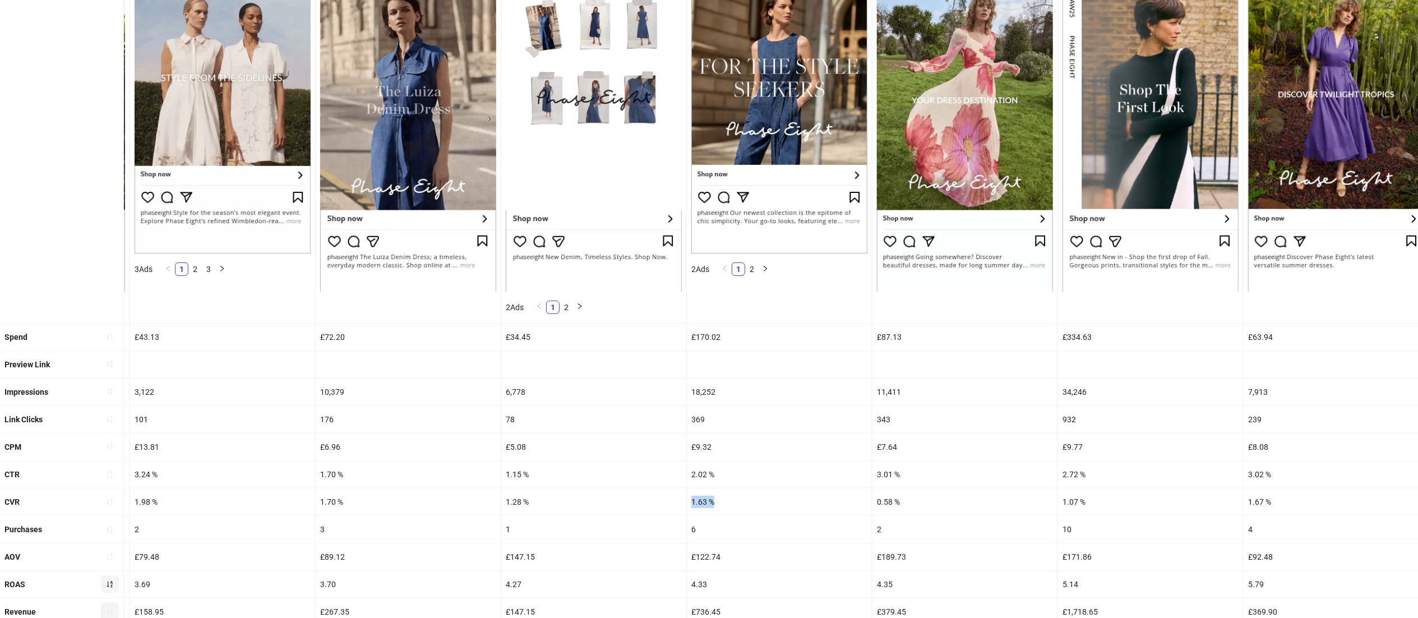
drag, startPoint x: 725, startPoint y: 504, endPoint x: 691, endPoint y: 511, distance: 35.0
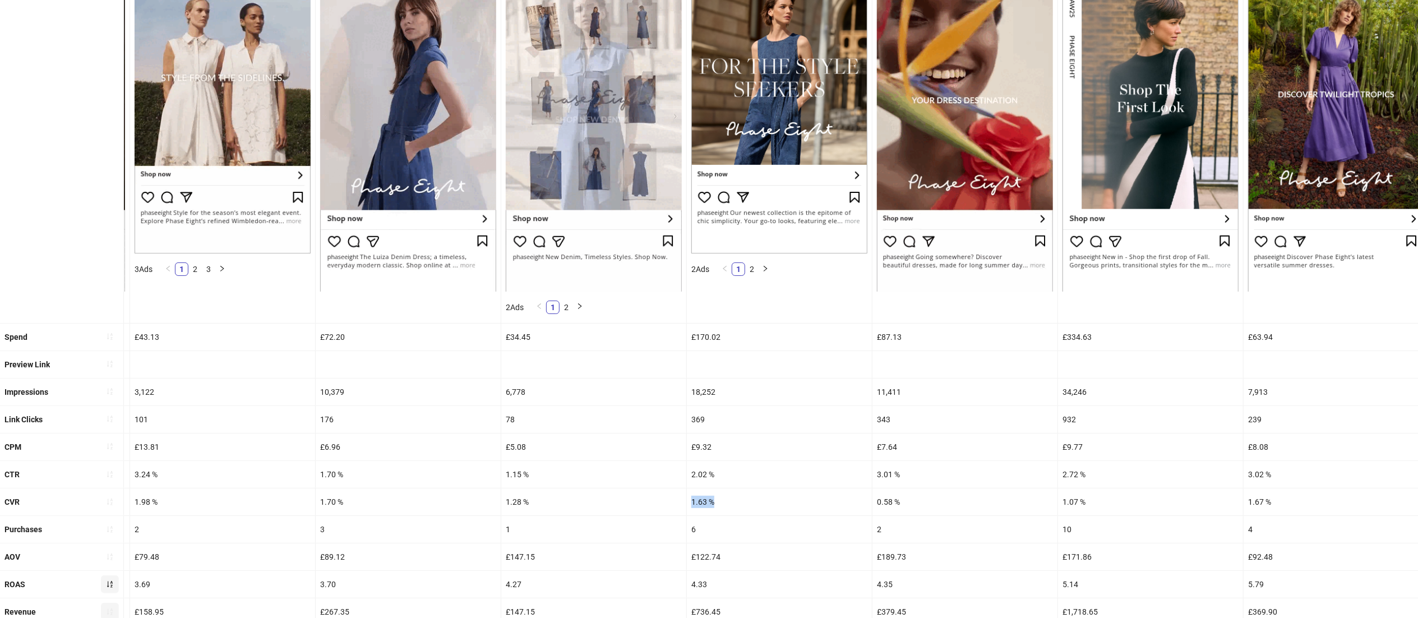
click at [691, 511] on div "1.63 %" at bounding box center [779, 501] width 185 height 27
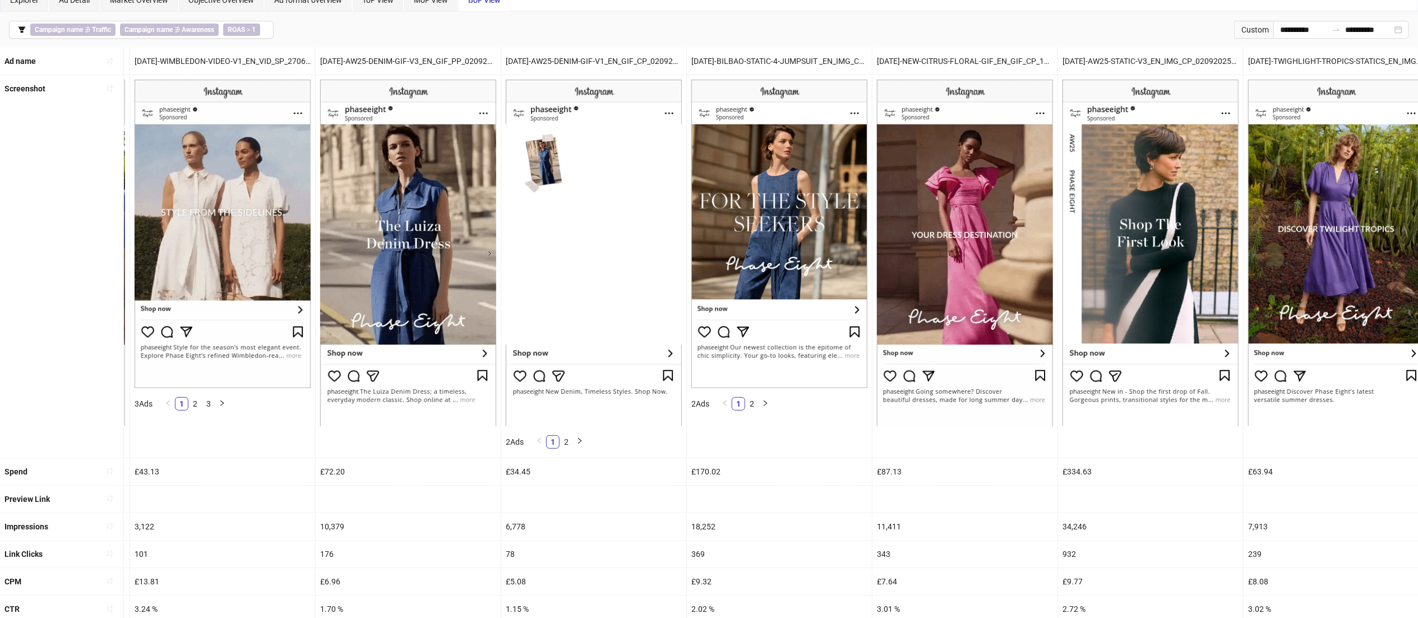
scroll to position [53, 0]
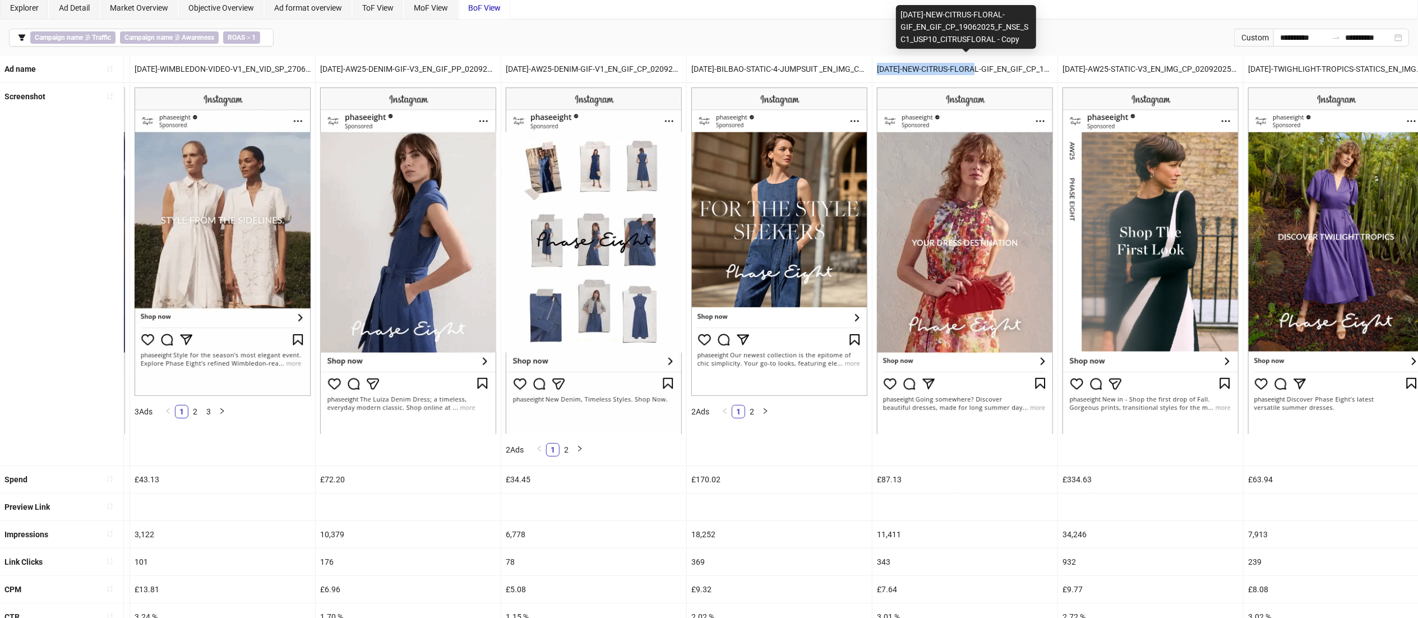
drag, startPoint x: 877, startPoint y: 68, endPoint x: 976, endPoint y: 67, distance: 99.2
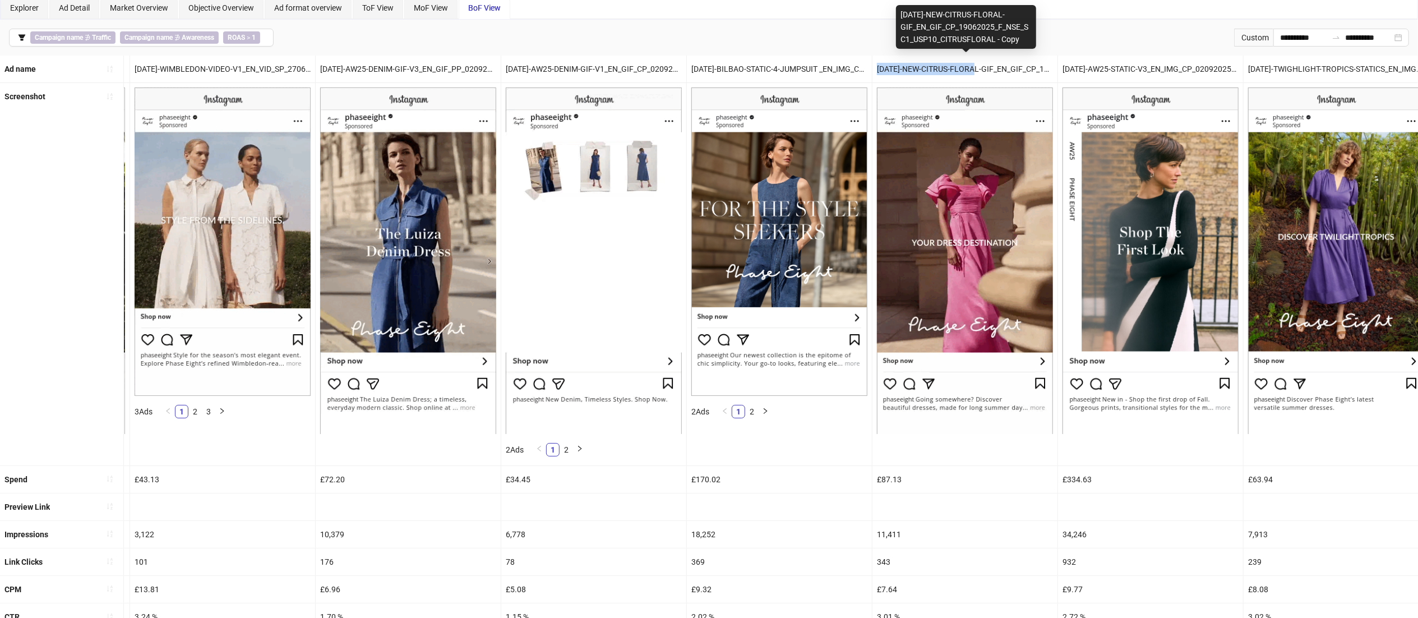
click at [976, 67] on div "[DATE]-NEW-CITRUS-FLORAL-GIF_EN_GIF_CP_19062025_F_NSE_SC1_USP10_CITRUSFLORAL - …" at bounding box center [964, 68] width 185 height 27
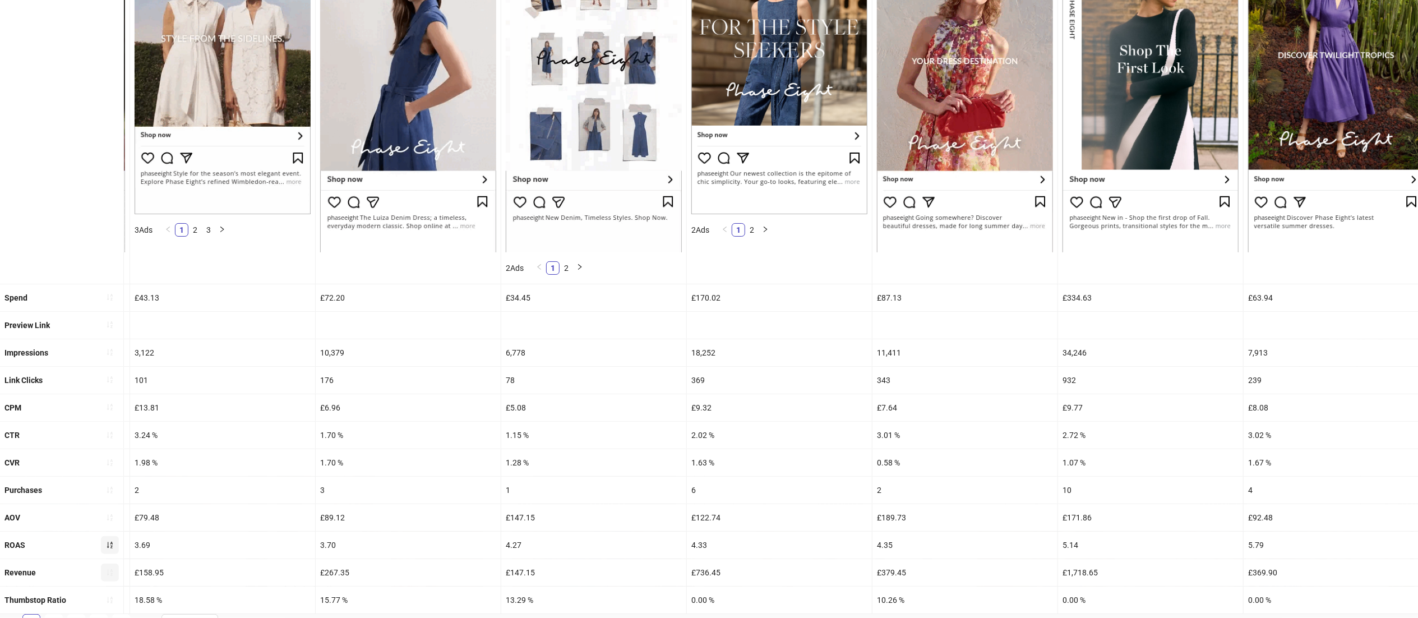
scroll to position [248, 0]
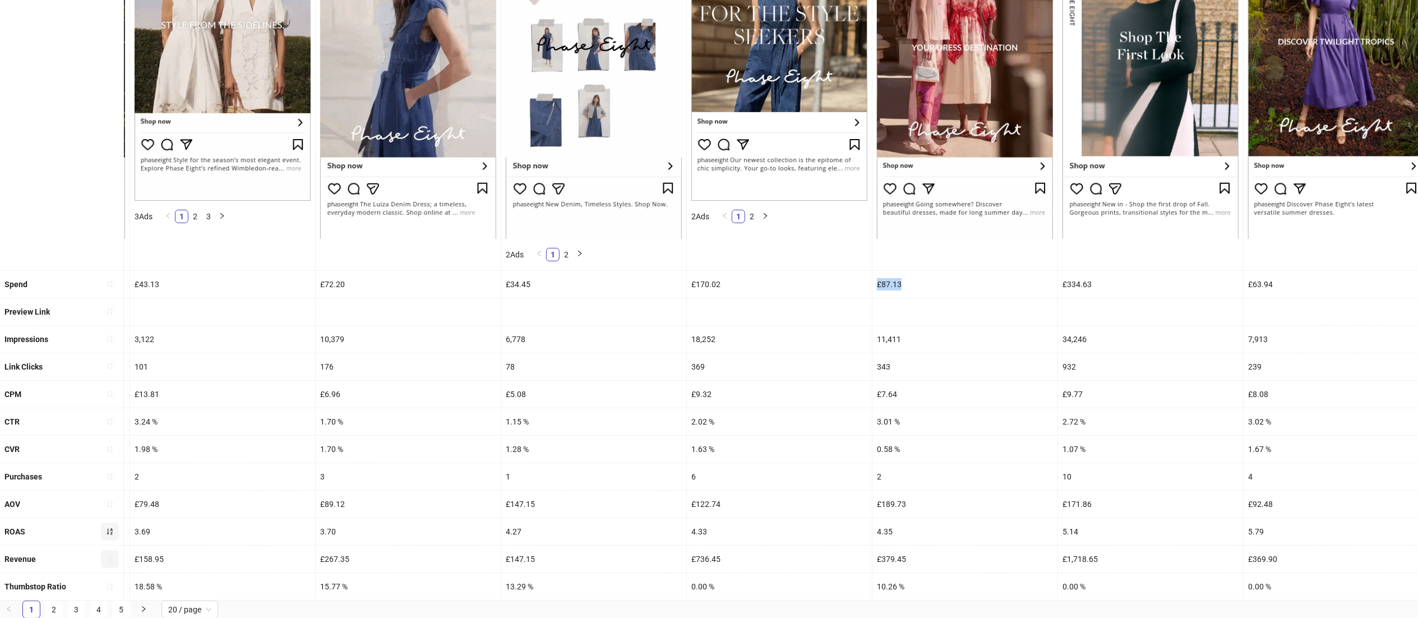
drag, startPoint x: 908, startPoint y: 289, endPoint x: 869, endPoint y: 286, distance: 39.4
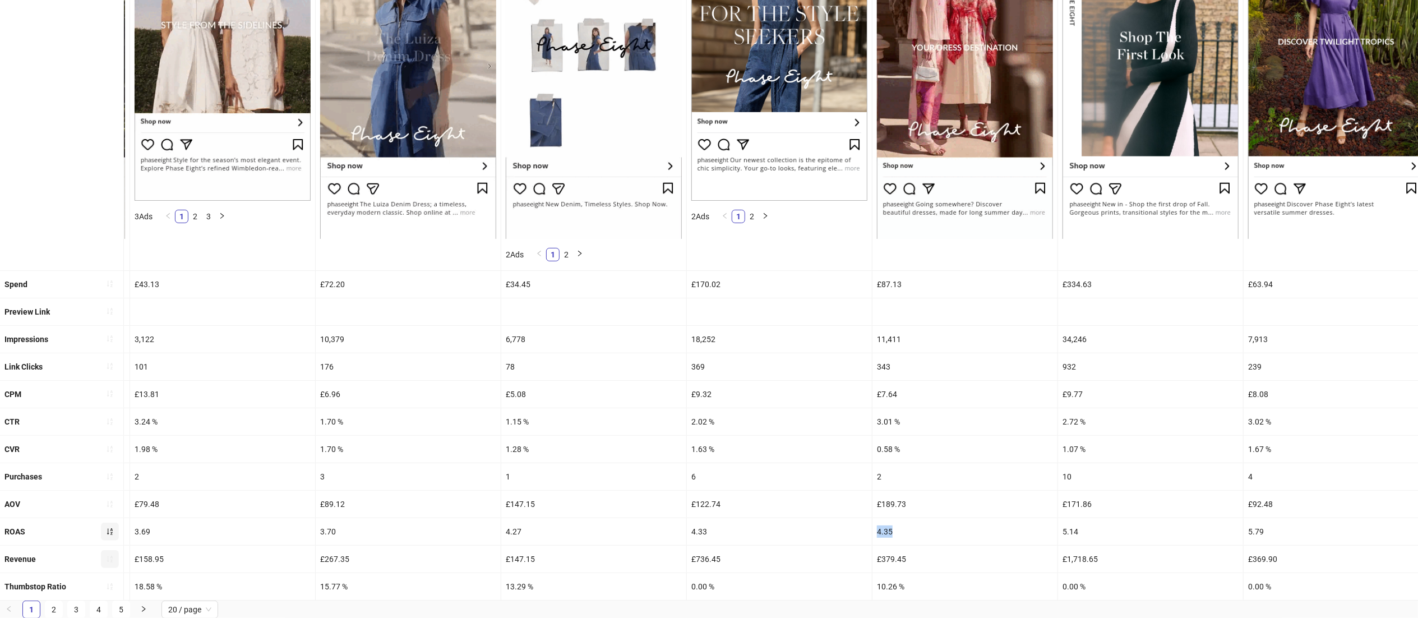
drag, startPoint x: 899, startPoint y: 534, endPoint x: 875, endPoint y: 534, distance: 24.1
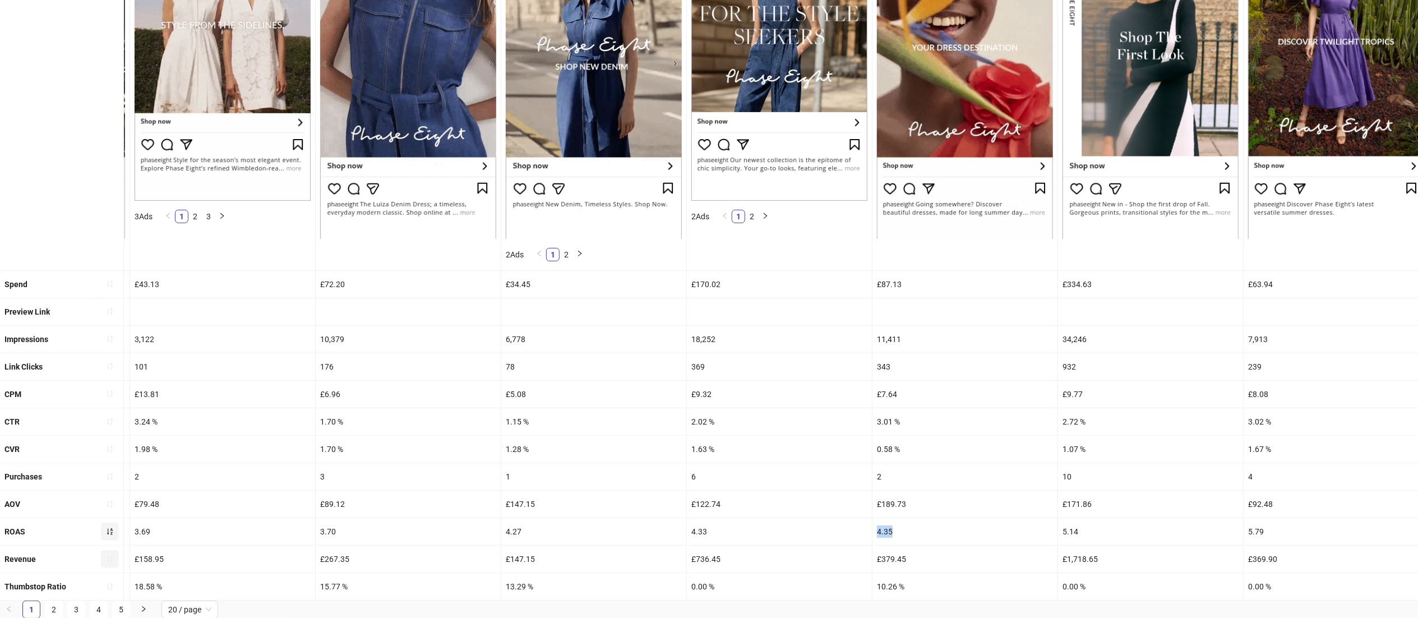
click at [875, 534] on div "4.35" at bounding box center [964, 531] width 185 height 27
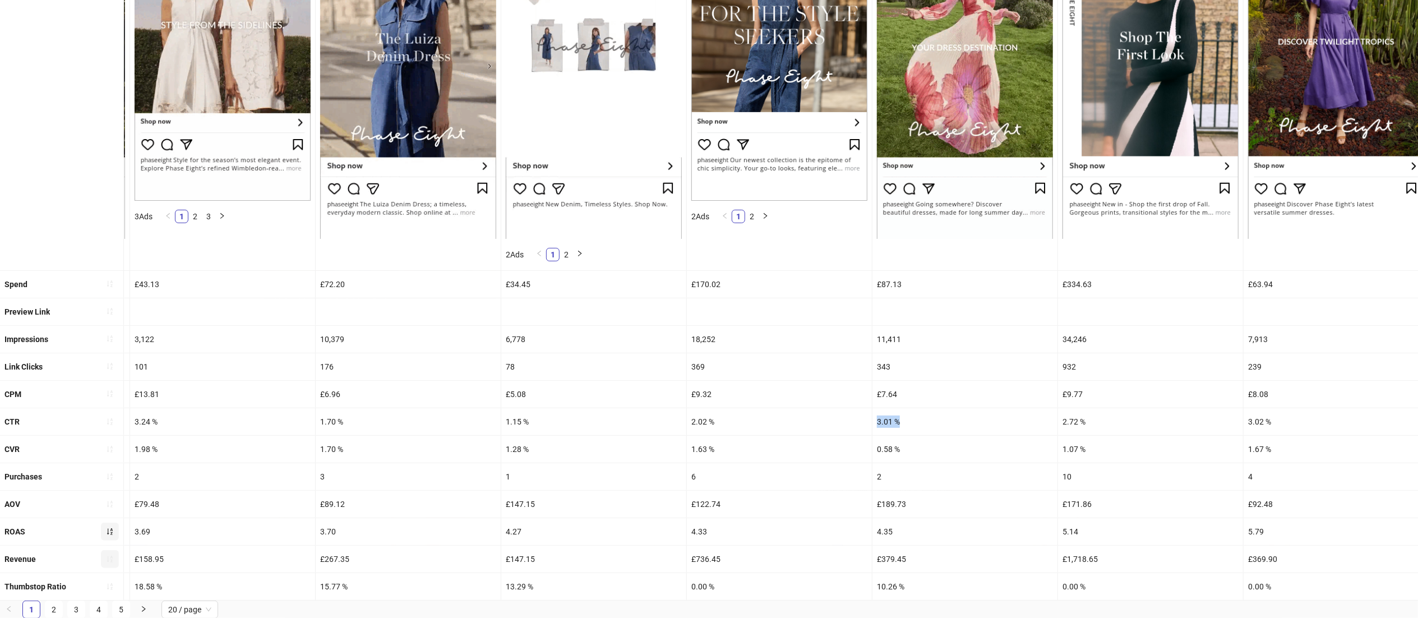
drag, startPoint x: 905, startPoint y: 423, endPoint x: 858, endPoint y: 425, distance: 47.1
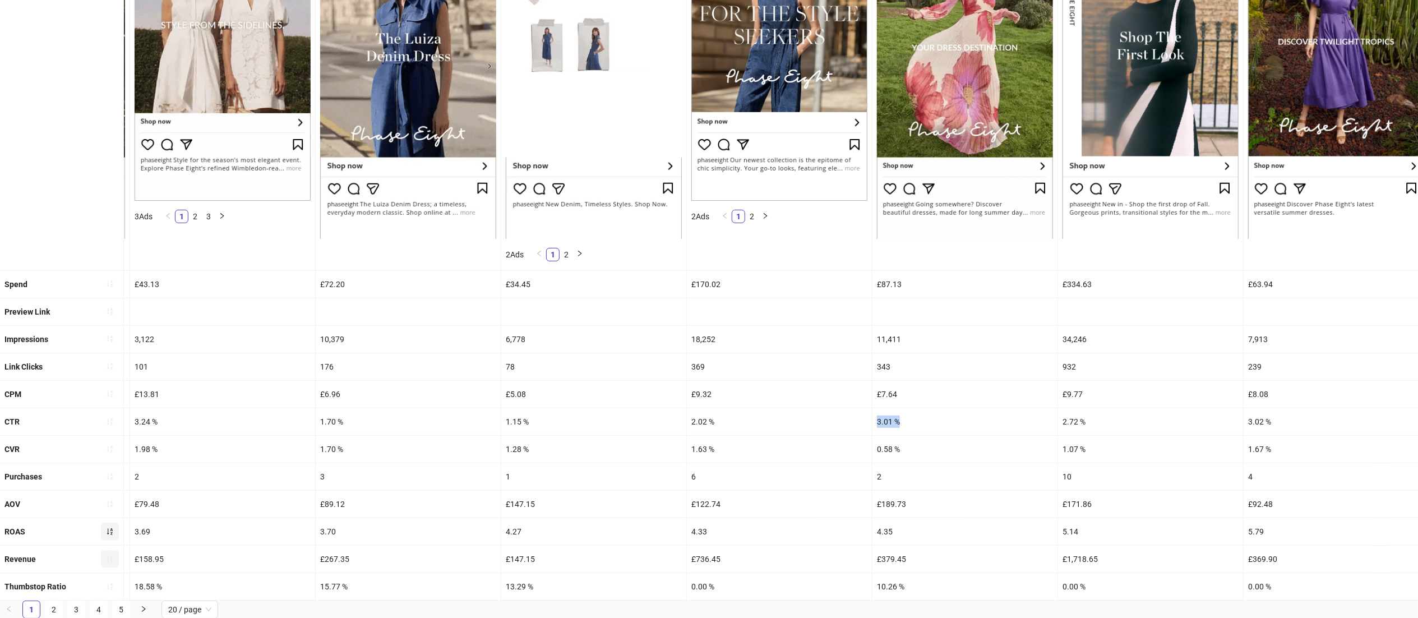
scroll to position [268, 0]
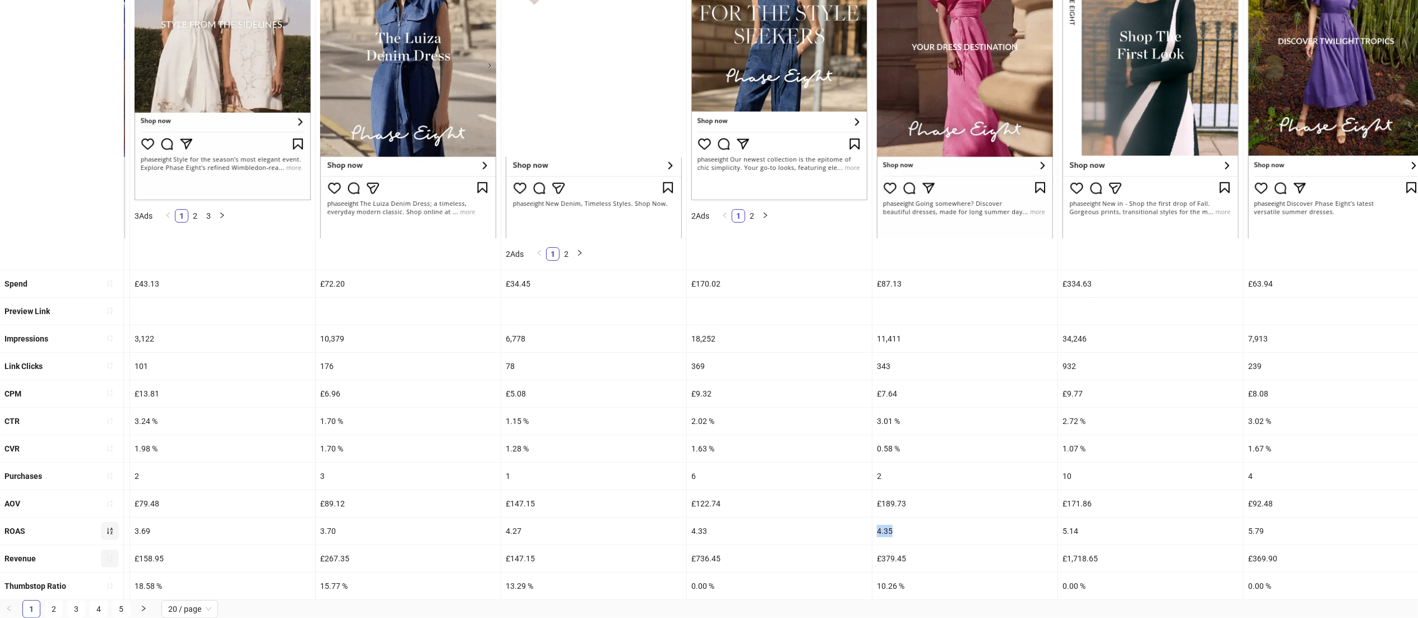
drag, startPoint x: 906, startPoint y: 511, endPoint x: 865, endPoint y: 511, distance: 40.9
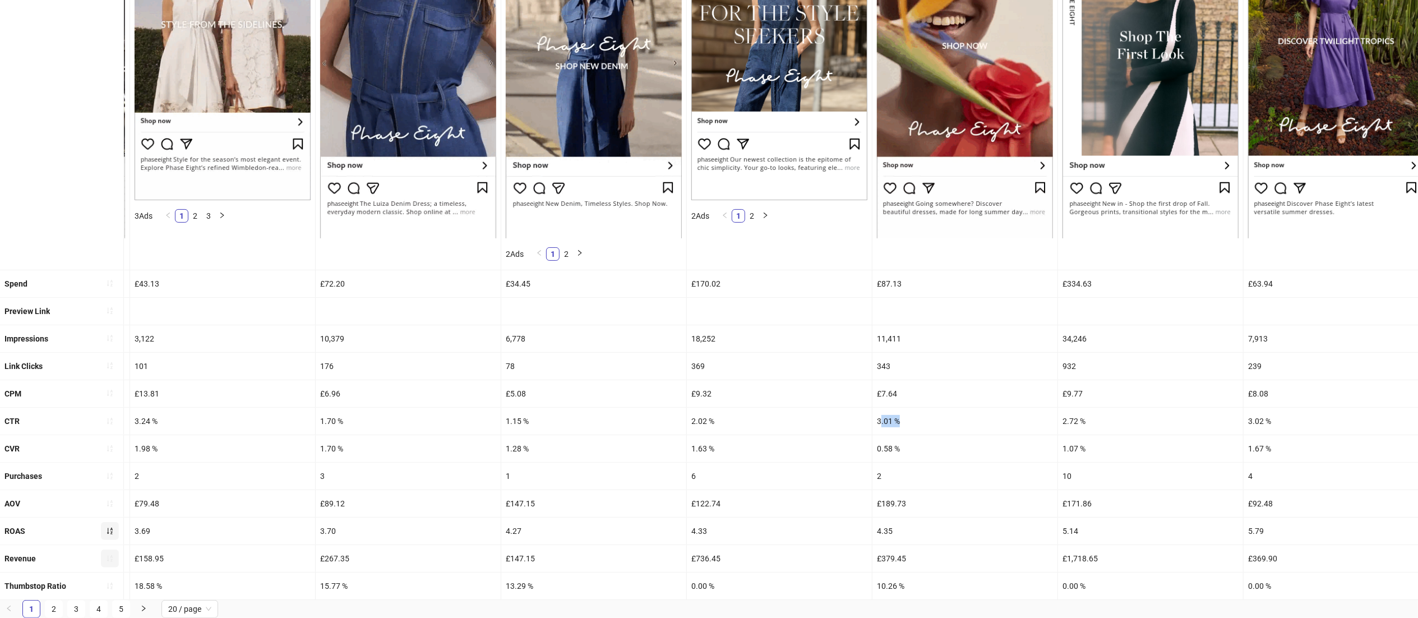
drag, startPoint x: 905, startPoint y: 402, endPoint x: 881, endPoint y: 406, distance: 23.8
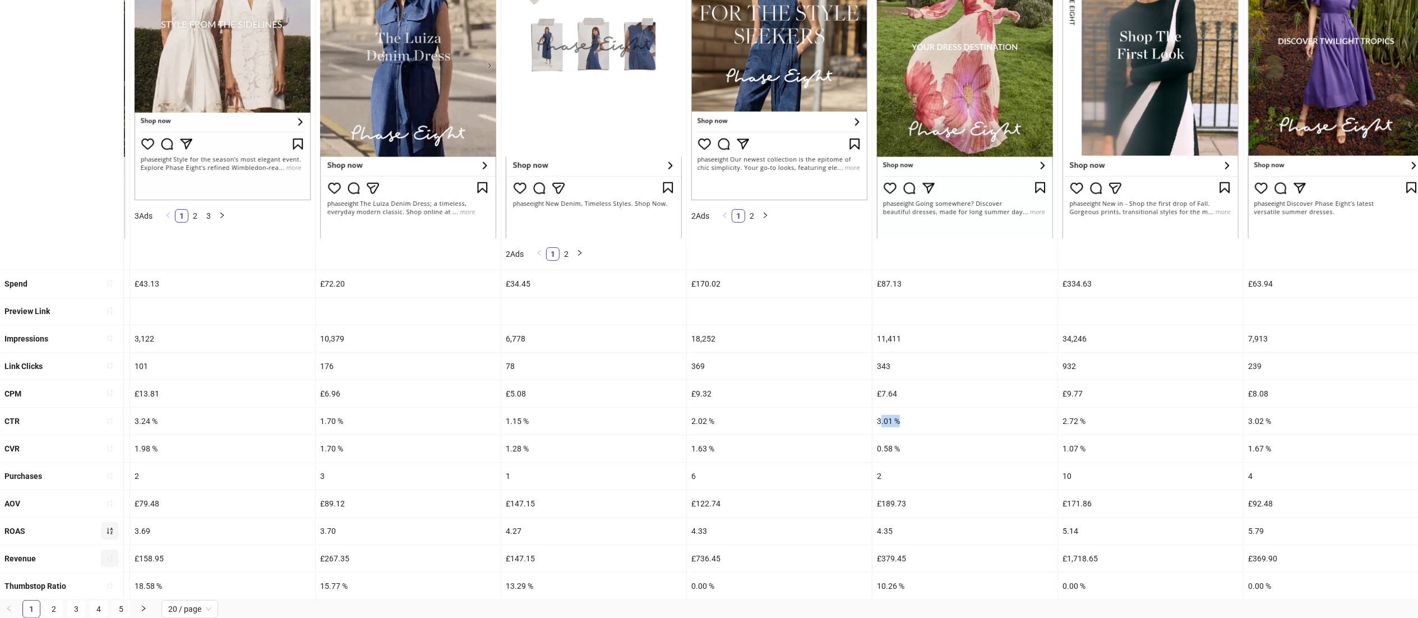
click at [881, 407] on div "3.01 %" at bounding box center [964, 420] width 185 height 27
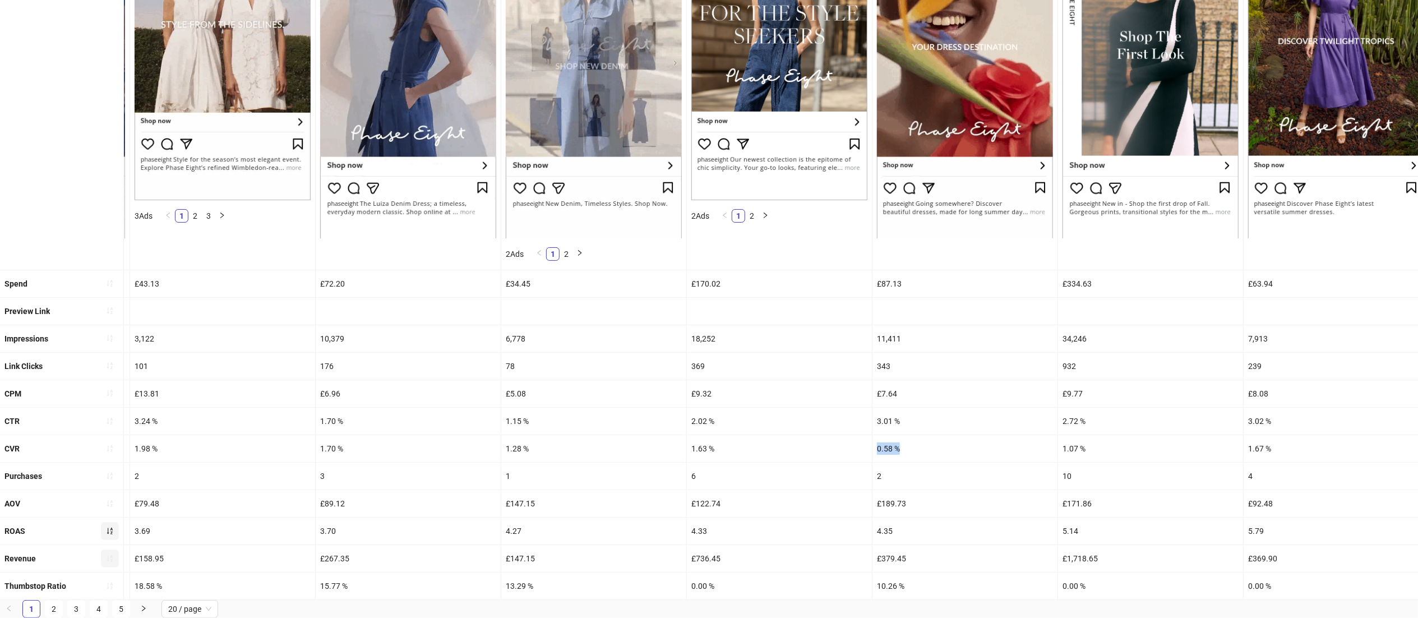
drag, startPoint x: 901, startPoint y: 423, endPoint x: 859, endPoint y: 427, distance: 42.8
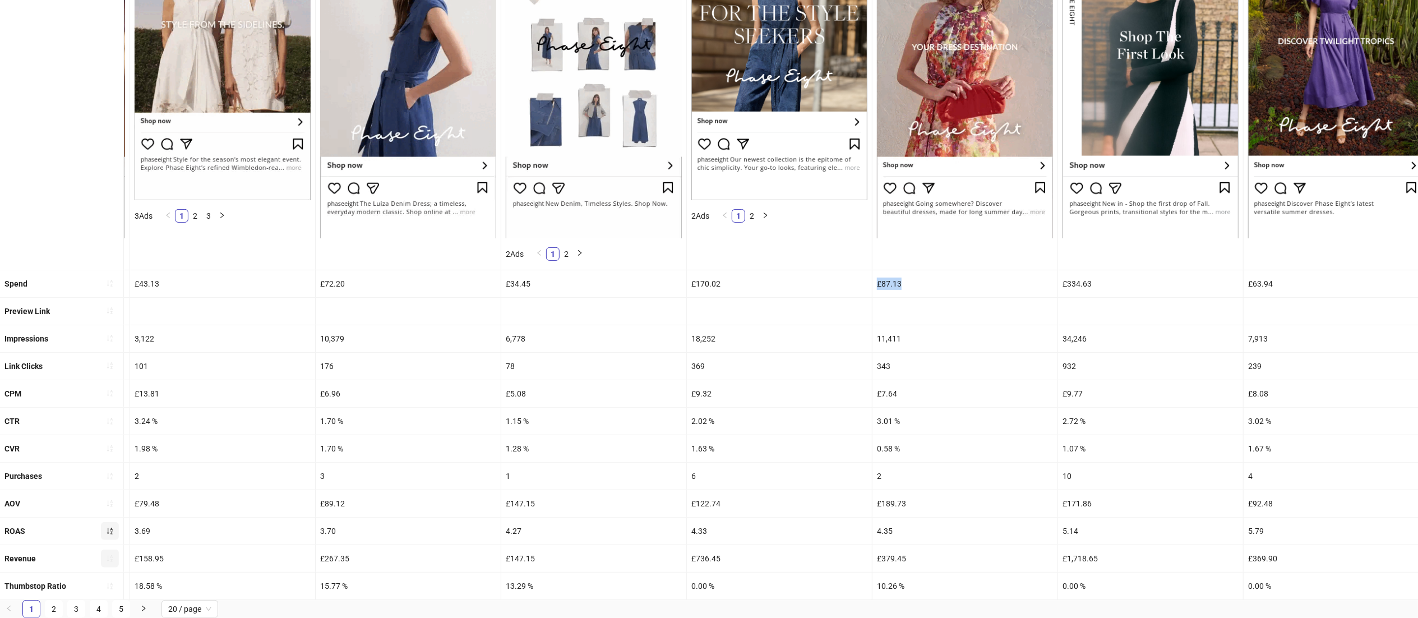
drag, startPoint x: 918, startPoint y: 266, endPoint x: 851, endPoint y: 262, distance: 67.3
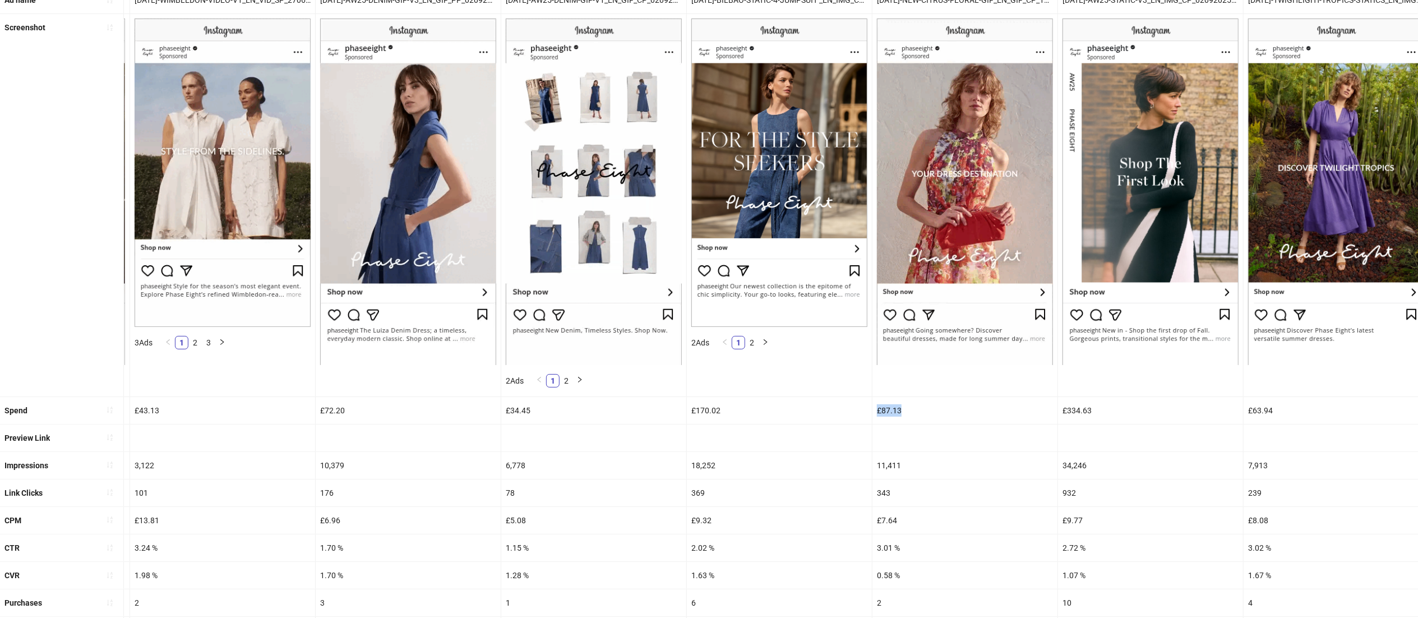
scroll to position [119, 0]
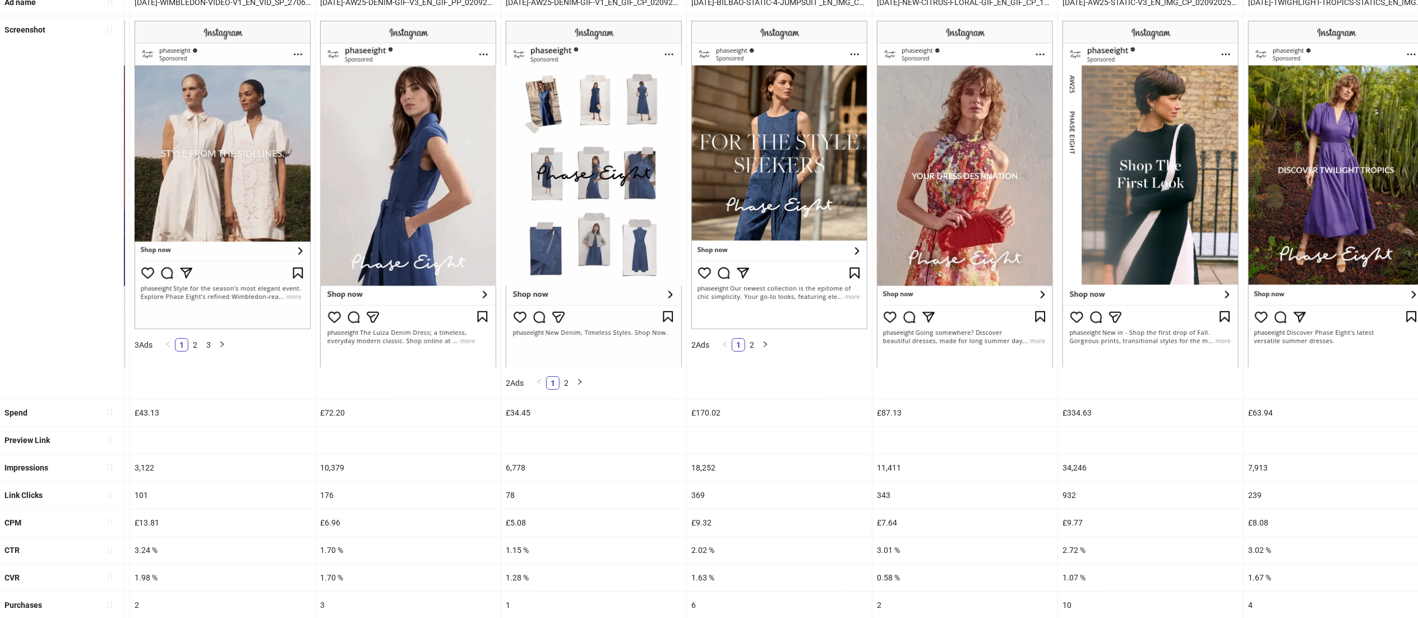
click at [424, 396] on div at bounding box center [409, 207] width 186 height 382
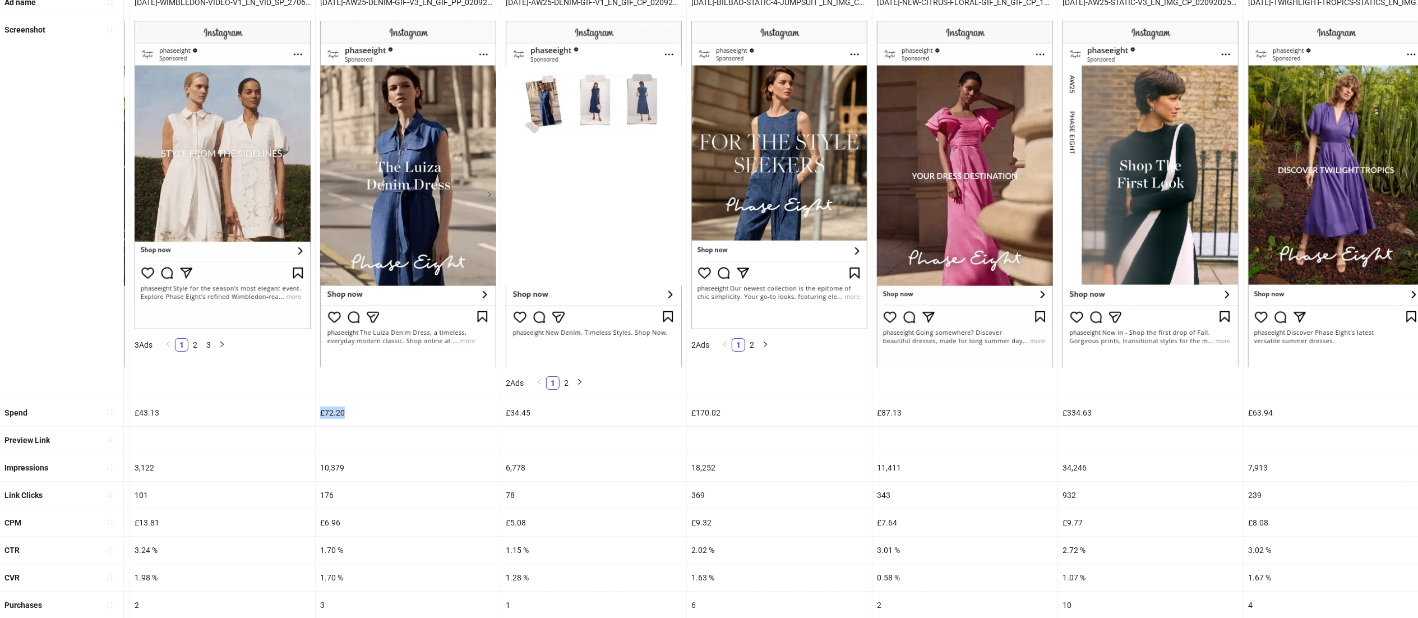
drag, startPoint x: 372, startPoint y: 416, endPoint x: 311, endPoint y: 414, distance: 61.7
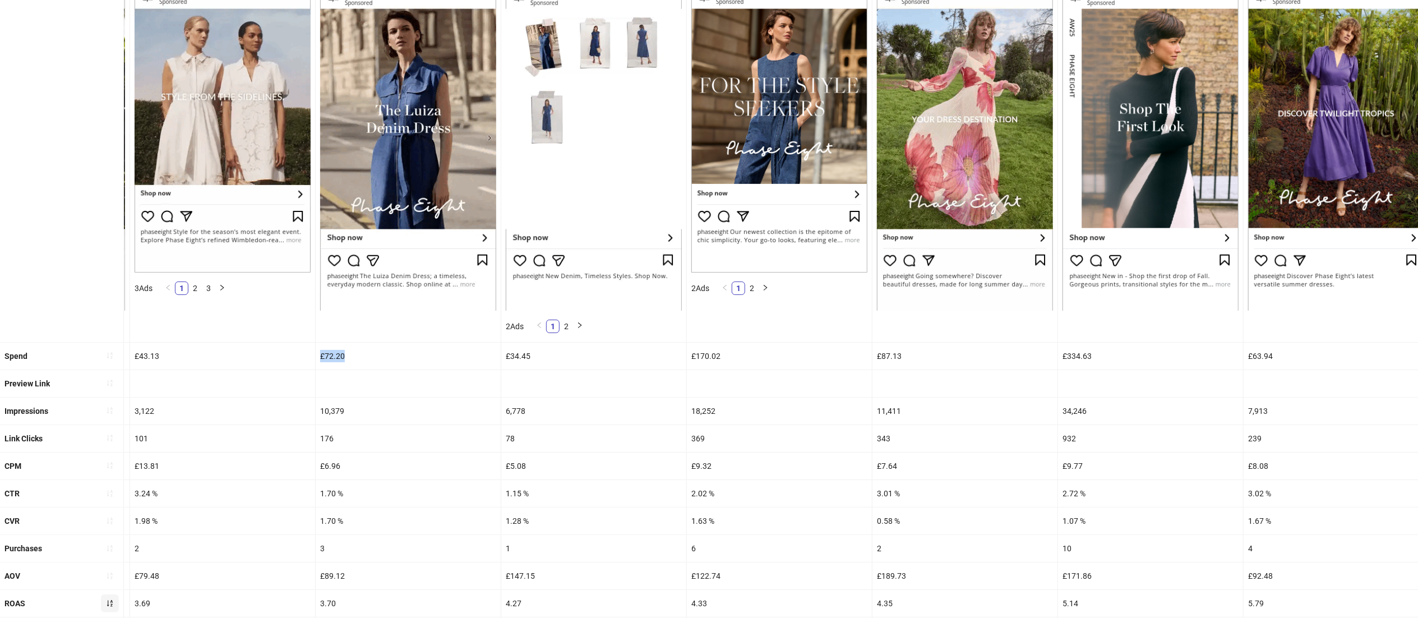
scroll to position [234, 0]
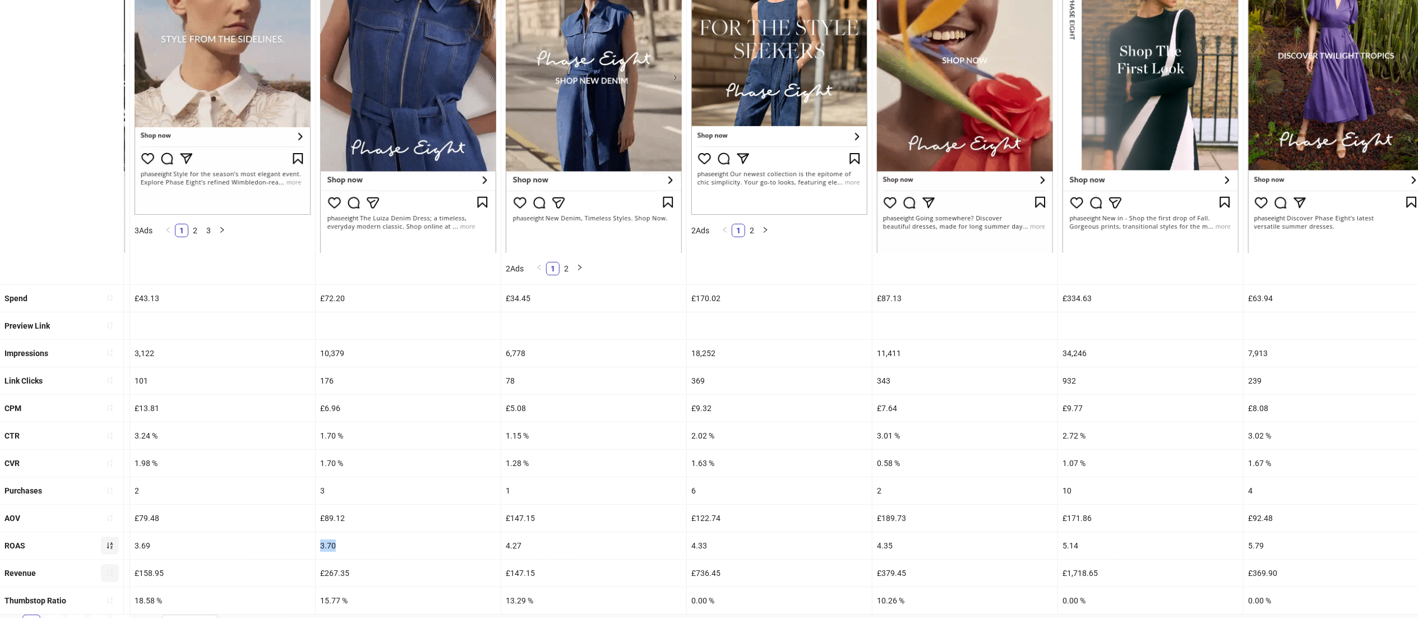
drag, startPoint x: 350, startPoint y: 544, endPoint x: 312, endPoint y: 548, distance: 38.3
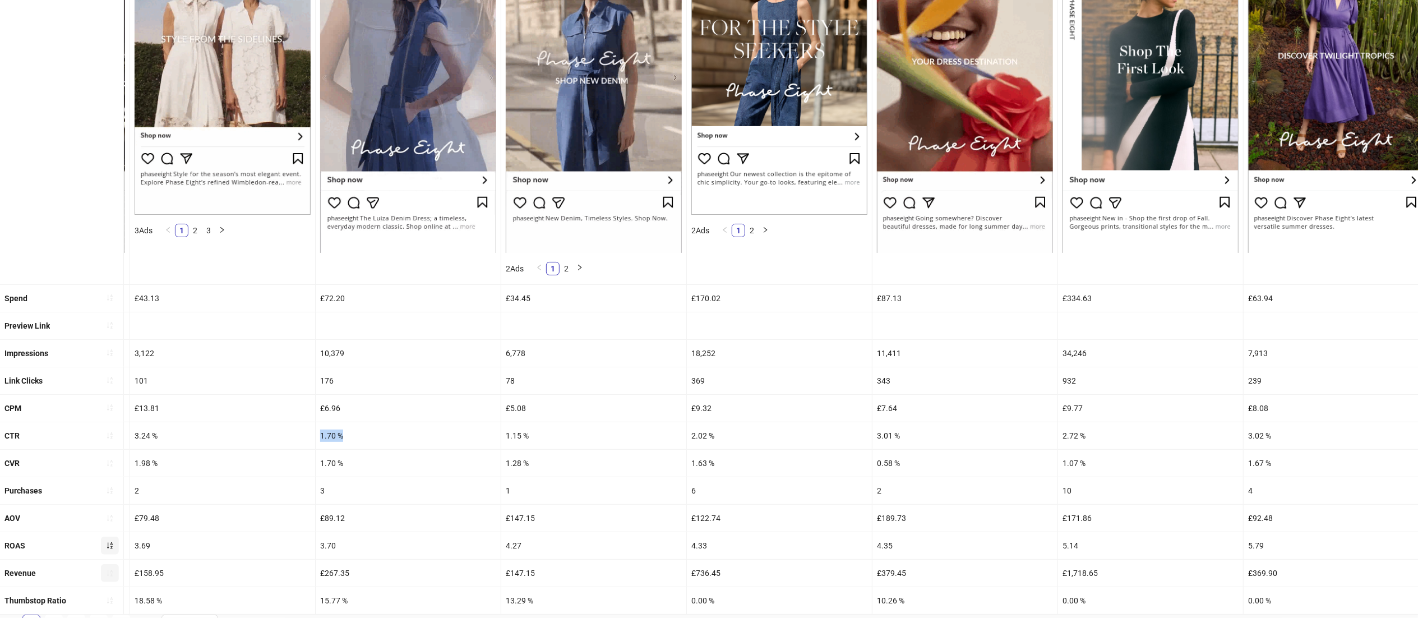
drag, startPoint x: 348, startPoint y: 434, endPoint x: 314, endPoint y: 437, distance: 33.2
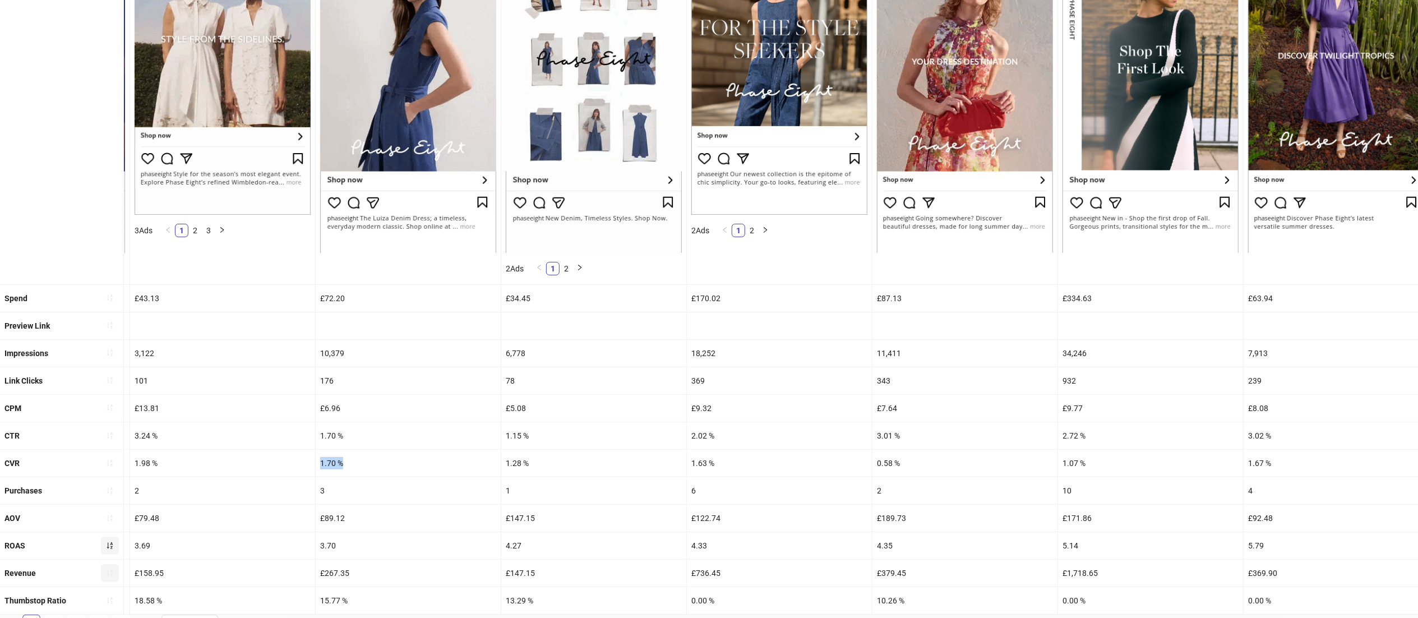
drag, startPoint x: 357, startPoint y: 466, endPoint x: 299, endPoint y: 463, distance: 58.4
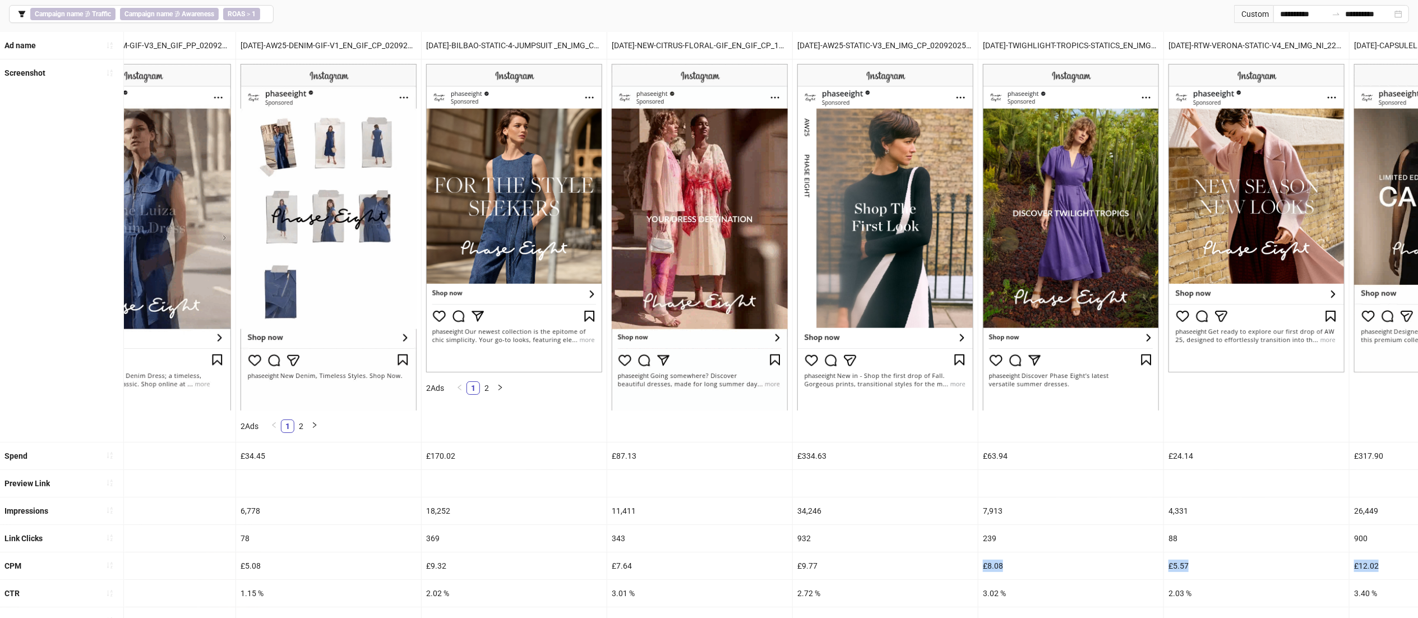
scroll to position [0, 605]
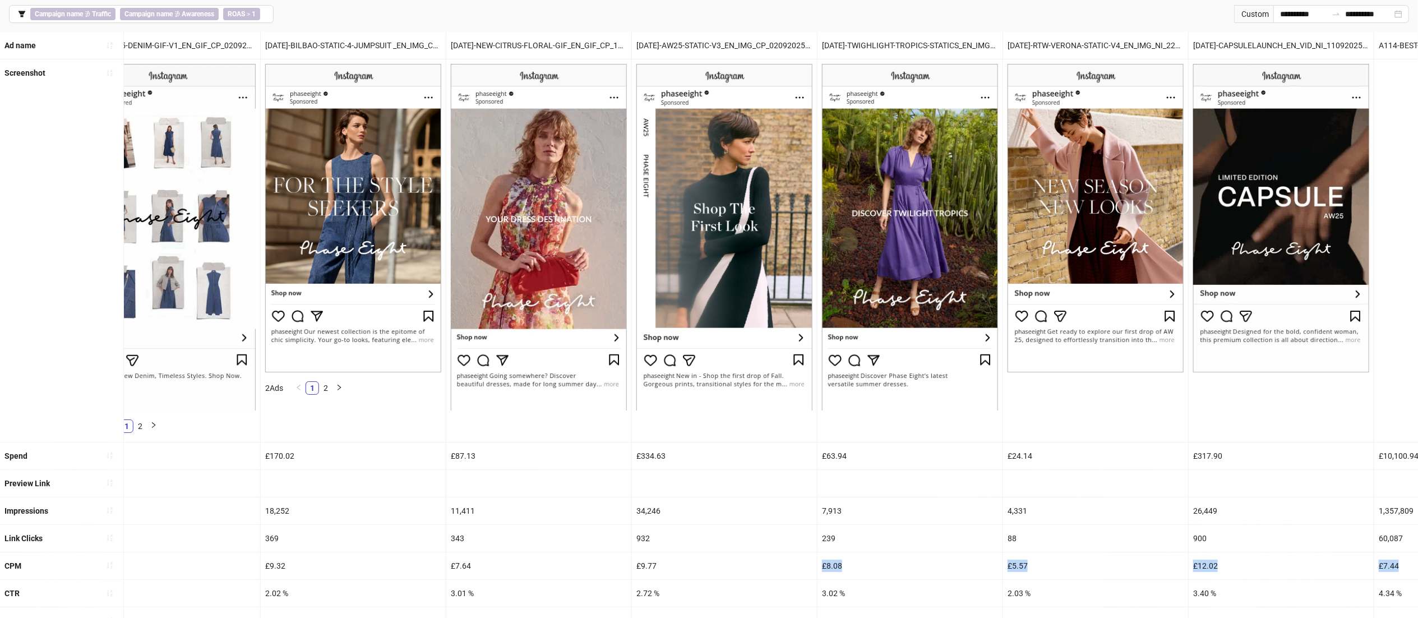
drag, startPoint x: 1223, startPoint y: 573, endPoint x: 1434, endPoint y: 569, distance: 210.8
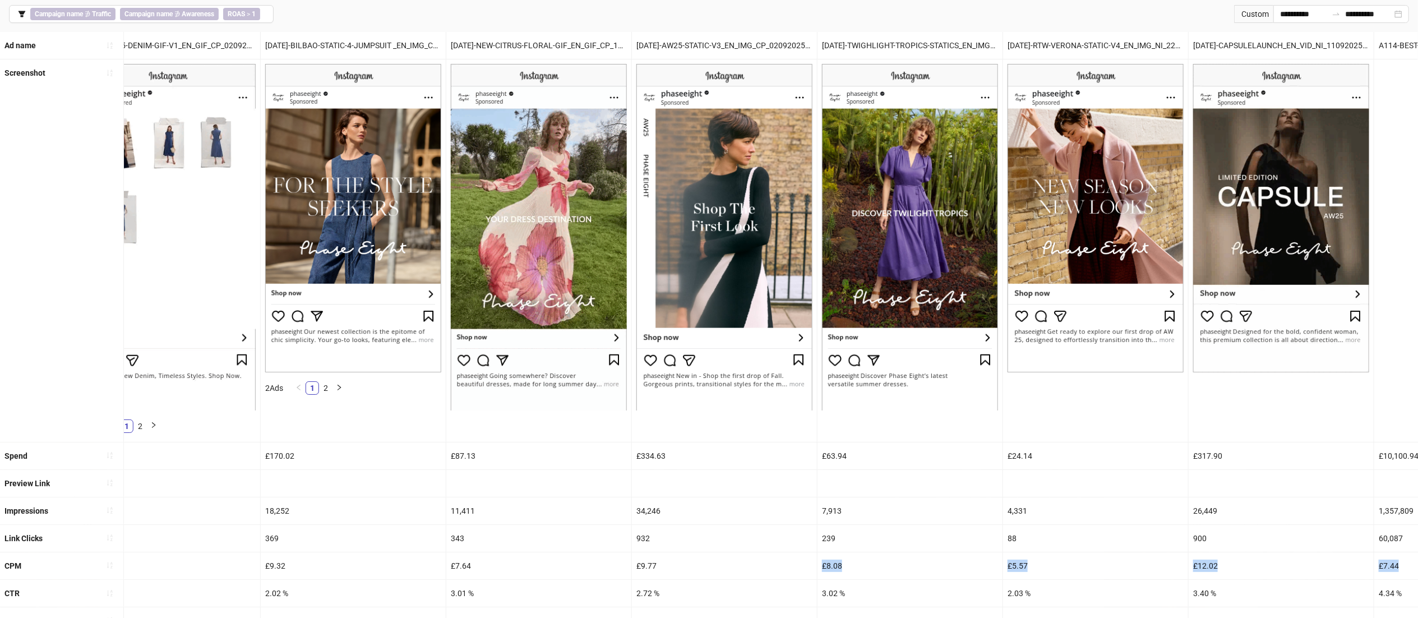
click at [1418, 541] on html "**********" at bounding box center [709, 233] width 1418 height 618
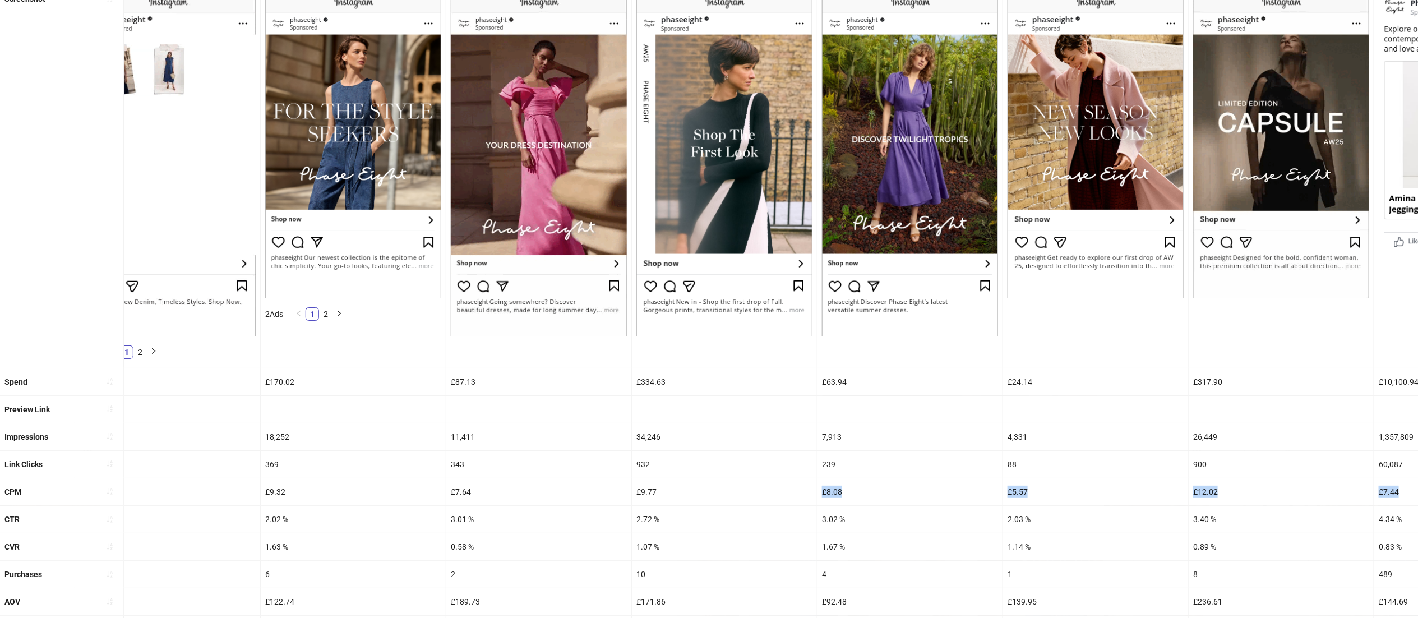
scroll to position [160, 0]
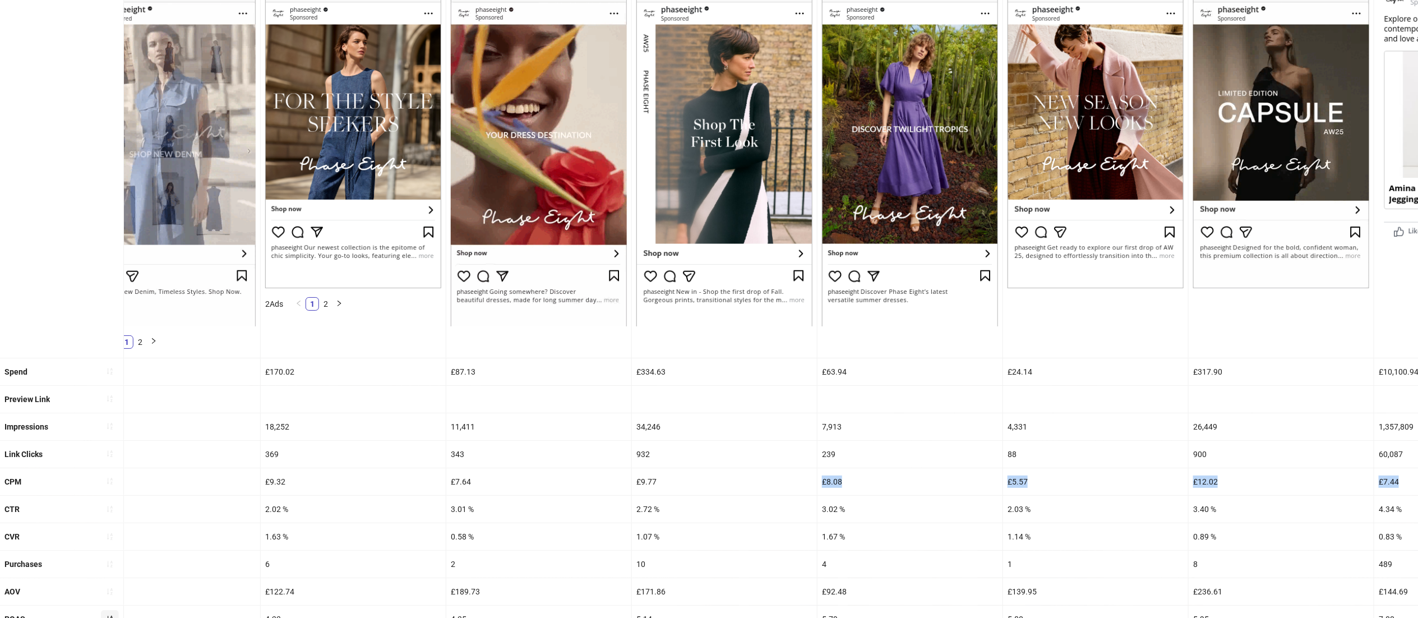
click at [910, 481] on div "£8.08" at bounding box center [909, 481] width 185 height 27
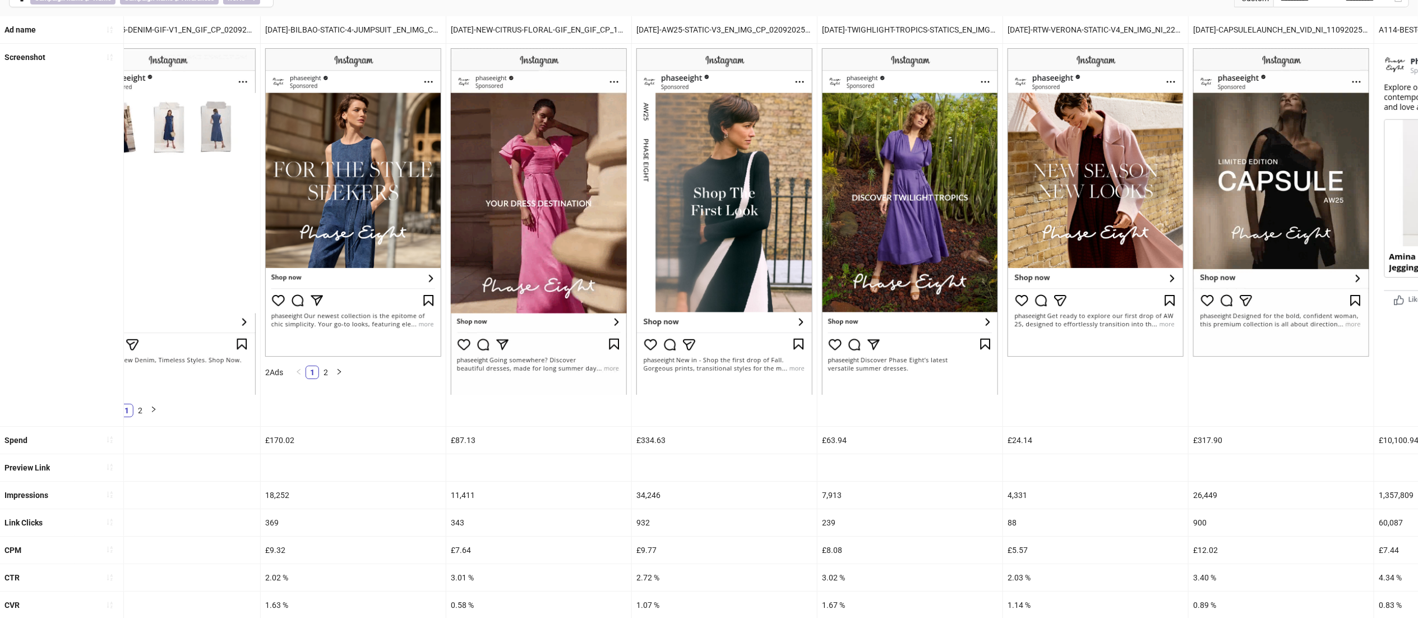
scroll to position [81, 0]
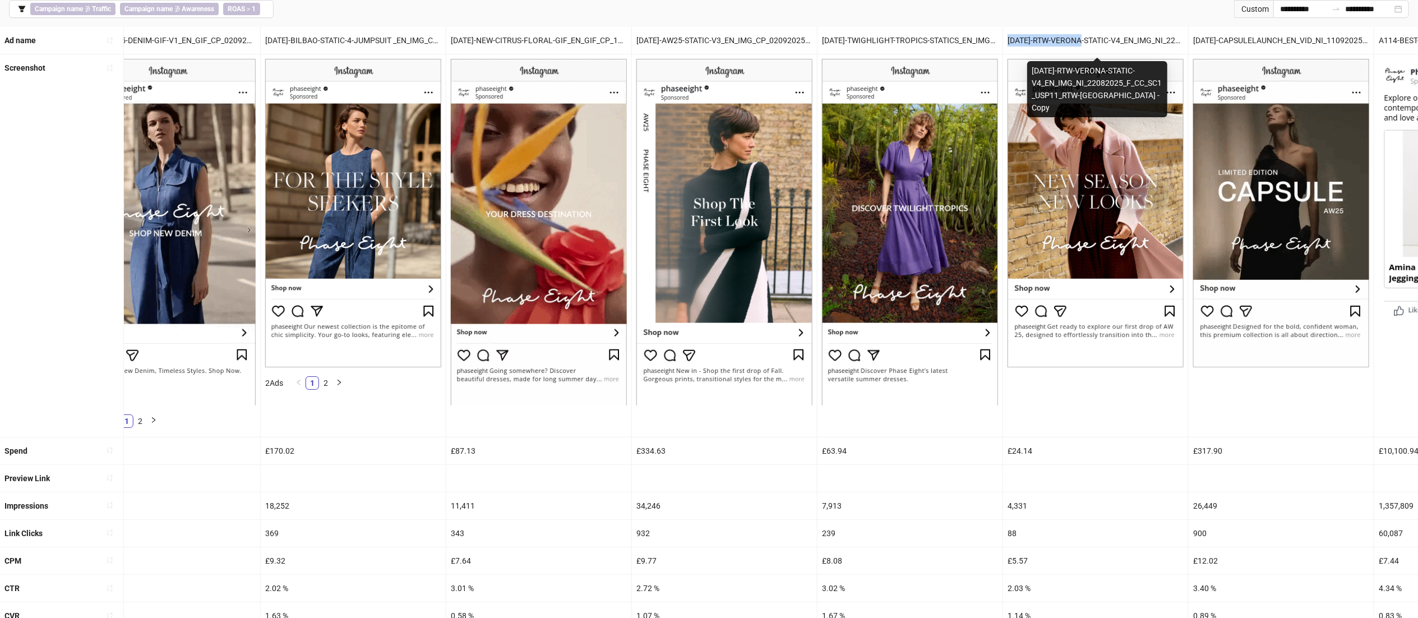
drag, startPoint x: 1008, startPoint y: 38, endPoint x: 1086, endPoint y: 40, distance: 77.9
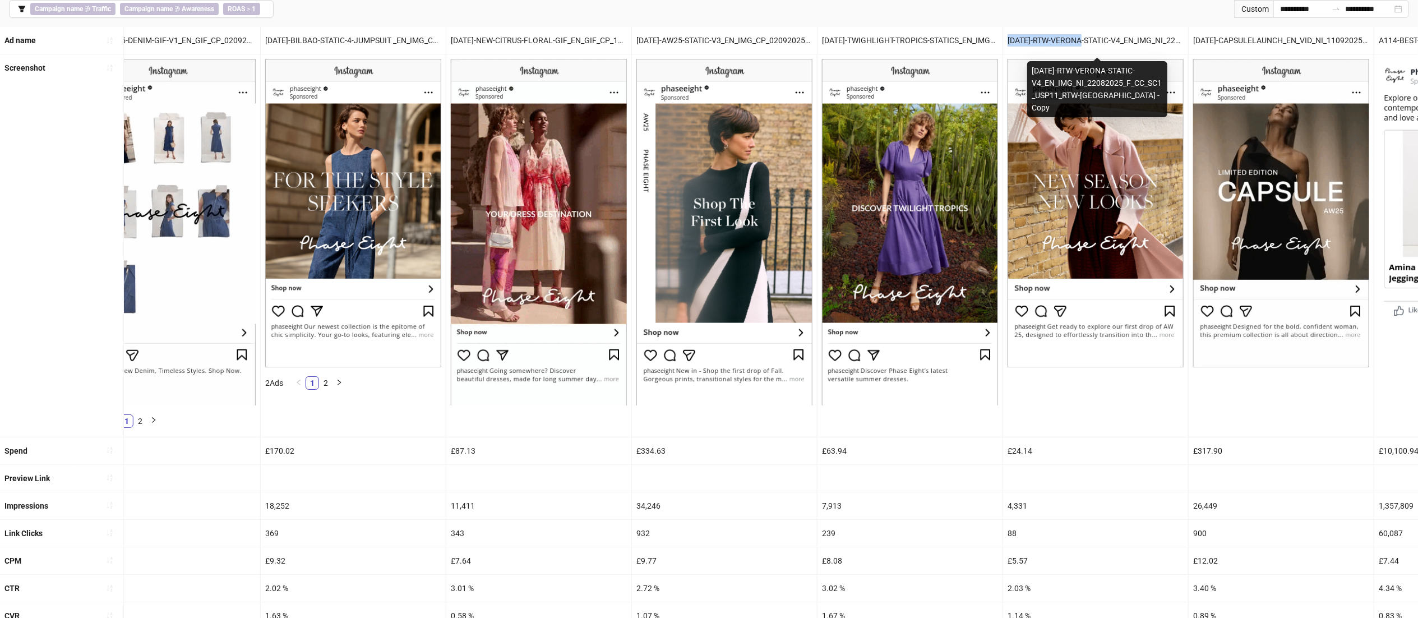
click at [1086, 40] on div "[DATE]-RTW-VERONA-STATIC-V4_EN_IMG_NI_22082025_F_CC_SC1_USP11_RTW-[GEOGRAPHIC_D…" at bounding box center [1095, 40] width 185 height 27
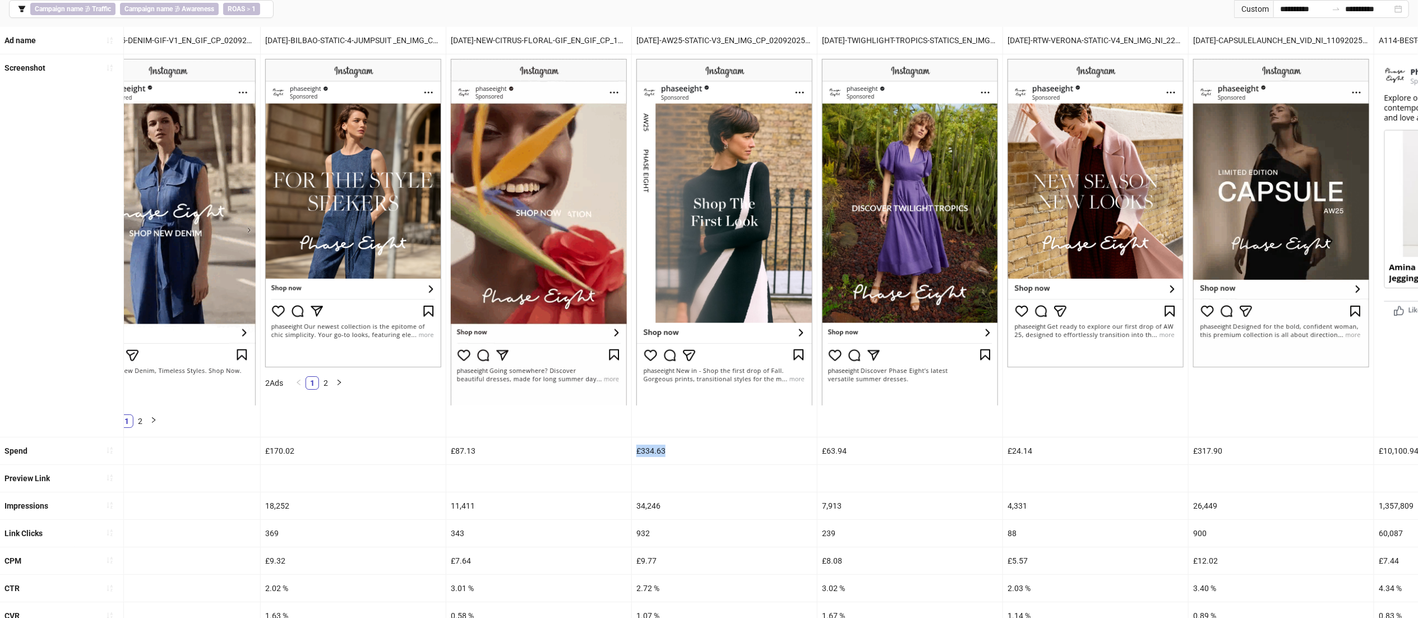
drag, startPoint x: 718, startPoint y: 457, endPoint x: 571, endPoint y: 447, distance: 147.8
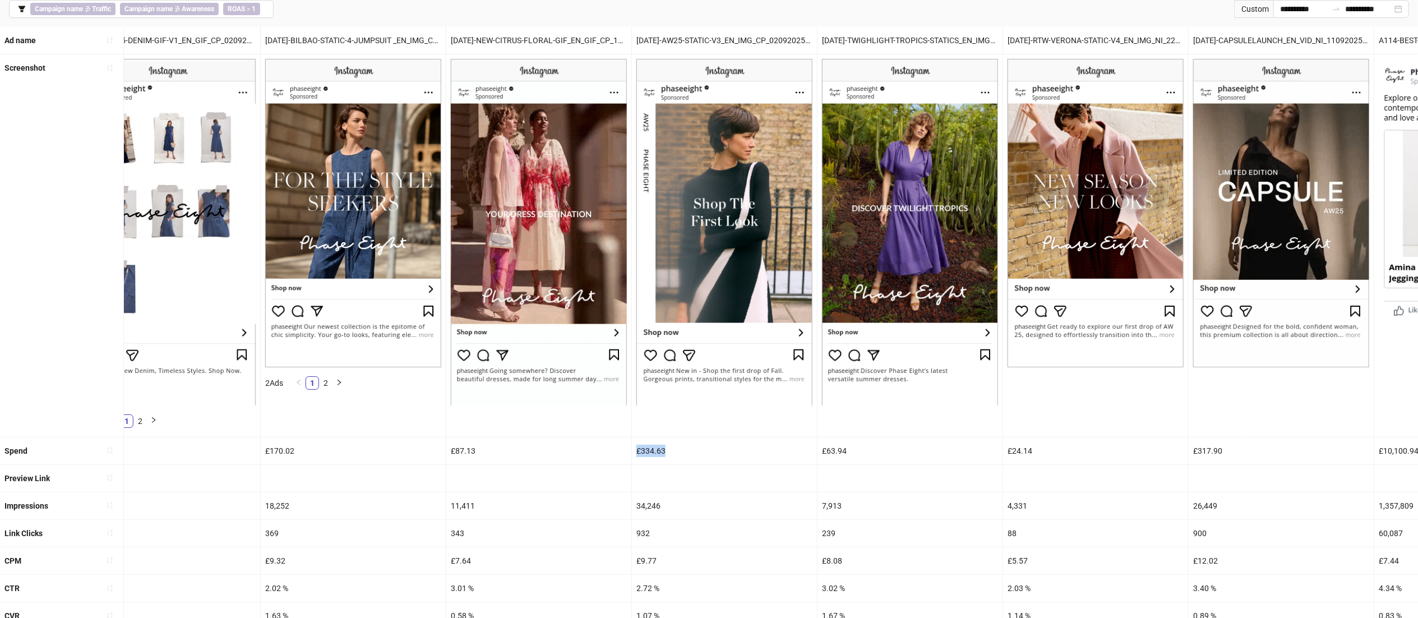
click at [571, 447] on div "Spend £49.99 £43.13 £72.20 £34.45 £170.02 £87.13 £334.63 £63.94 £24.14 £317.90 …" at bounding box center [1312, 450] width 3834 height 27
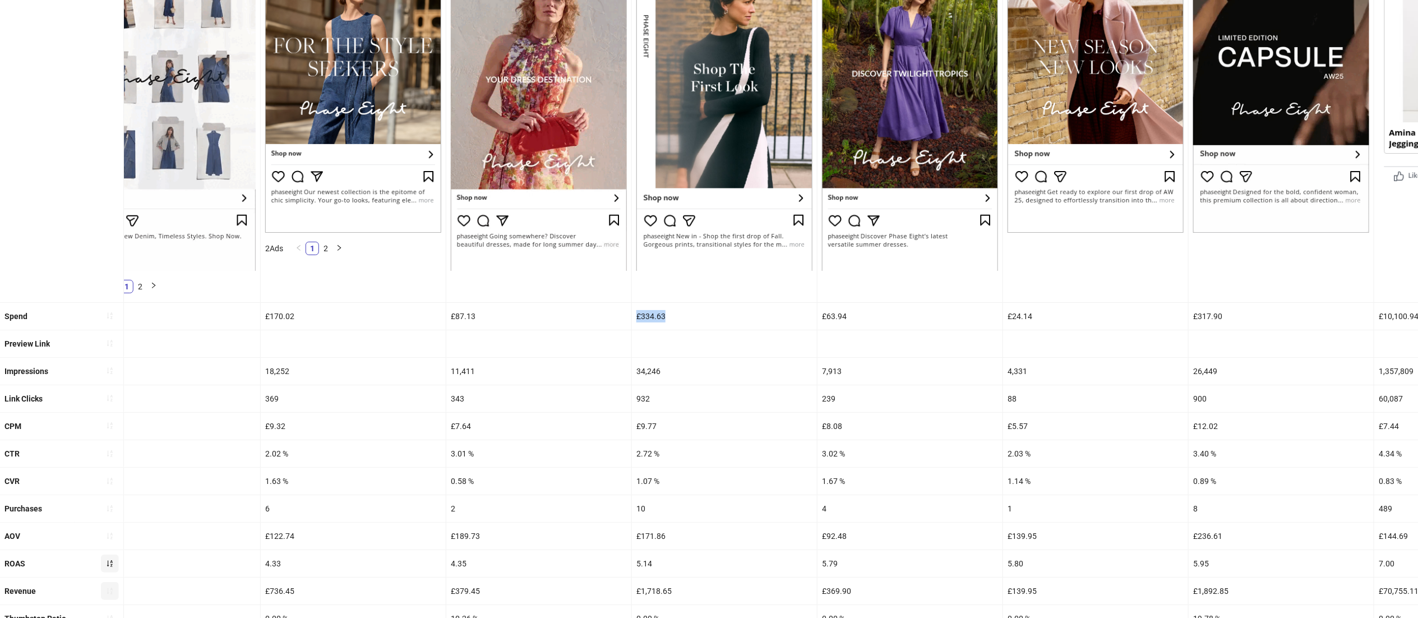
scroll to position [268, 0]
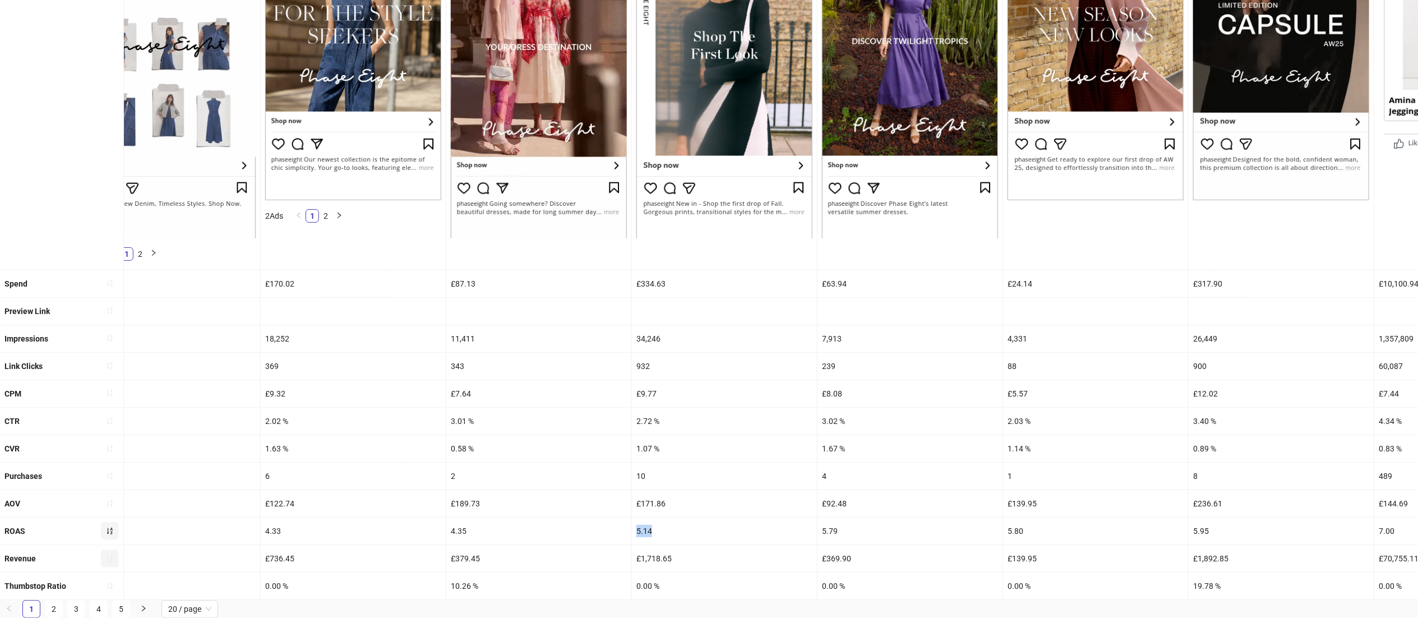
drag, startPoint x: 673, startPoint y: 512, endPoint x: 631, endPoint y: 509, distance: 42.2
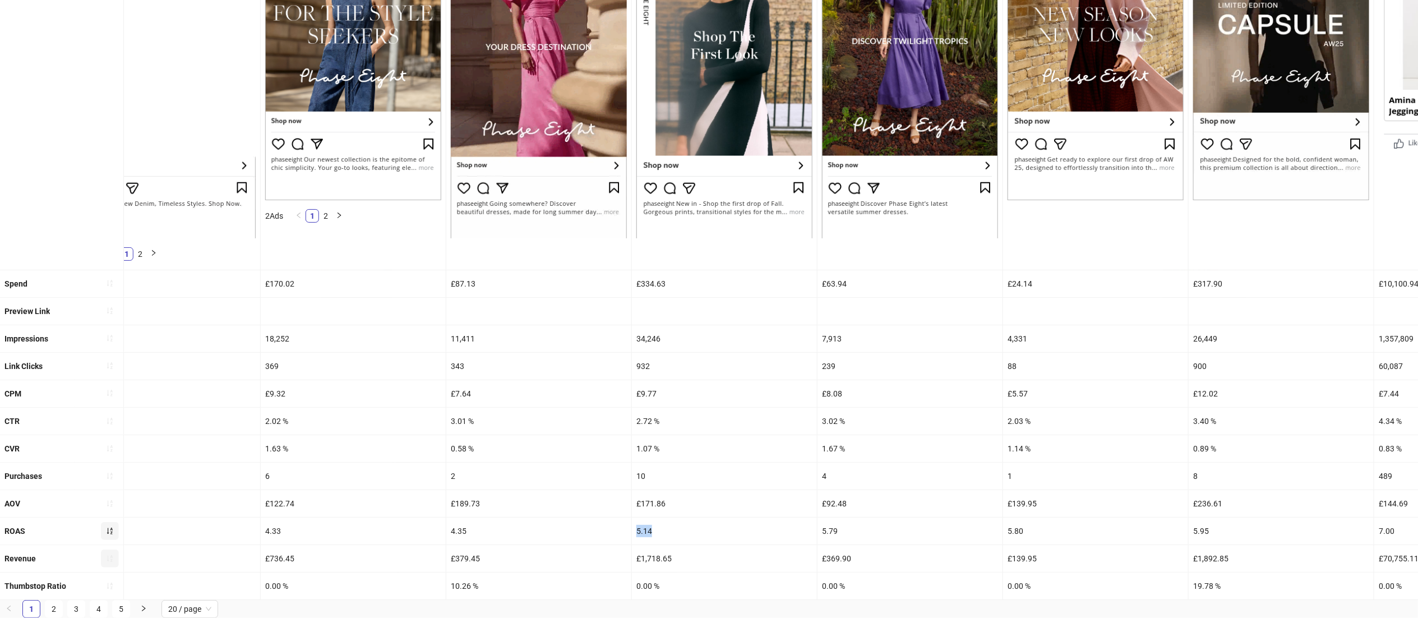
click at [631, 517] on div "ROAS 2.26 3.69 3.70 4.27 4.33 4.35 5.14 5.79 5.80 5.95 7.00 7.13 7.70 7.71 8.11…" at bounding box center [1312, 530] width 3834 height 27
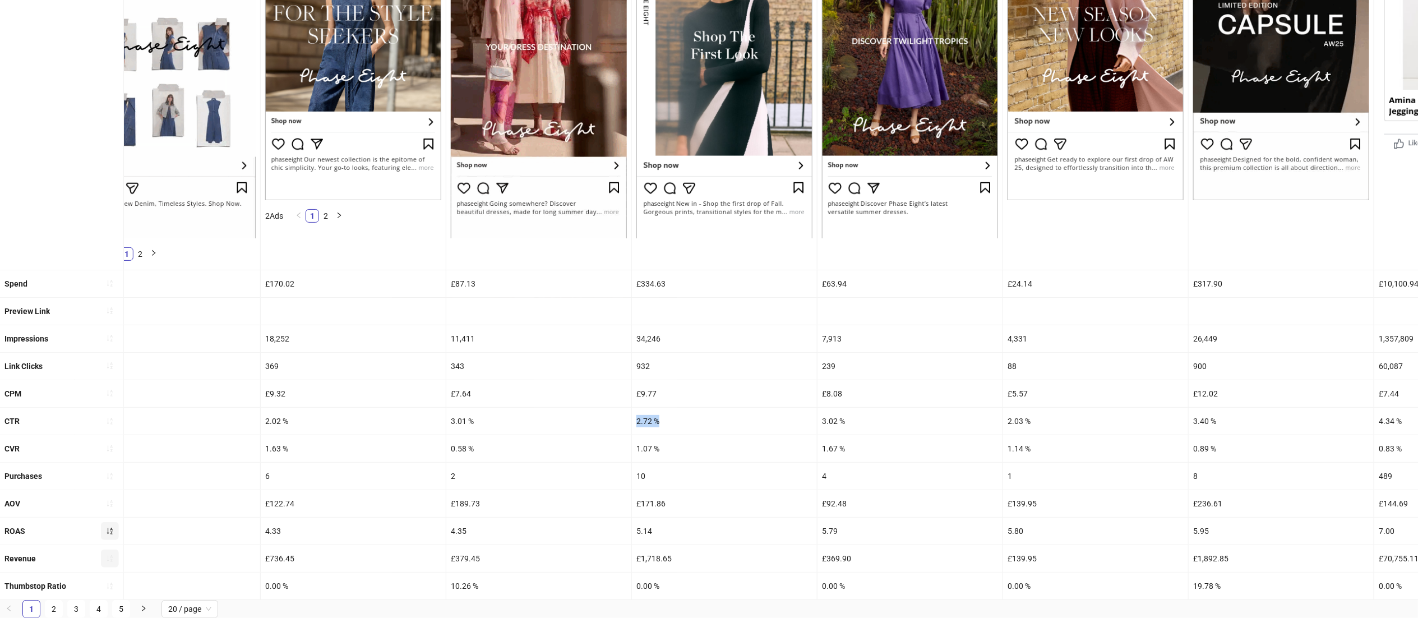
drag, startPoint x: 675, startPoint y: 401, endPoint x: 617, endPoint y: 401, distance: 58.3
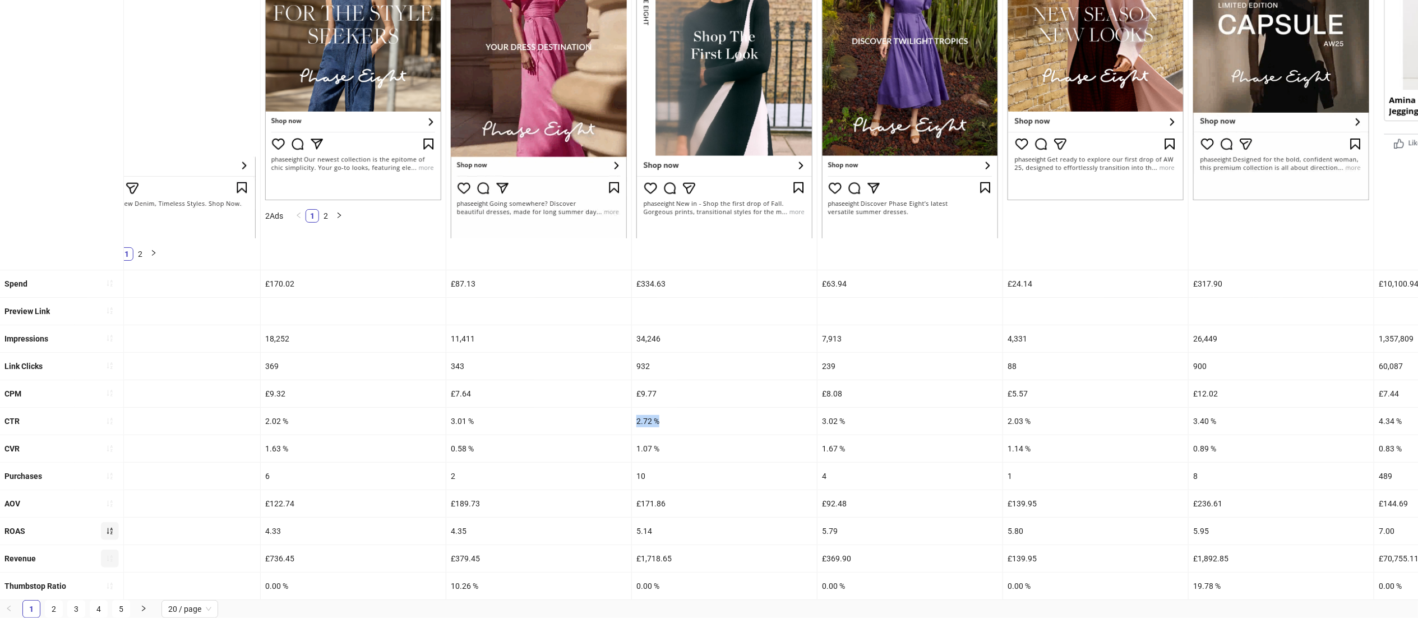
click at [617, 407] on div "CTR 2.54 % 3.24 % 1.70 % 1.15 % 2.02 % 3.01 % 2.72 % 3.02 % 2.03 % 3.40 % 4.34 …" at bounding box center [1312, 420] width 3834 height 27
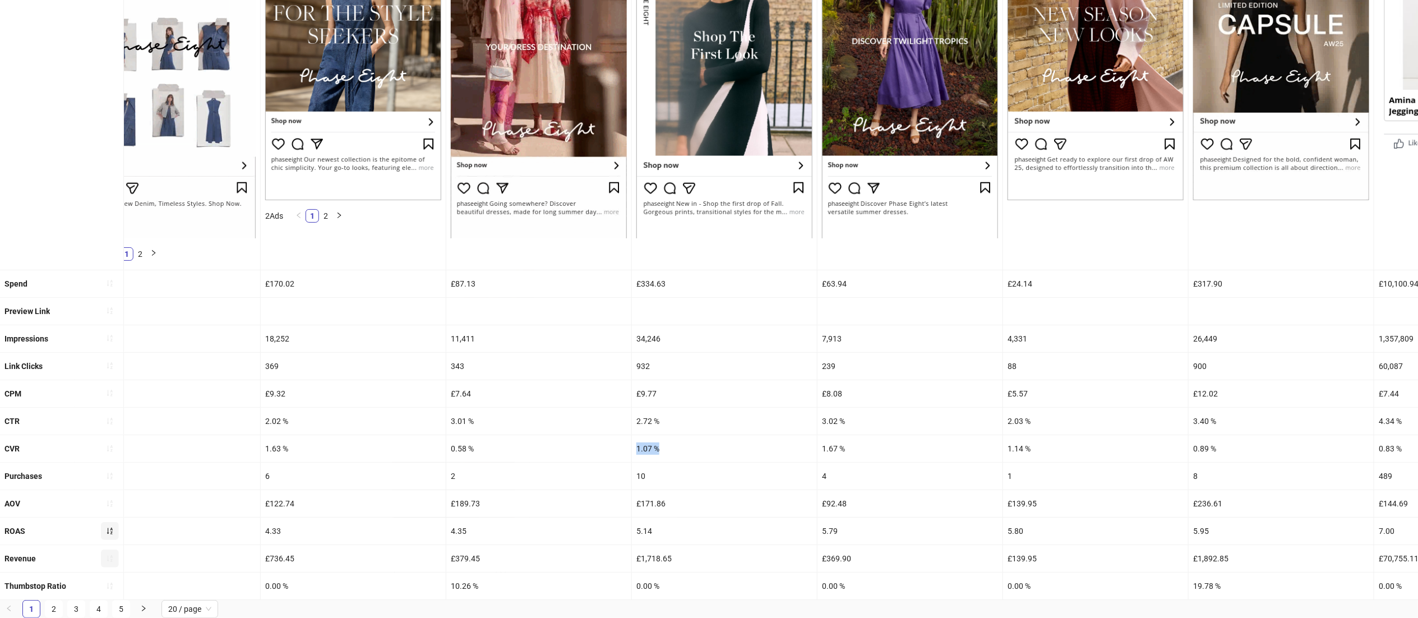
drag, startPoint x: 671, startPoint y: 423, endPoint x: 627, endPoint y: 430, distance: 44.8
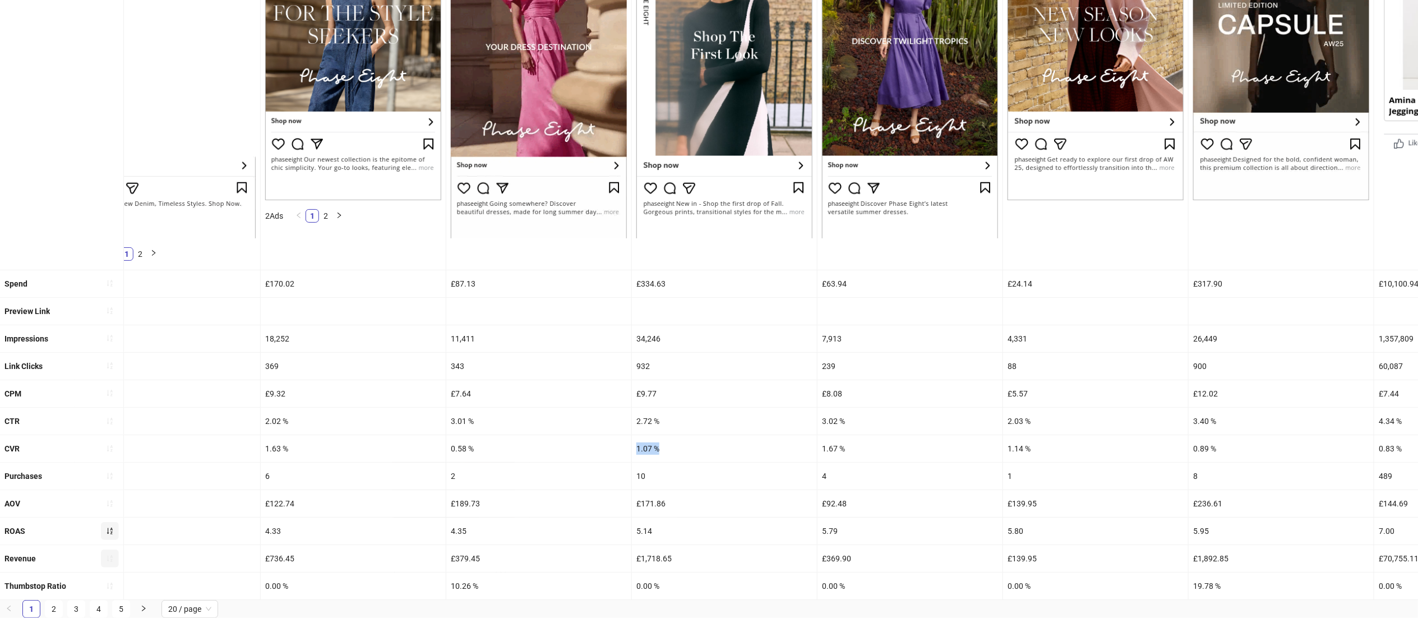
click at [627, 435] on div "CVR 0.63 % 1.98 % 1.70 % 1.28 % 1.63 % 0.58 % 1.07 % 1.67 % 1.14 % 0.89 % 0.83 …" at bounding box center [1312, 448] width 3834 height 27
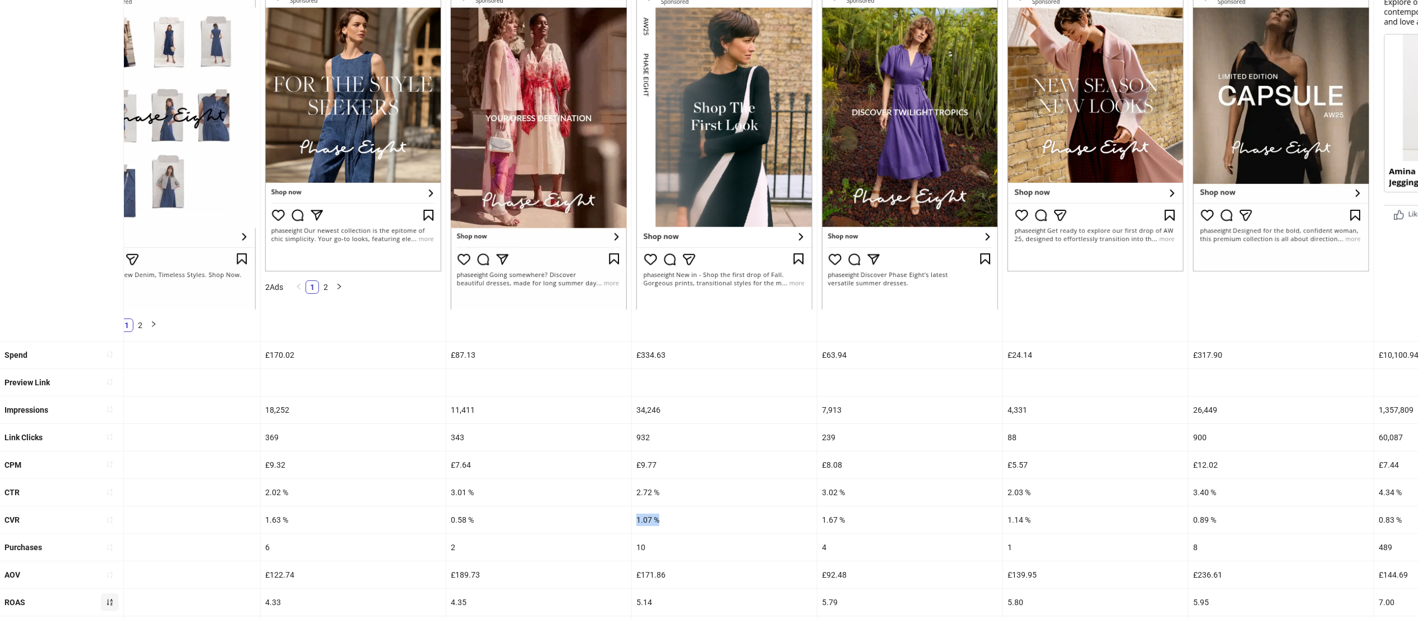
scroll to position [175, 0]
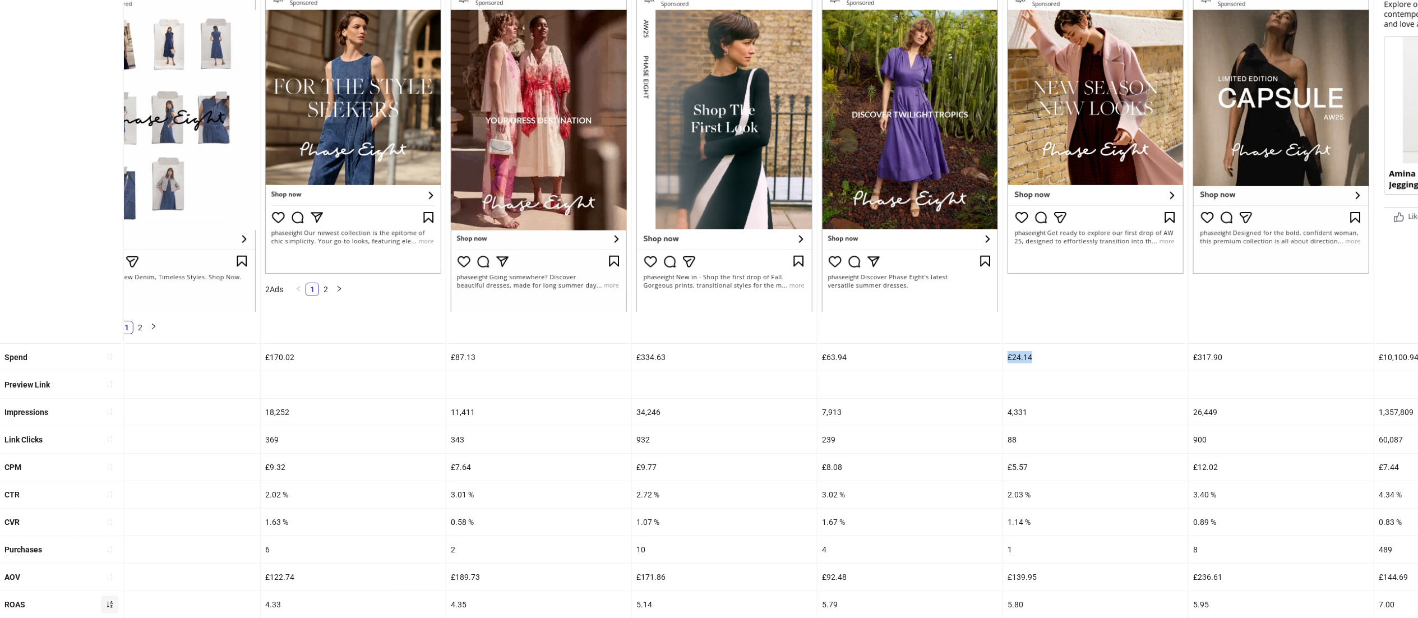
drag, startPoint x: 1059, startPoint y: 350, endPoint x: 974, endPoint y: 358, distance: 85.6
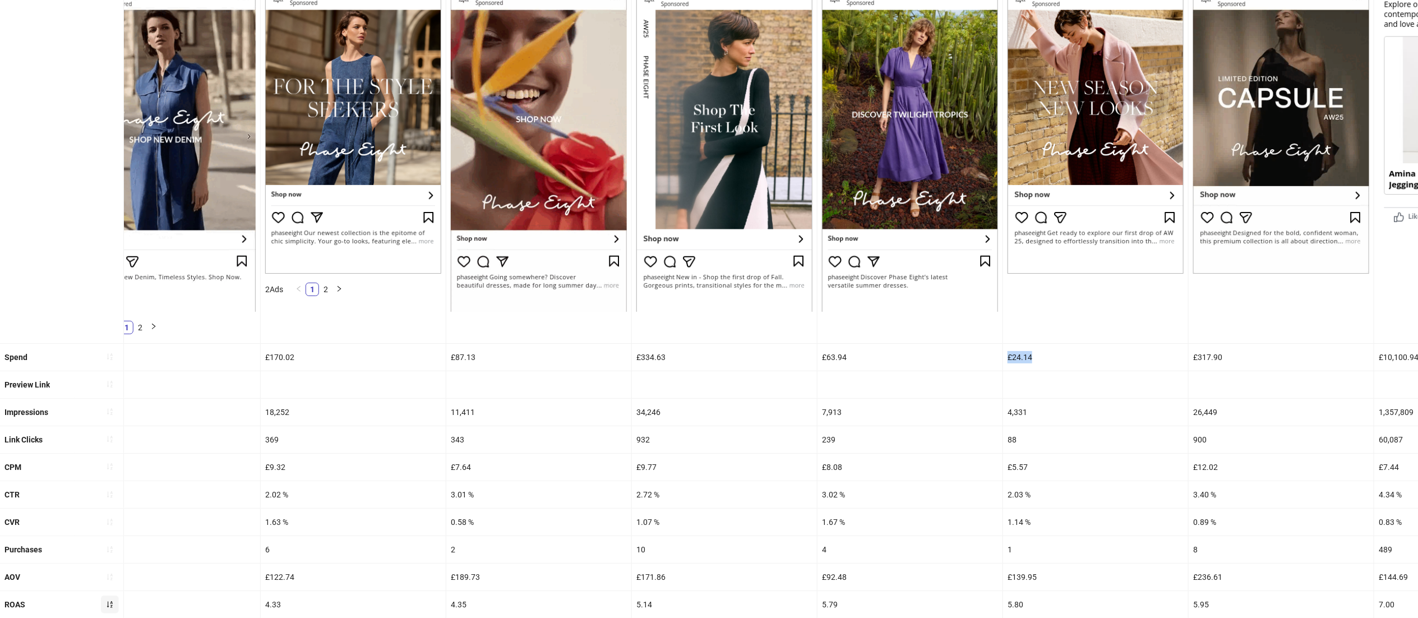
click at [974, 358] on div "Spend £49.99 £43.13 £72.20 £34.45 £170.02 £87.13 £334.63 £63.94 £24.14 £317.90 …" at bounding box center [1312, 357] width 3834 height 27
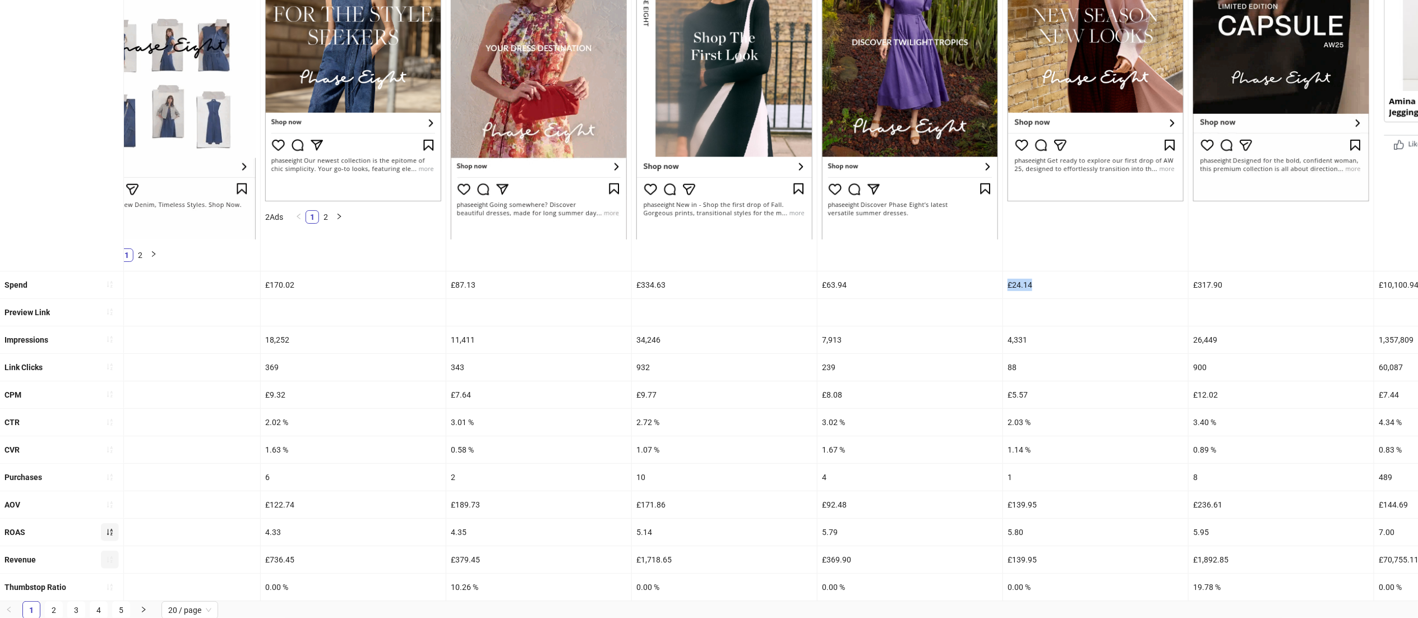
scroll to position [268, 0]
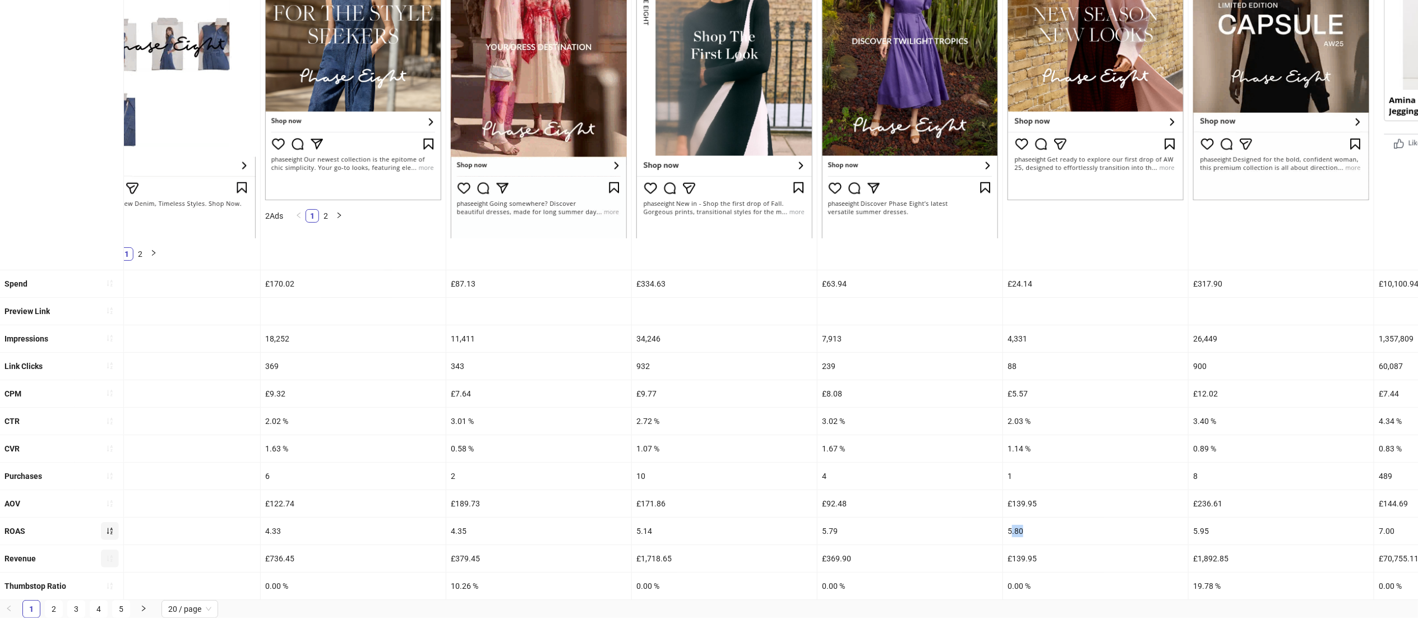
drag, startPoint x: 1027, startPoint y: 513, endPoint x: 1007, endPoint y: 516, distance: 20.4
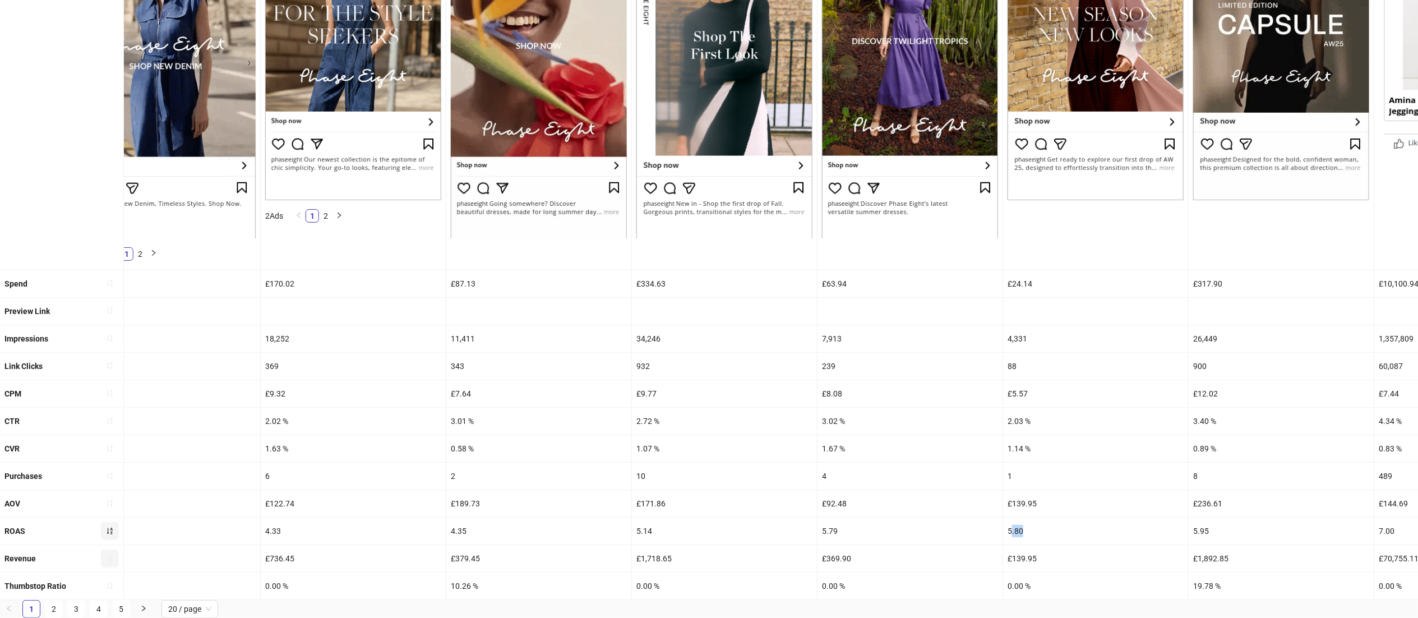
click at [1007, 517] on div "5.80" at bounding box center [1095, 530] width 185 height 27
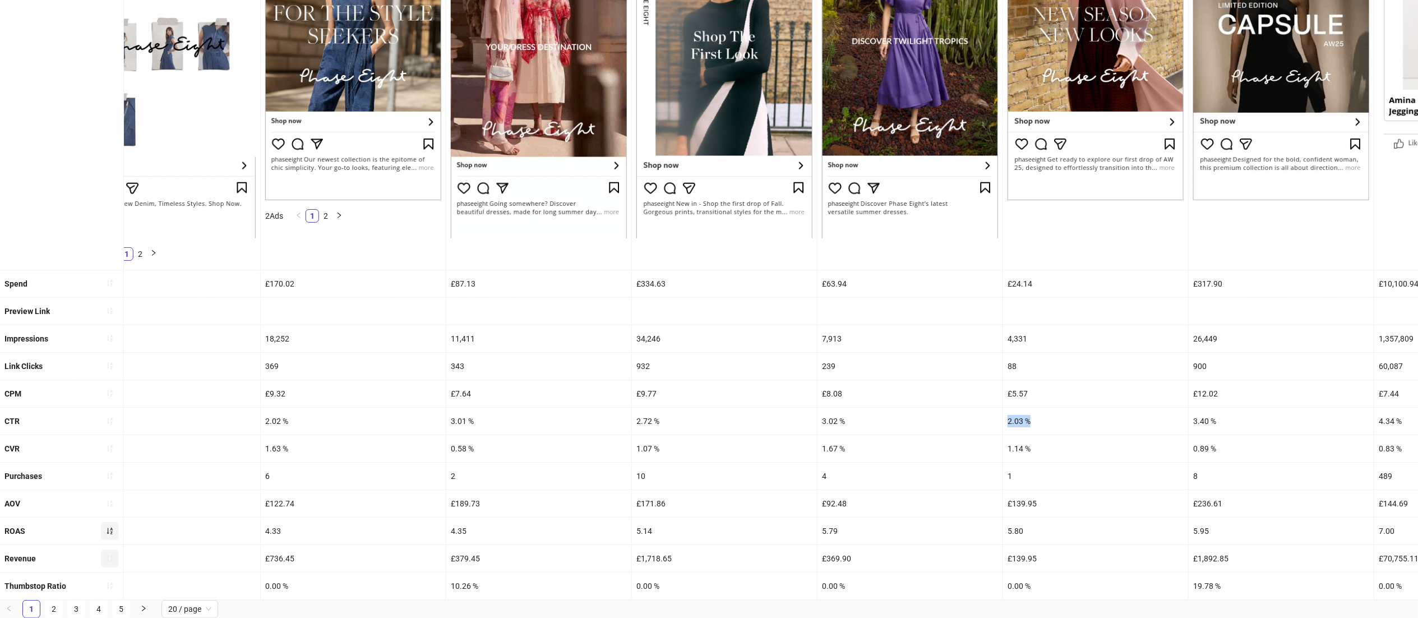
drag, startPoint x: 1036, startPoint y: 406, endPoint x: 976, endPoint y: 401, distance: 60.7
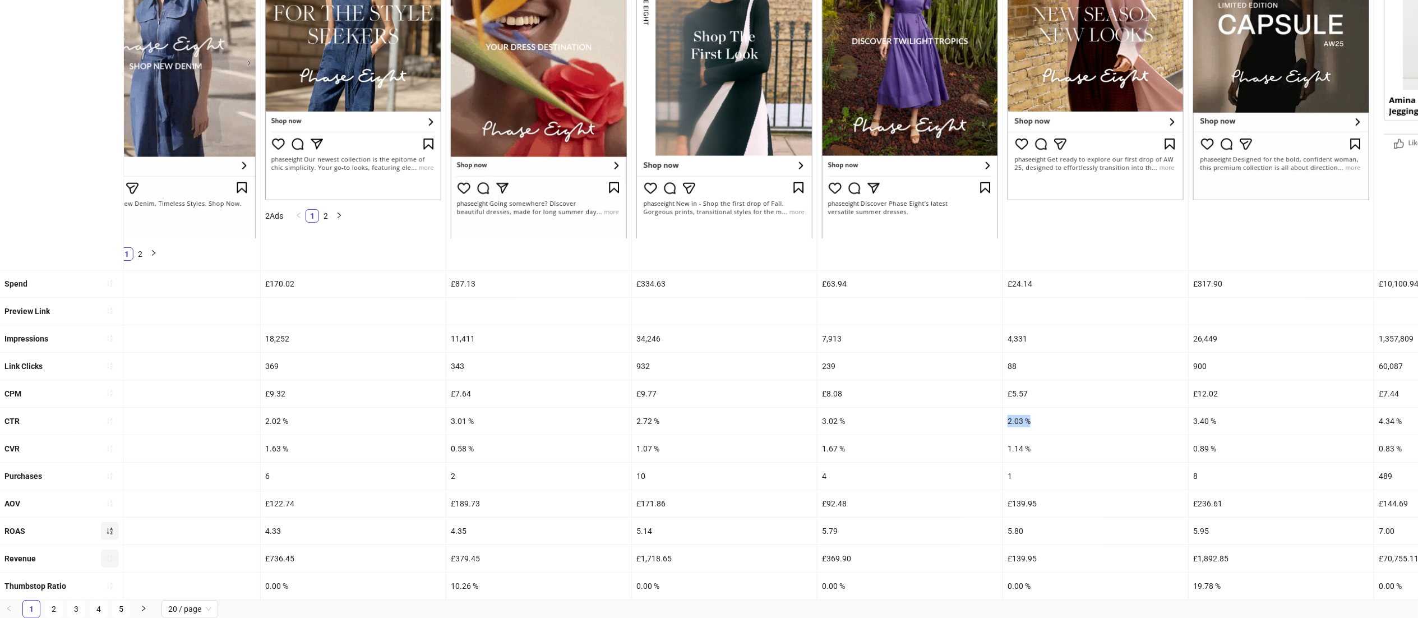
click at [976, 407] on div "CTR 2.54 % 3.24 % 1.70 % 1.15 % 2.02 % 3.01 % 2.72 % 3.02 % 2.03 % 3.40 % 4.34 …" at bounding box center [1312, 420] width 3834 height 27
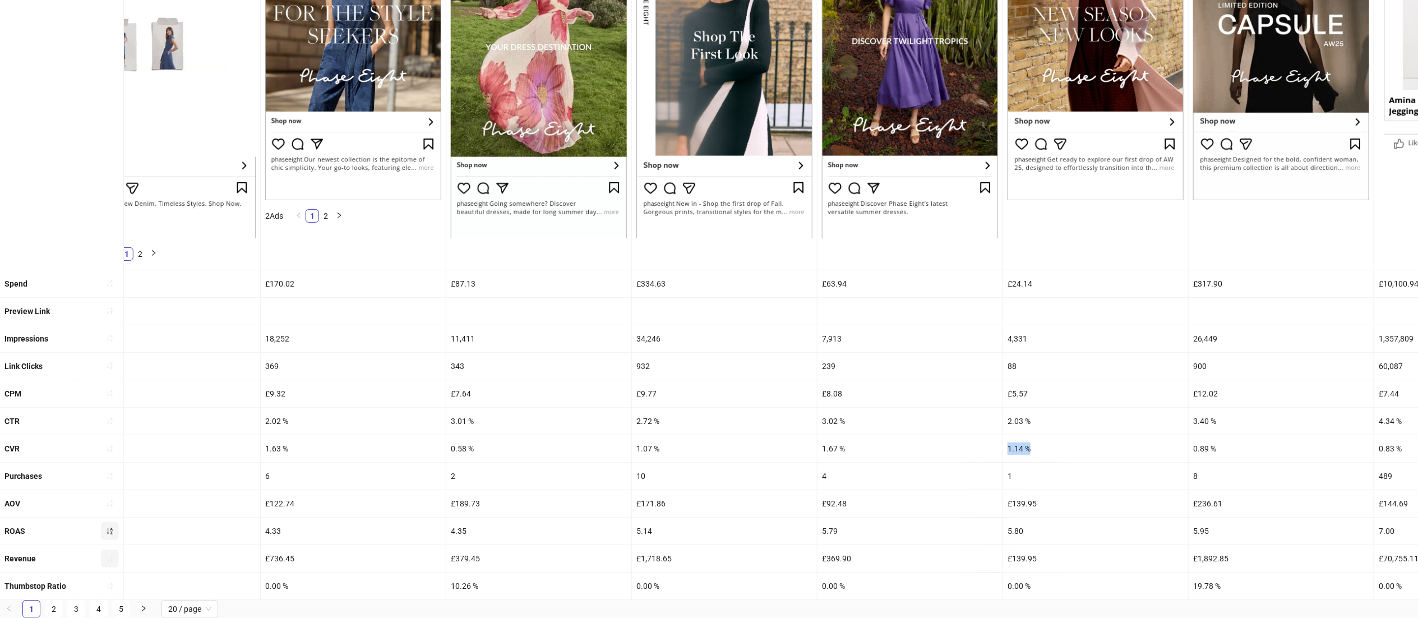
drag, startPoint x: 1045, startPoint y: 425, endPoint x: 999, endPoint y: 428, distance: 46.0
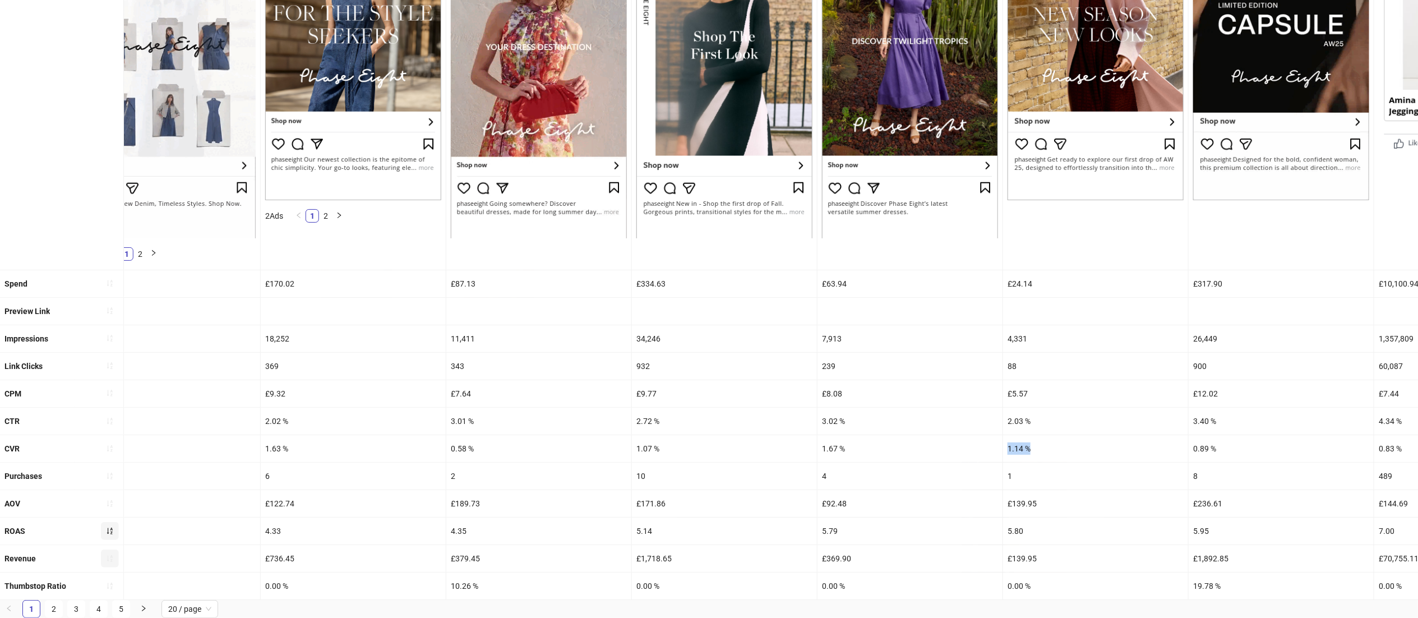
click at [999, 435] on div "CVR 0.63 % 1.98 % 1.70 % 1.28 % 1.63 % 0.58 % 1.07 % 1.67 % 1.14 % 0.89 % 0.83 …" at bounding box center [1312, 448] width 3834 height 27
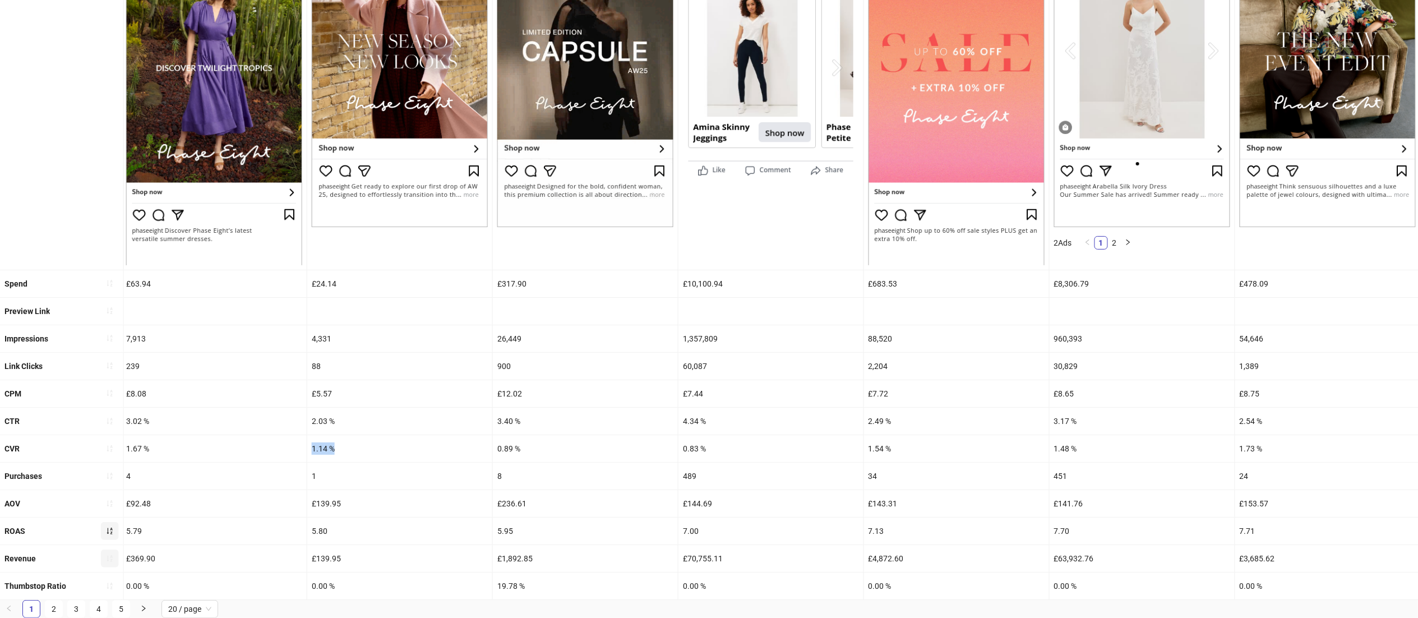
scroll to position [27, 0]
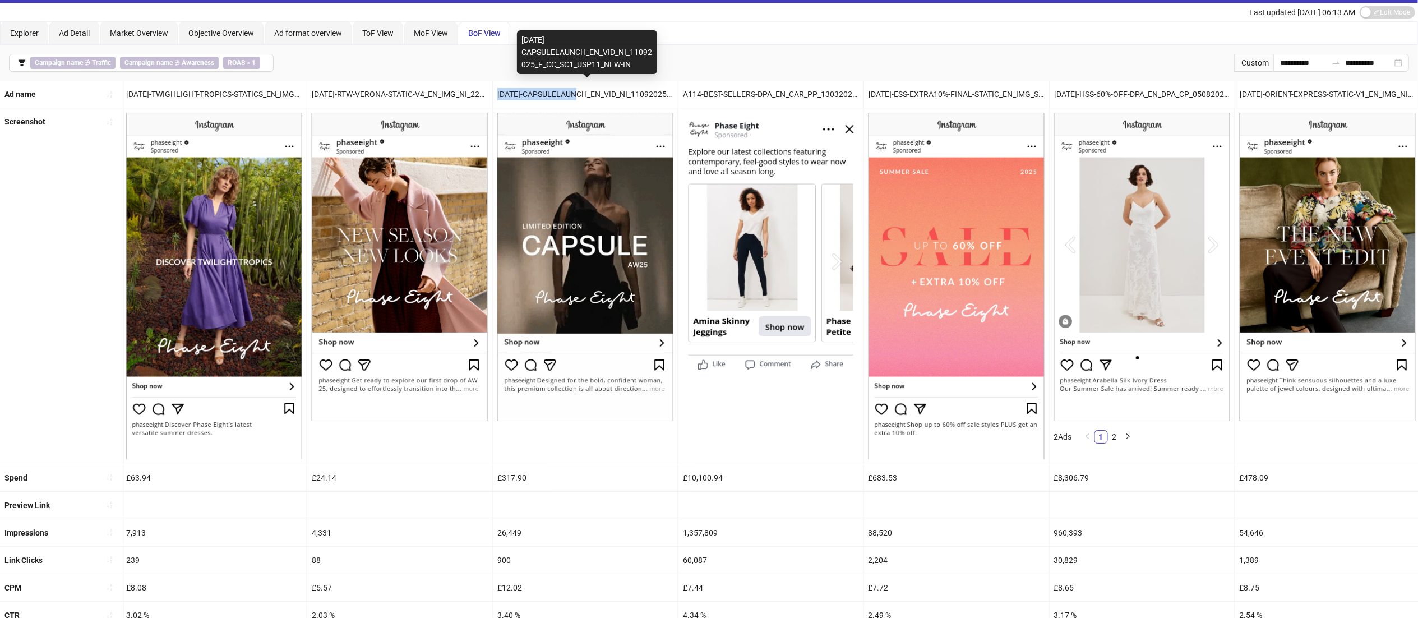
drag, startPoint x: 585, startPoint y: 89, endPoint x: 484, endPoint y: 87, distance: 100.9
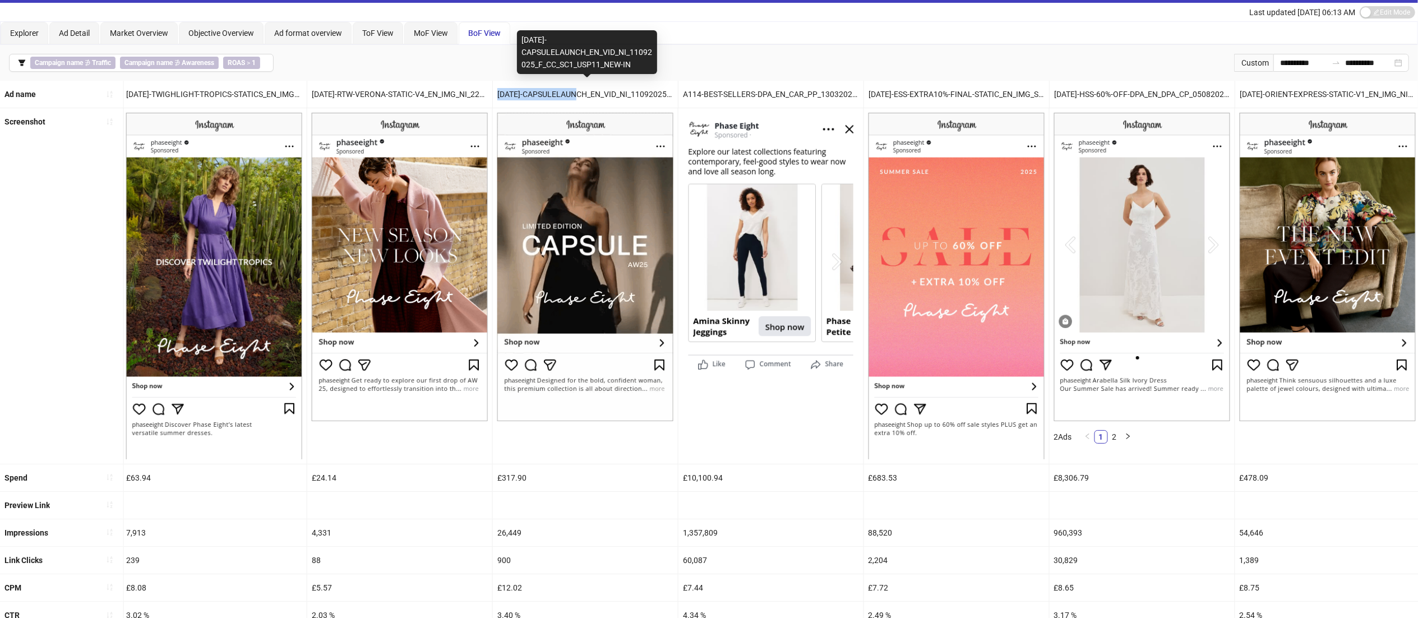
click at [484, 87] on div "Ad name [DATE]-LILAC-DRESS-VID_EN_VID_PP_02092025_F_NSE_SC1_USP14_AW25 [DATE]-W…" at bounding box center [616, 94] width 3834 height 27
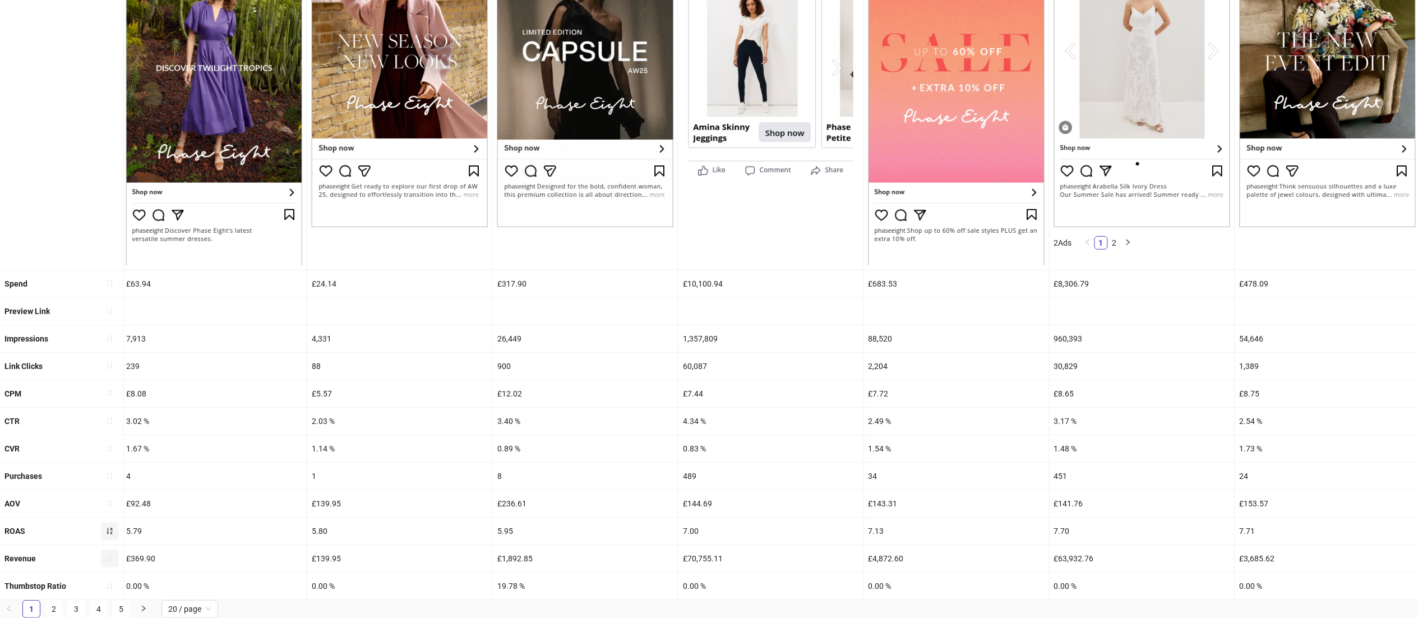
scroll to position [241, 0]
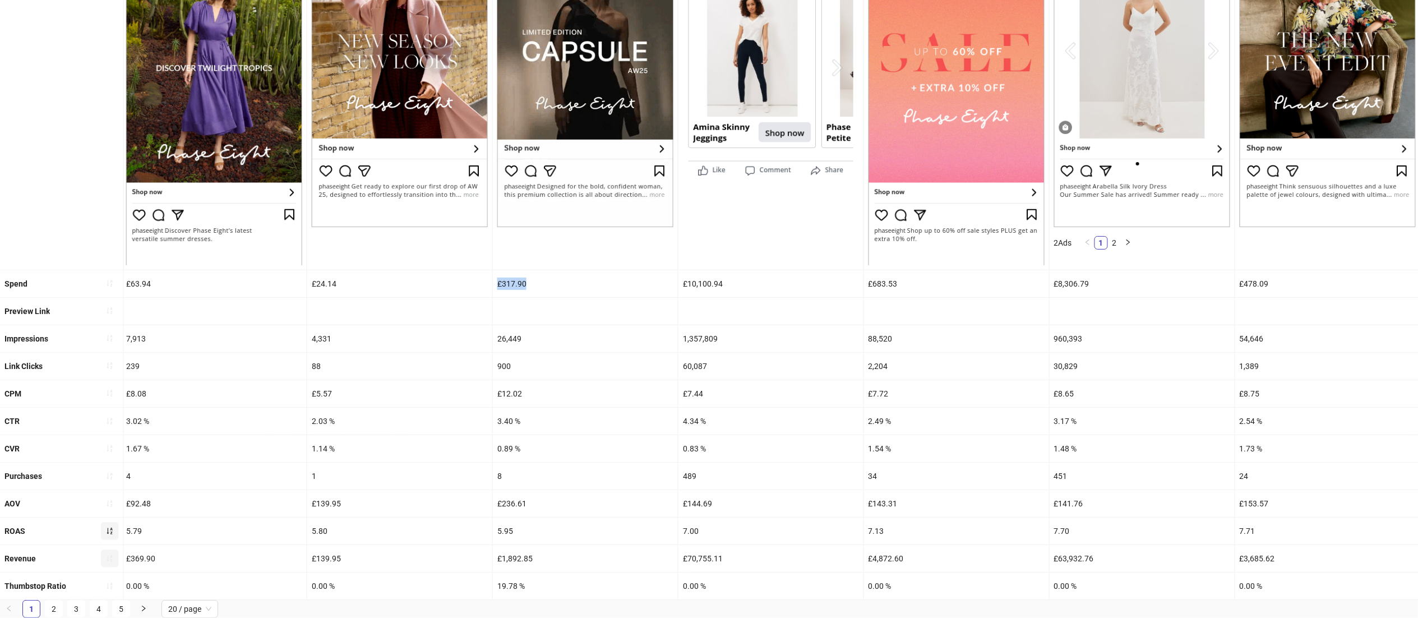
drag, startPoint x: 535, startPoint y: 262, endPoint x: 476, endPoint y: 257, distance: 59.1
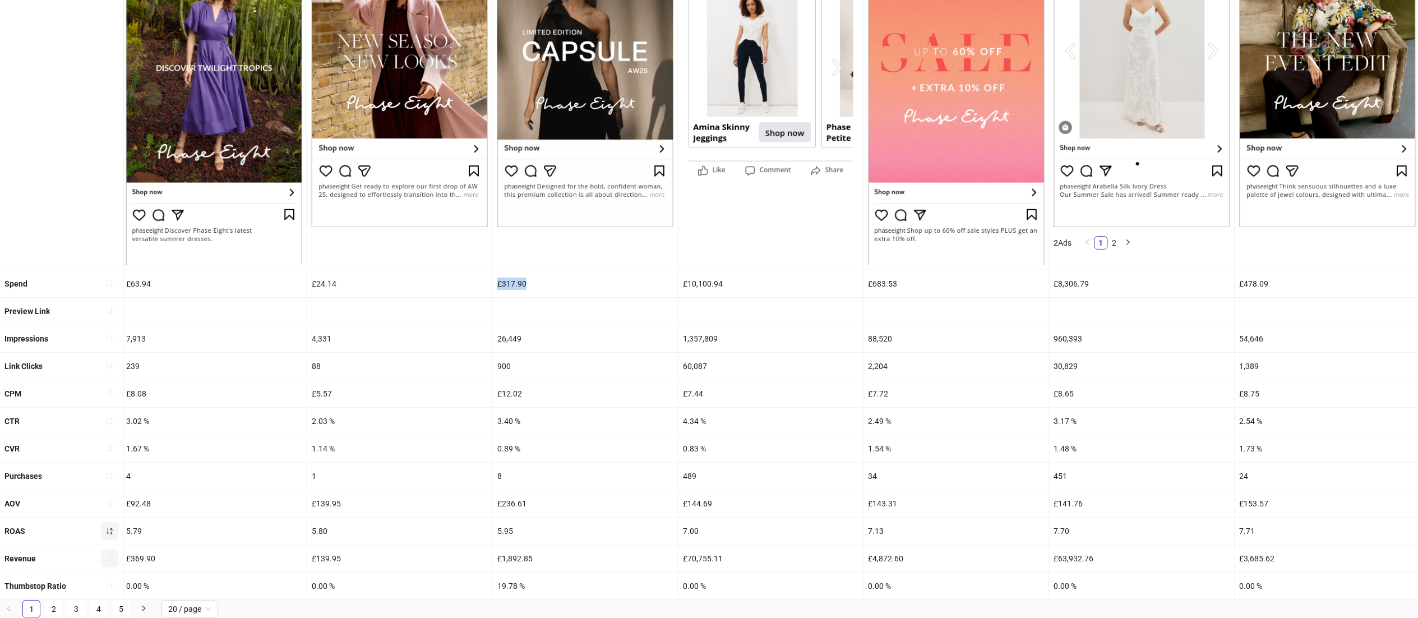
click at [476, 270] on div "Spend £49.99 £43.13 £72.20 £34.45 £170.02 £87.13 £334.63 £63.94 £24.14 £317.90 …" at bounding box center [616, 283] width 3834 height 27
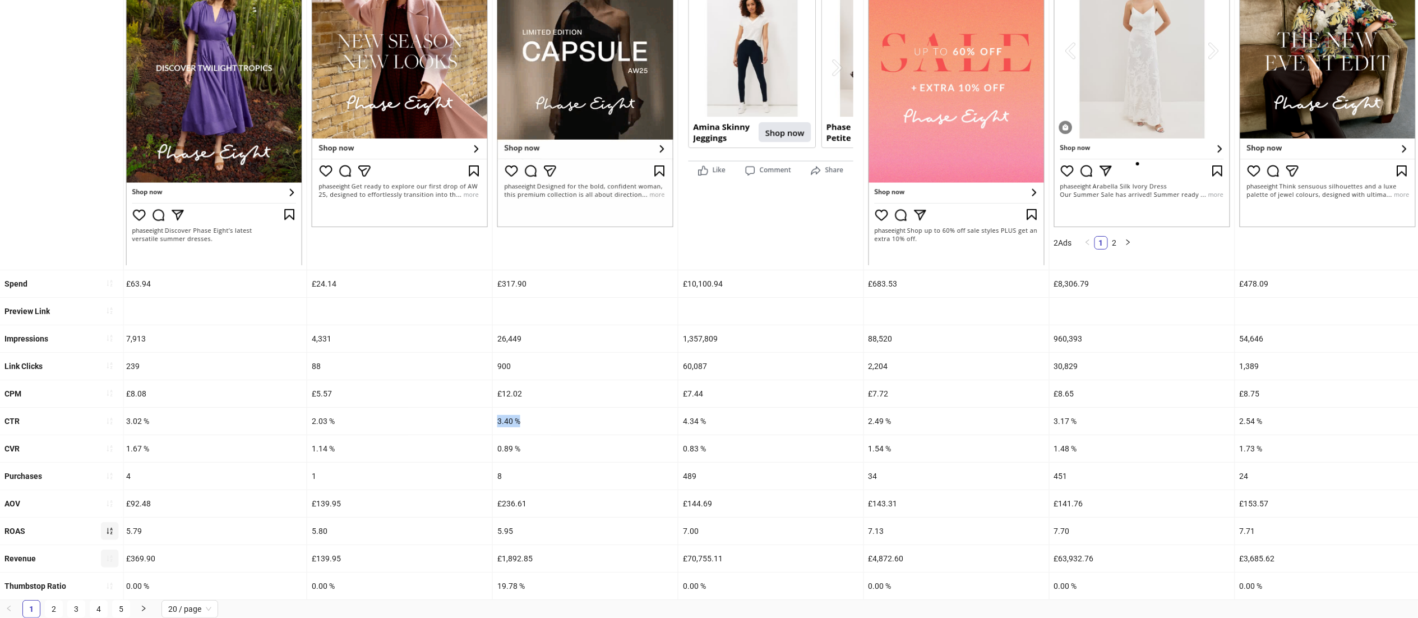
drag, startPoint x: 527, startPoint y: 401, endPoint x: 488, endPoint y: 402, distance: 39.3
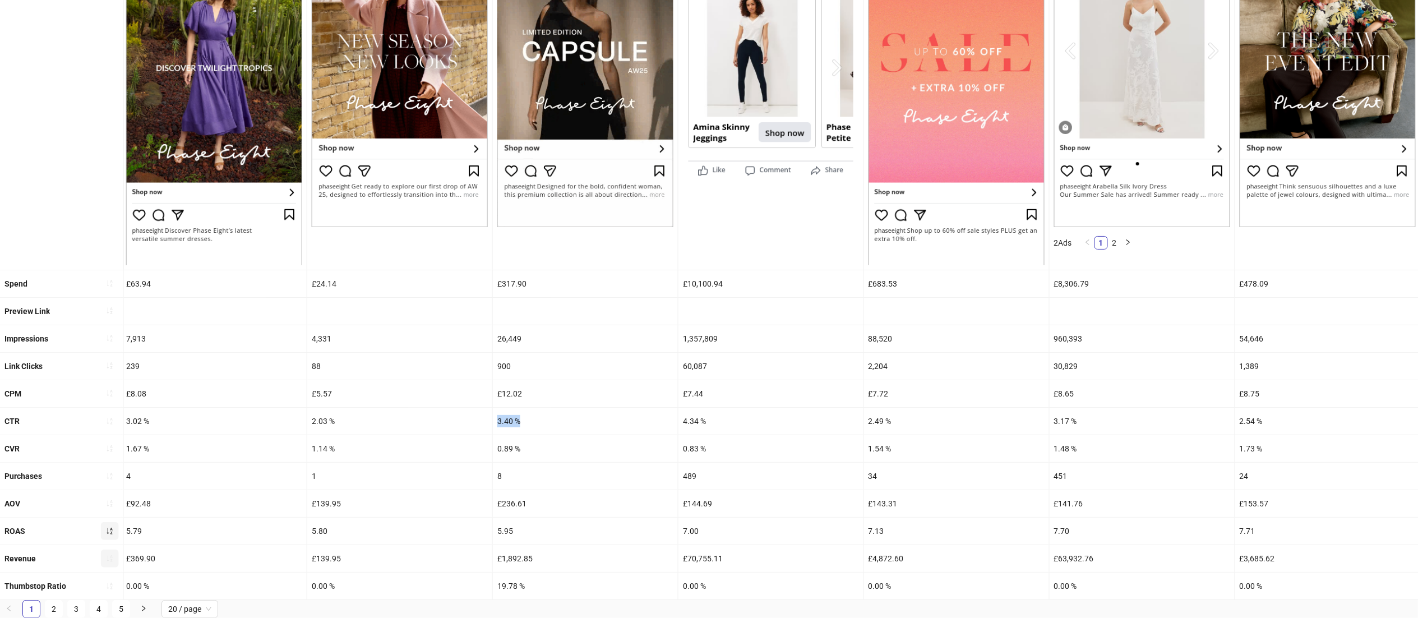
click at [488, 407] on div "CTR 2.54 % 3.24 % 1.70 % 1.15 % 2.02 % 3.01 % 2.72 % 3.02 % 2.03 % 3.40 % 4.34 …" at bounding box center [616, 420] width 3834 height 27
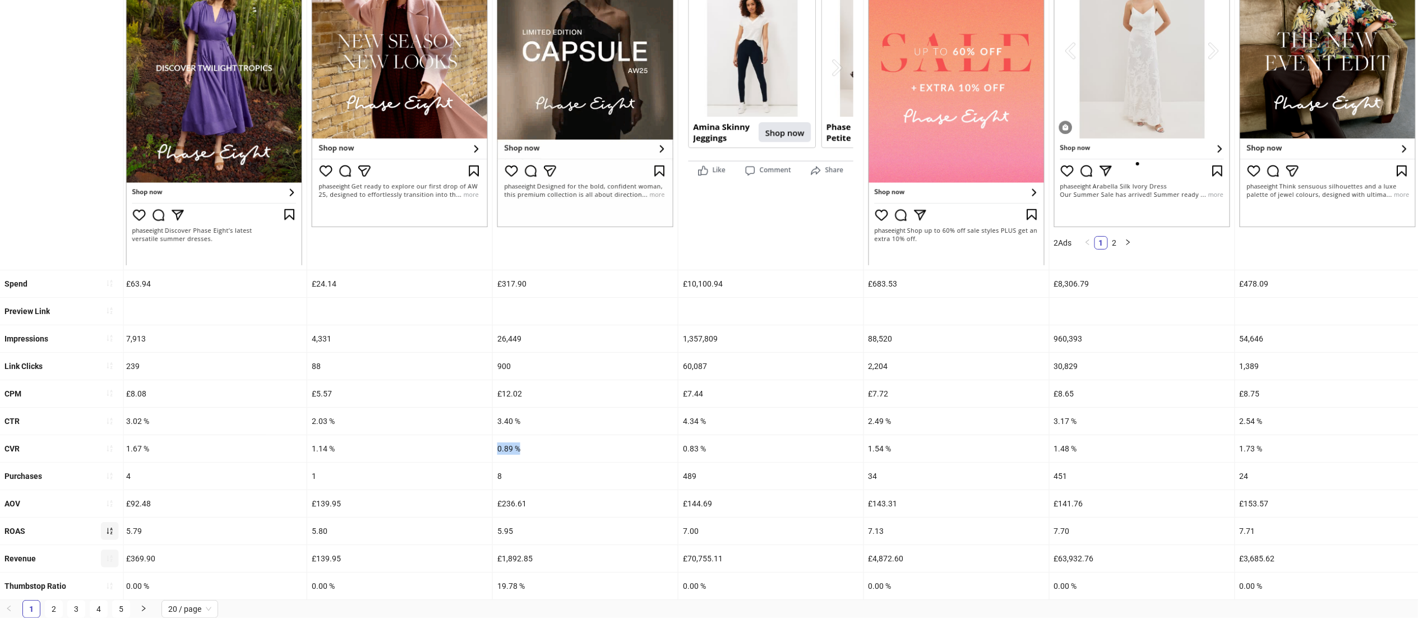
drag, startPoint x: 532, startPoint y: 424, endPoint x: 479, endPoint y: 429, distance: 54.1
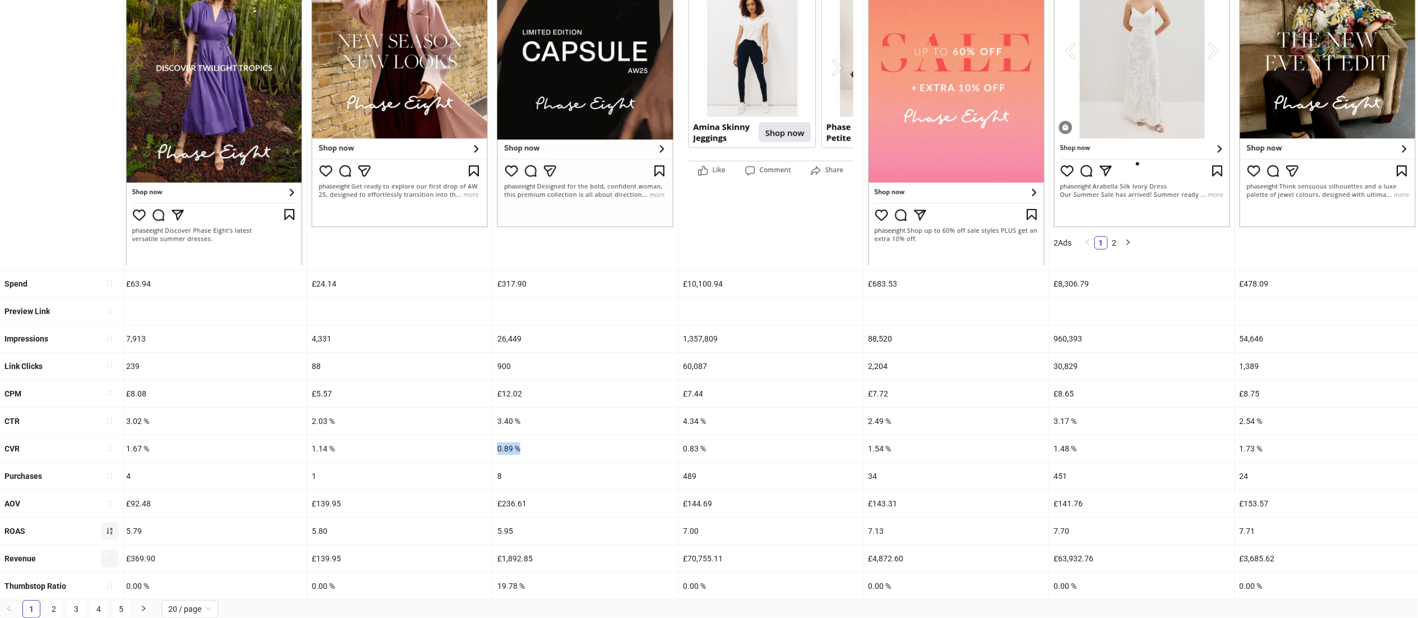
click at [479, 435] on div "CVR 0.63 % 1.98 % 1.70 % 1.28 % 1.63 % 0.58 % 1.07 % 1.67 % 1.14 % 0.89 % 0.83 …" at bounding box center [616, 448] width 3834 height 27
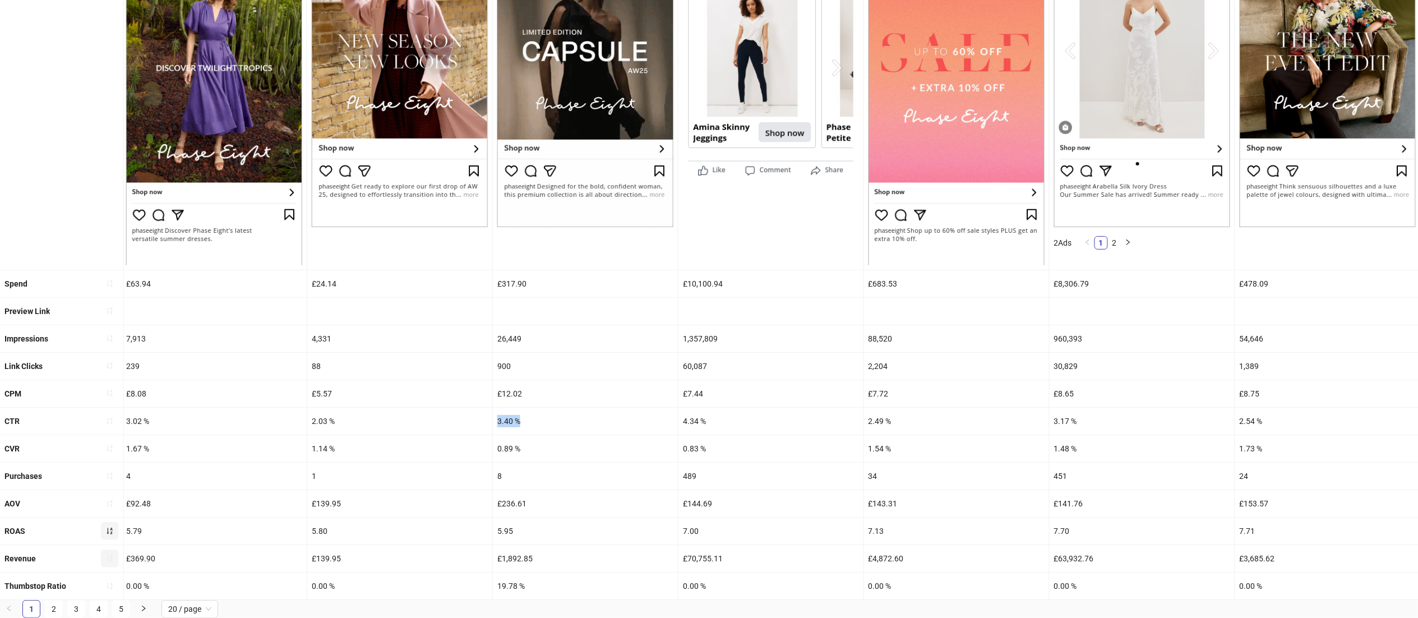
drag, startPoint x: 532, startPoint y: 403, endPoint x: 490, endPoint y: 404, distance: 42.0
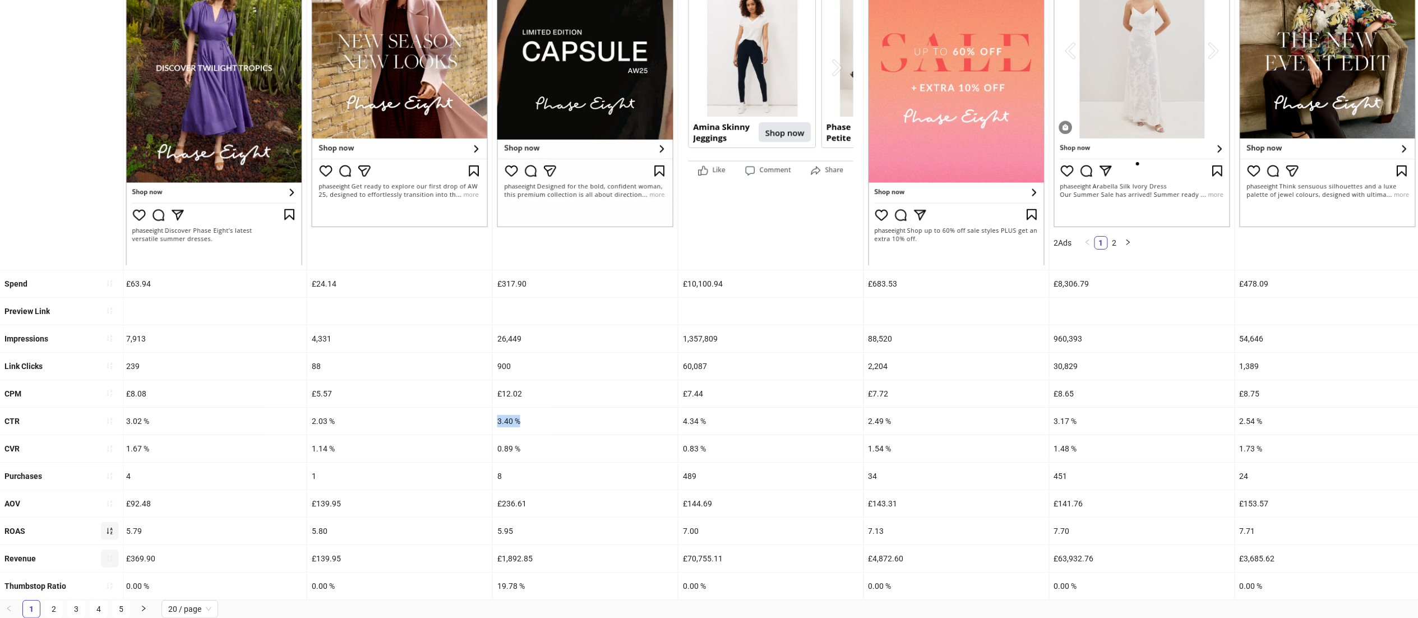
click at [490, 407] on div "CTR 2.54 % 3.24 % 1.70 % 1.15 % 2.02 % 3.01 % 2.72 % 3.02 % 2.03 % 3.40 % 4.34 …" at bounding box center [616, 420] width 3834 height 27
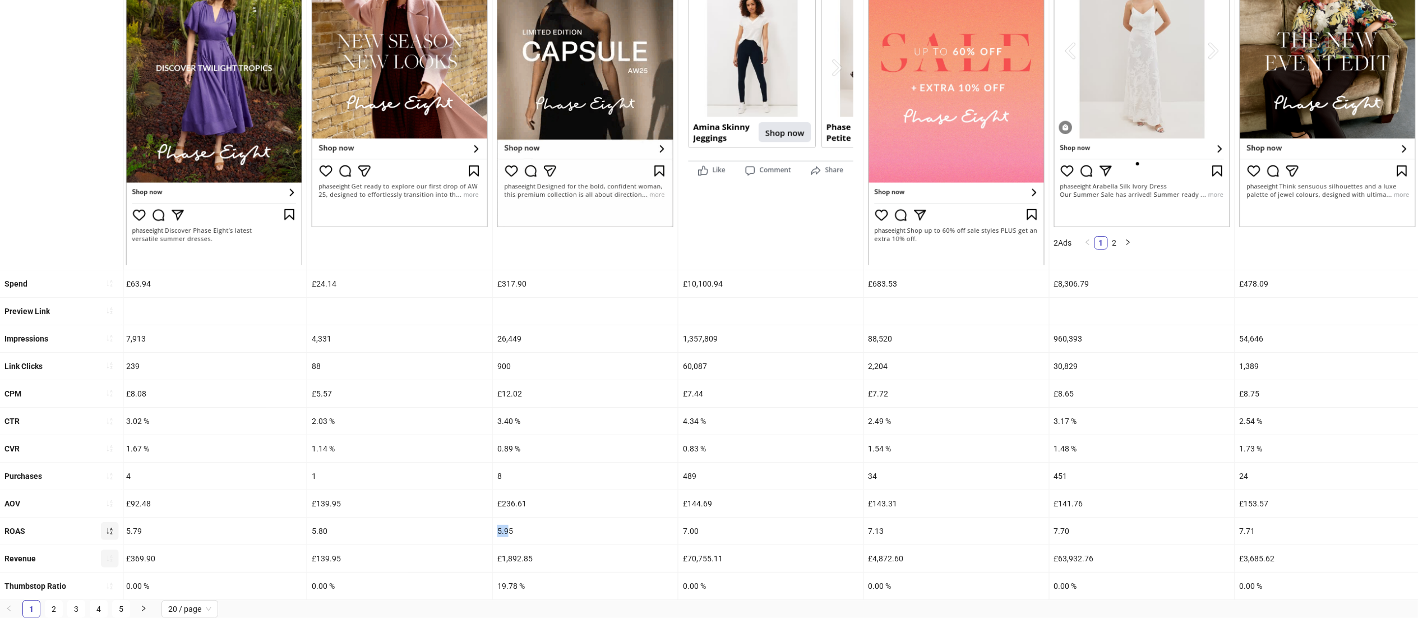
drag, startPoint x: 512, startPoint y: 515, endPoint x: 474, endPoint y: 511, distance: 38.4
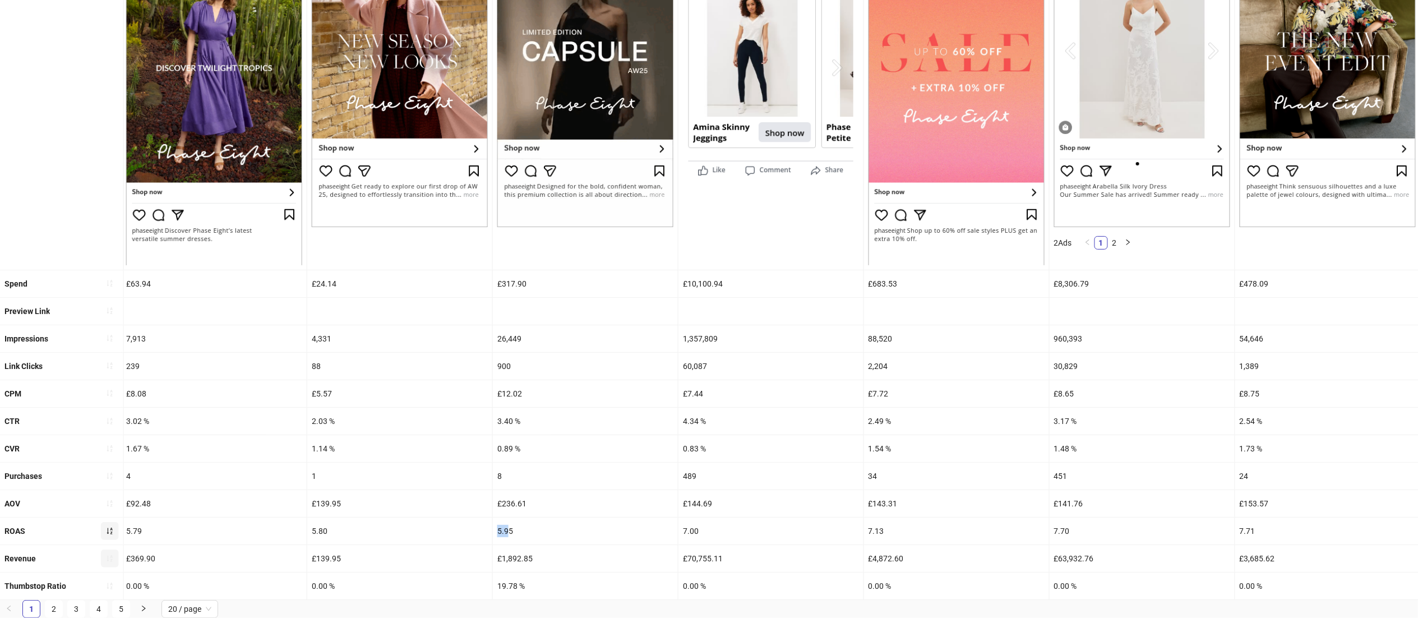
click at [474, 517] on div "ROAS 2.26 3.69 3.70 4.27 4.33 4.35 5.14 5.79 5.80 5.95 7.00 7.13 7.70 7.71 8.11…" at bounding box center [616, 530] width 3834 height 27
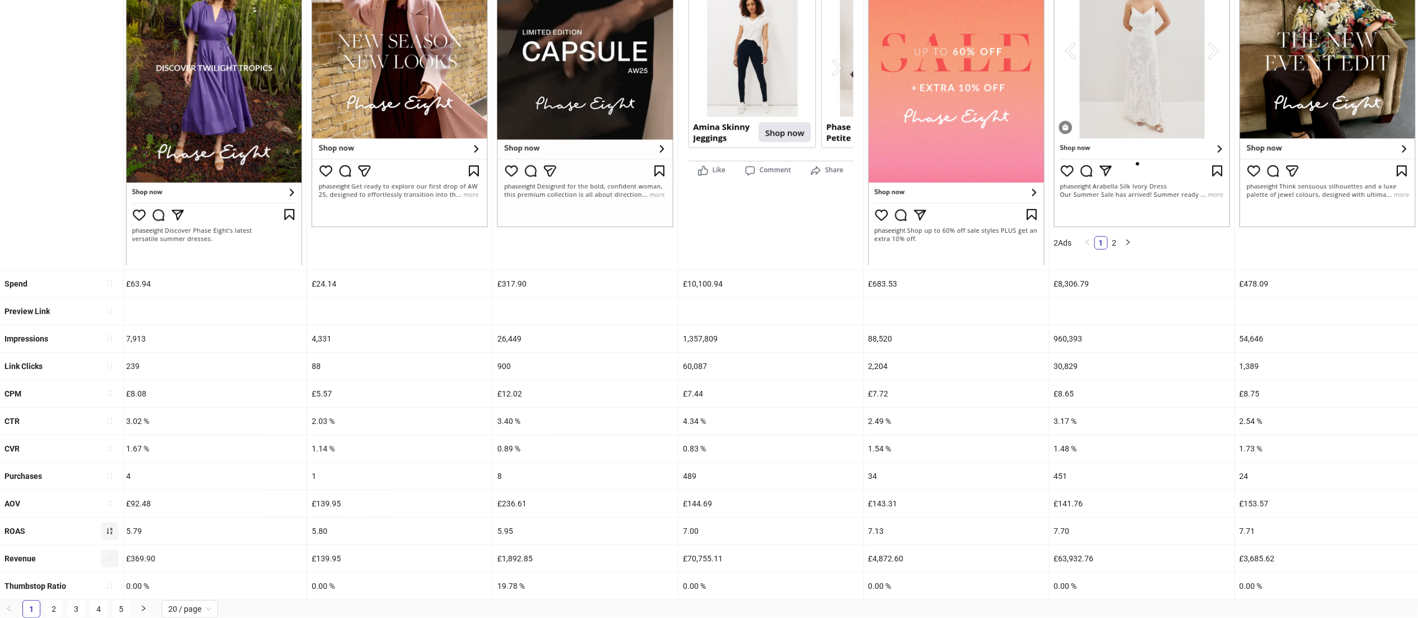
click at [521, 517] on div "5.95" at bounding box center [585, 530] width 185 height 27
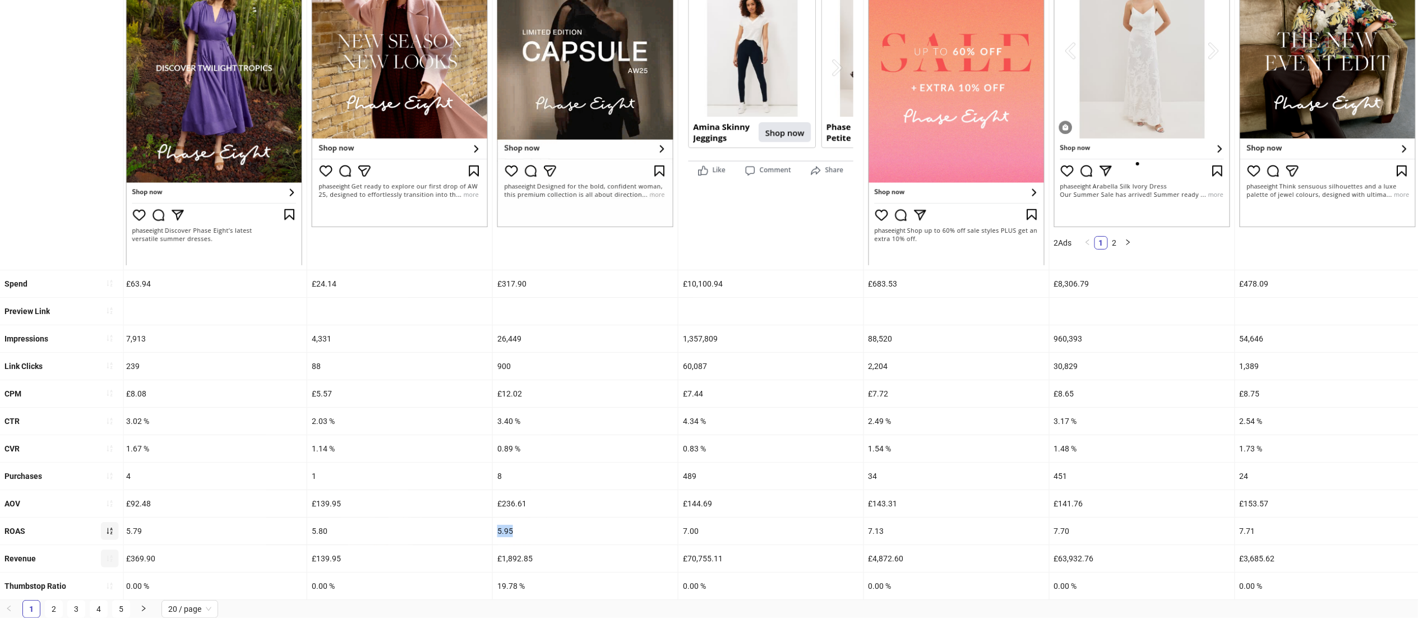
drag, startPoint x: 521, startPoint y: 512, endPoint x: 482, endPoint y: 516, distance: 39.4
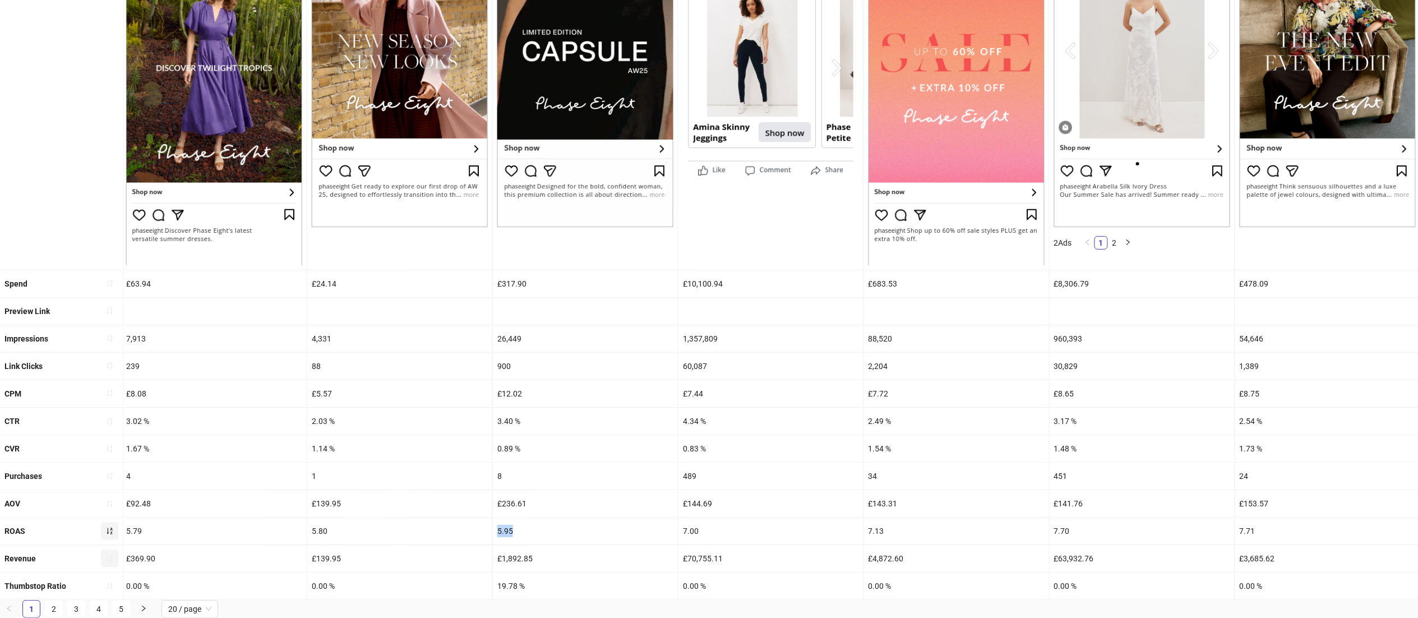
click at [482, 517] on div "ROAS 2.26 3.69 3.70 4.27 4.33 4.35 5.14 5.79 5.80 5.95 7.00 7.13 7.70 7.71 8.11…" at bounding box center [616, 530] width 3834 height 27
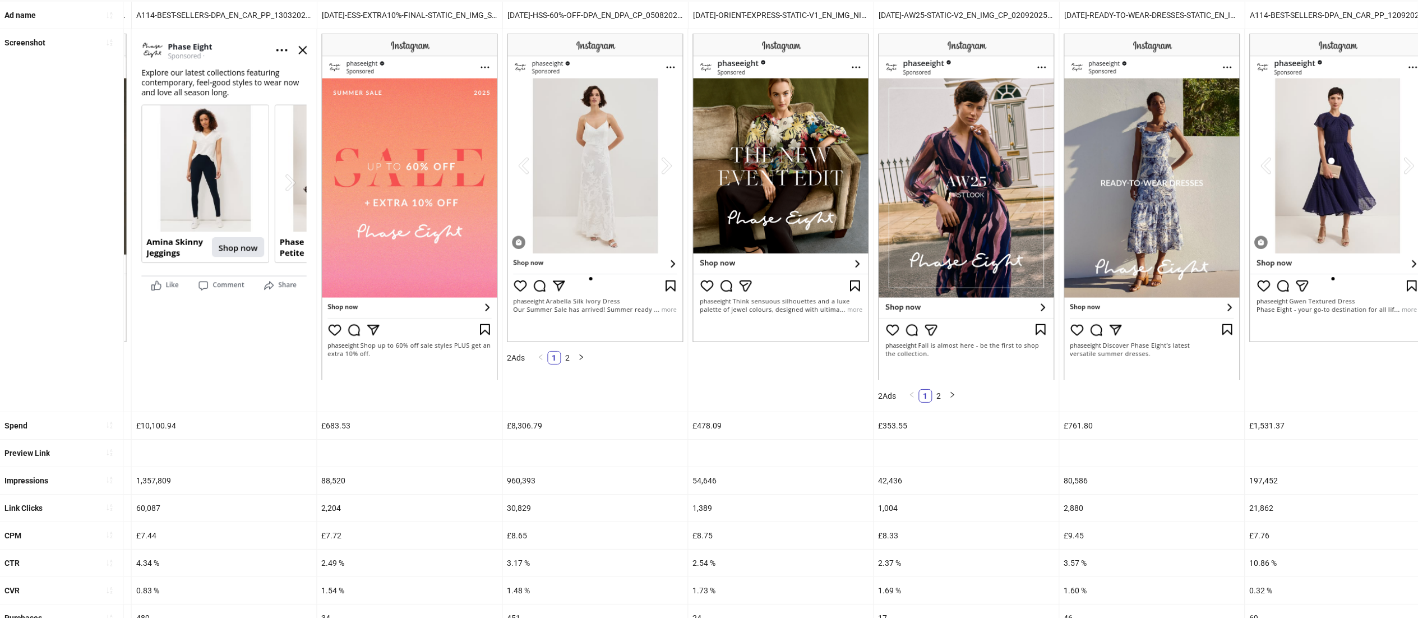
scroll to position [88, 0]
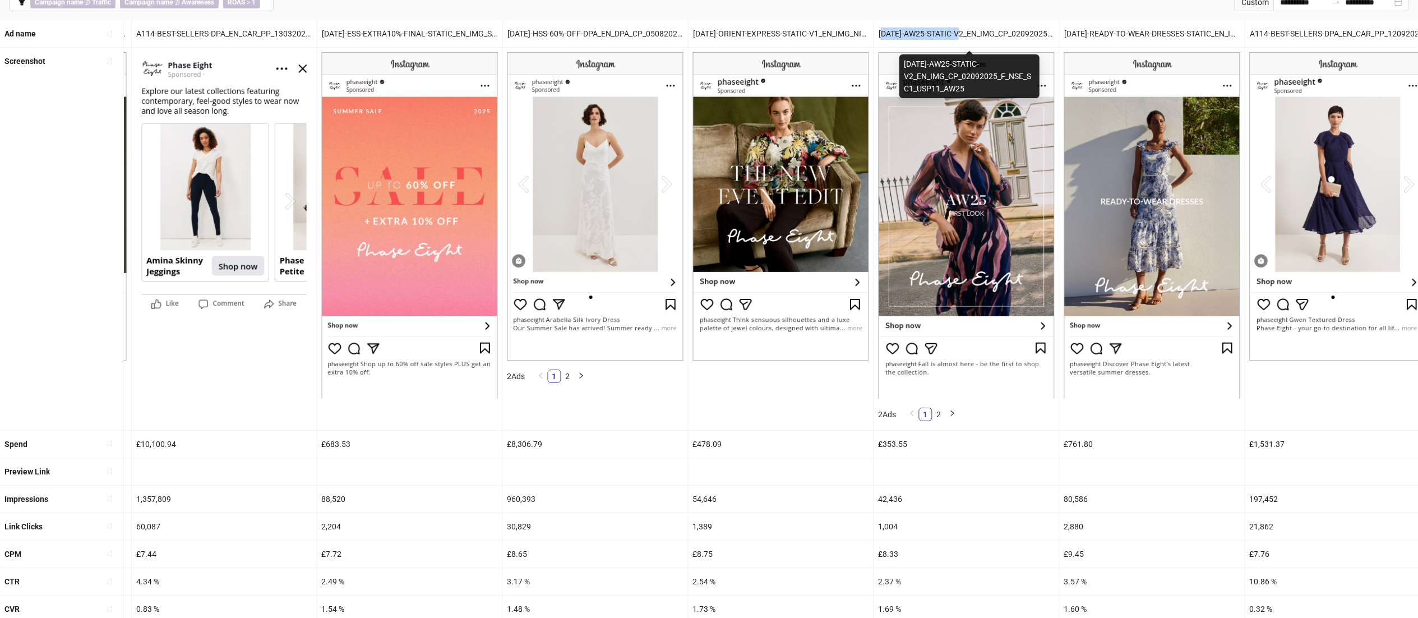
drag, startPoint x: 883, startPoint y: 31, endPoint x: 965, endPoint y: 34, distance: 81.9
click at [965, 34] on div "[DATE]-AW25-STATIC-V2_EN_IMG_CP_02092025_F_NSE_SC1_USP11_AW25" at bounding box center [966, 33] width 185 height 27
click at [933, 28] on div "[DATE]-AW25-STATIC-V2_EN_IMG_CP_02092025_F_NSE_SC1_USP11_AW25" at bounding box center [966, 33] width 185 height 27
drag, startPoint x: 882, startPoint y: 33, endPoint x: 980, endPoint y: 31, distance: 98.7
click at [980, 31] on div "[DATE]-AW25-STATIC-V2_EN_IMG_CP_02092025_F_NSE_SC1_USP11_AW25" at bounding box center [966, 33] width 185 height 27
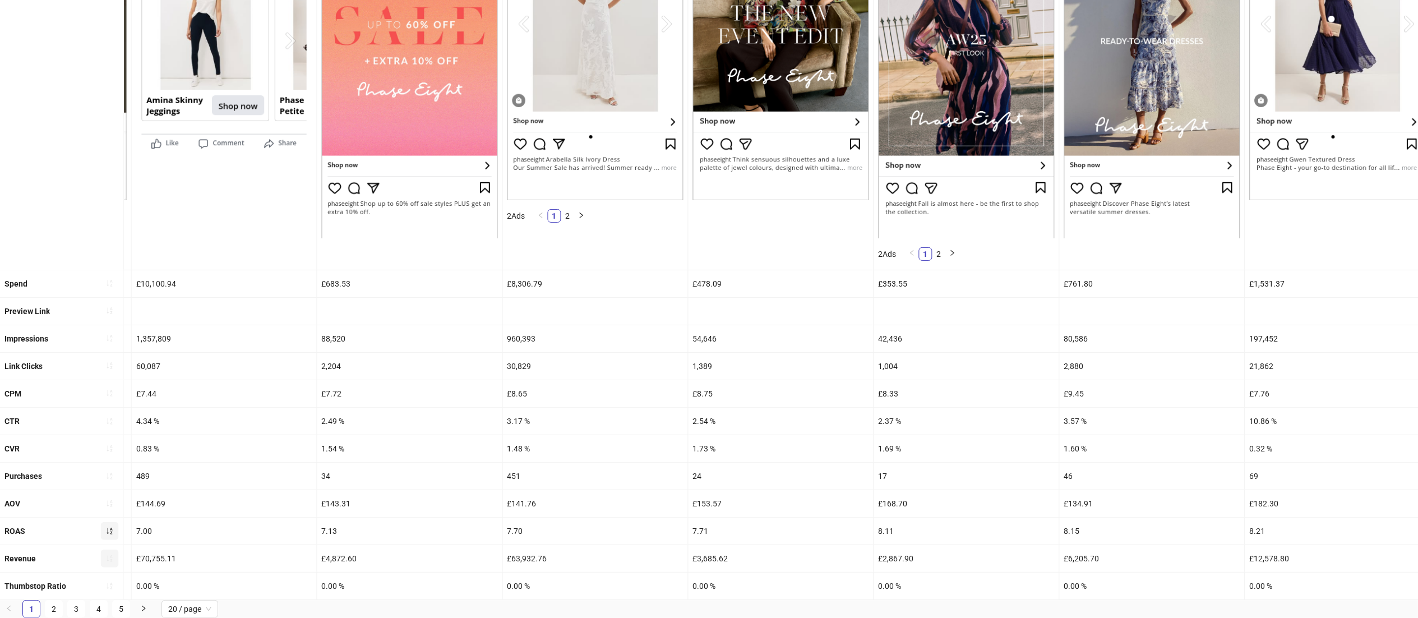
scroll to position [268, 0]
drag, startPoint x: 924, startPoint y: 261, endPoint x: 863, endPoint y: 260, distance: 61.1
click at [863, 270] on div "Spend £49.99 £43.13 £72.20 £34.45 £170.02 £87.13 £334.63 £63.94 £24.14 £317.90 …" at bounding box center [70, 283] width 3834 height 27
drag, startPoint x: 906, startPoint y: 506, endPoint x: 861, endPoint y: 511, distance: 45.7
click at [861, 517] on div "ROAS 2.26 3.69 3.70 4.27 4.33 4.35 5.14 5.79 5.80 5.95 7.00 7.13 7.70 7.71 8.11…" at bounding box center [70, 530] width 3834 height 27
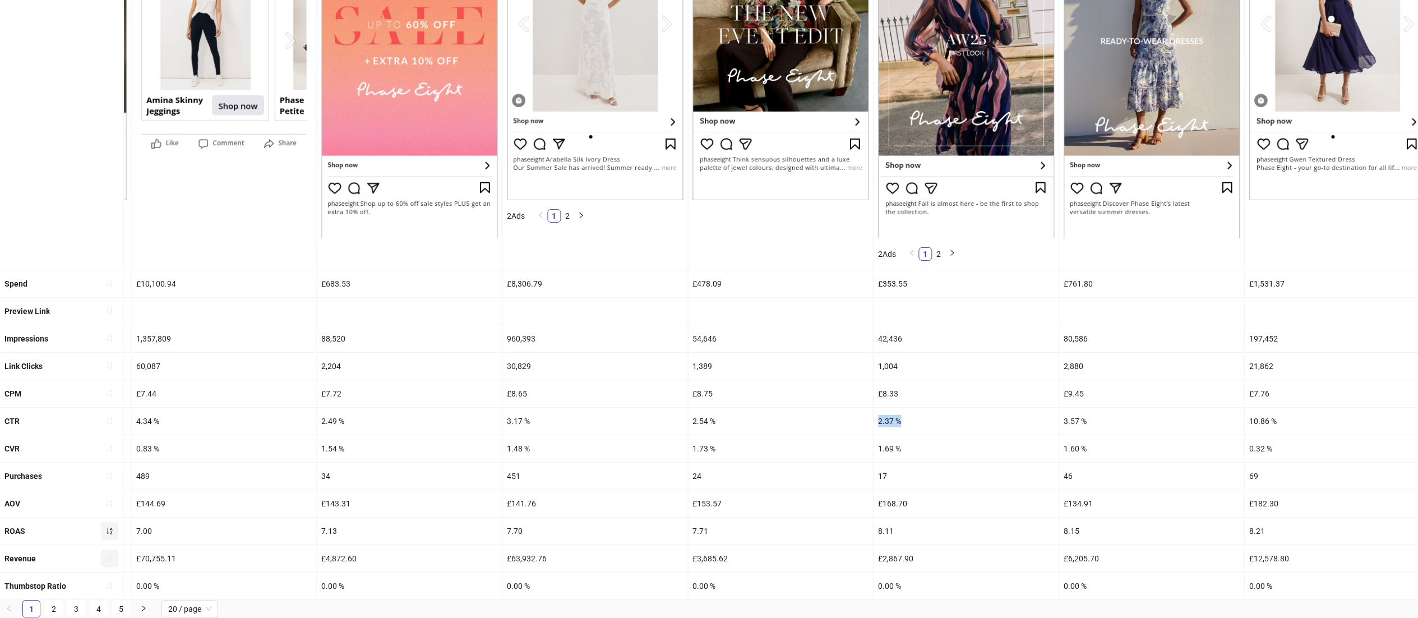
drag, startPoint x: 907, startPoint y: 401, endPoint x: 877, endPoint y: 401, distance: 30.3
click at [877, 407] on div "2.37 %" at bounding box center [966, 420] width 185 height 27
drag, startPoint x: 918, startPoint y: 423, endPoint x: 855, endPoint y: 427, distance: 62.9
click at [855, 435] on div "CVR 0.63 % 1.98 % 1.70 % 1.28 % 1.63 % 0.58 % 1.07 % 1.67 % 1.14 % 0.89 % 0.83 …" at bounding box center [70, 448] width 3834 height 27
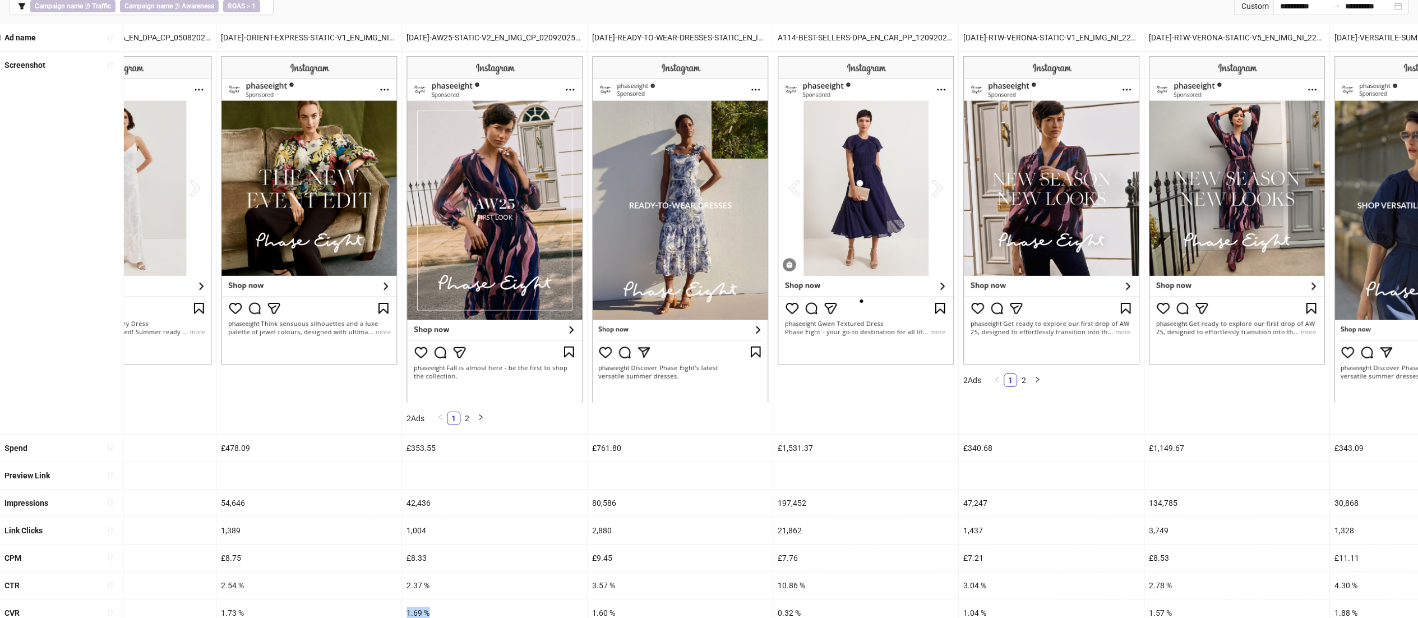
scroll to position [83, 0]
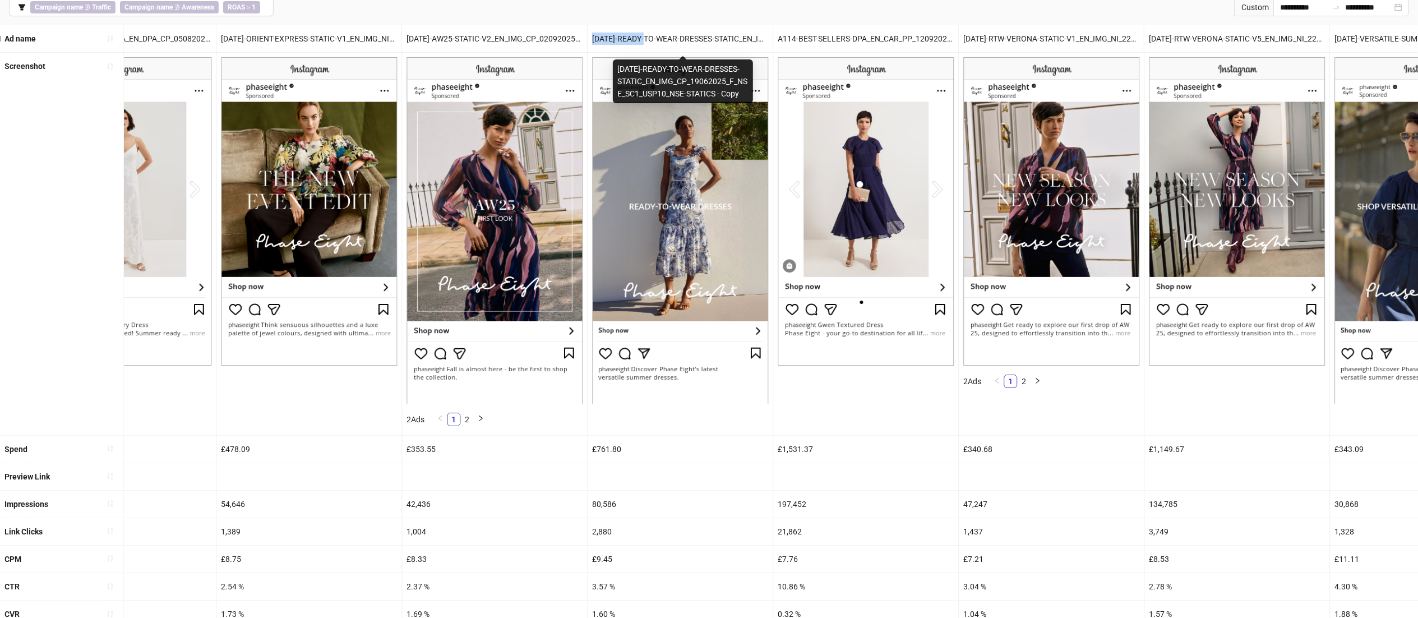
drag, startPoint x: 650, startPoint y: 38, endPoint x: 581, endPoint y: 41, distance: 69.0
click at [652, 25] on div "**********" at bounding box center [709, 7] width 1418 height 36
drag, startPoint x: 617, startPoint y: 41, endPoint x: 577, endPoint y: 43, distance: 39.8
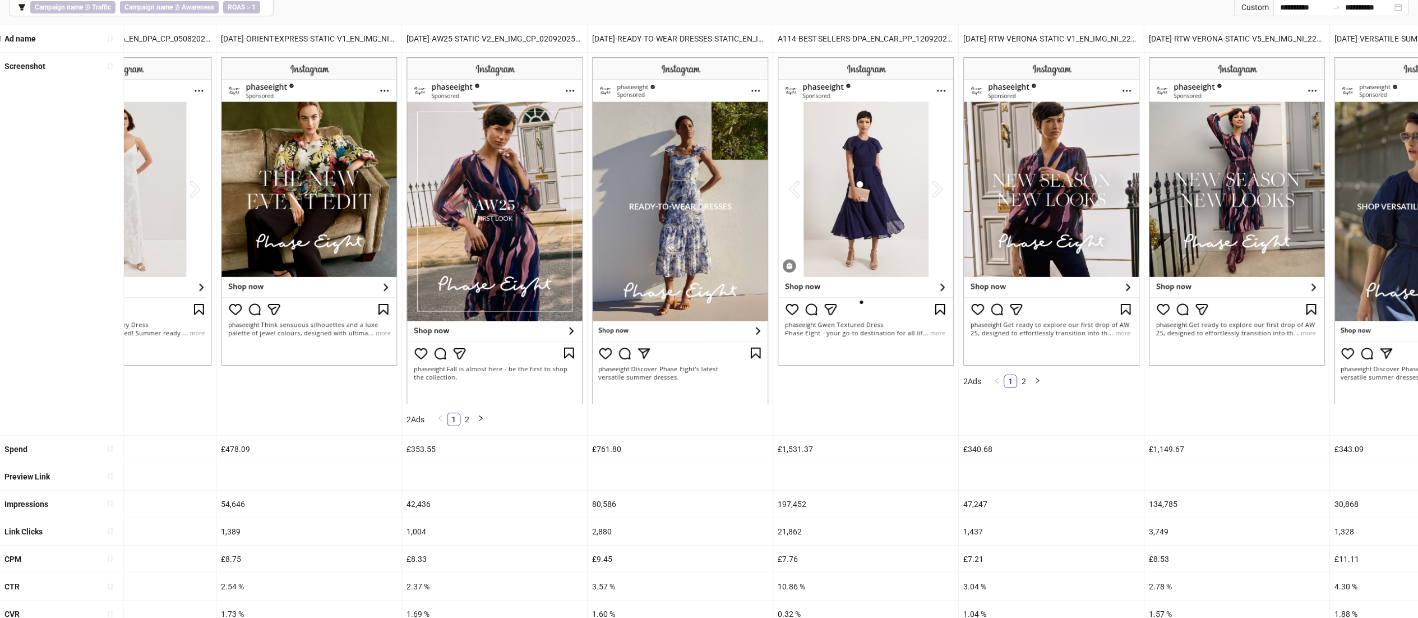
click at [642, 46] on div "[DATE]-READY-TO-WEAR-DRESSES-STATIC_EN_IMG_CP_19062025_F_NSE_SC1_USP10_NSE-STAT…" at bounding box center [679, 38] width 185 height 27
drag, startPoint x: 648, startPoint y: 35, endPoint x: 572, endPoint y: 35, distance: 75.7
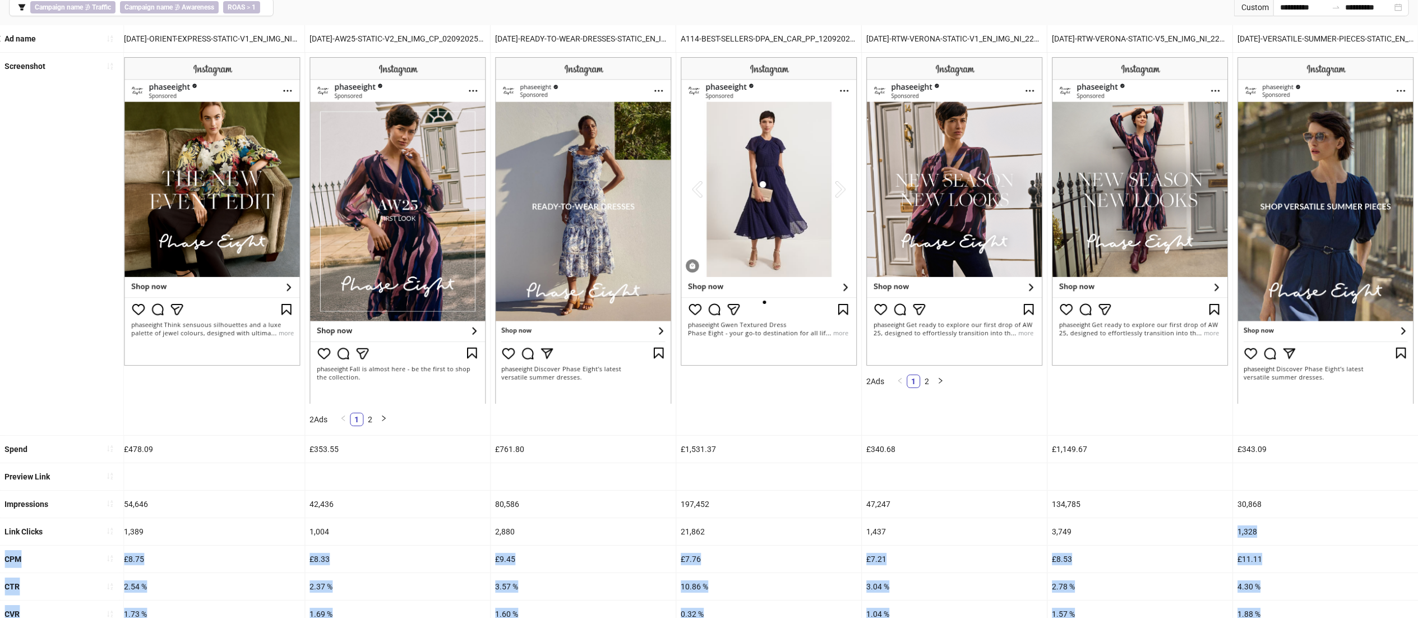
drag, startPoint x: 1307, startPoint y: 531, endPoint x: 1434, endPoint y: 634, distance: 163.0
click at [1418, 535] on html "**********" at bounding box center [709, 226] width 1418 height 618
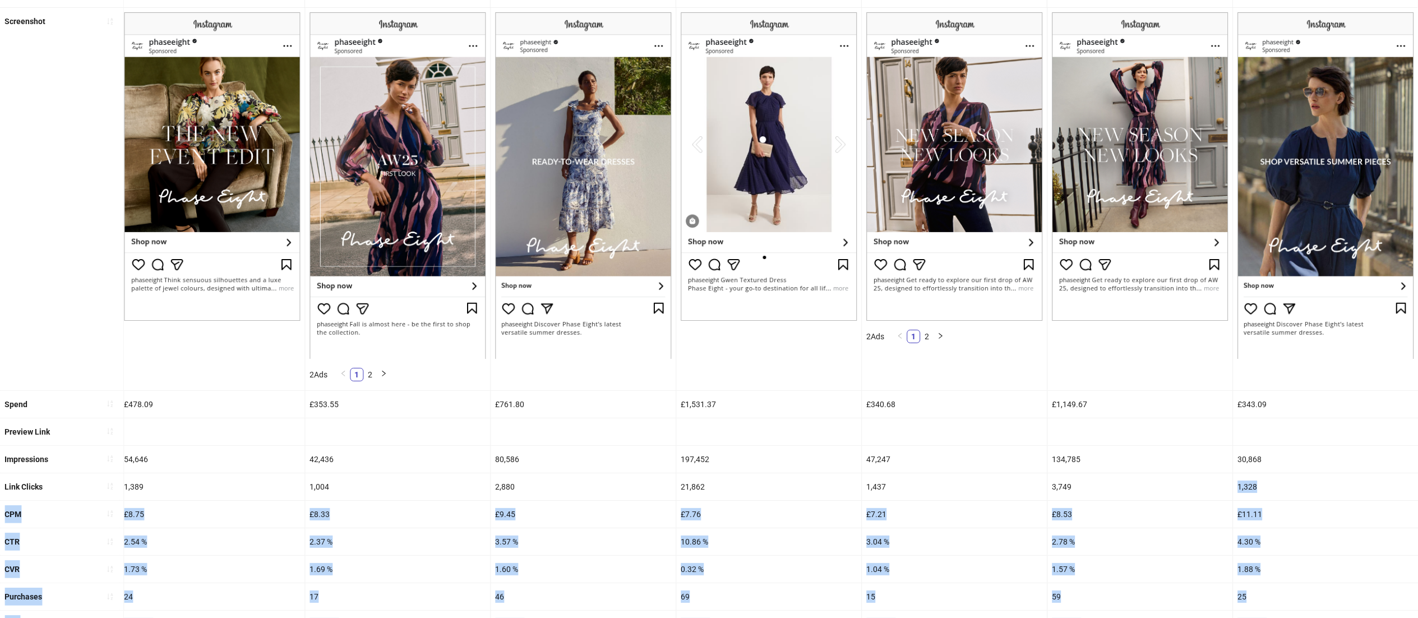
click at [149, 520] on div "£8.75" at bounding box center [211, 514] width 185 height 27
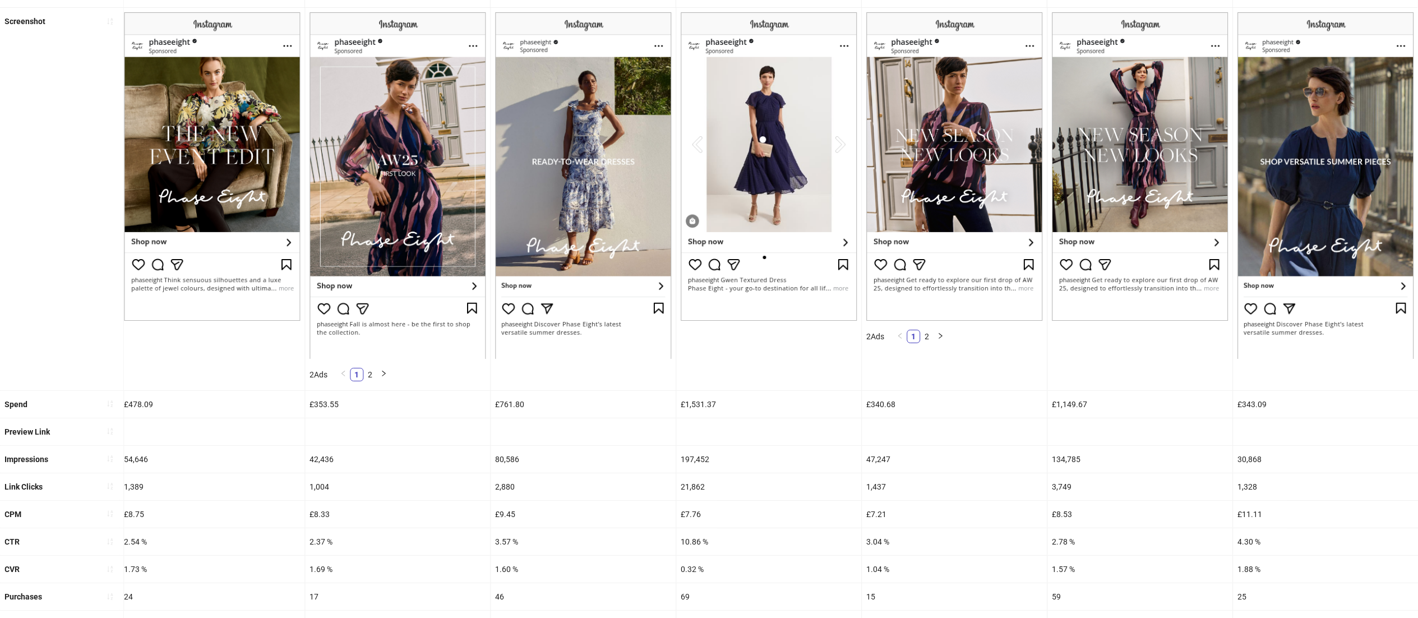
scroll to position [268, 0]
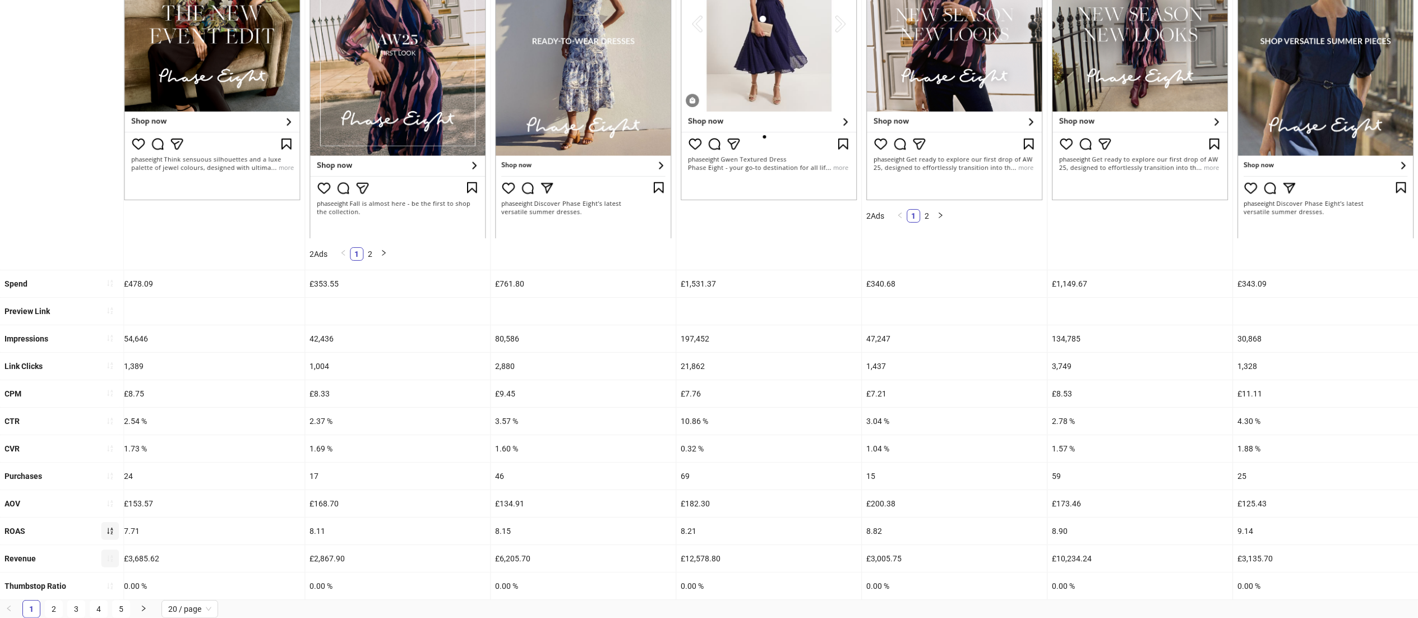
click at [110, 527] on icon "sort-ascending" at bounding box center [110, 531] width 8 height 8
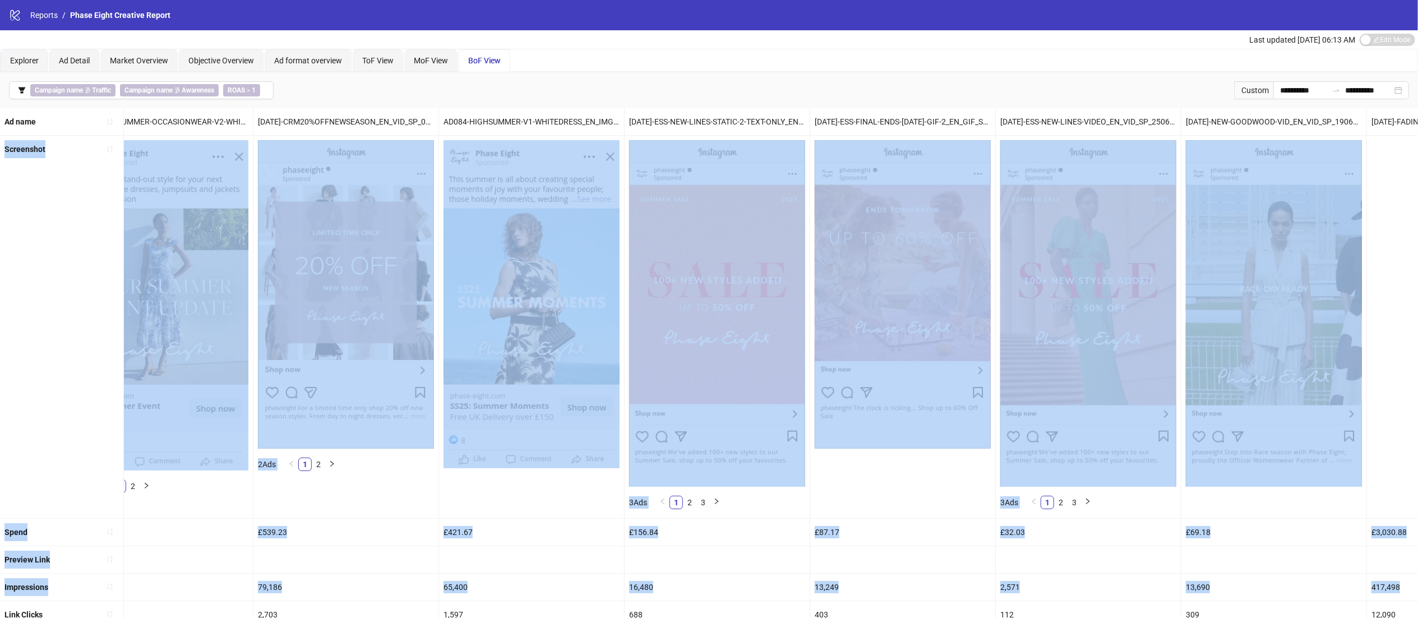
scroll to position [0, 0]
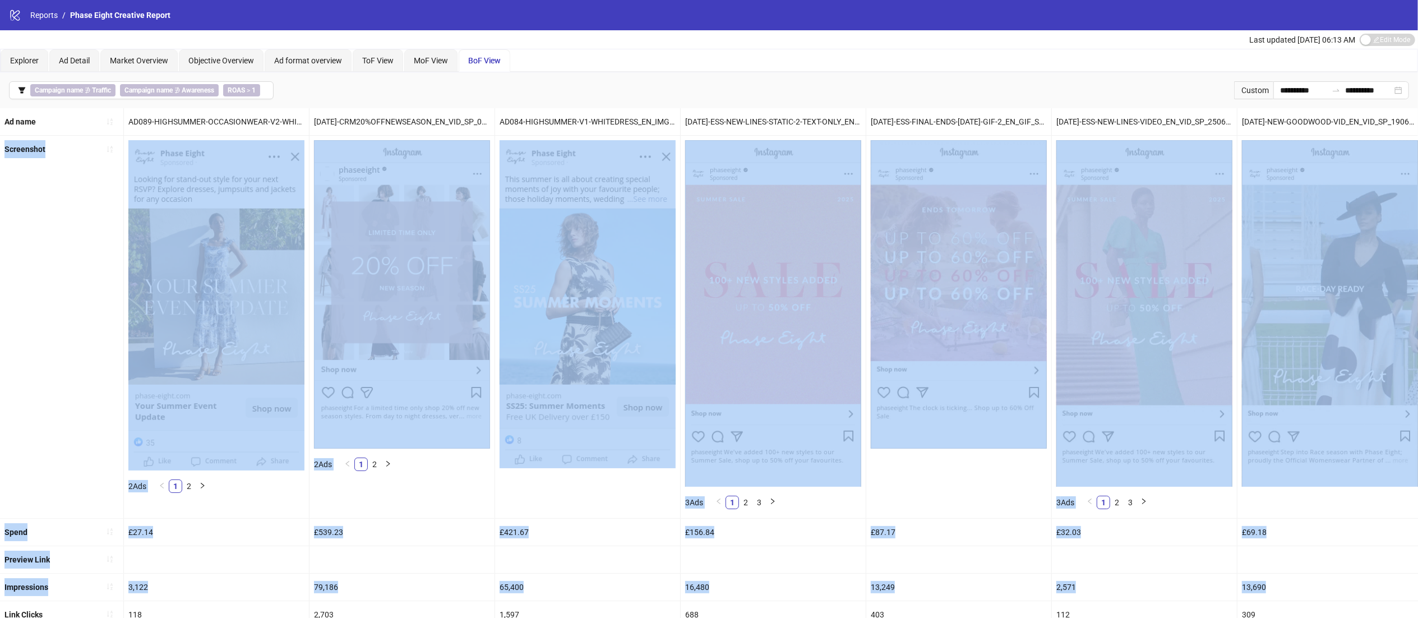
drag, startPoint x: 1131, startPoint y: 403, endPoint x: 0, endPoint y: 470, distance: 1133.1
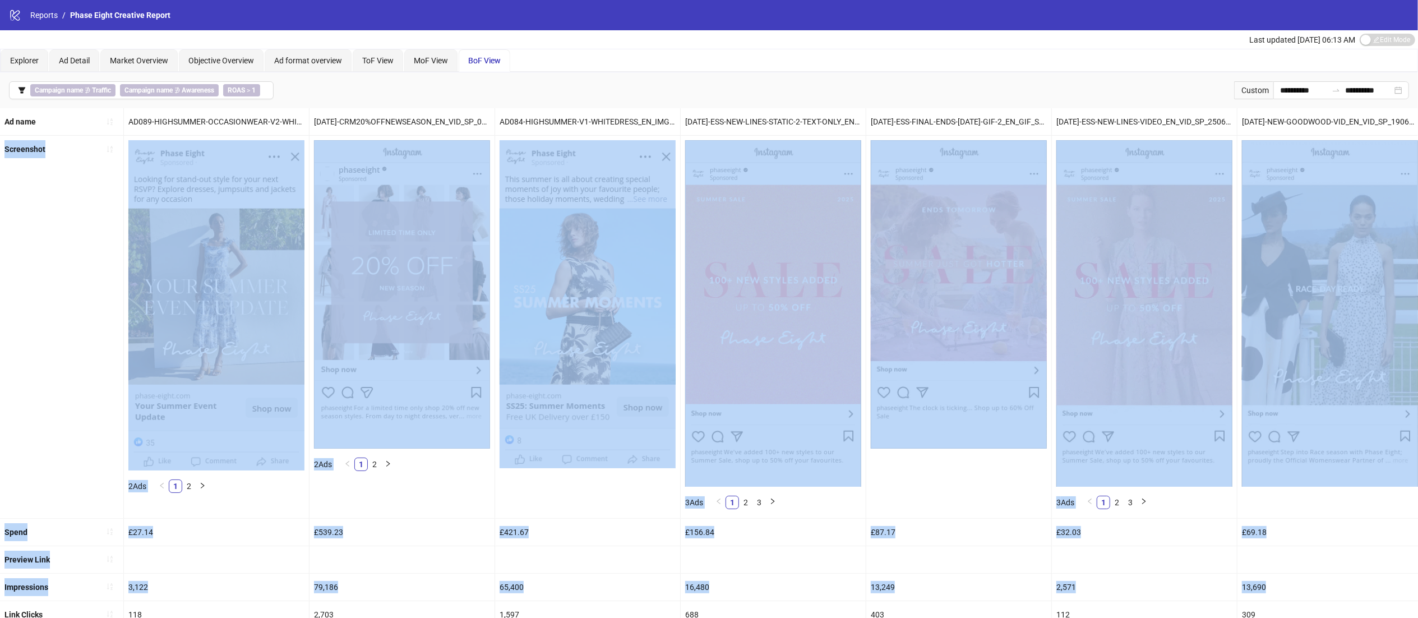
click at [0, 470] on ul "Ad name AD089-HIGHSUMMER-OCCASIONWEAR-V2-WHITEDRESS_EN_IMG_CP_21052025_F_CC_SC1…" at bounding box center [709, 478] width 1418 height 740
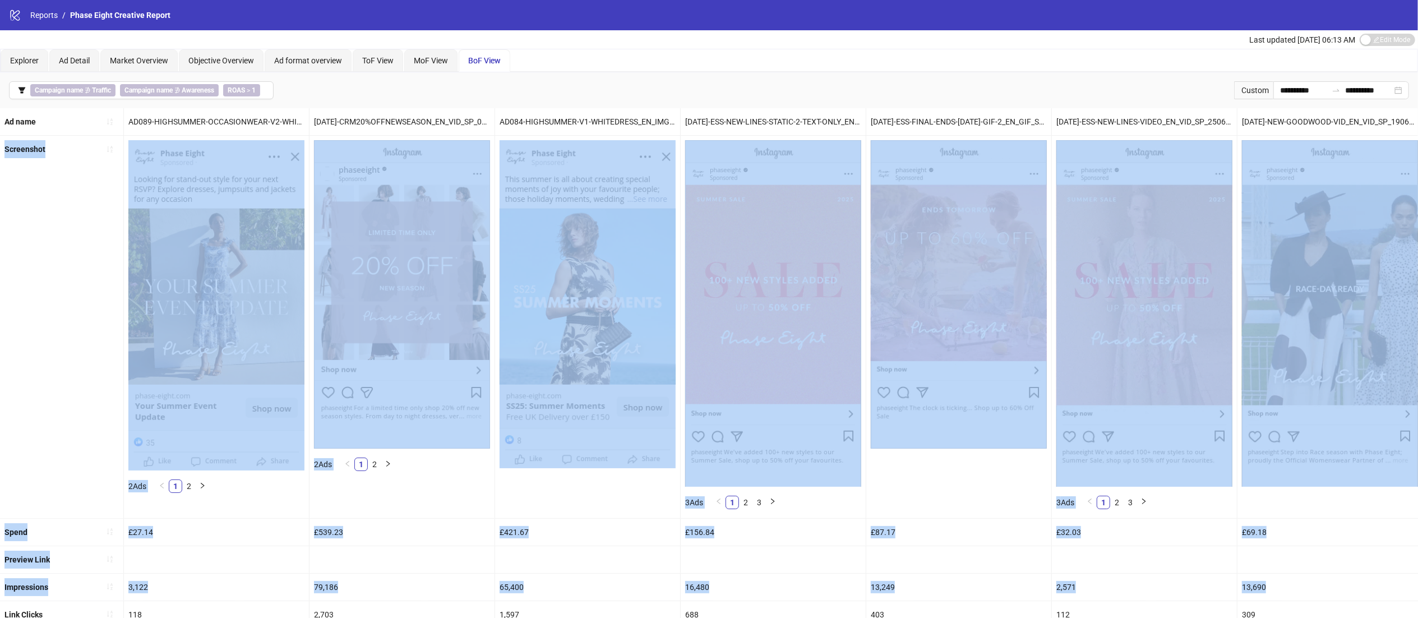
click at [636, 578] on div "65,400" at bounding box center [587, 586] width 185 height 27
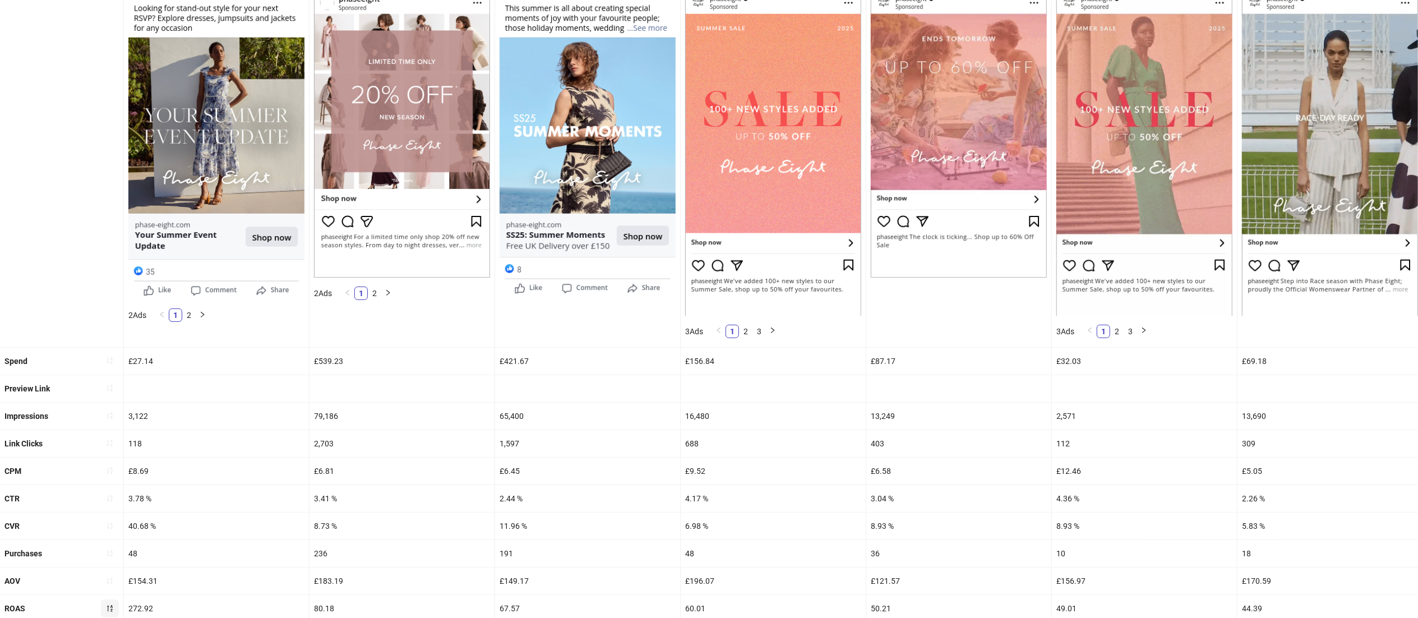
scroll to position [179, 0]
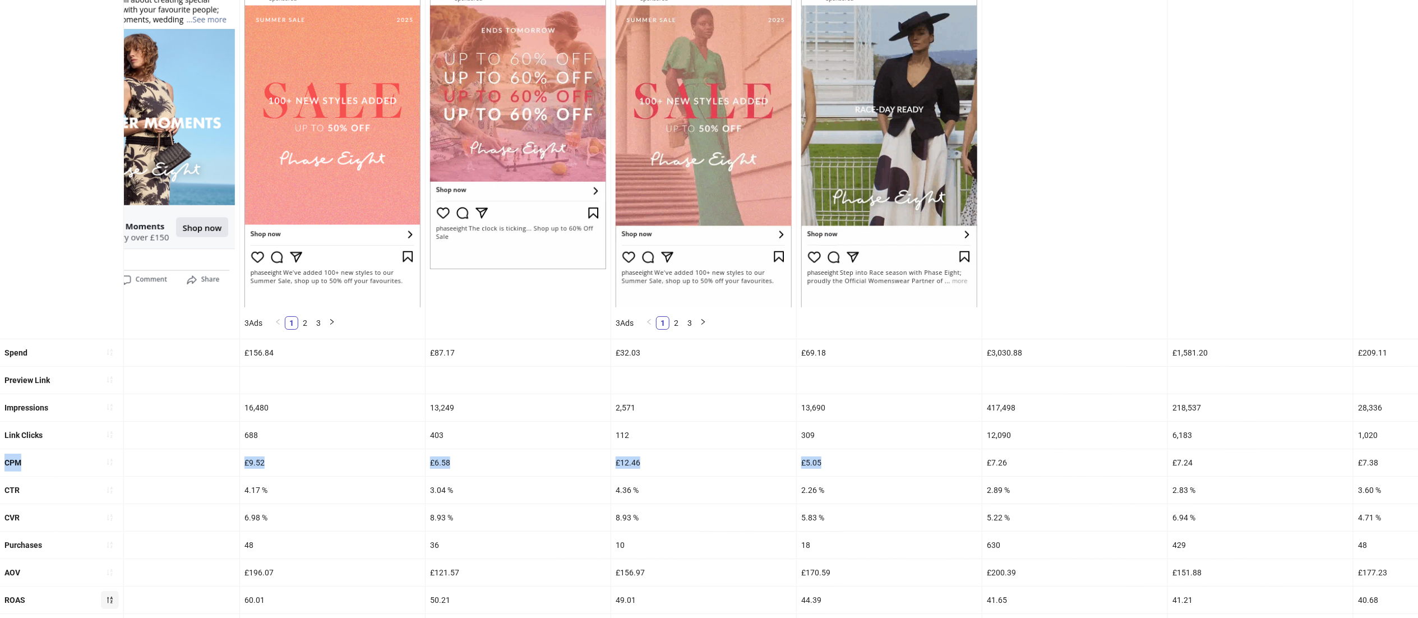
drag, startPoint x: 1290, startPoint y: 452, endPoint x: 1434, endPoint y: 448, distance: 144.1
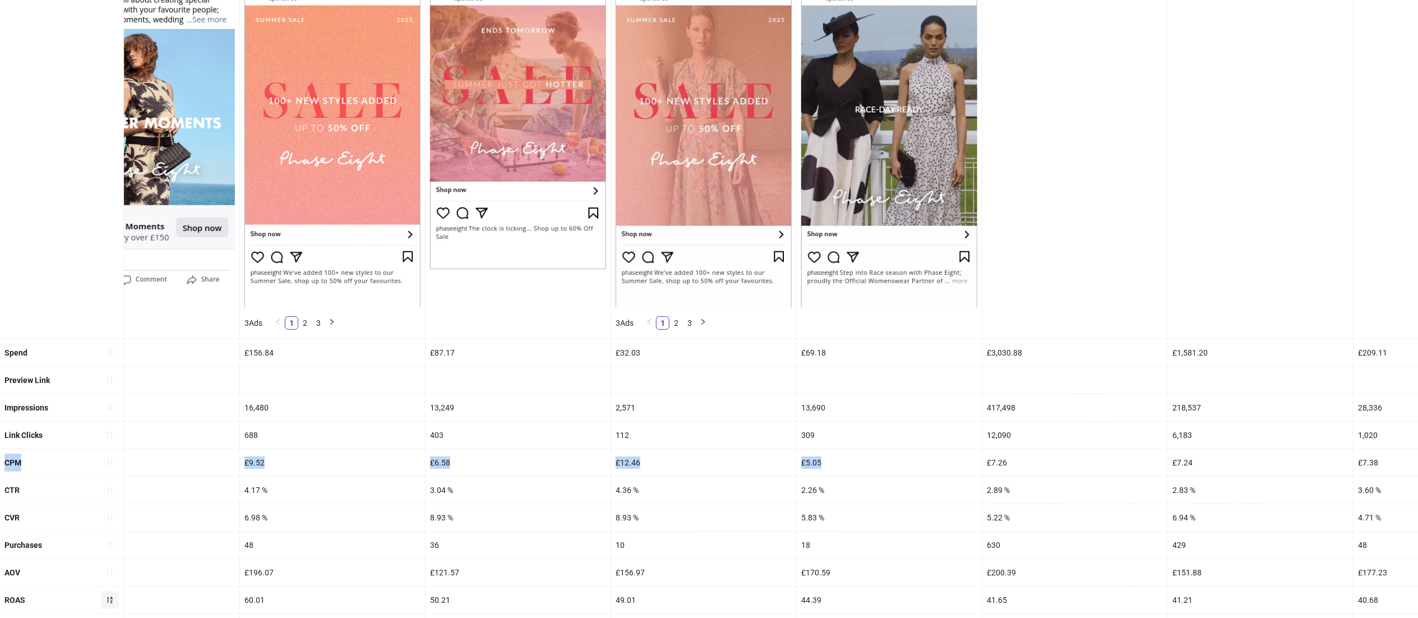
click at [1418, 438] on html "**********" at bounding box center [709, 130] width 1418 height 618
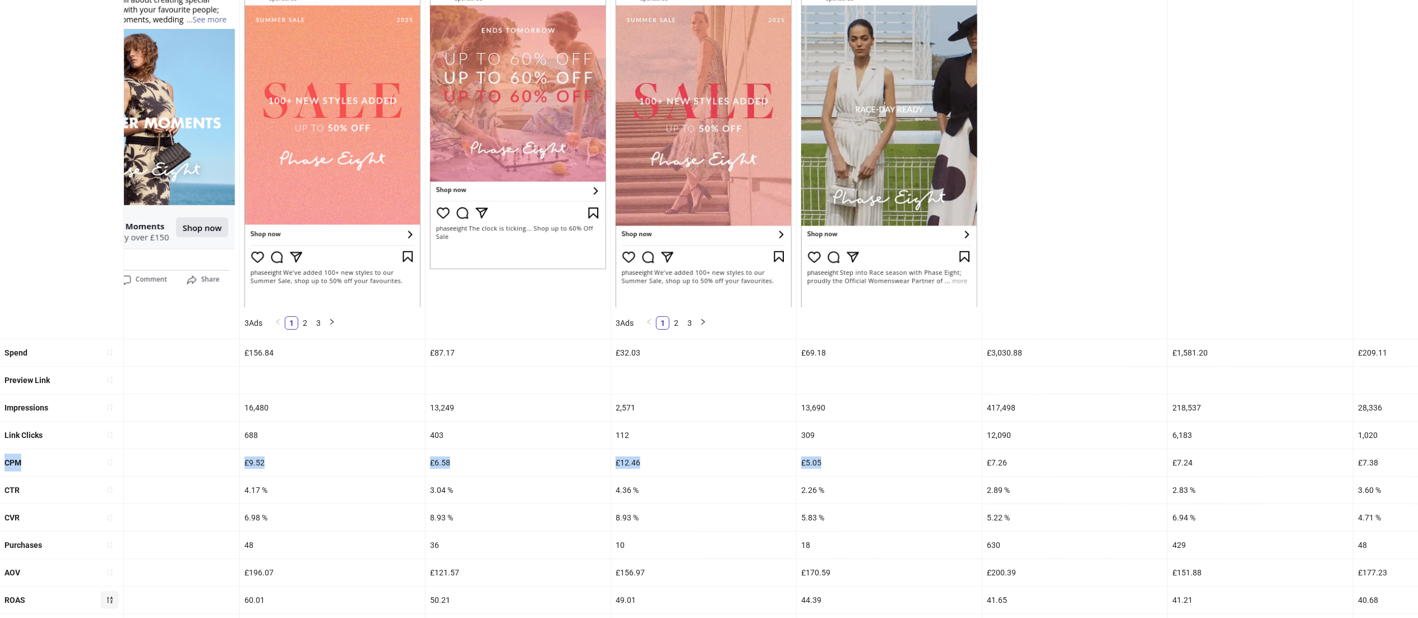
scroll to position [0, 473]
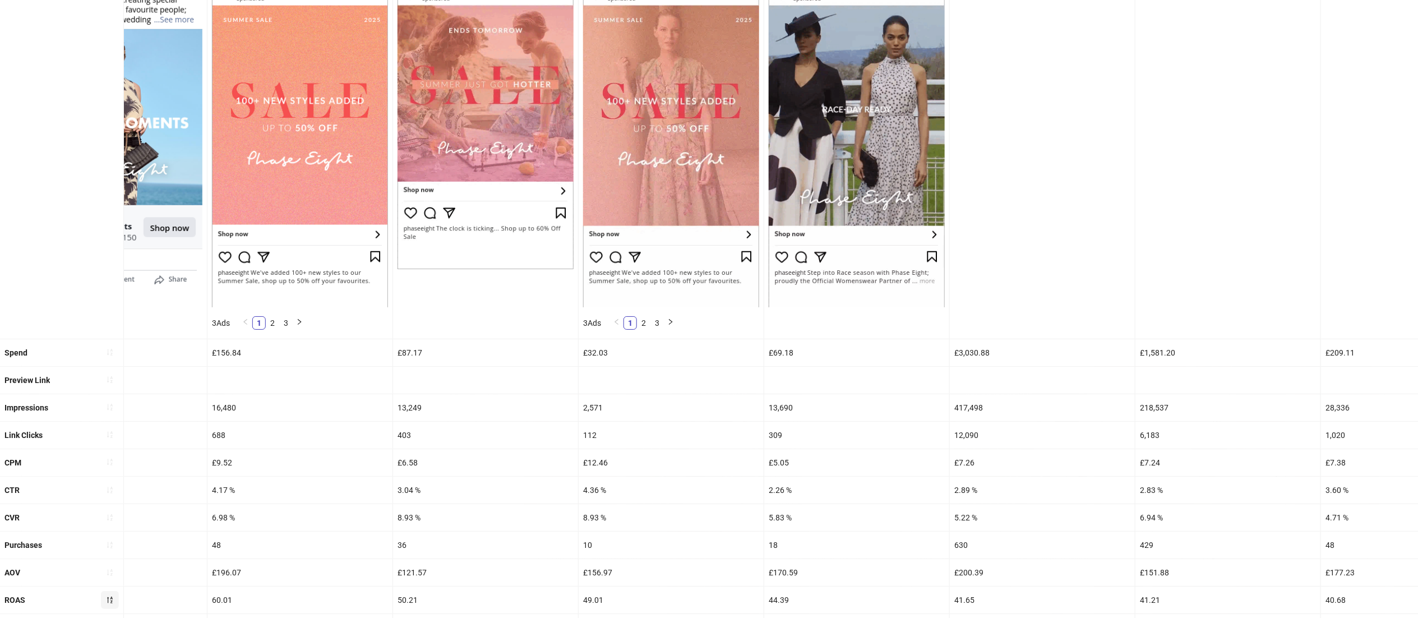
click at [1171, 464] on div "£7.24" at bounding box center [1227, 462] width 185 height 27
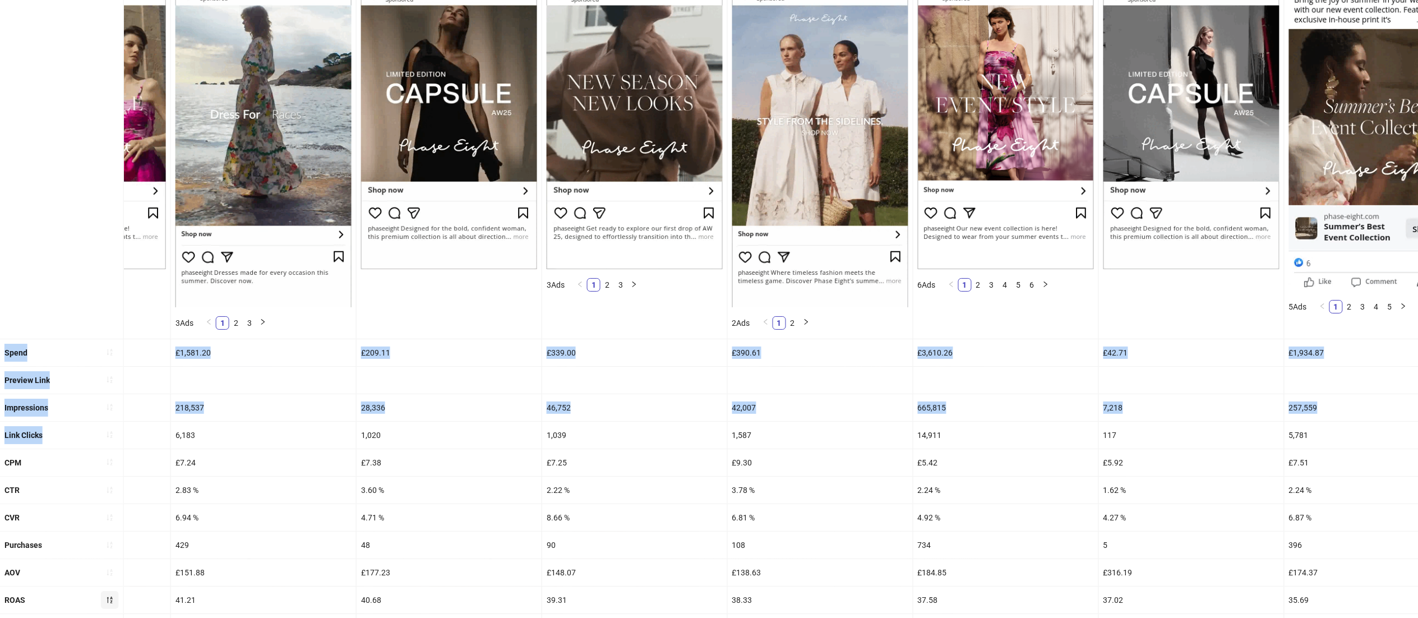
scroll to position [0, 1773]
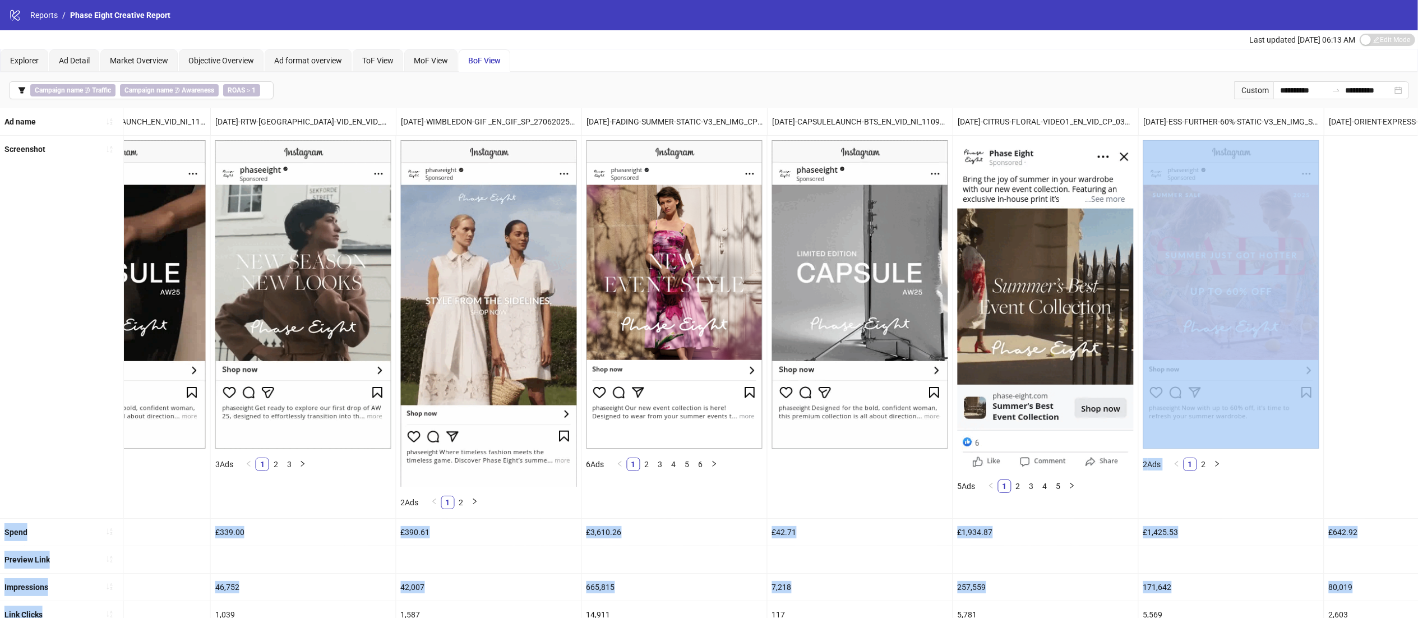
drag, startPoint x: 1075, startPoint y: 442, endPoint x: 1434, endPoint y: 477, distance: 360.5
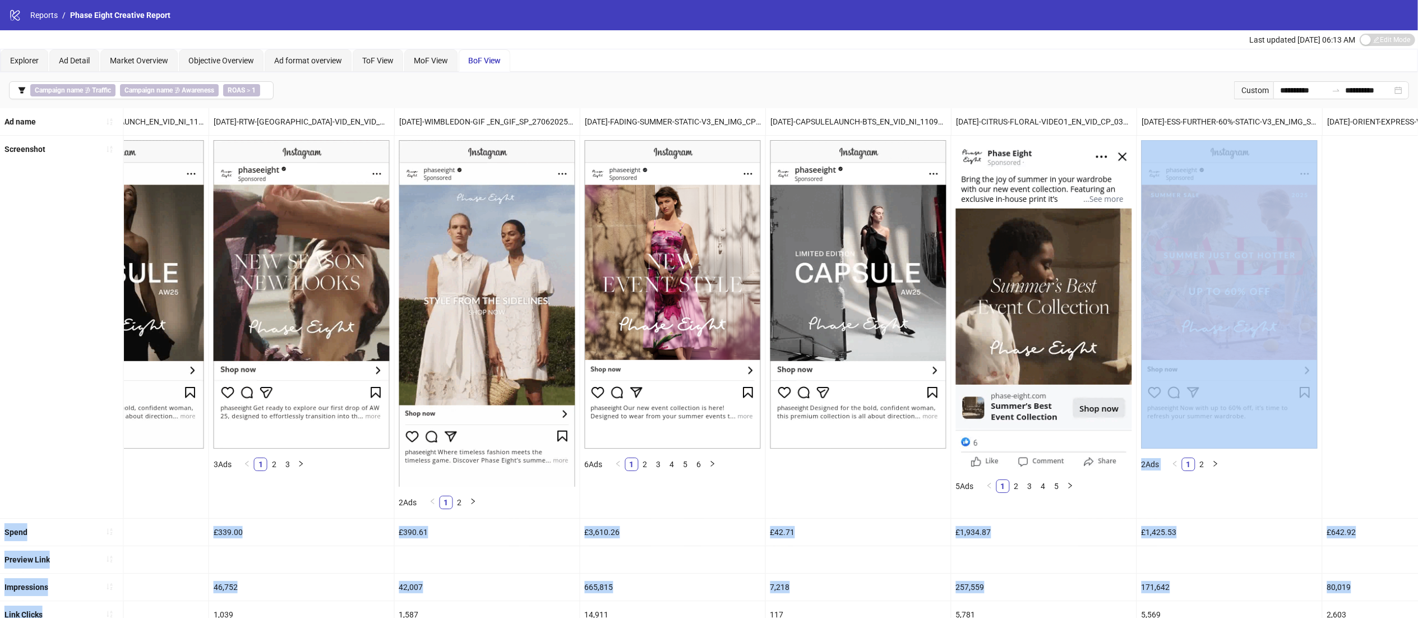
click at [1418, 477] on html "**********" at bounding box center [709, 309] width 1418 height 618
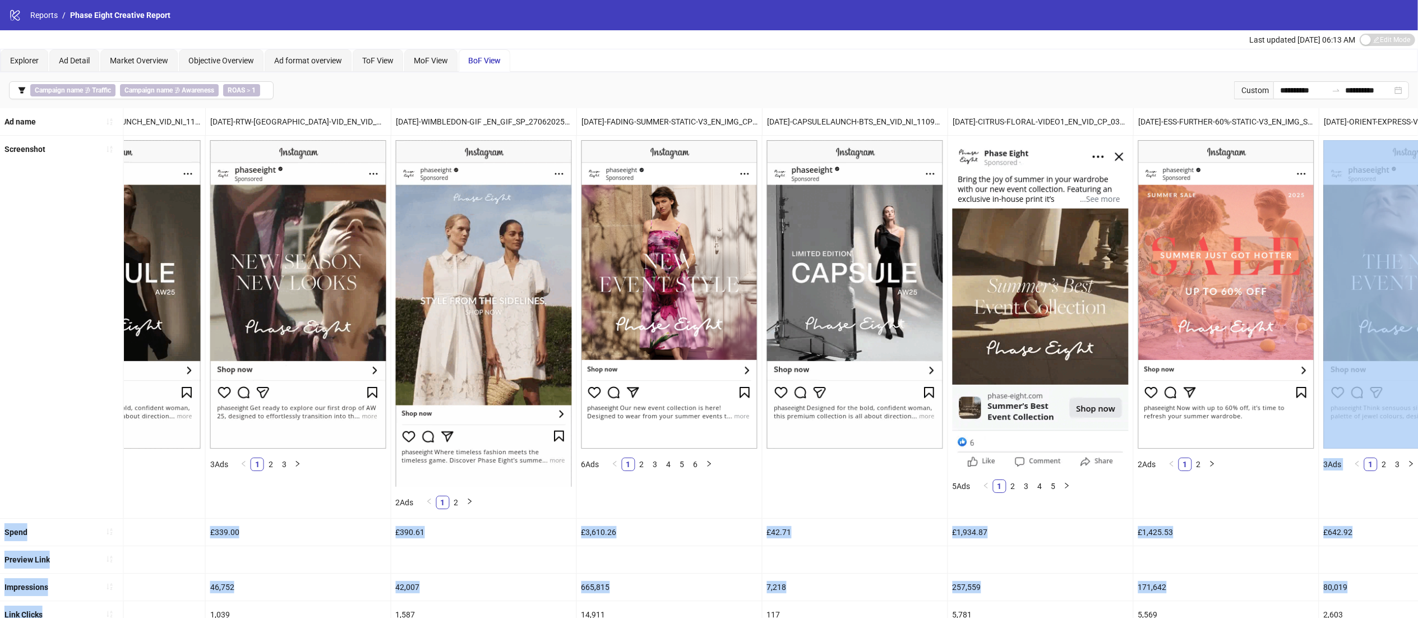
click at [904, 554] on div at bounding box center [854, 559] width 185 height 27
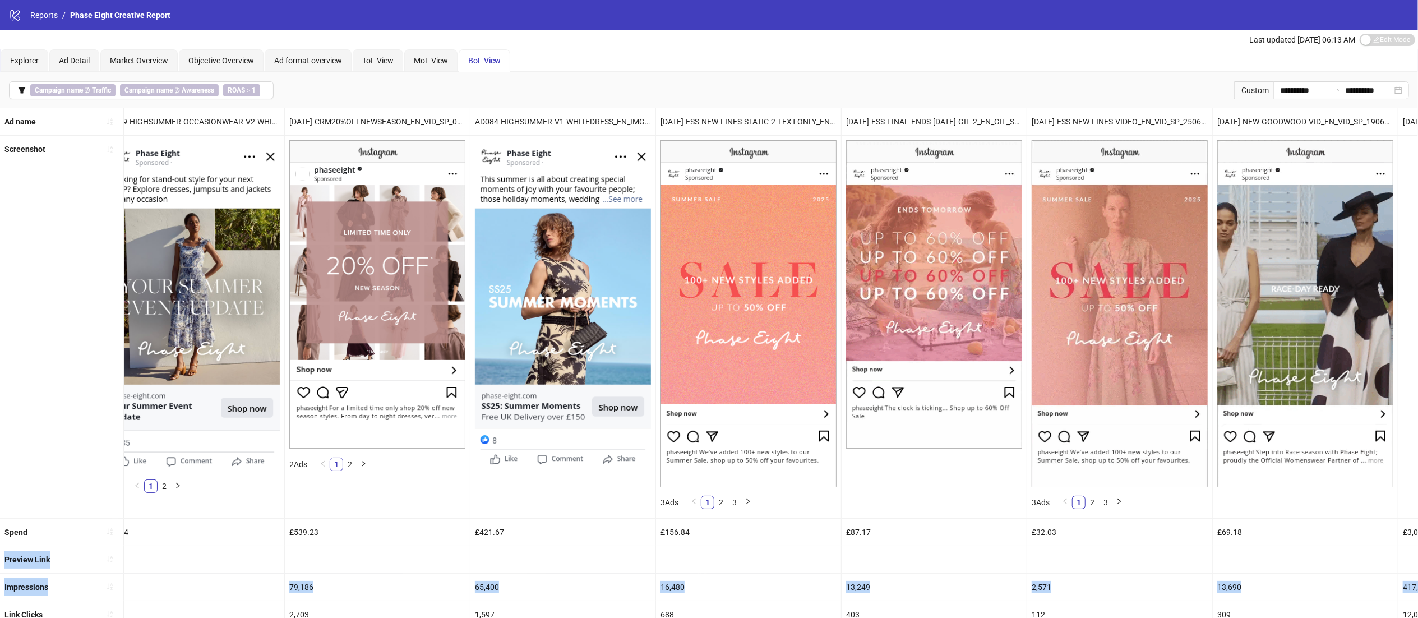
scroll to position [0, 0]
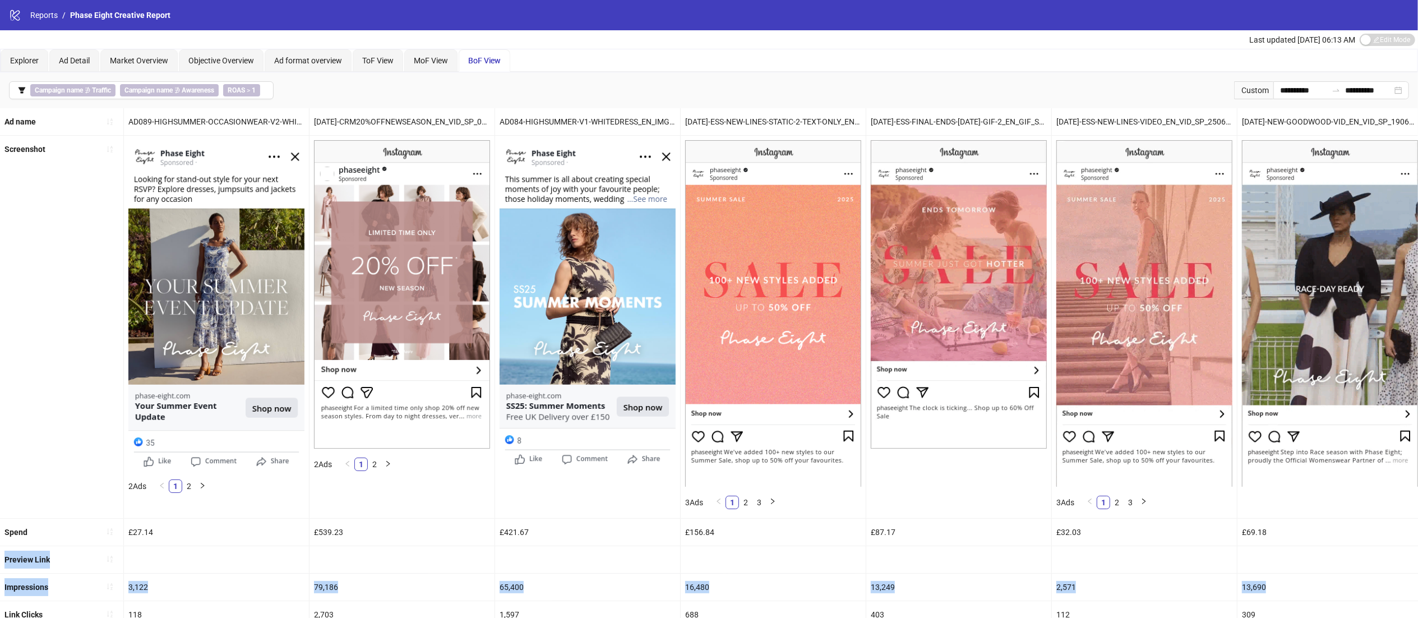
drag, startPoint x: 949, startPoint y: 576, endPoint x: 0, endPoint y: 563, distance: 949.1
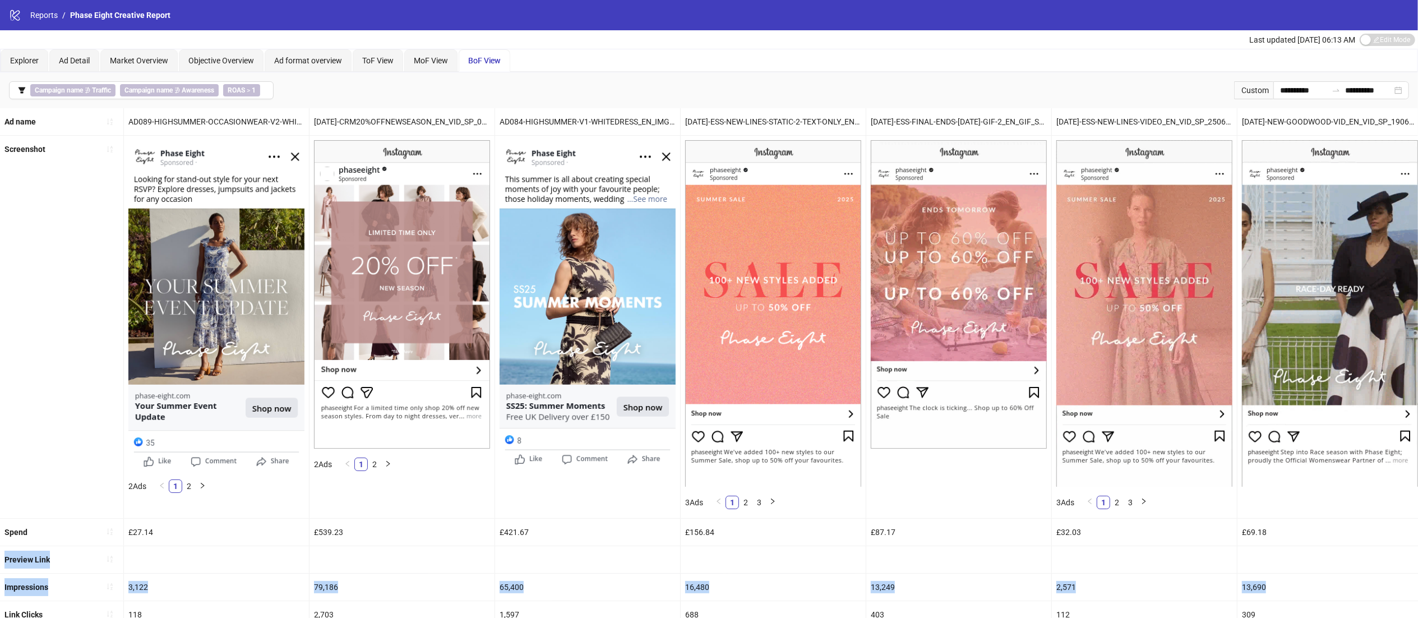
click at [0, 563] on ul "Ad name AD089-HIGHSUMMER-OCCASIONWEAR-V2-WHITEDRESS_EN_IMG_CP_21052025_F_CC_SC1…" at bounding box center [709, 478] width 1418 height 740
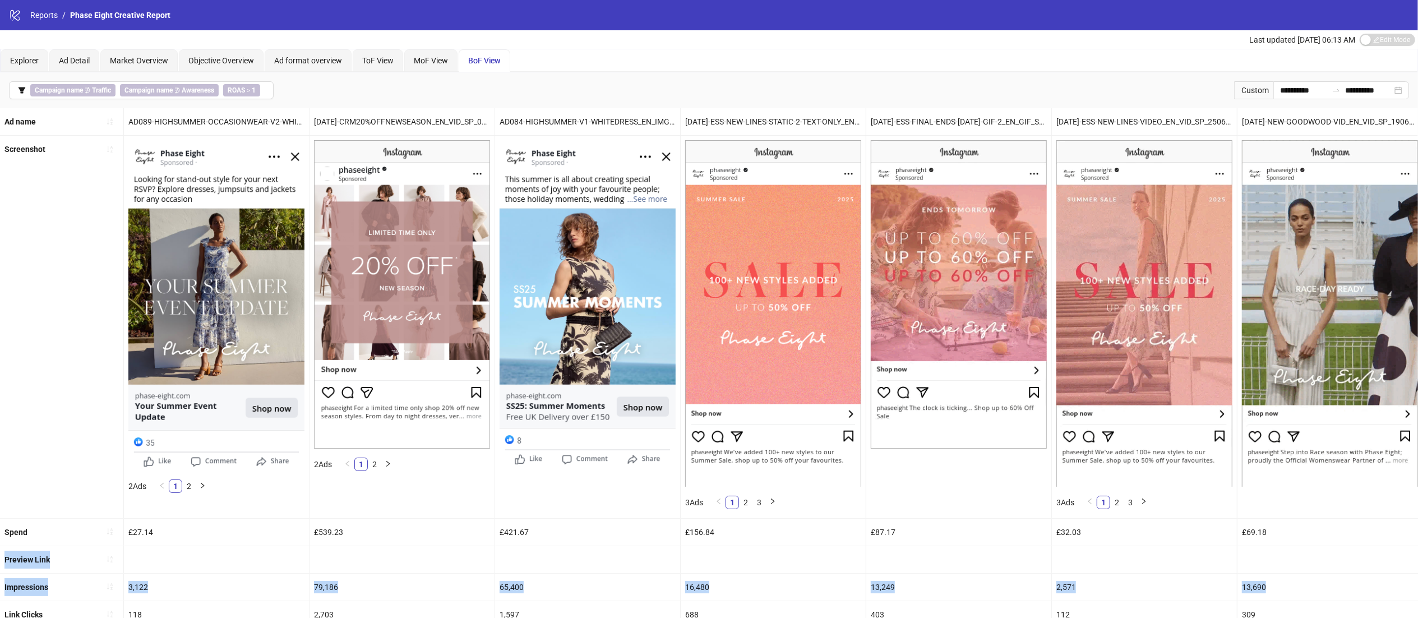
click at [1110, 567] on div at bounding box center [1144, 559] width 185 height 27
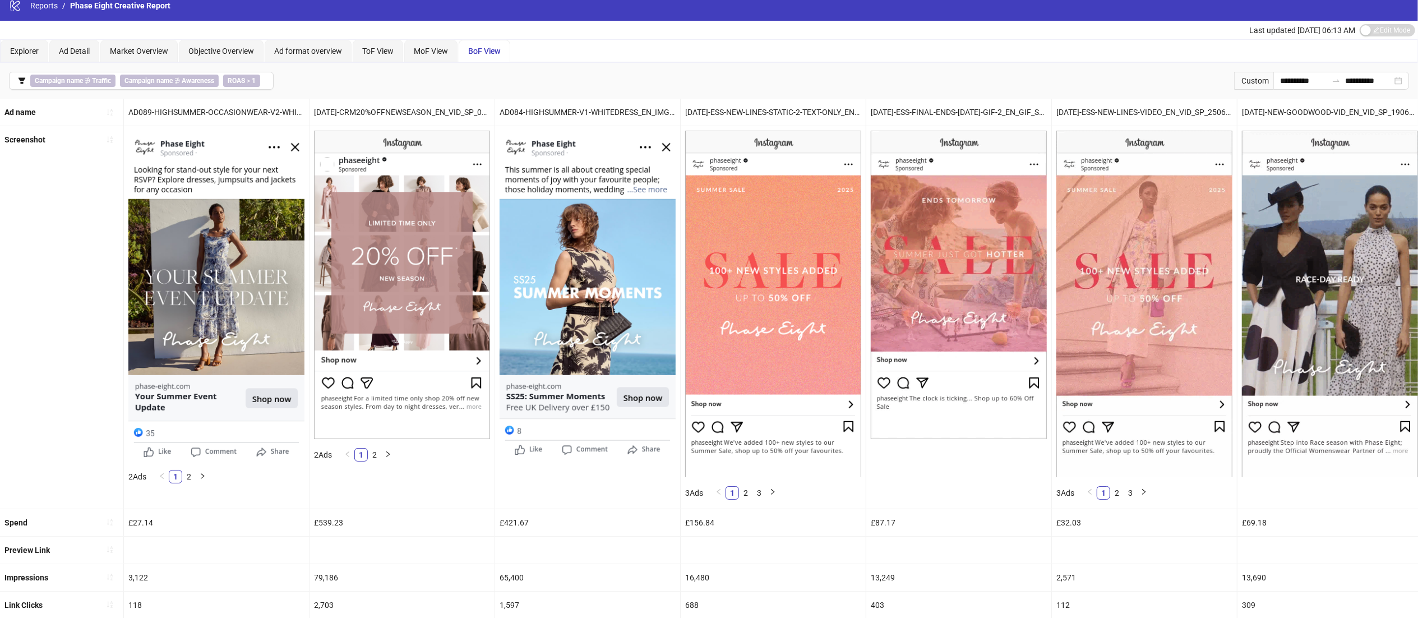
scroll to position [11, 0]
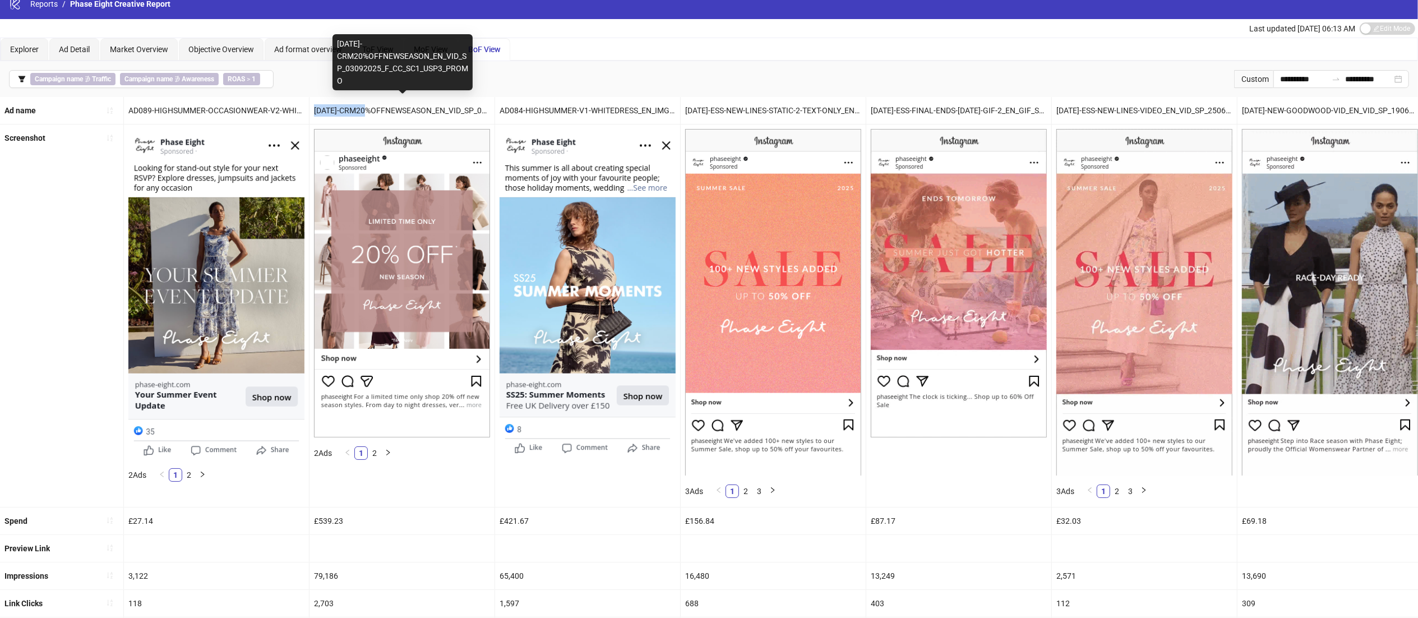
drag, startPoint x: 368, startPoint y: 109, endPoint x: 313, endPoint y: 109, distance: 55.5
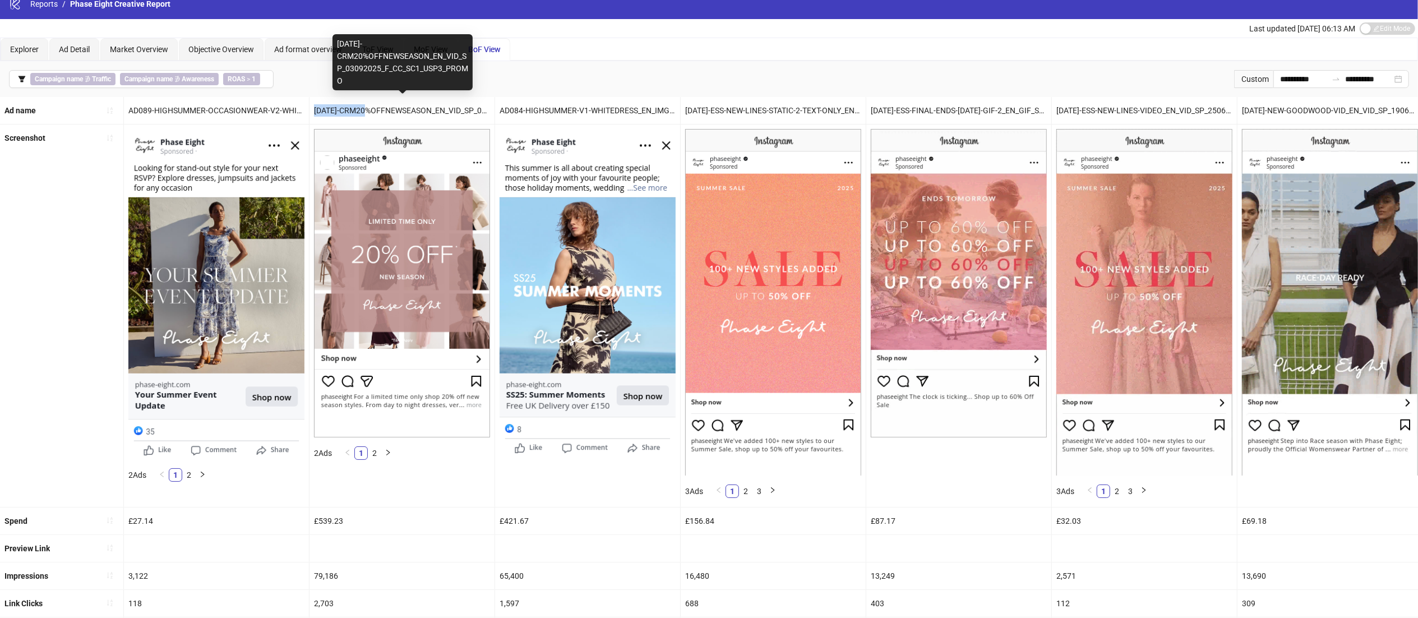
click at [313, 109] on div "[DATE]-CRM20%OFFNEWSEASON_EN_VID_SP_03092025_F_CC_SC1_USP3_PROMO" at bounding box center [401, 110] width 185 height 27
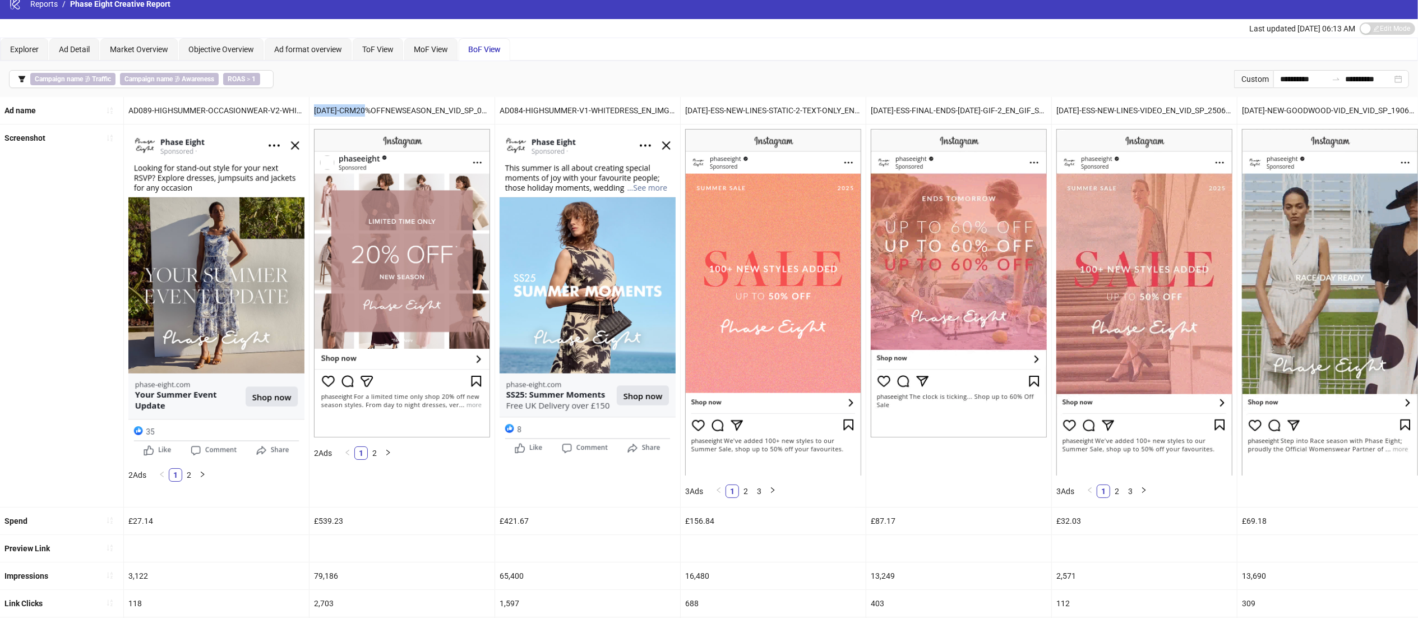
click at [774, 278] on img at bounding box center [773, 302] width 176 height 346
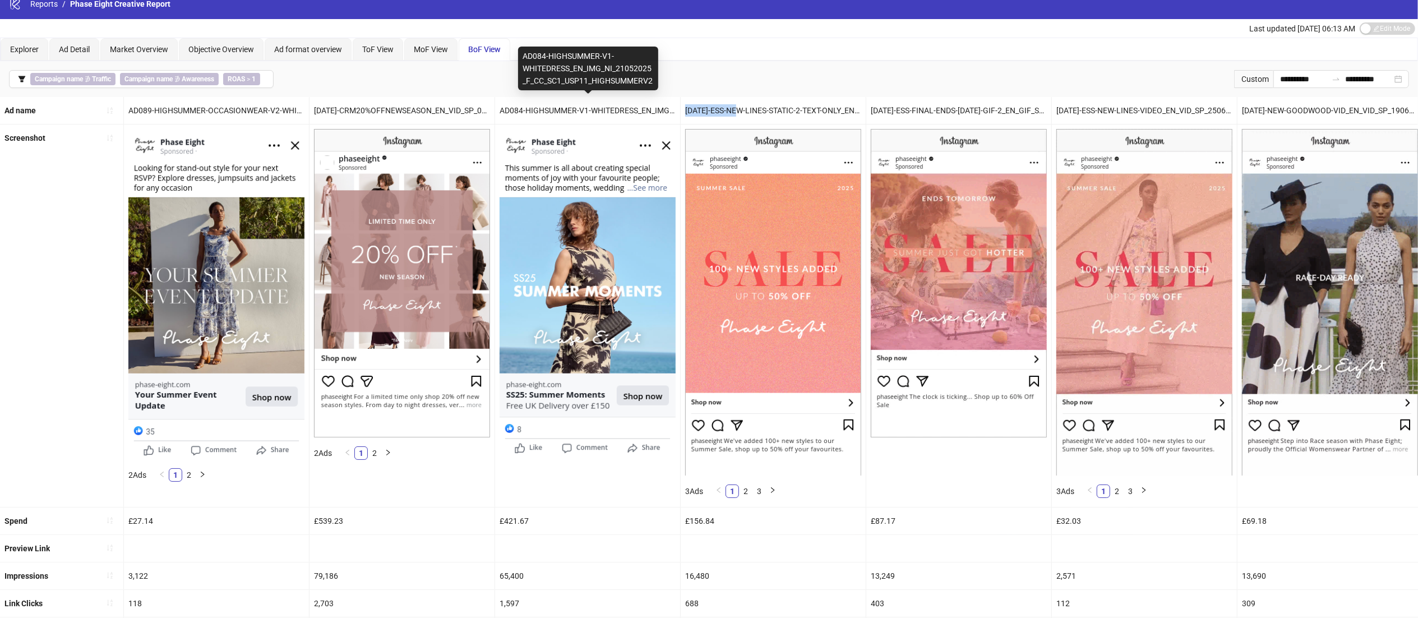
drag, startPoint x: 743, startPoint y: 109, endPoint x: 675, endPoint y: 114, distance: 68.1
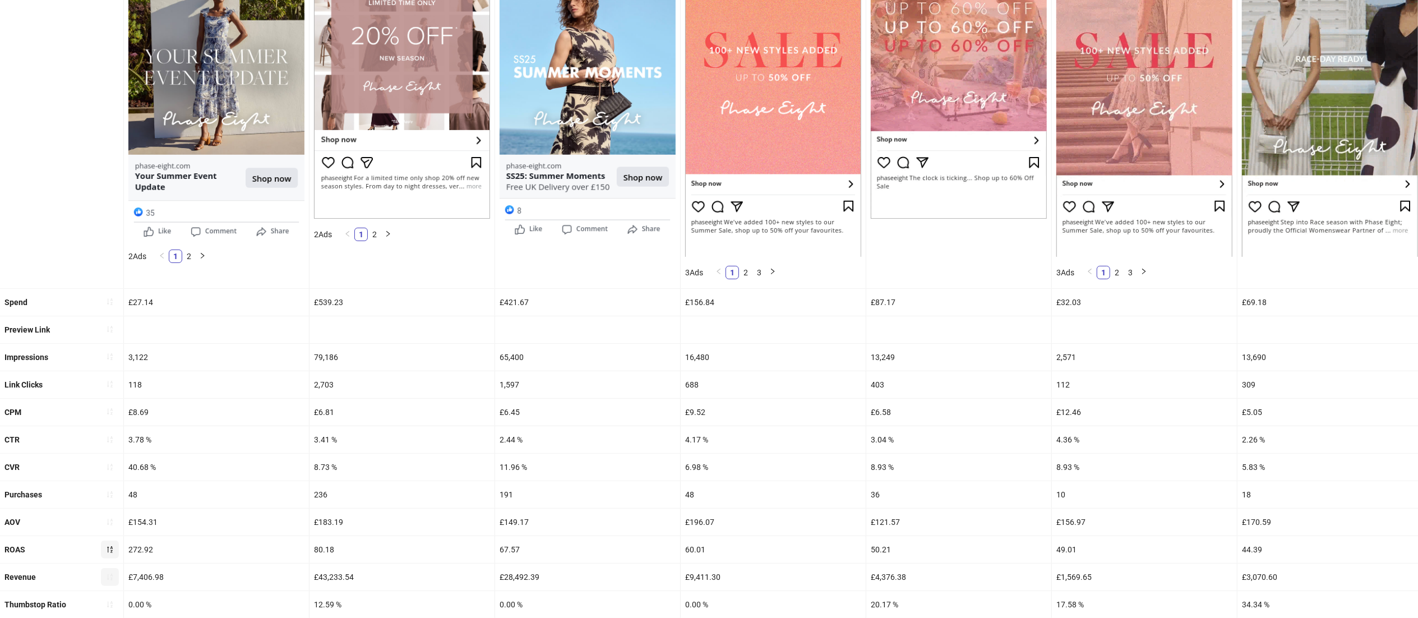
scroll to position [245, 0]
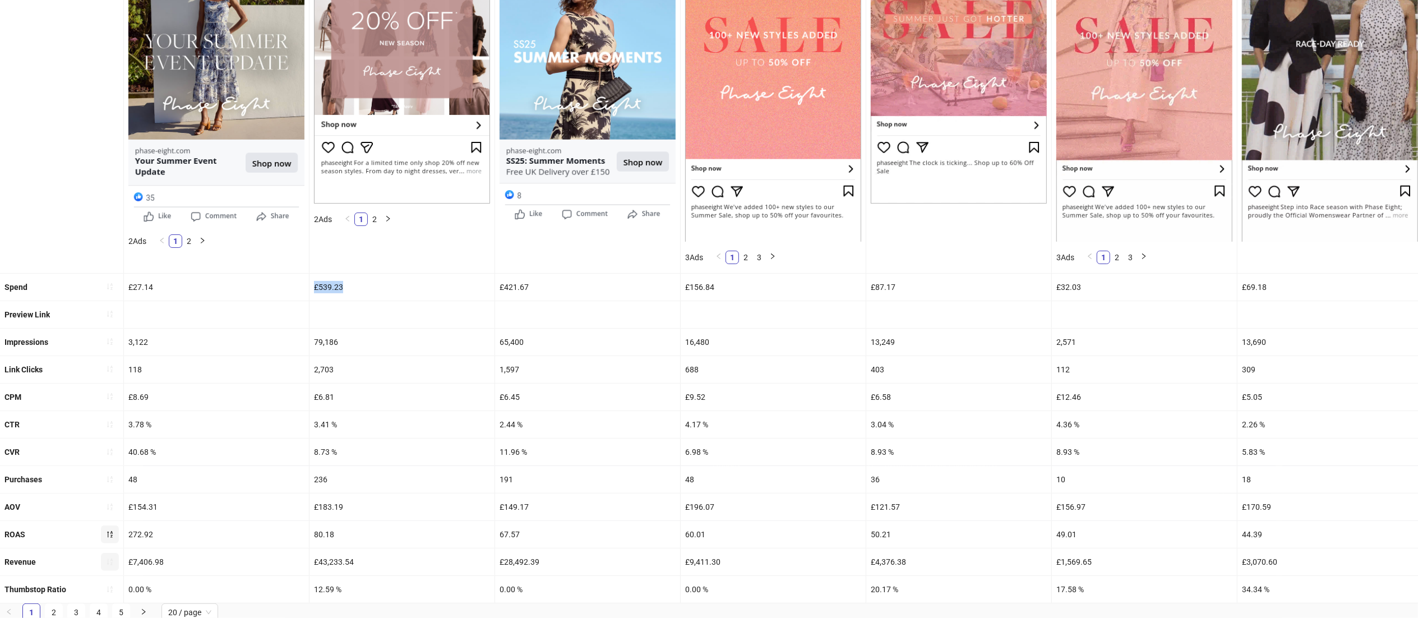
drag, startPoint x: 356, startPoint y: 281, endPoint x: 288, endPoint y: 280, distance: 68.4
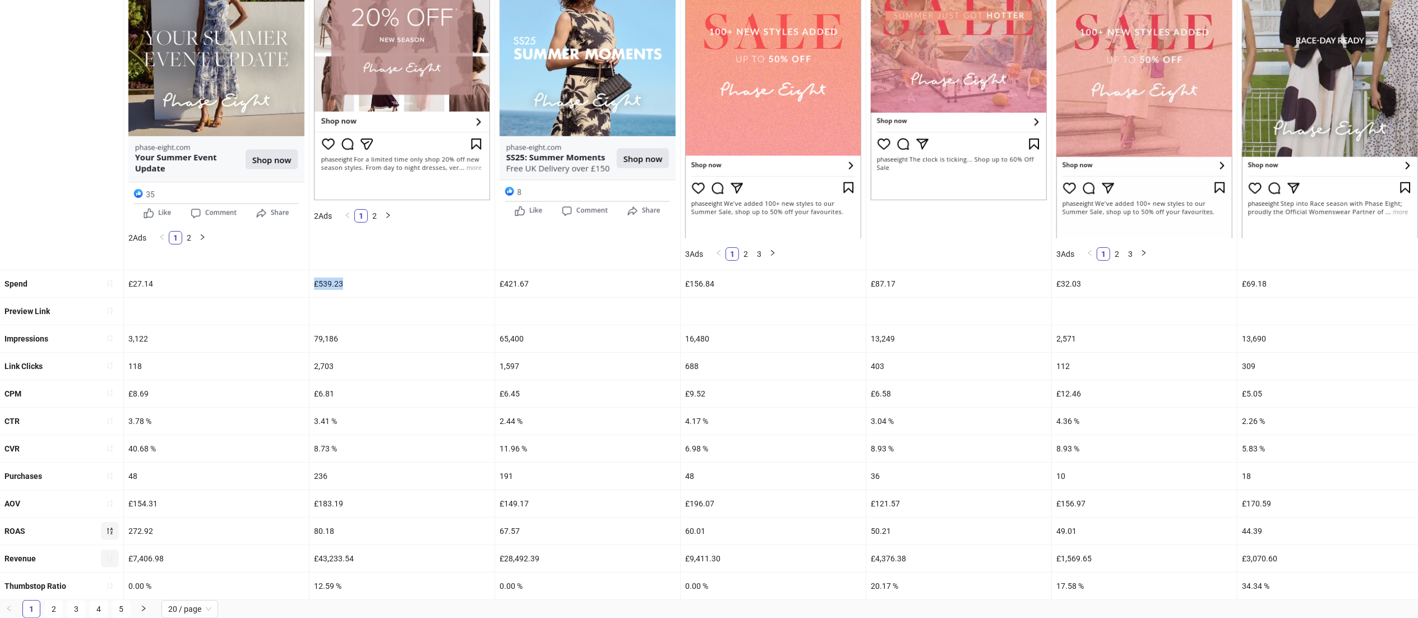
scroll to position [268, 0]
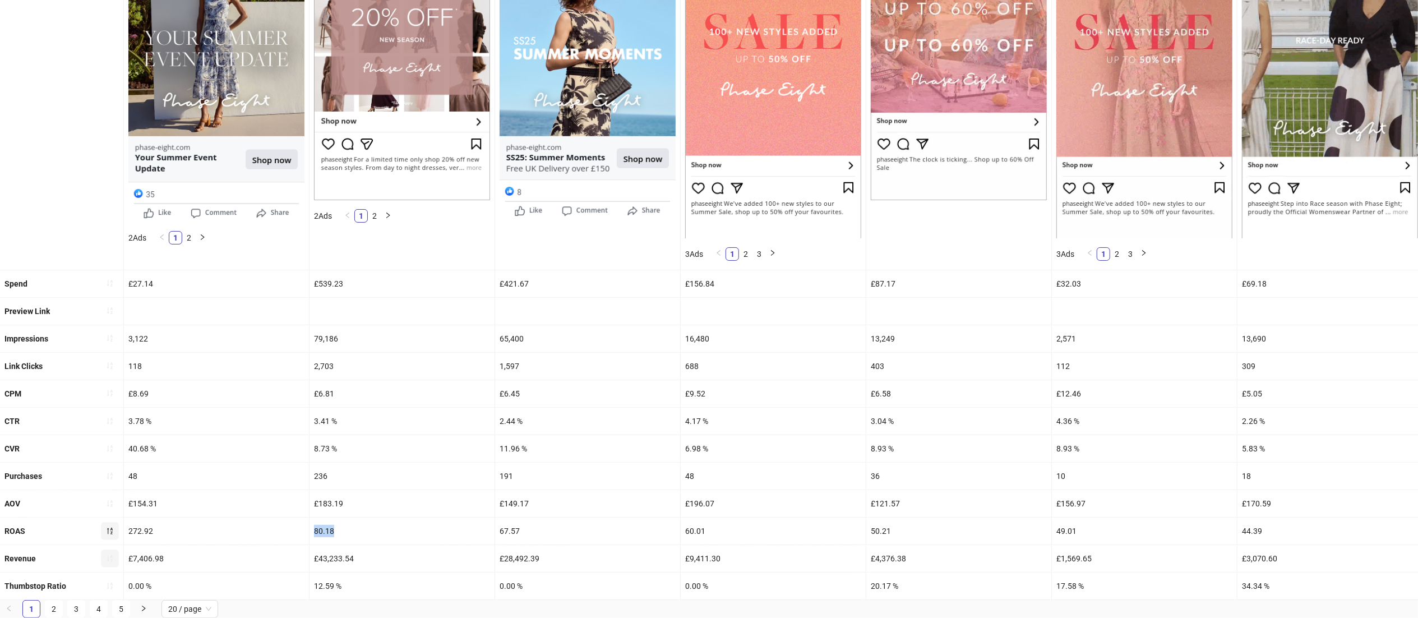
drag, startPoint x: 344, startPoint y: 510, endPoint x: 305, endPoint y: 508, distance: 38.7
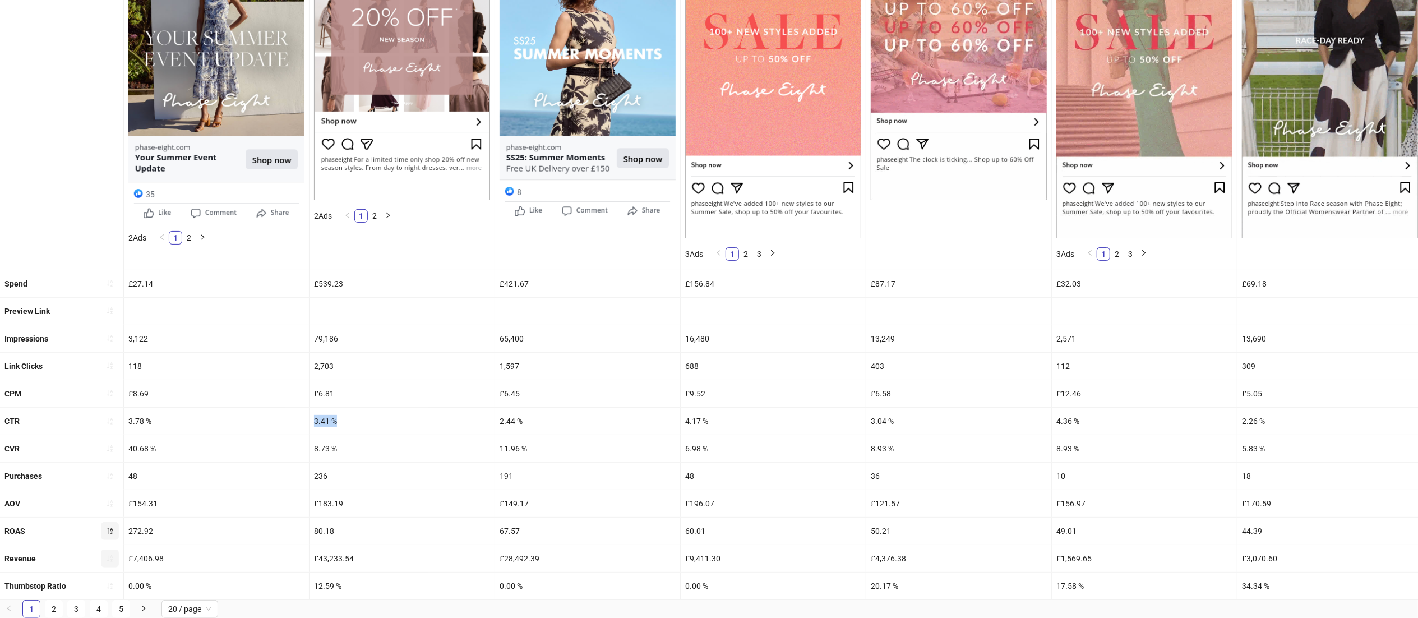
drag, startPoint x: 348, startPoint y: 399, endPoint x: 277, endPoint y: 401, distance: 70.7
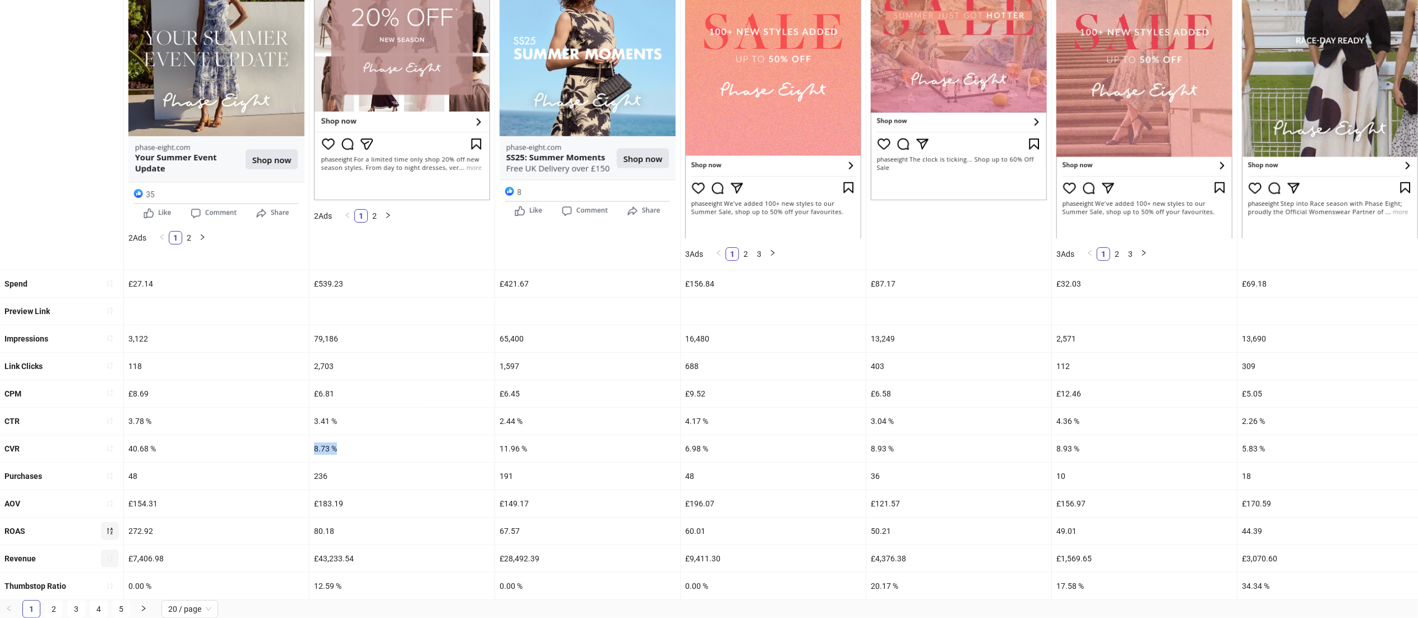
drag, startPoint x: 351, startPoint y: 429, endPoint x: 288, endPoint y: 436, distance: 63.1
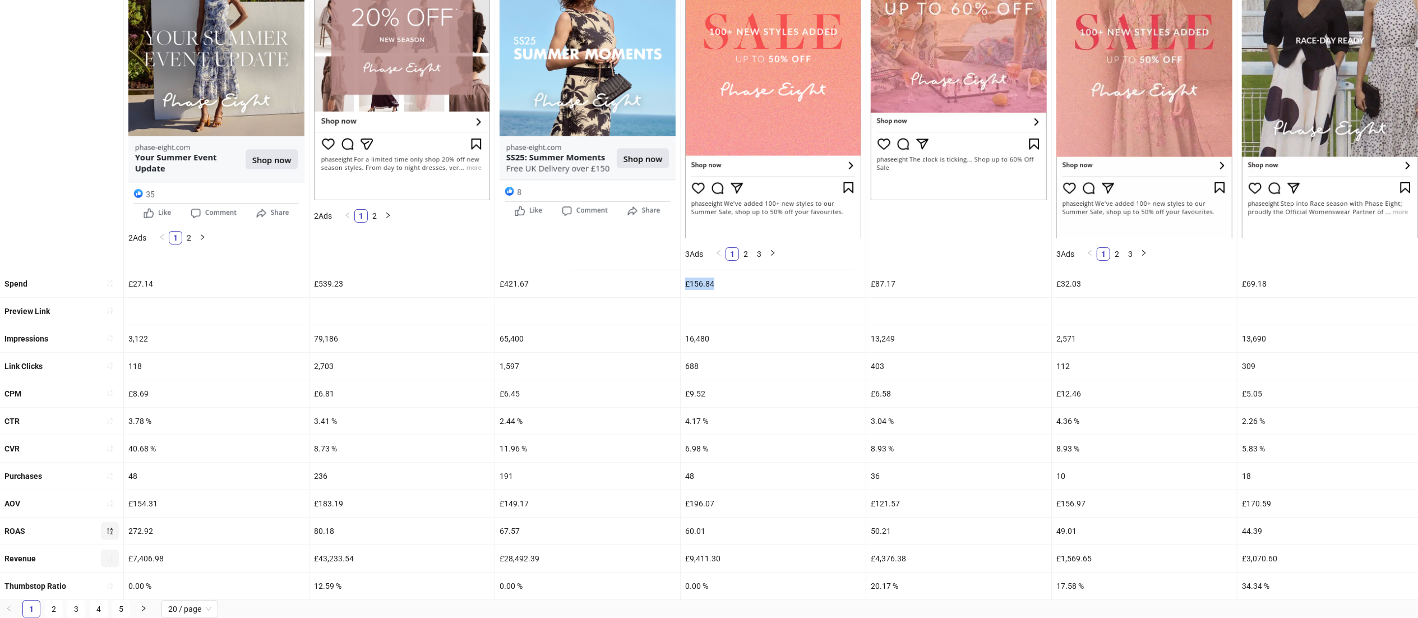
drag, startPoint x: 734, startPoint y: 264, endPoint x: 660, endPoint y: 262, distance: 73.4
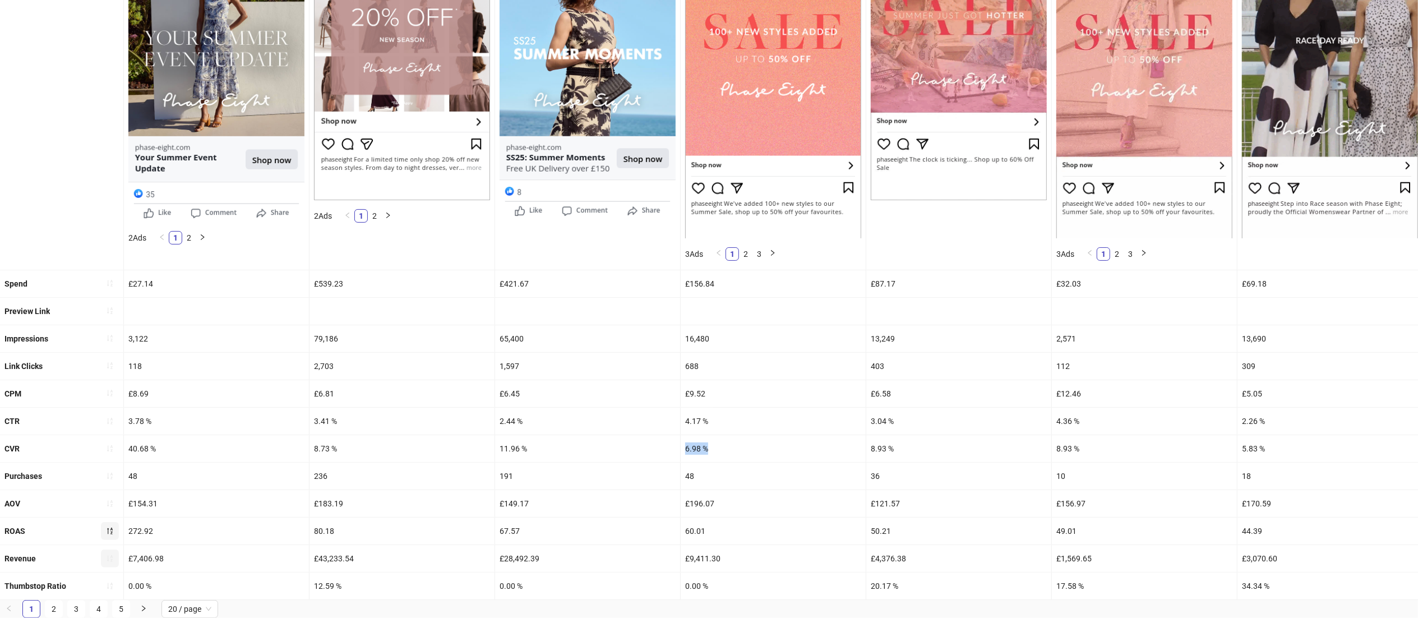
drag, startPoint x: 720, startPoint y: 428, endPoint x: 673, endPoint y: 432, distance: 46.7
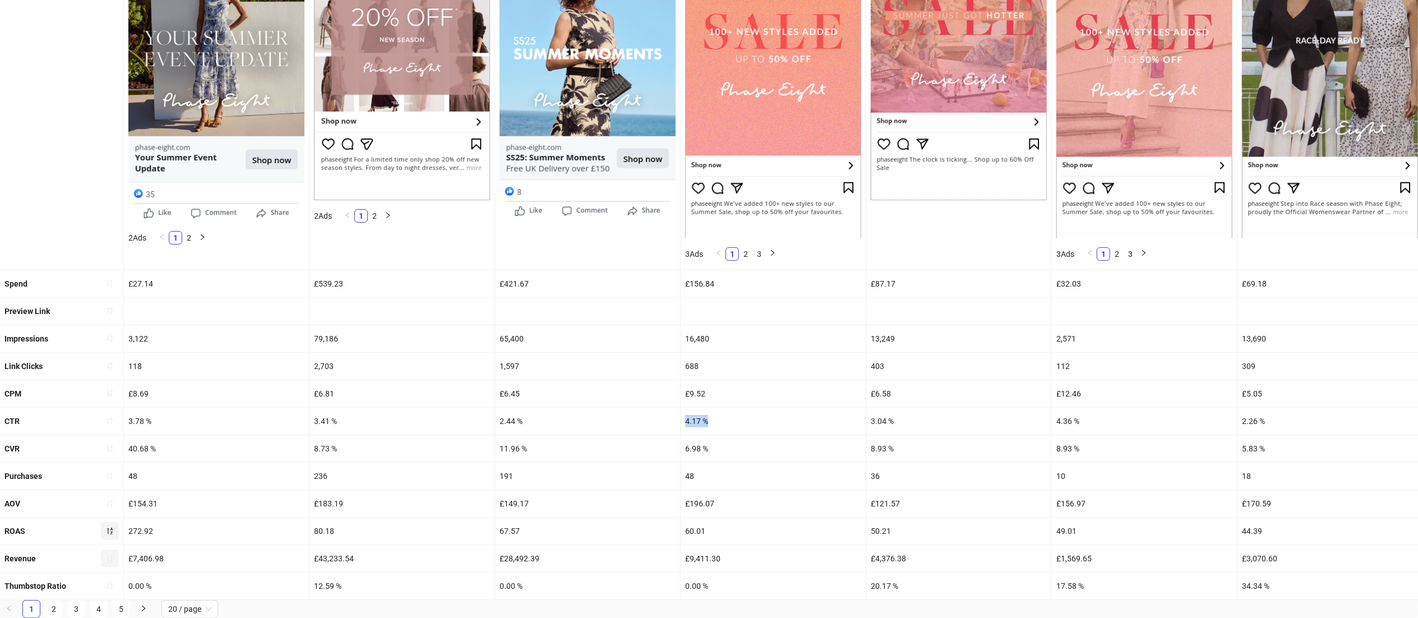
drag, startPoint x: 728, startPoint y: 404, endPoint x: 675, endPoint y: 403, distance: 52.7
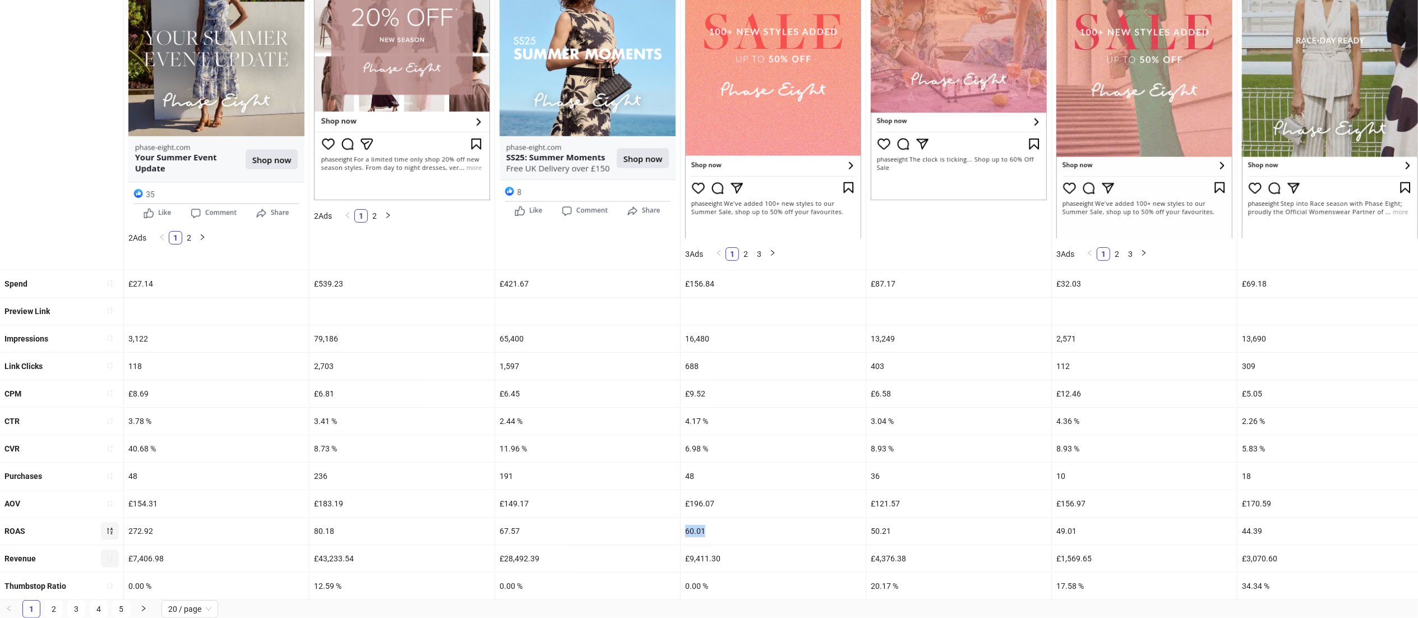
drag, startPoint x: 716, startPoint y: 511, endPoint x: 655, endPoint y: 511, distance: 60.5
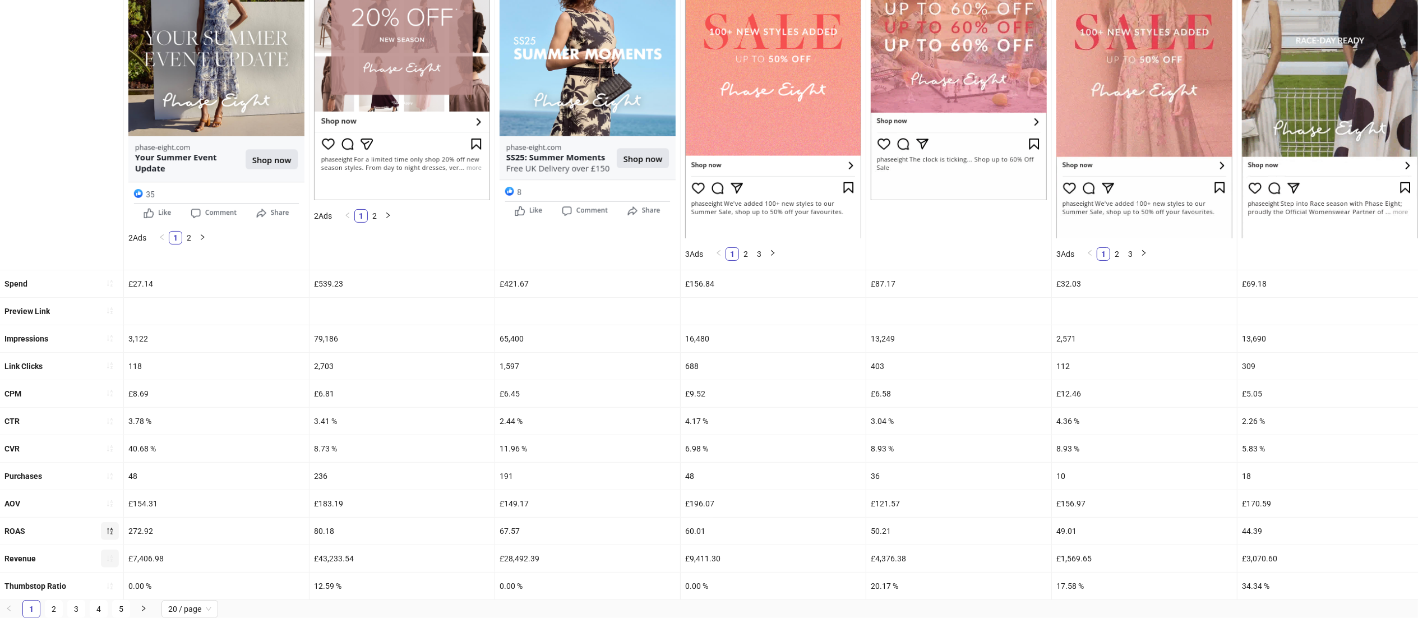
click at [961, 298] on div at bounding box center [958, 311] width 185 height 27
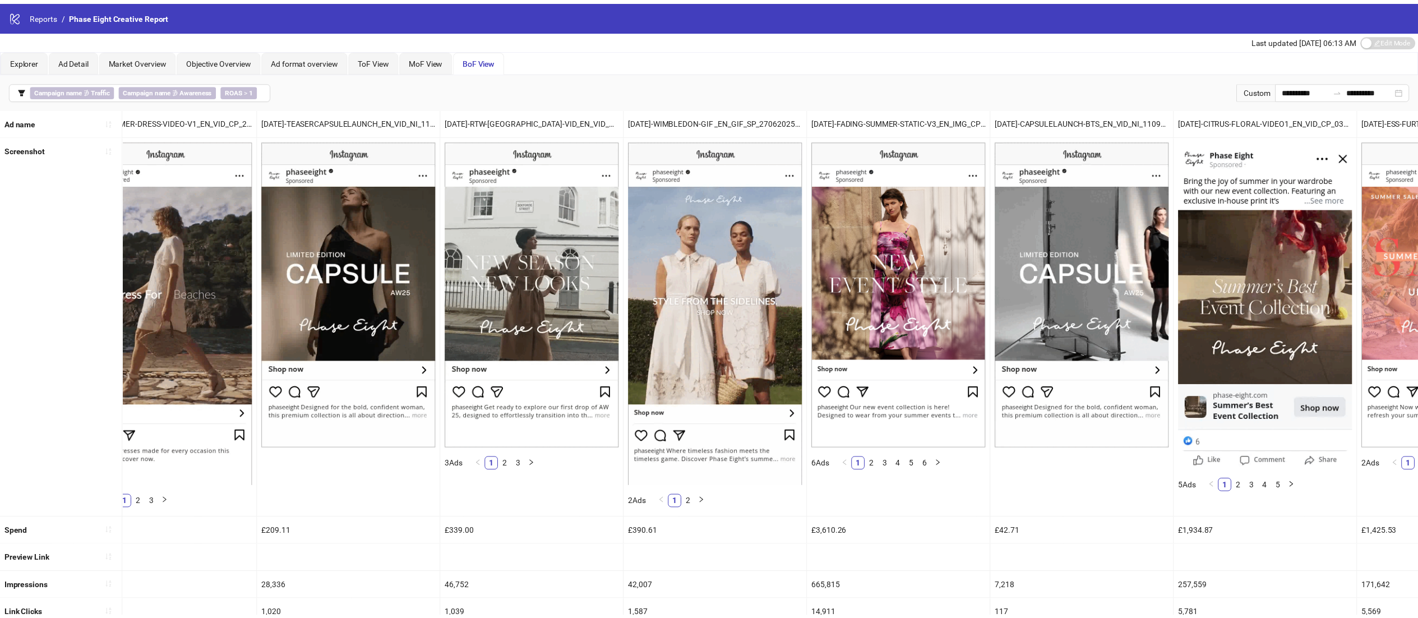
scroll to position [0, 807]
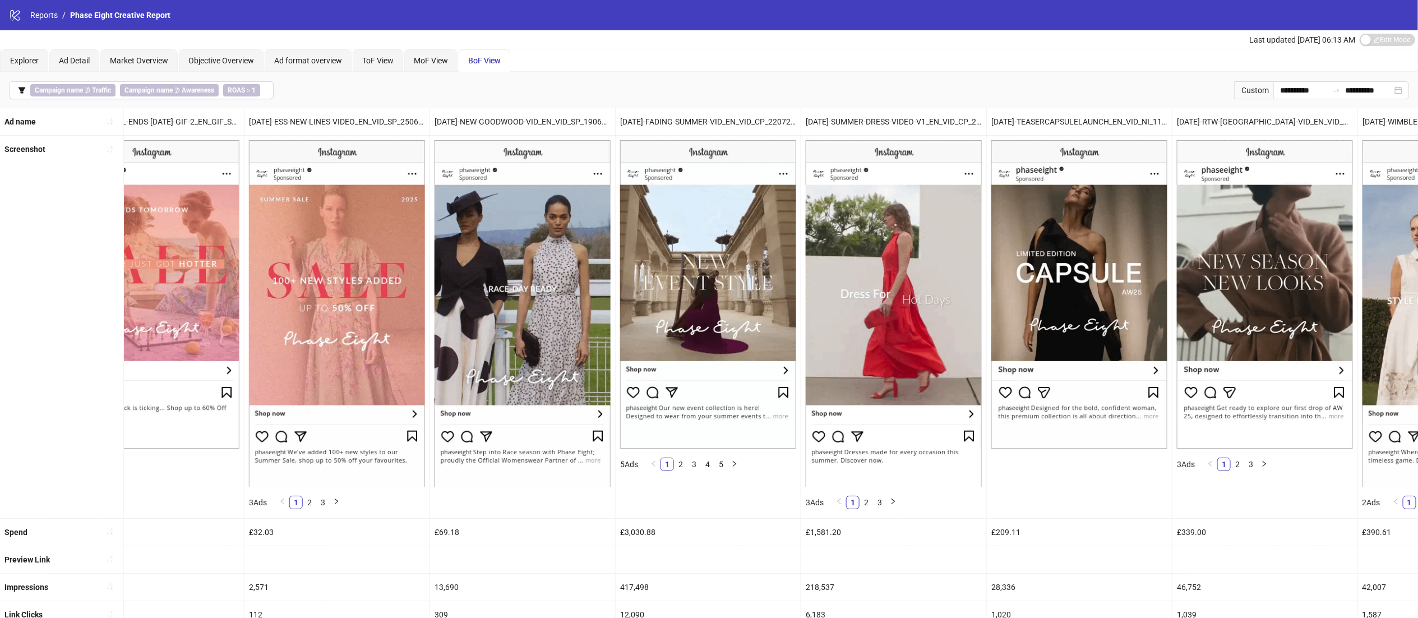
click at [1335, 520] on div "£339.00" at bounding box center [1264, 531] width 185 height 27
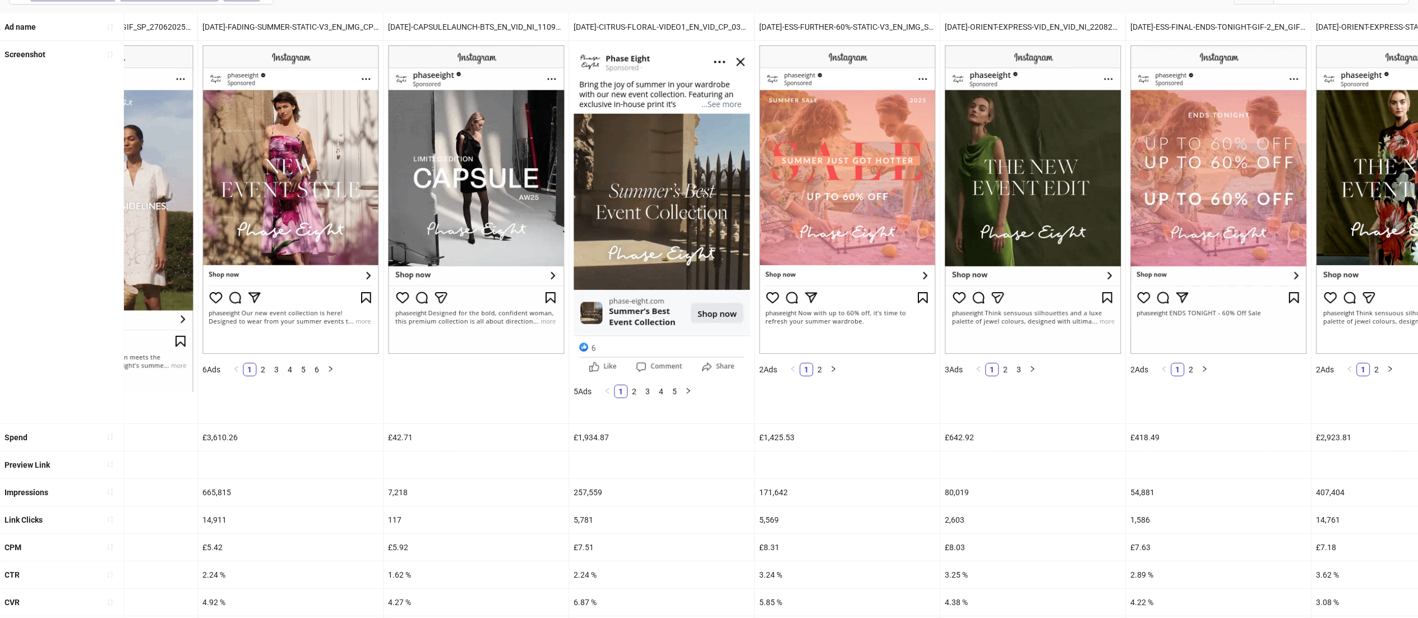
scroll to position [93, 0]
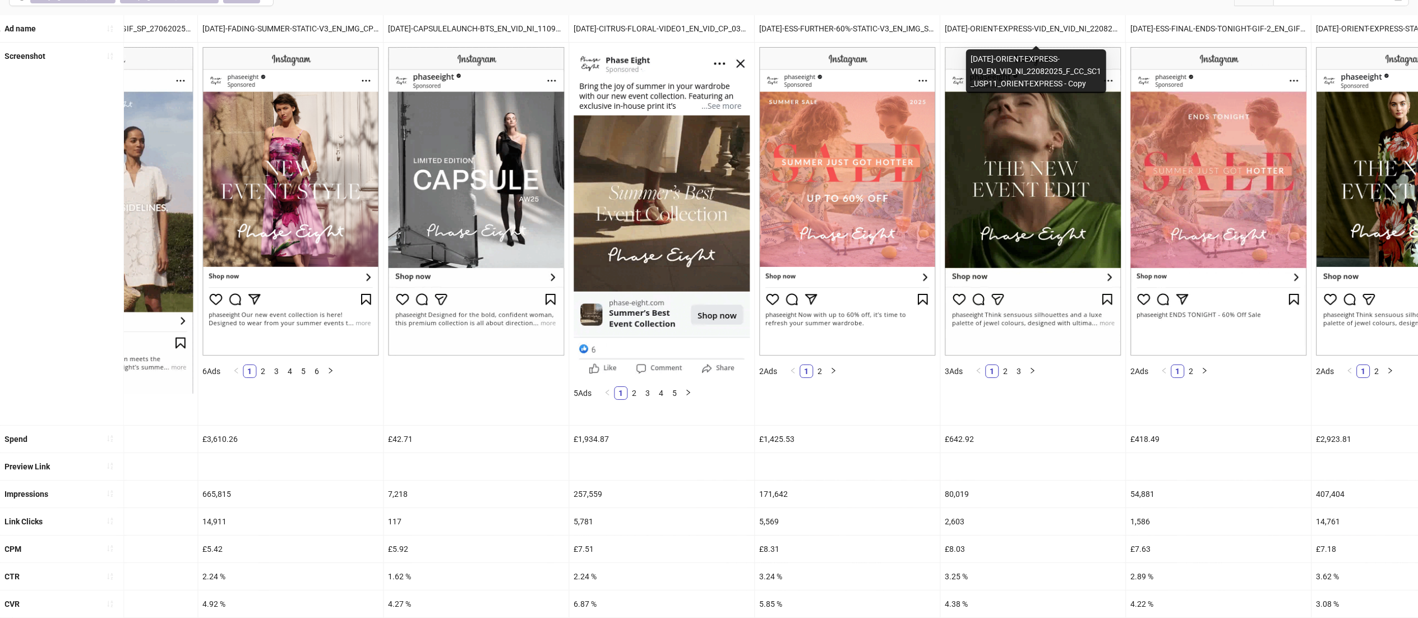
click at [974, 29] on div "[DATE]-ORIENT-EXPRESS-VID_EN_VID_NI_22082025_F_CC_SC1_USP11_ORIENT-EXPRESS - Co…" at bounding box center [1032, 28] width 185 height 27
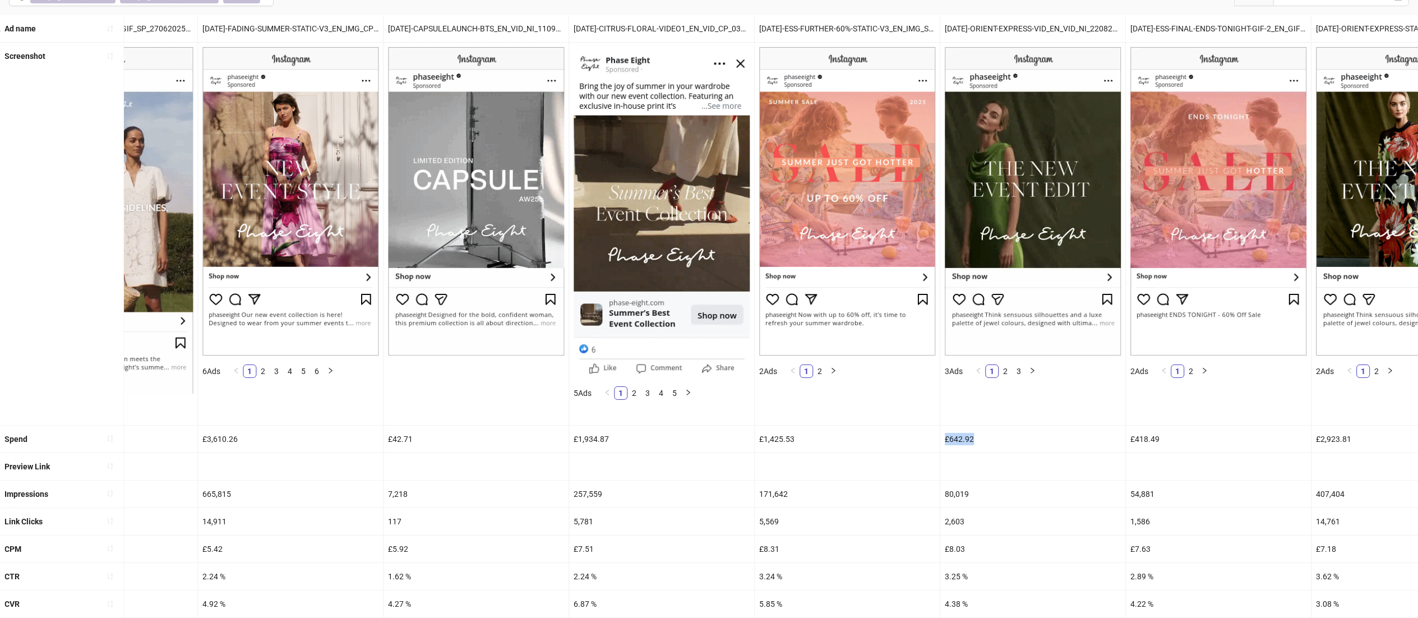
drag, startPoint x: 985, startPoint y: 439, endPoint x: 918, endPoint y: 439, distance: 67.3
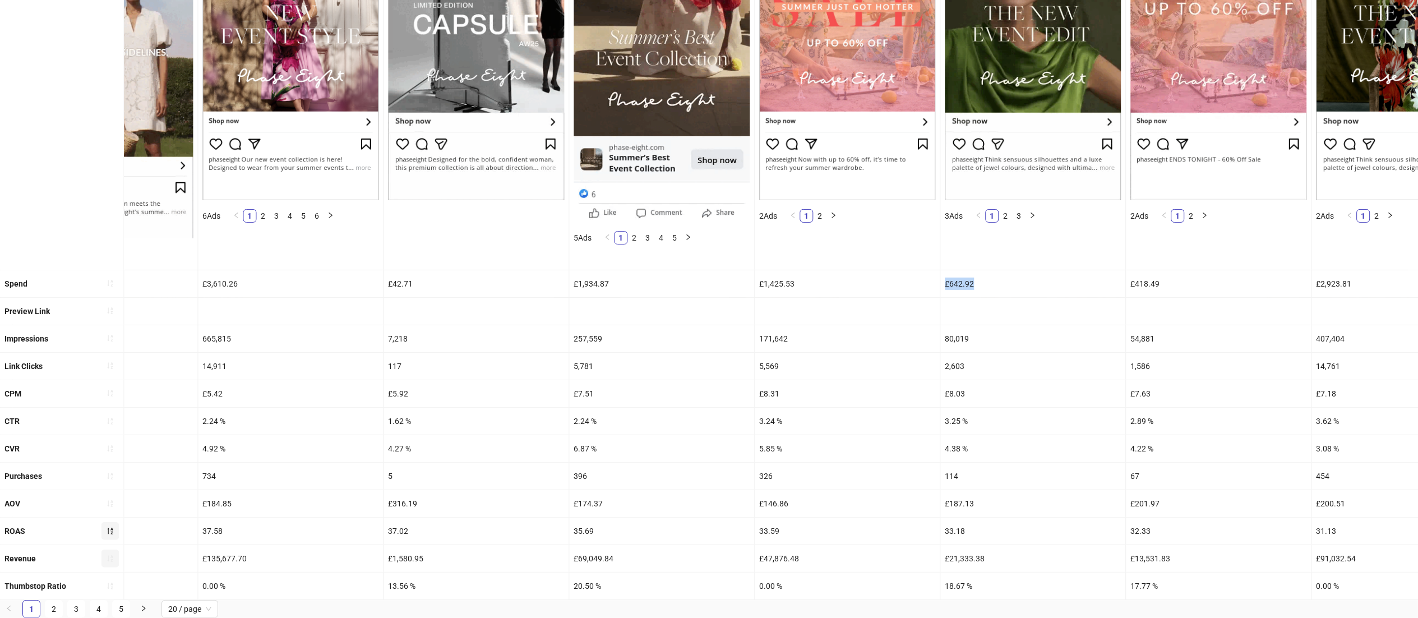
scroll to position [268, 0]
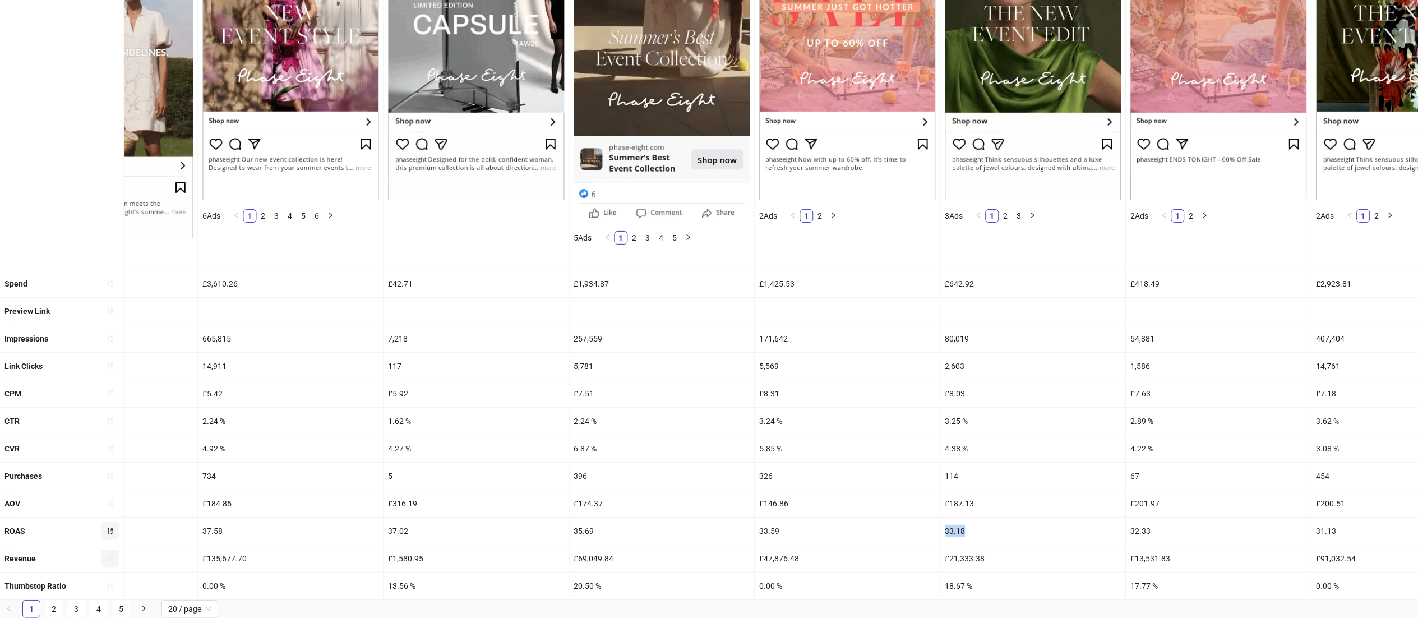
drag, startPoint x: 974, startPoint y: 509, endPoint x: 929, endPoint y: 512, distance: 45.5
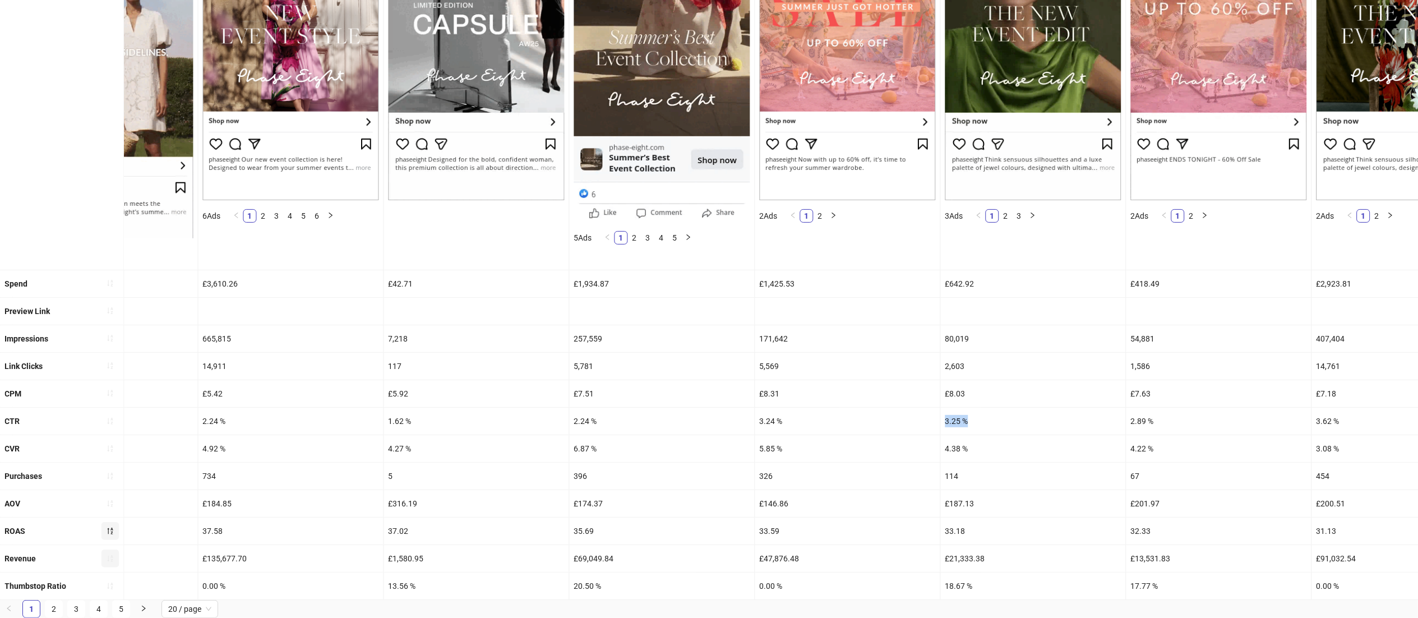
drag, startPoint x: 980, startPoint y: 403, endPoint x: 911, endPoint y: 403, distance: 68.9
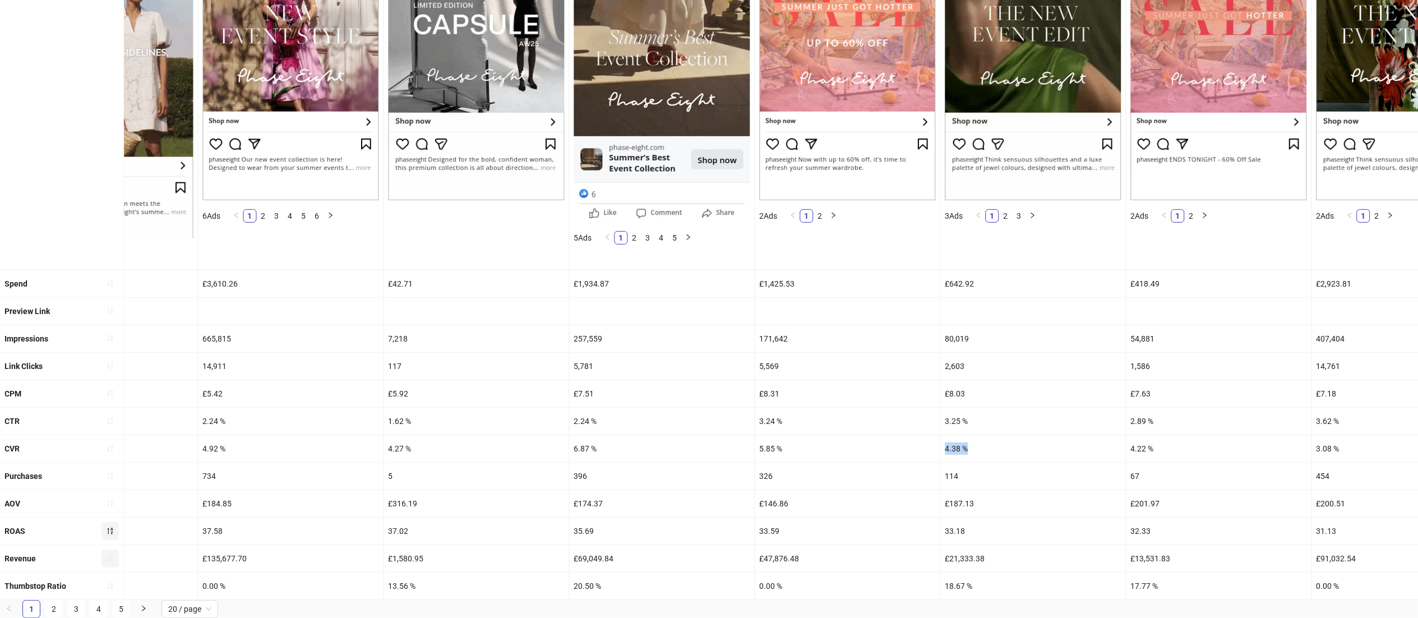
drag, startPoint x: 979, startPoint y: 429, endPoint x: 906, endPoint y: 429, distance: 72.3
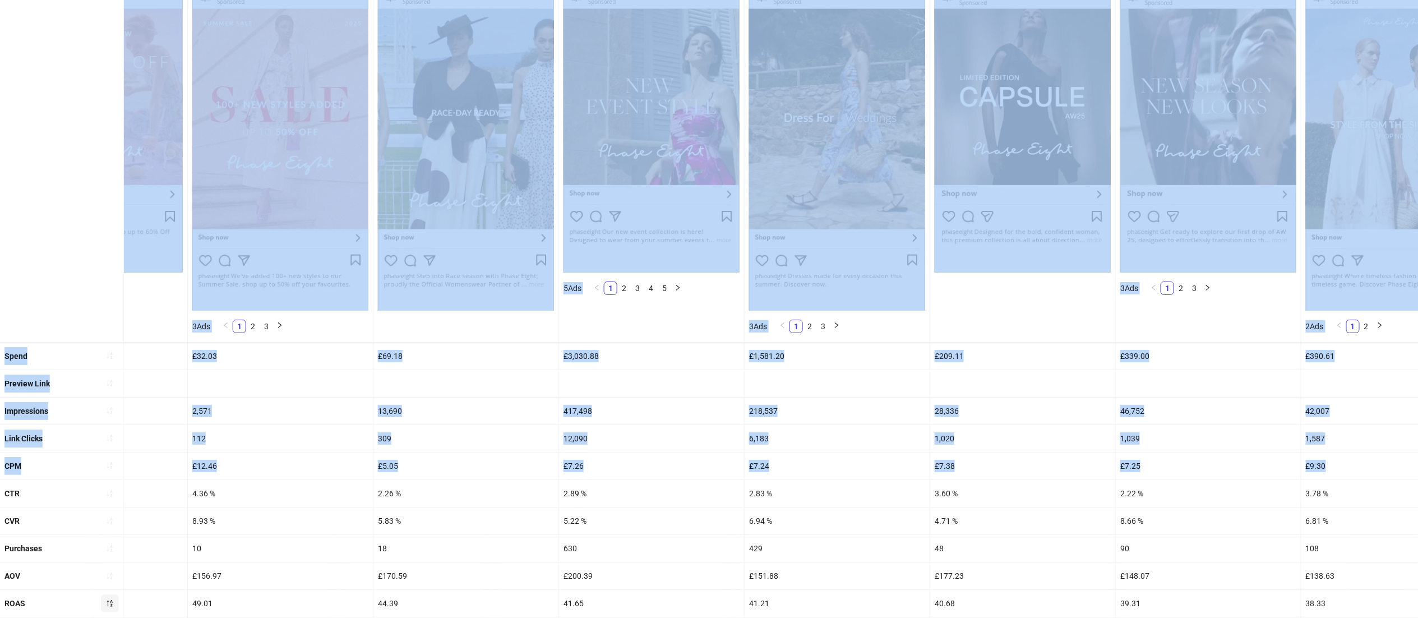
scroll to position [0, 0]
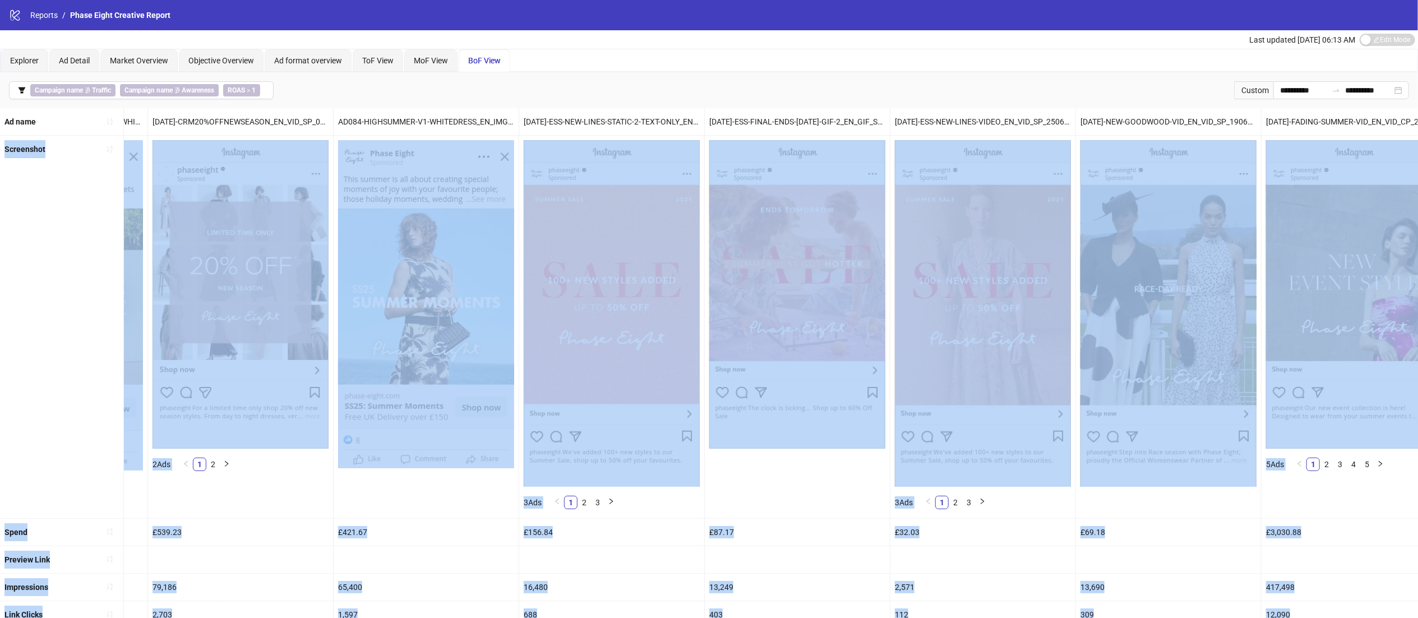
drag, startPoint x: 1009, startPoint y: 448, endPoint x: 0, endPoint y: 456, distance: 1009.0
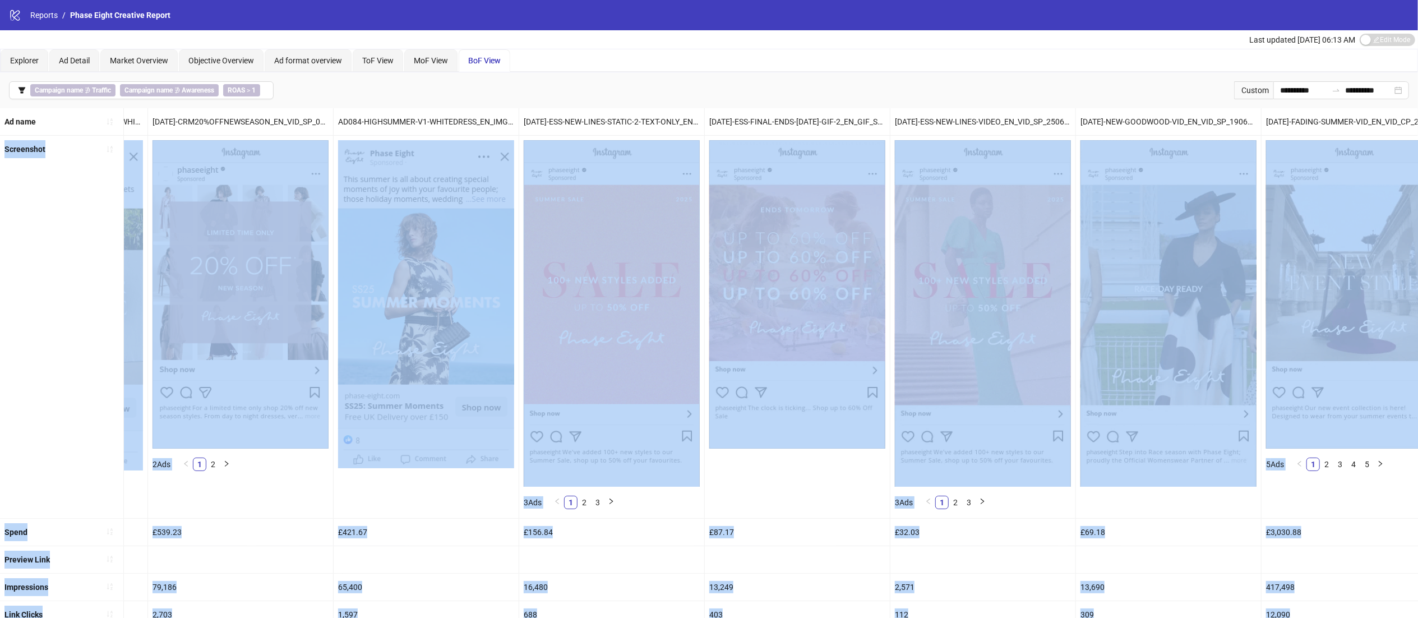
click at [0, 456] on ul "Ad name AD089-HIGHSUMMER-OCCASIONWEAR-V2-WHITEDRESS_EN_IMG_CP_21052025_F_CC_SC1…" at bounding box center [709, 478] width 1418 height 740
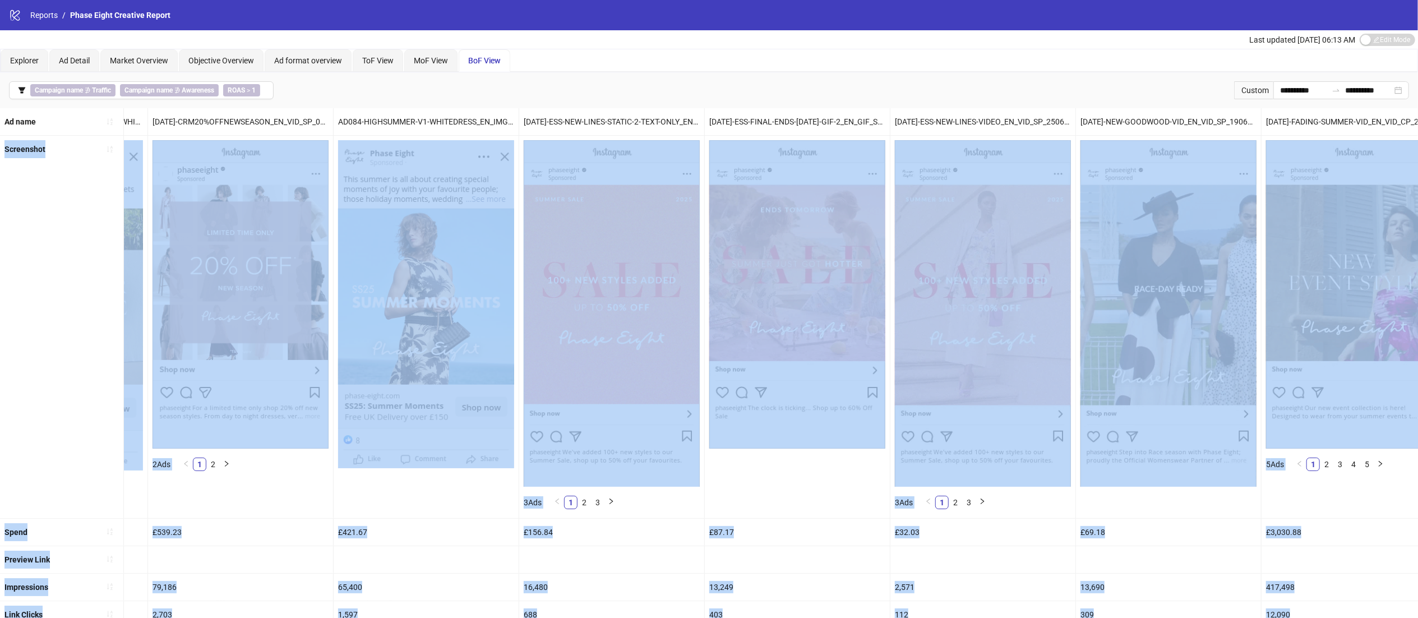
scroll to position [0, 131]
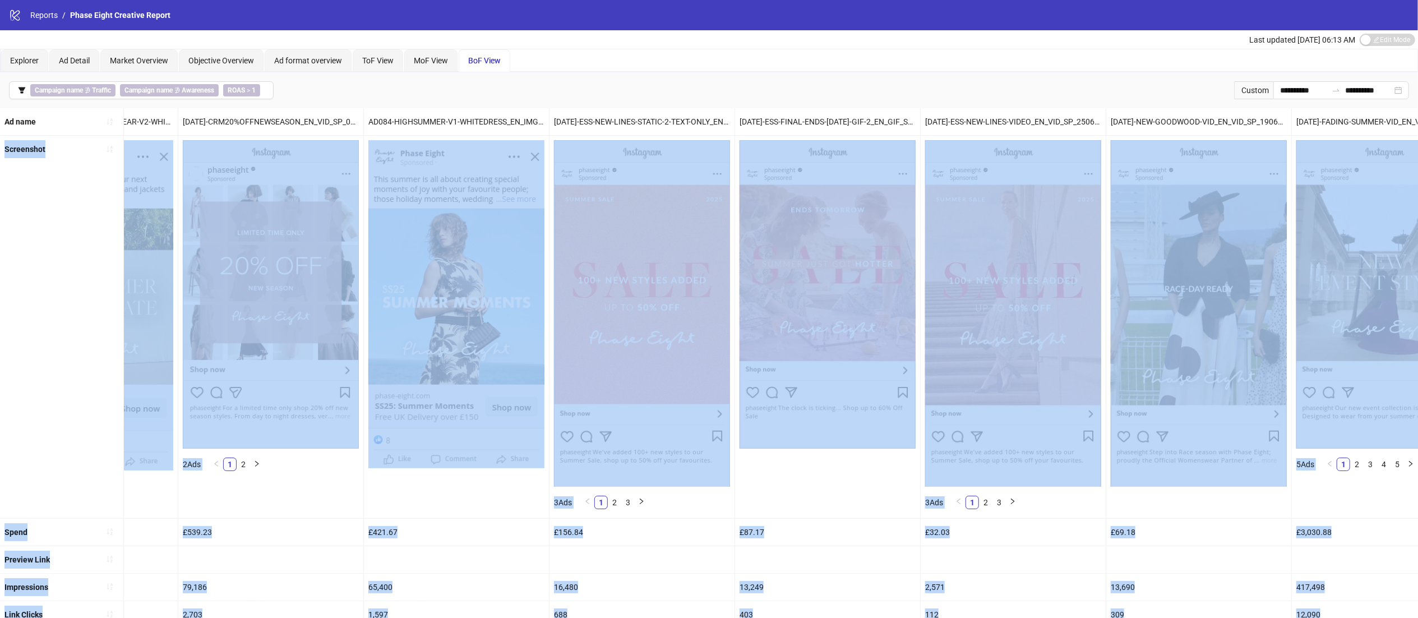
click at [813, 530] on div "£87.17" at bounding box center [827, 531] width 185 height 27
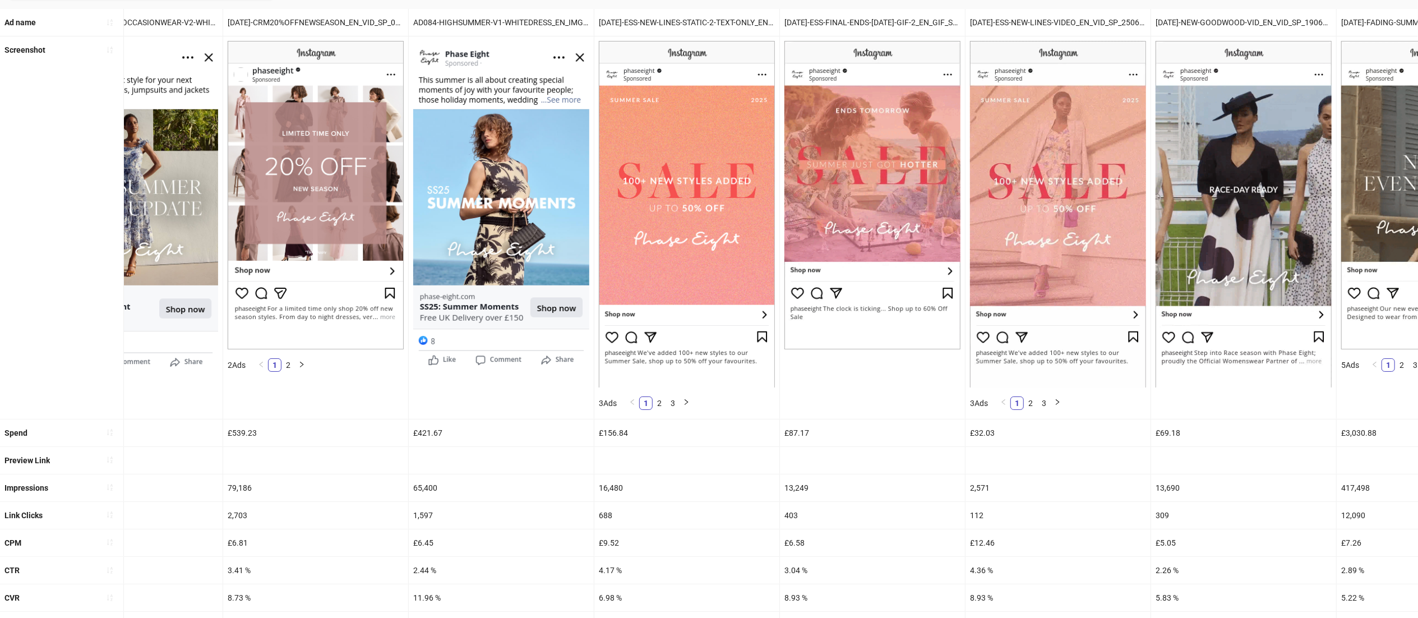
scroll to position [104, 0]
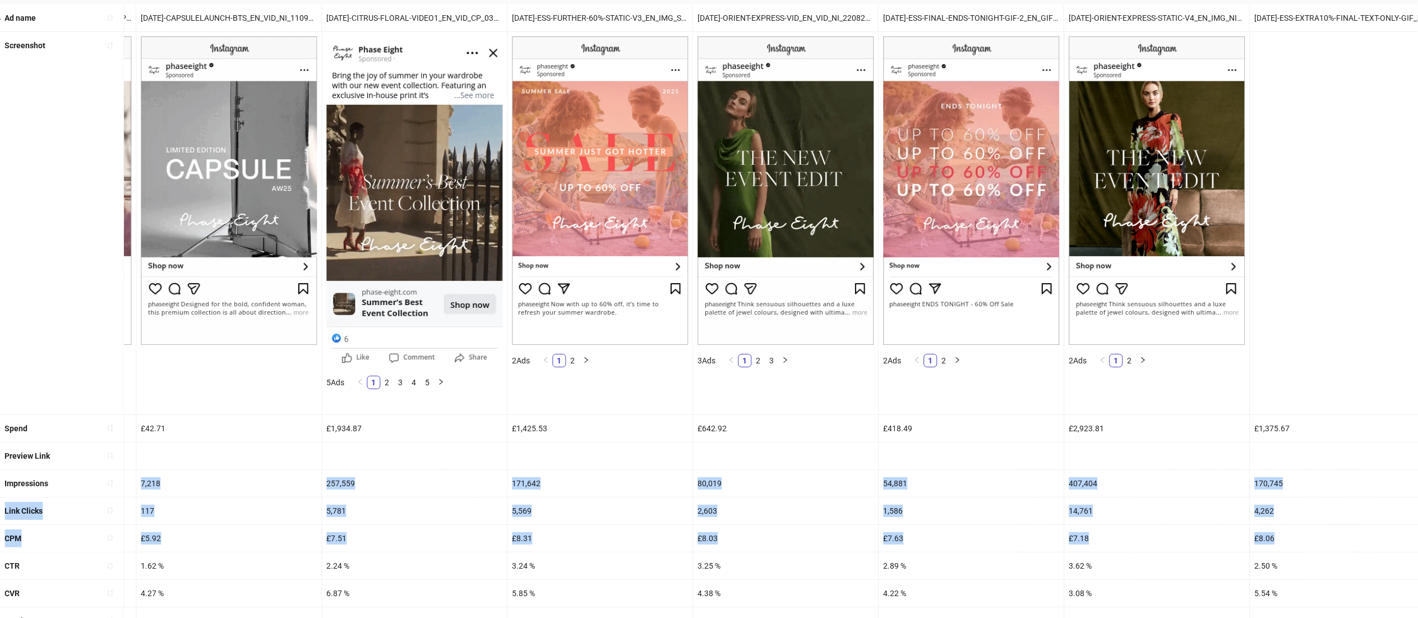
drag, startPoint x: 1147, startPoint y: 479, endPoint x: 1434, endPoint y: 515, distance: 289.3
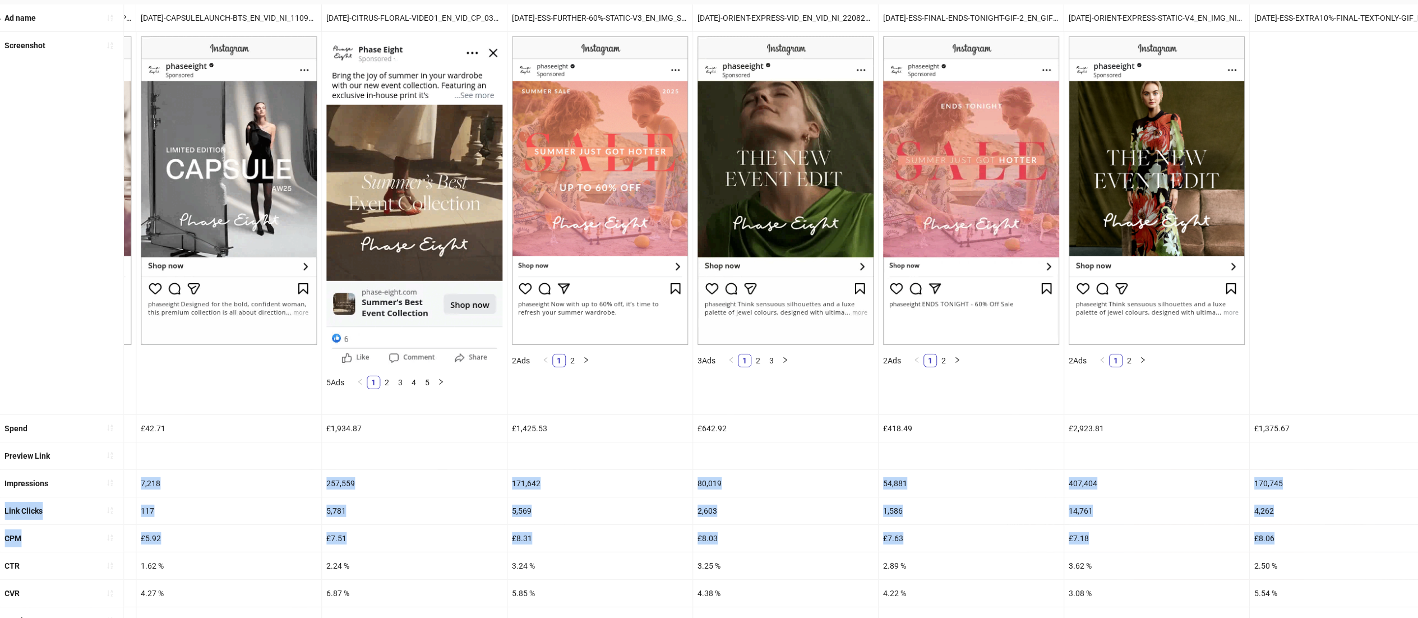
click at [1418, 514] on html "**********" at bounding box center [709, 205] width 1418 height 618
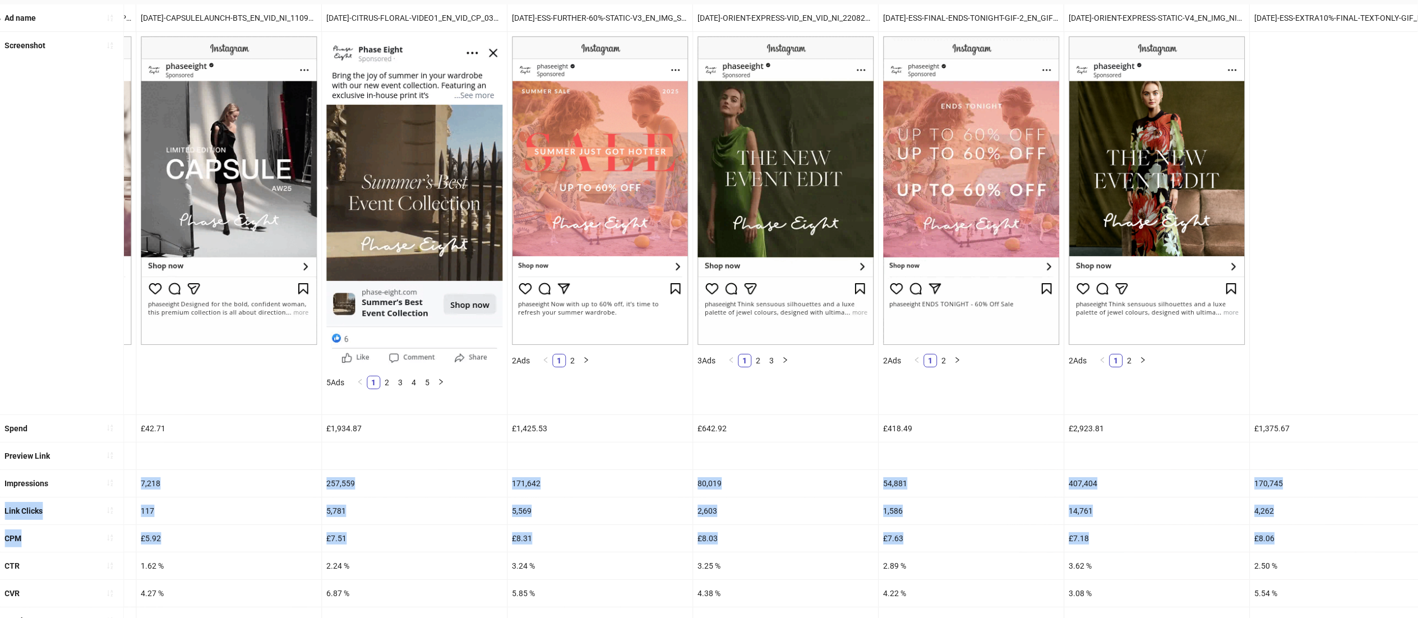
scroll to position [0, 2420]
